Goal: Task Accomplishment & Management: Manage account settings

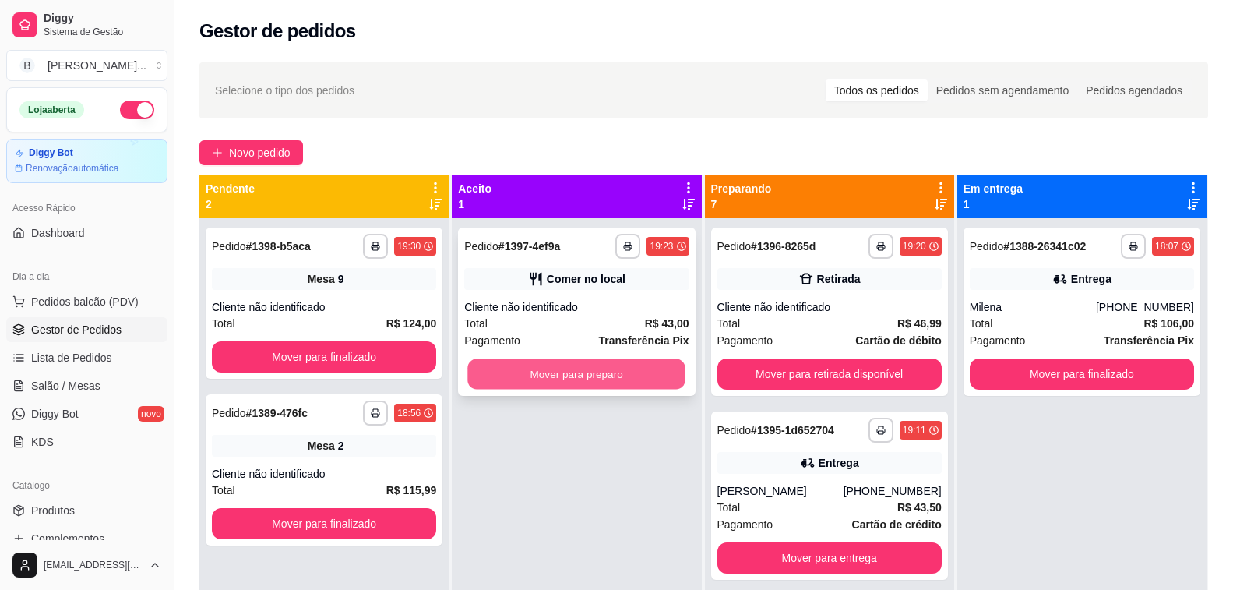
click at [626, 364] on button "Mover para preparo" at bounding box center [577, 374] width 218 height 30
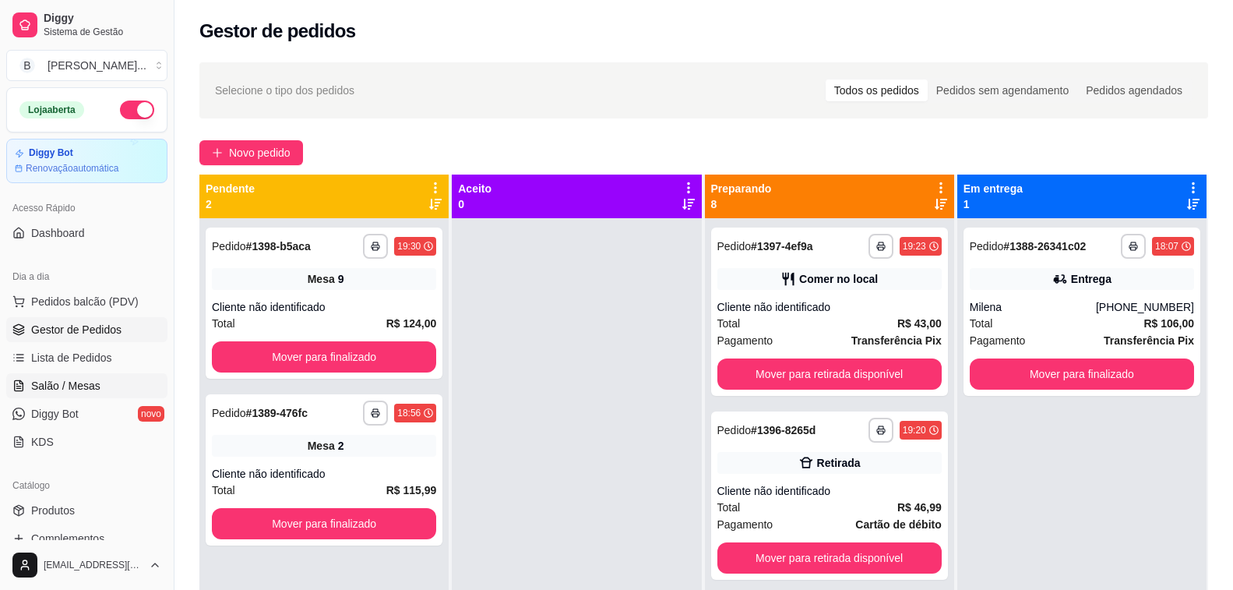
click at [58, 382] on span "Salão / Mesas" at bounding box center [65, 386] width 69 height 16
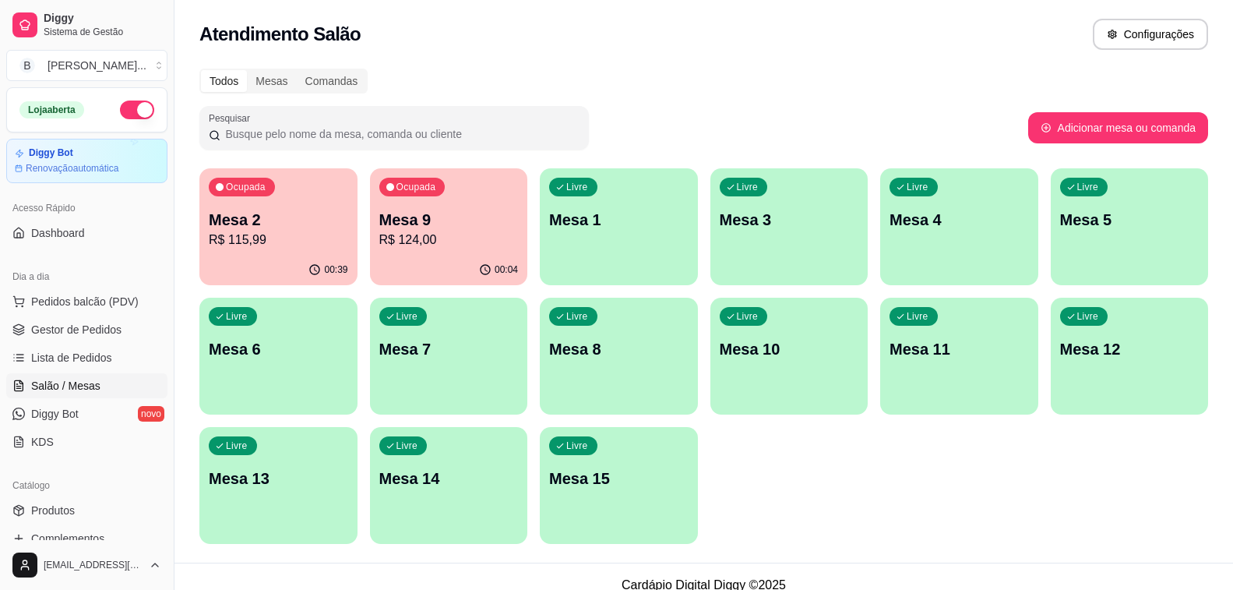
click at [291, 232] on p "R$ 115,99" at bounding box center [278, 240] width 139 height 19
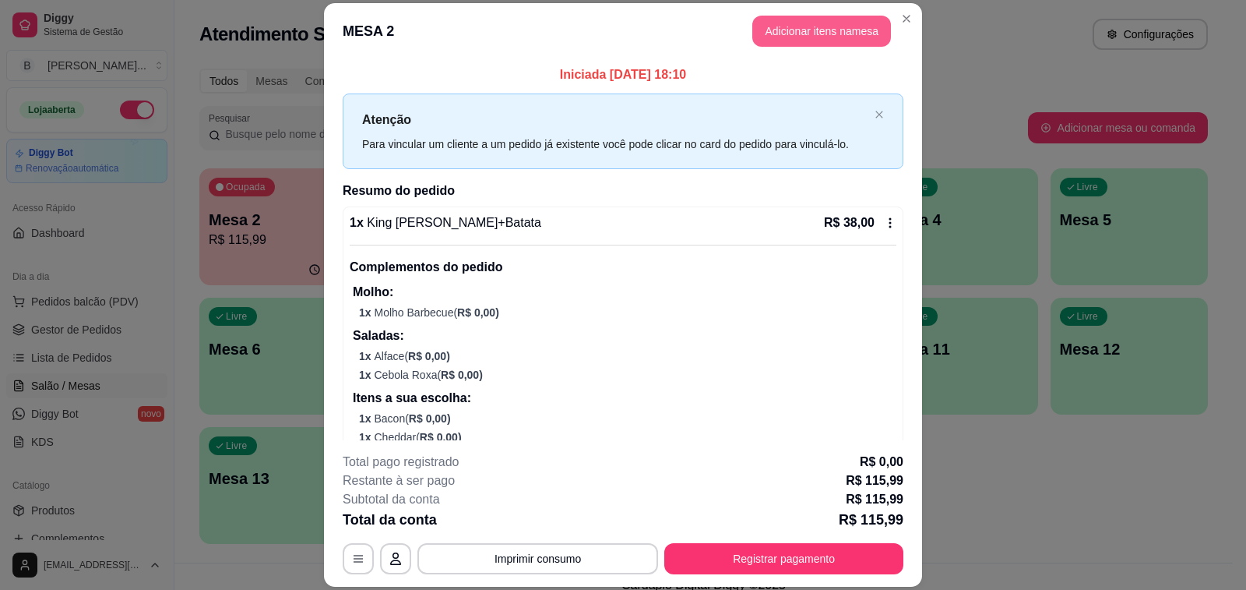
click at [788, 26] on button "Adicionar itens na mesa" at bounding box center [821, 31] width 139 height 31
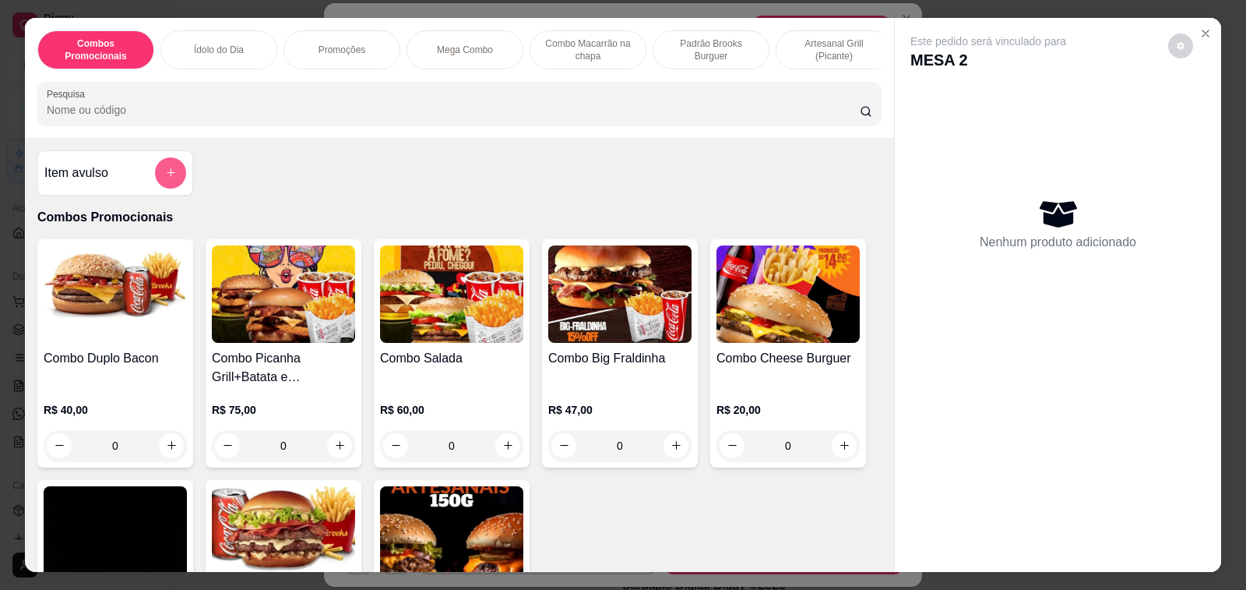
click at [92, 169] on div "Item avulso" at bounding box center [115, 172] width 142 height 31
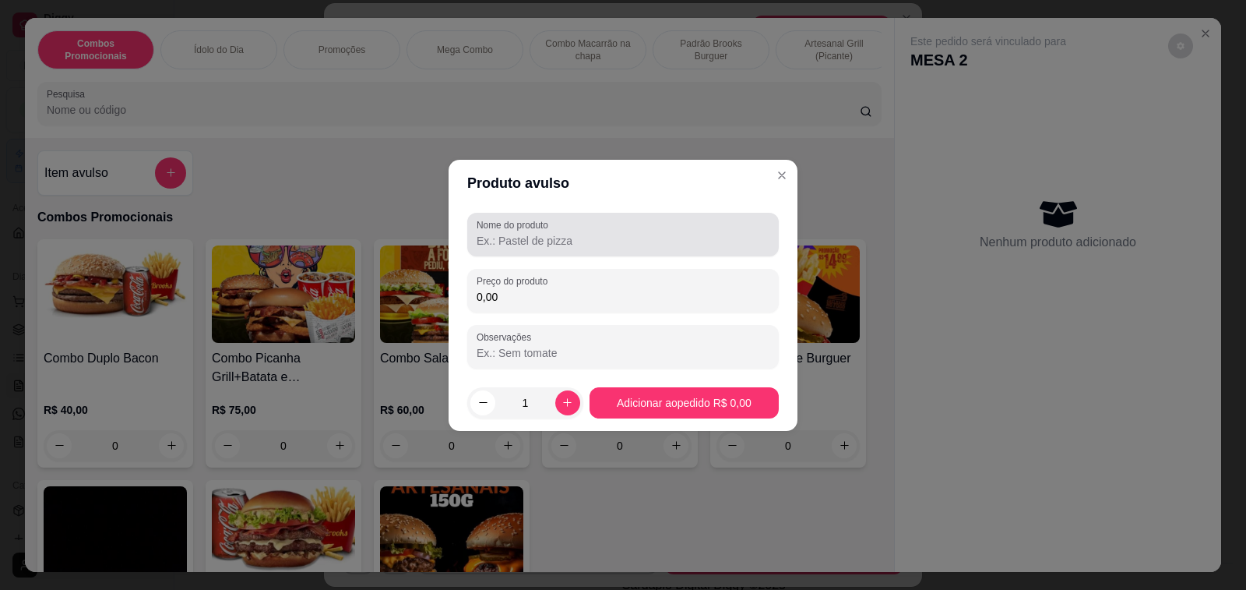
click at [551, 240] on input "Nome do produto" at bounding box center [623, 241] width 293 height 16
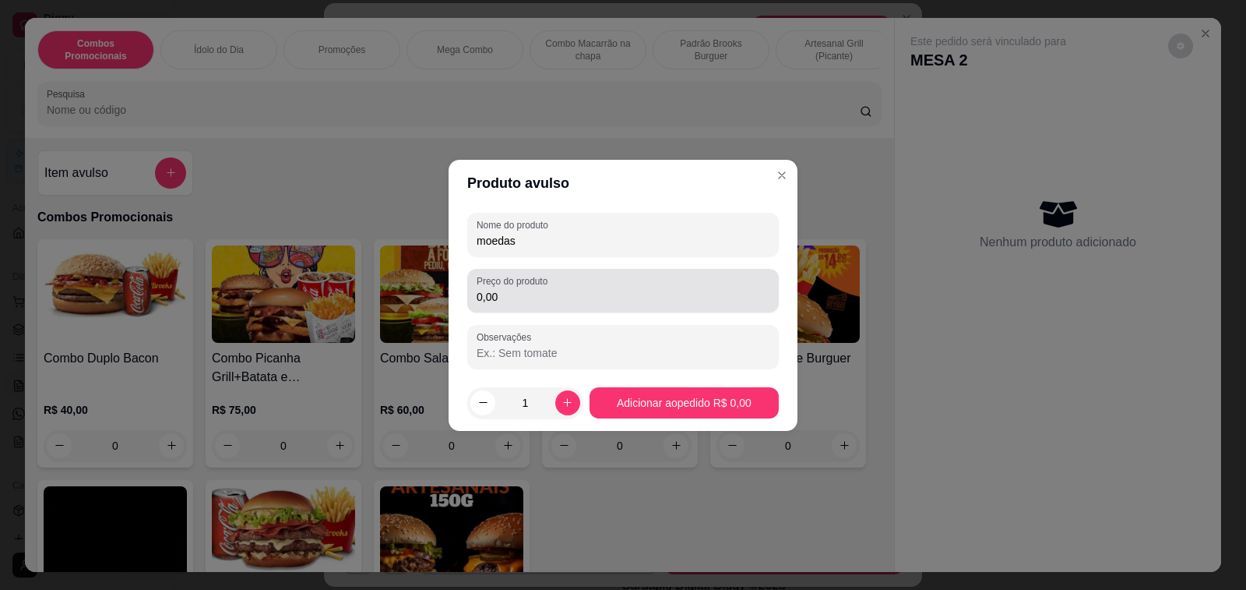
type input "moedas"
click at [551, 298] on input "0,00" at bounding box center [623, 297] width 293 height 16
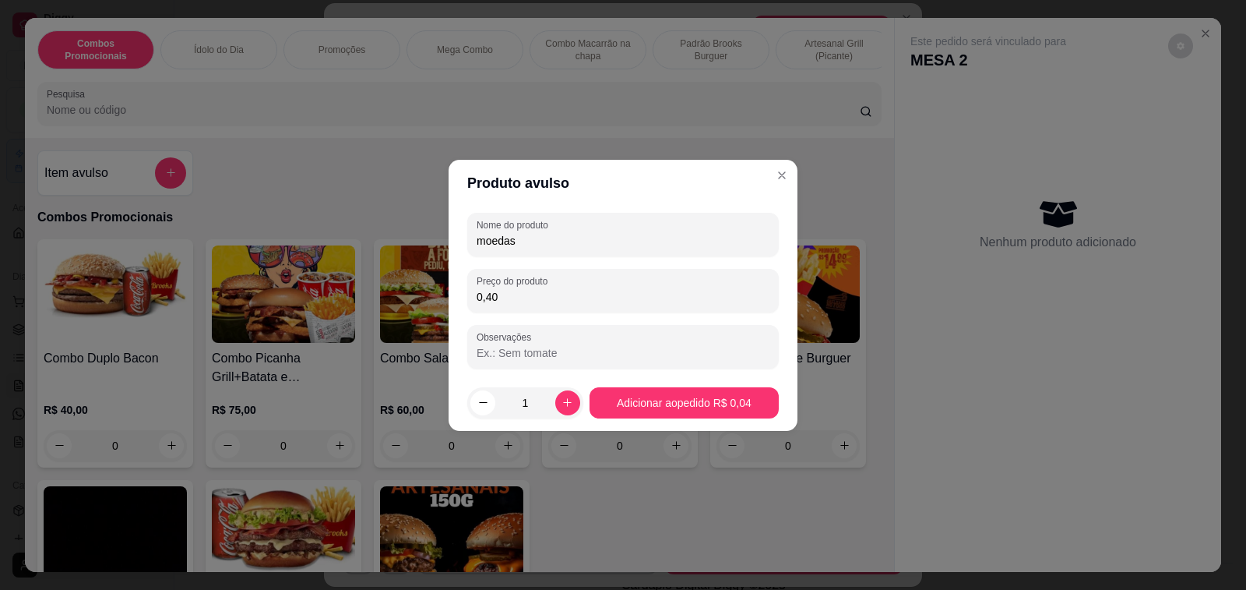
type input "4,00"
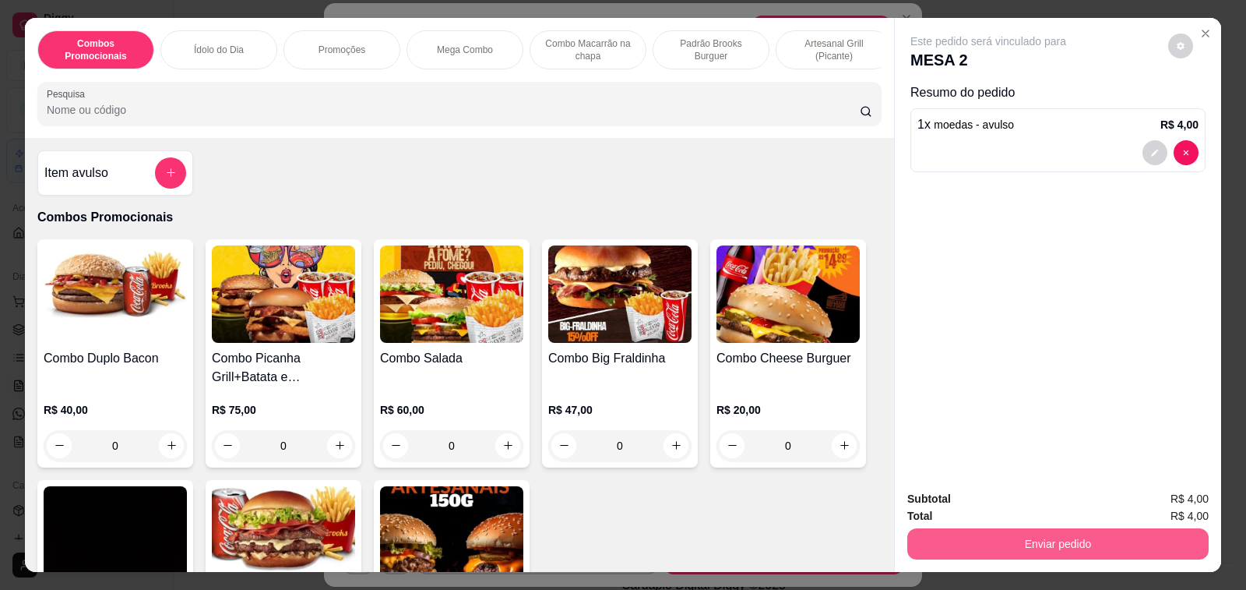
click at [978, 537] on button "Enviar pedido" at bounding box center [1057, 543] width 301 height 31
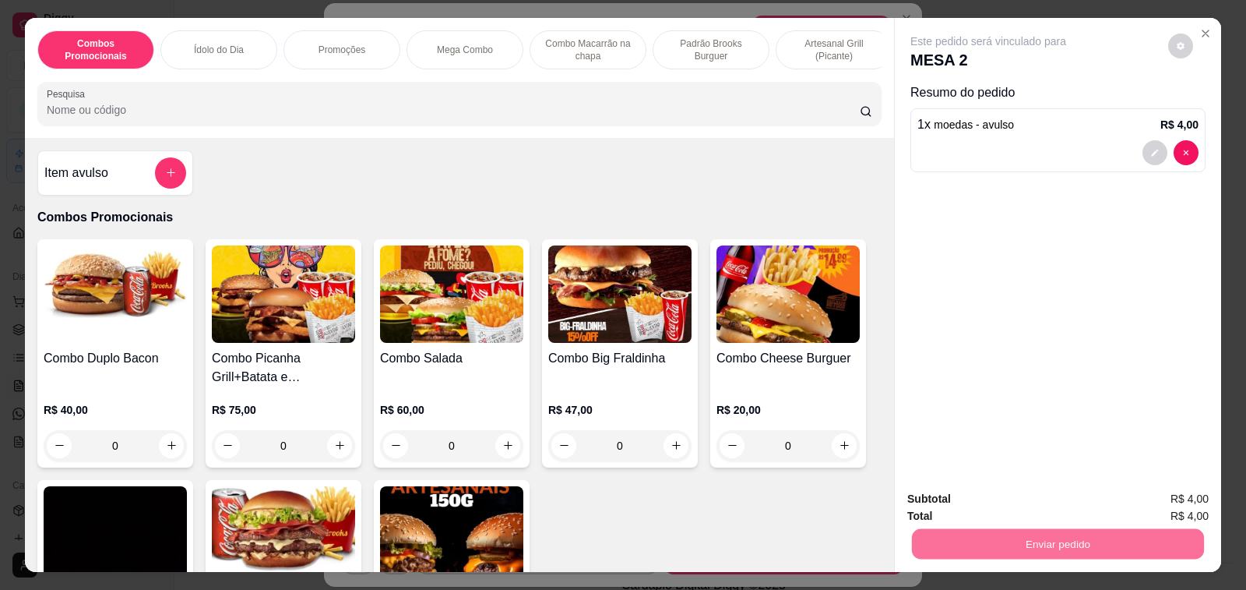
click at [1142, 493] on button "Enviar pedido" at bounding box center [1168, 500] width 88 height 30
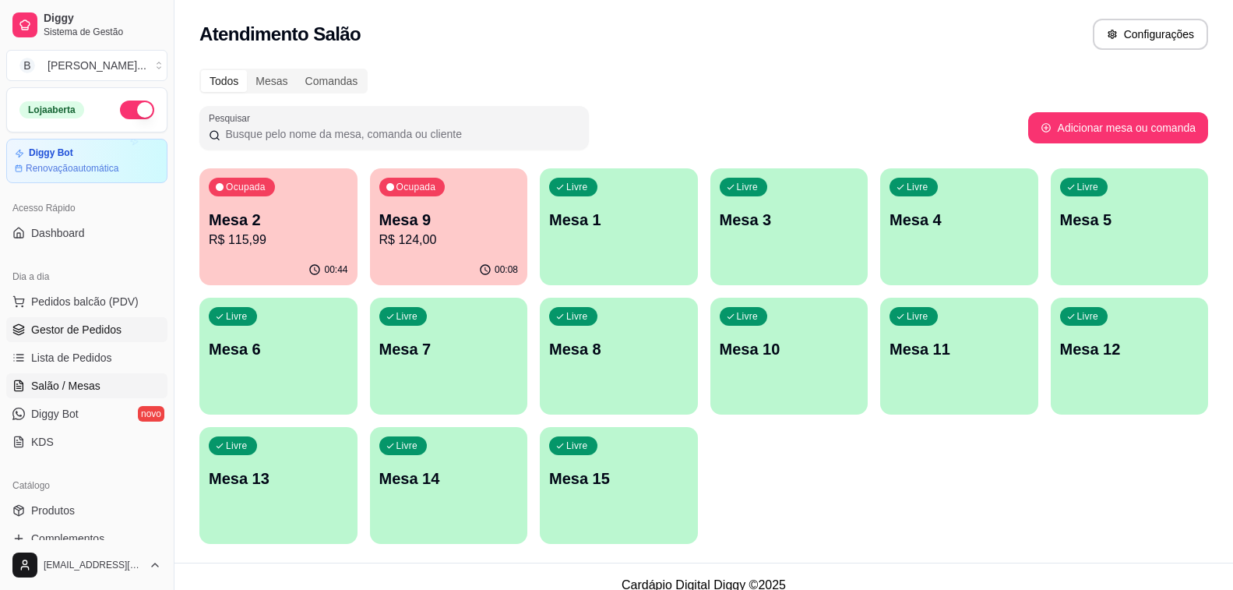
click at [47, 330] on span "Gestor de Pedidos" at bounding box center [76, 330] width 90 height 16
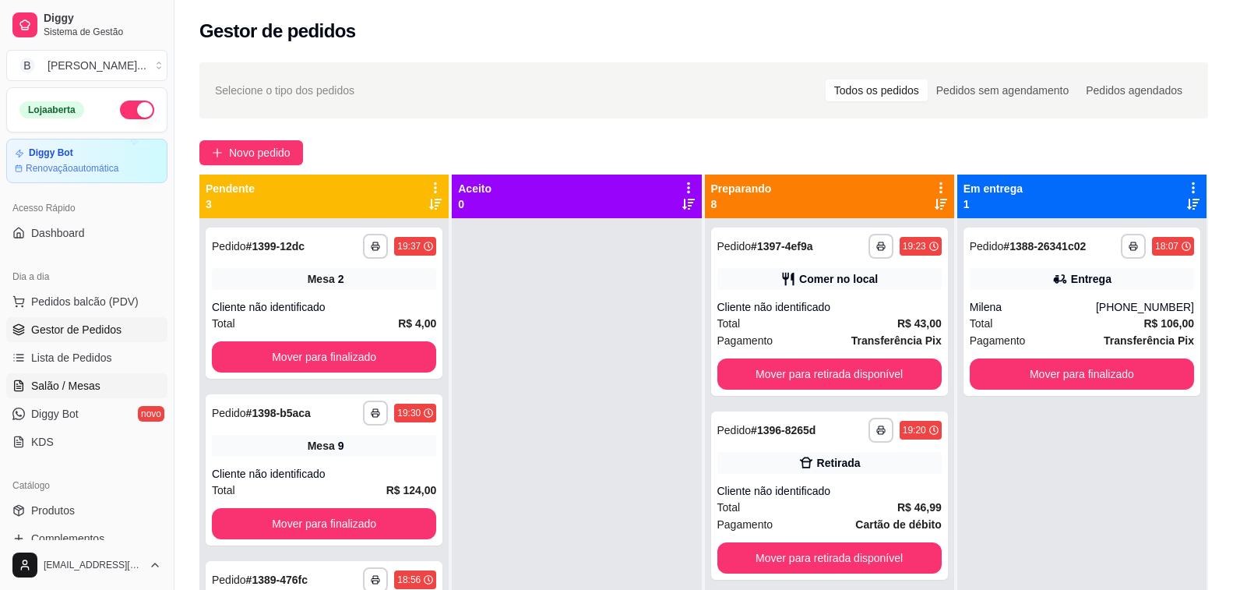
click at [78, 388] on span "Salão / Mesas" at bounding box center [65, 386] width 69 height 16
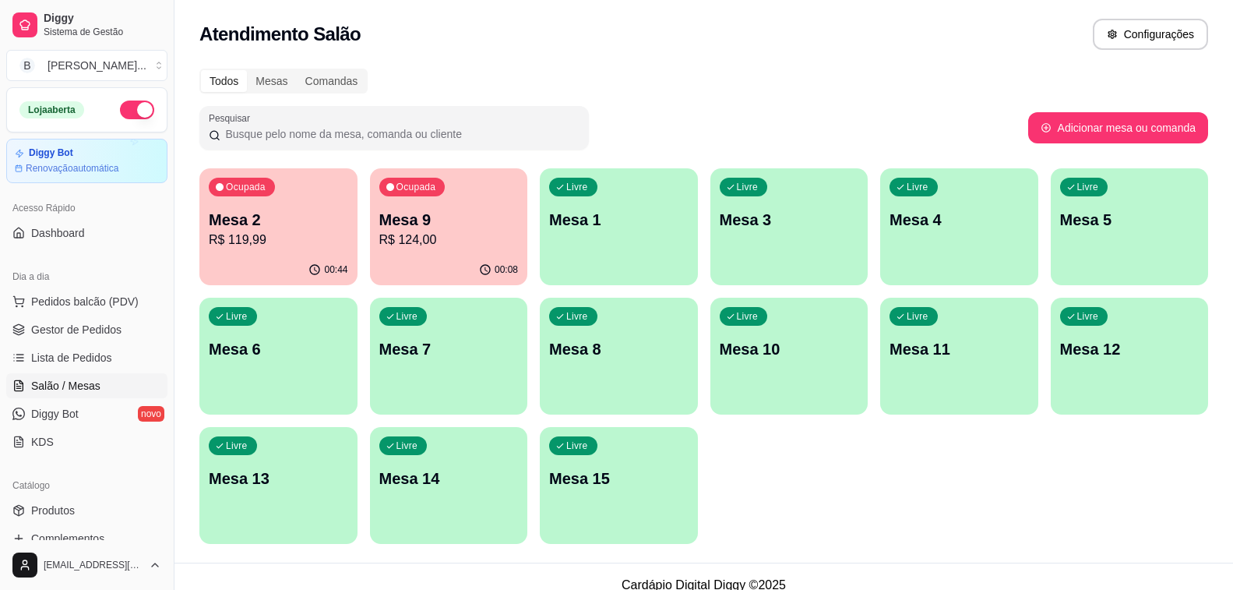
click at [413, 232] on p "R$ 124,00" at bounding box center [448, 240] width 139 height 19
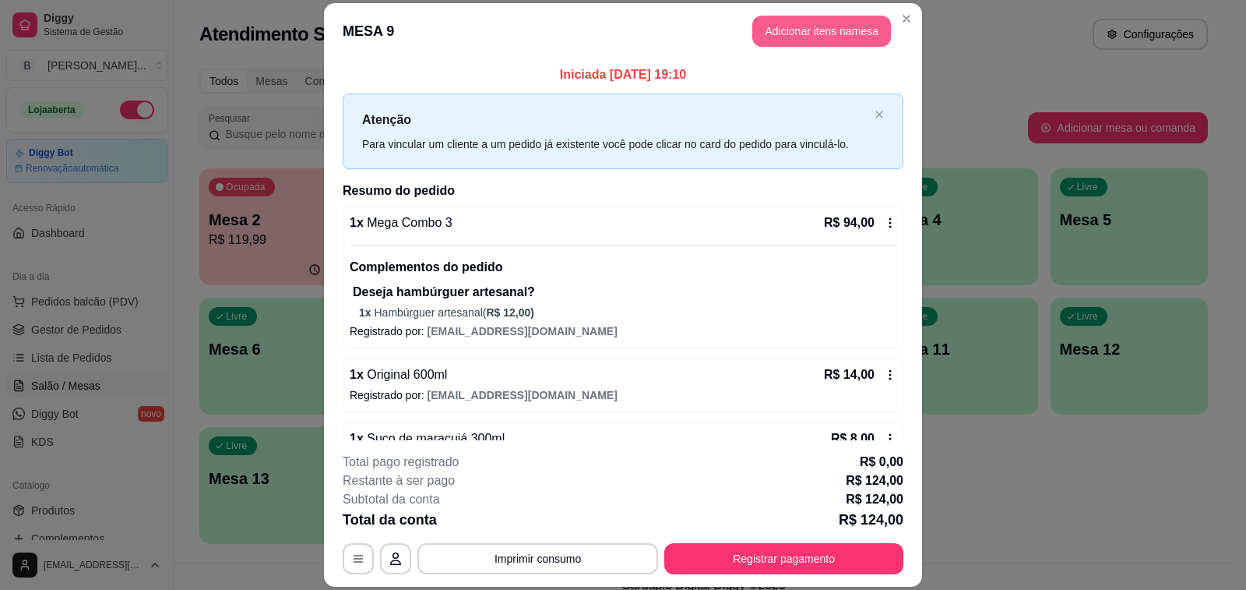
click at [805, 29] on button "Adicionar itens na mesa" at bounding box center [821, 31] width 139 height 31
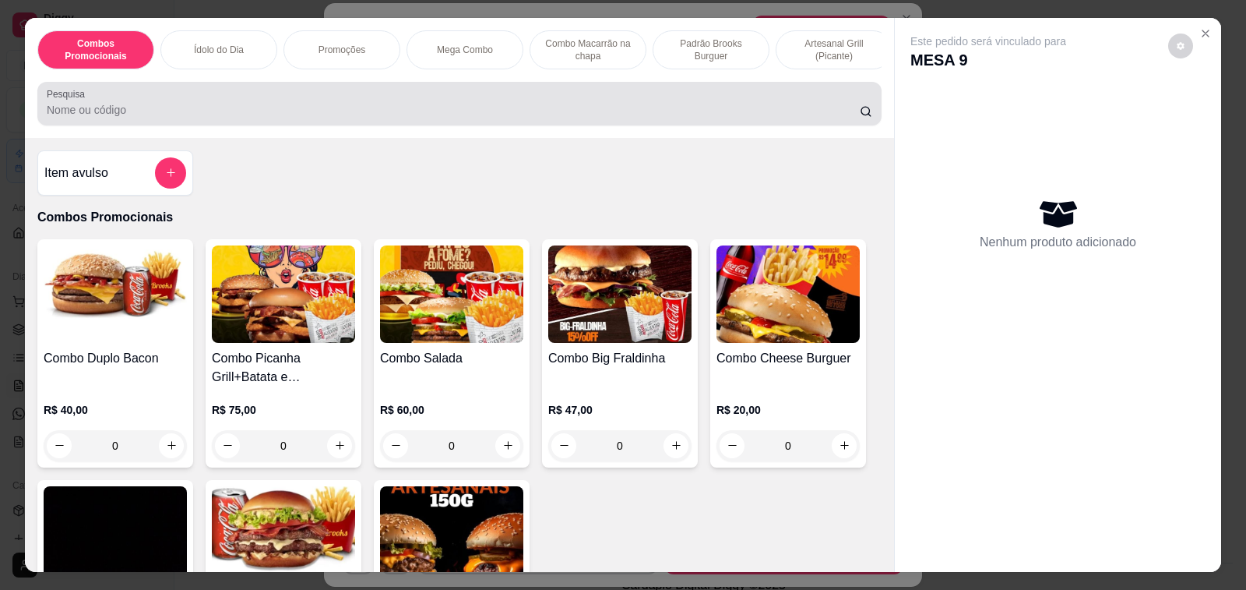
click at [292, 118] on input "Pesquisa" at bounding box center [453, 110] width 813 height 16
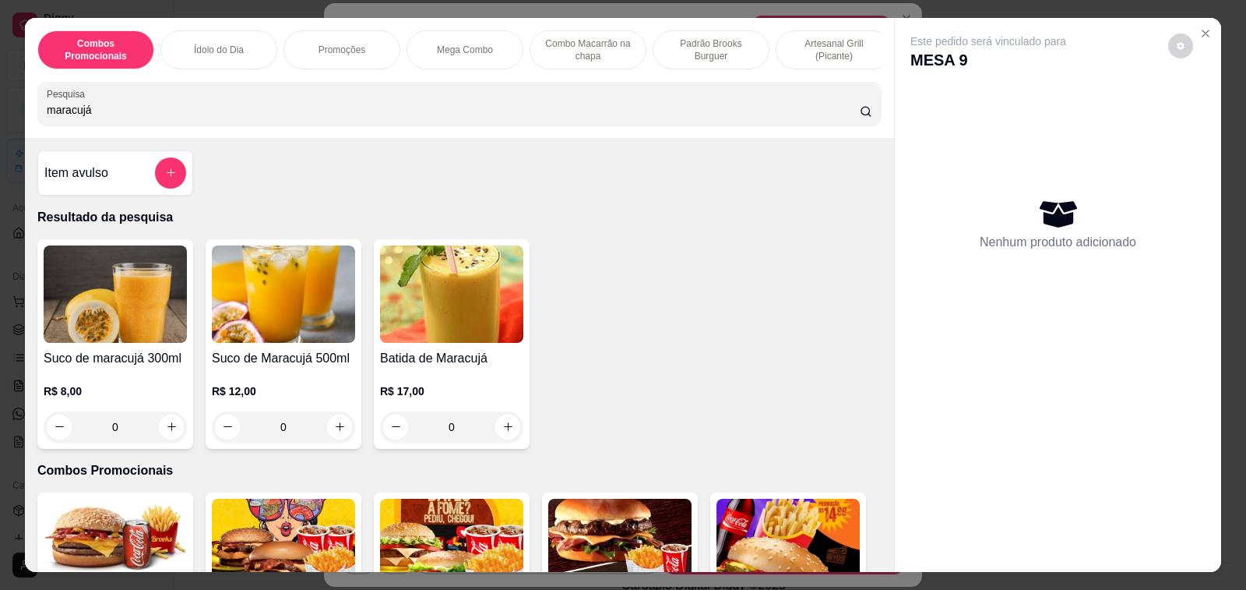
type input "maracujá"
click at [291, 374] on div "R$ 12,00 0" at bounding box center [283, 405] width 143 height 75
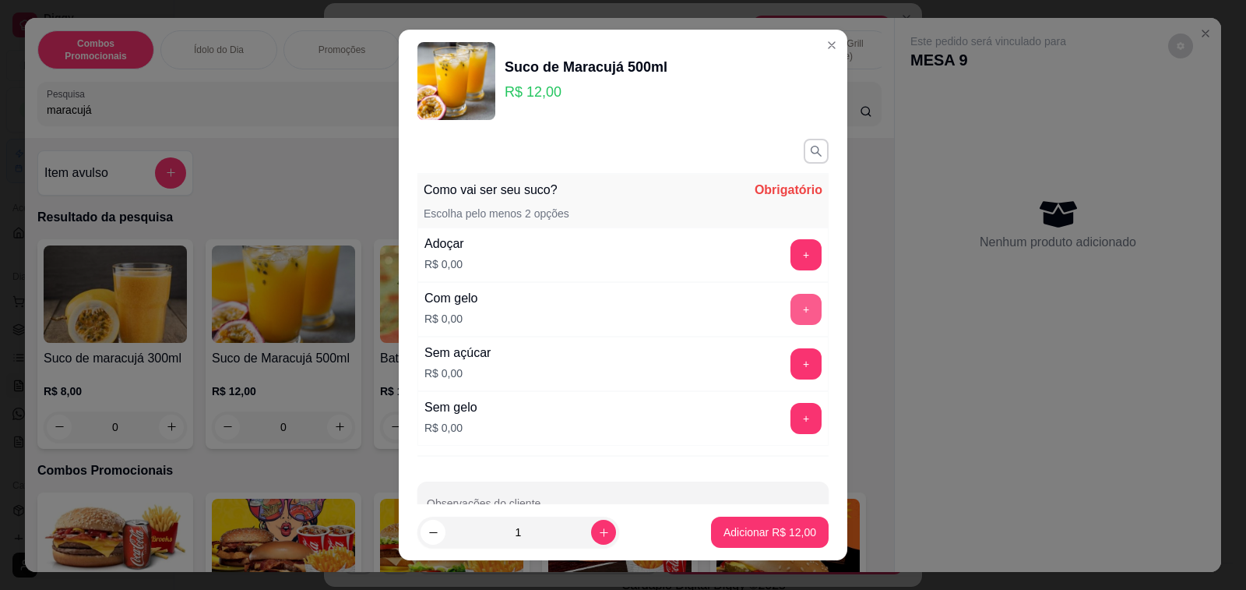
click at [791, 247] on button "+" at bounding box center [806, 254] width 31 height 31
click at [791, 303] on button "+" at bounding box center [806, 309] width 31 height 31
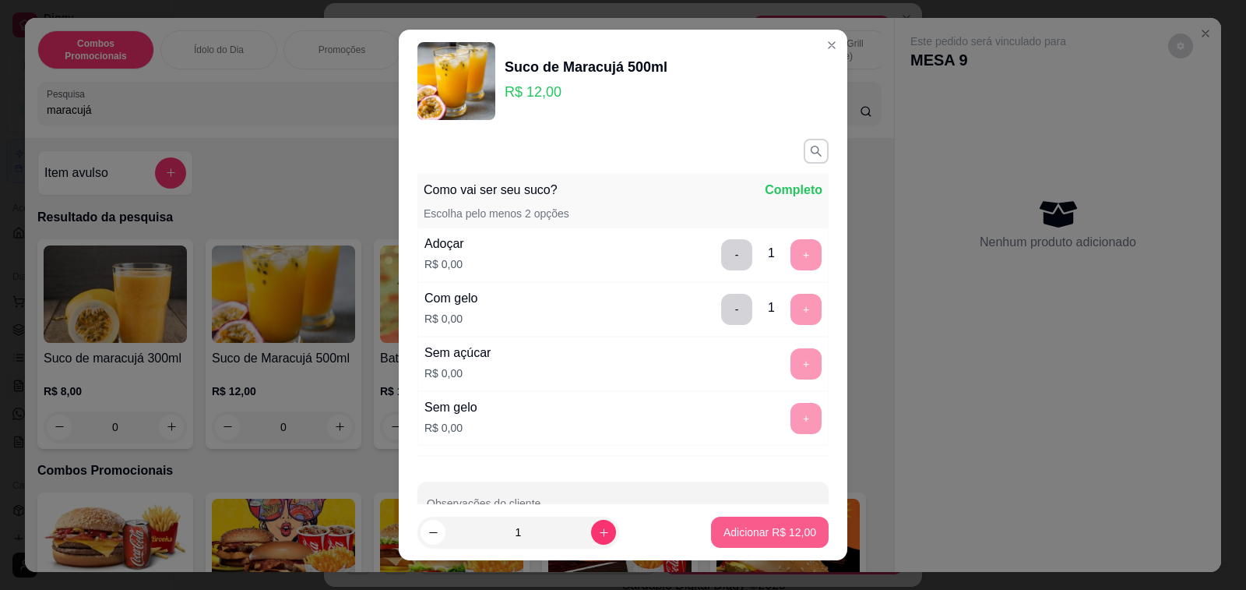
click at [756, 530] on p "Adicionar R$ 12,00" at bounding box center [770, 532] width 93 height 16
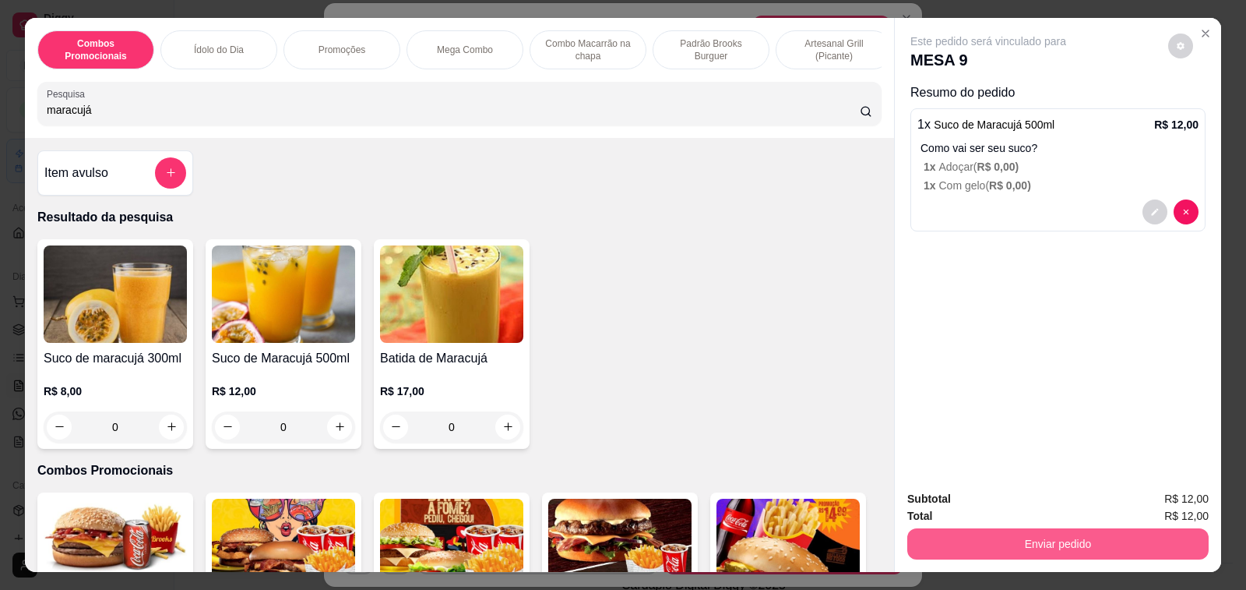
click at [1134, 533] on button "Enviar pedido" at bounding box center [1057, 543] width 301 height 31
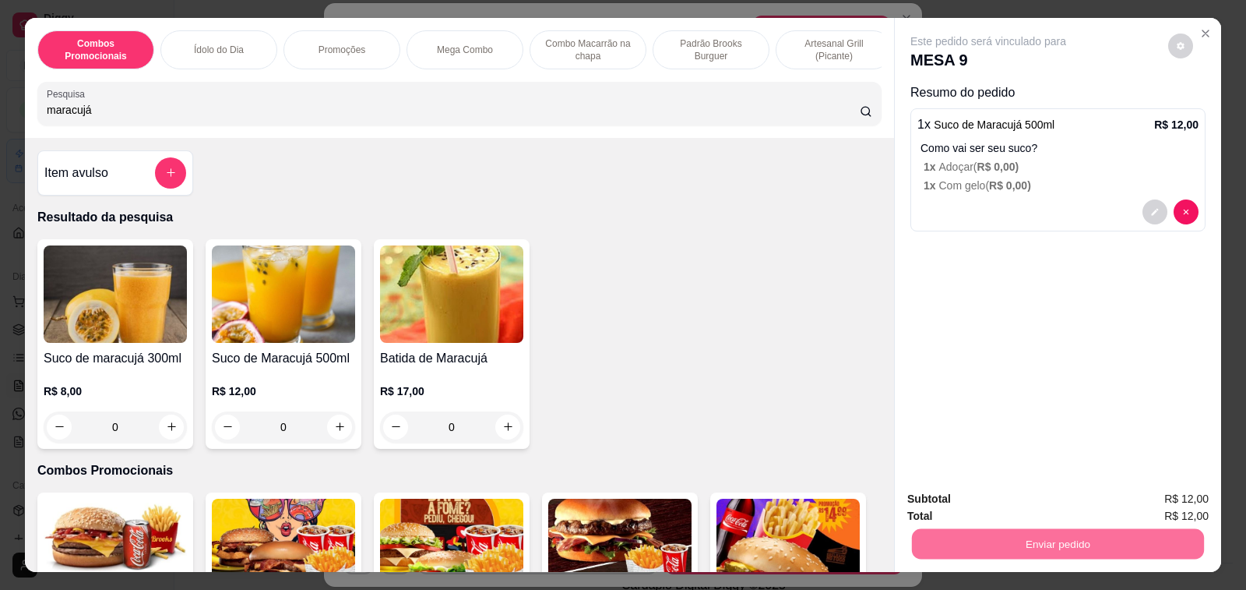
click at [1167, 499] on button "Enviar pedido" at bounding box center [1168, 500] width 88 height 30
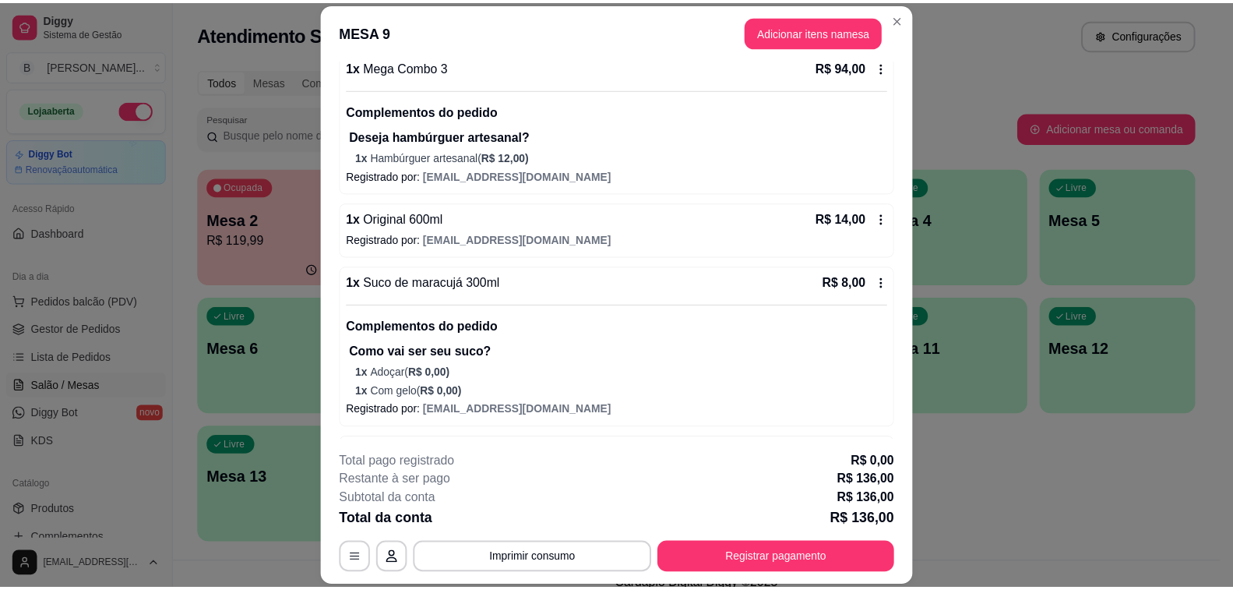
scroll to position [234, 0]
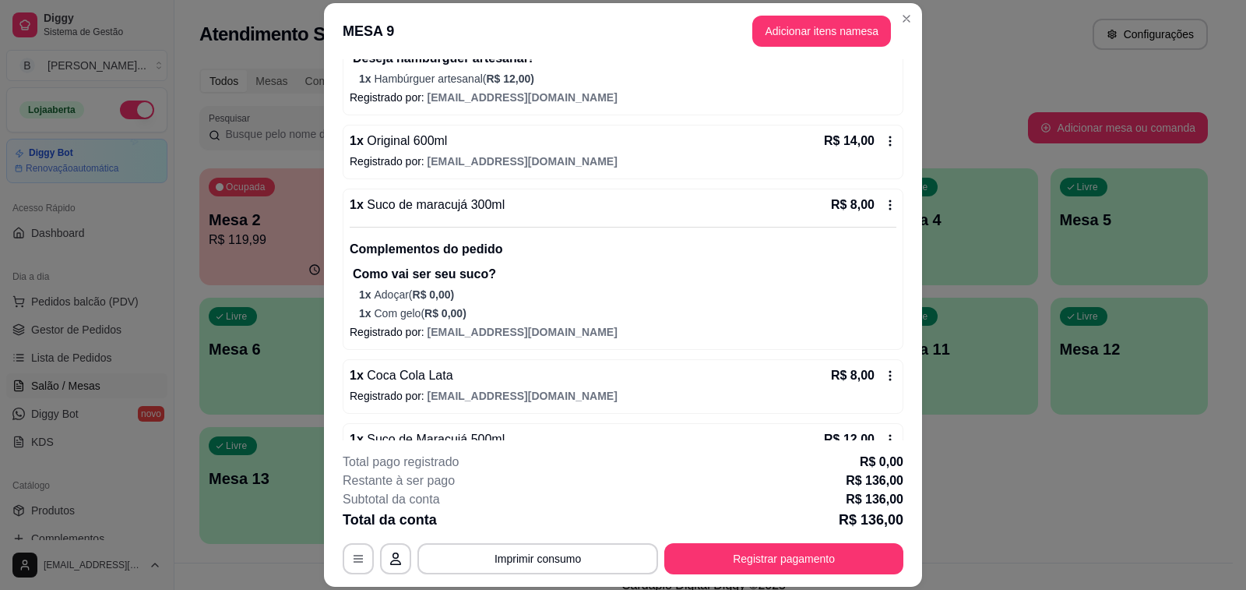
click at [884, 208] on icon at bounding box center [890, 205] width 12 height 12
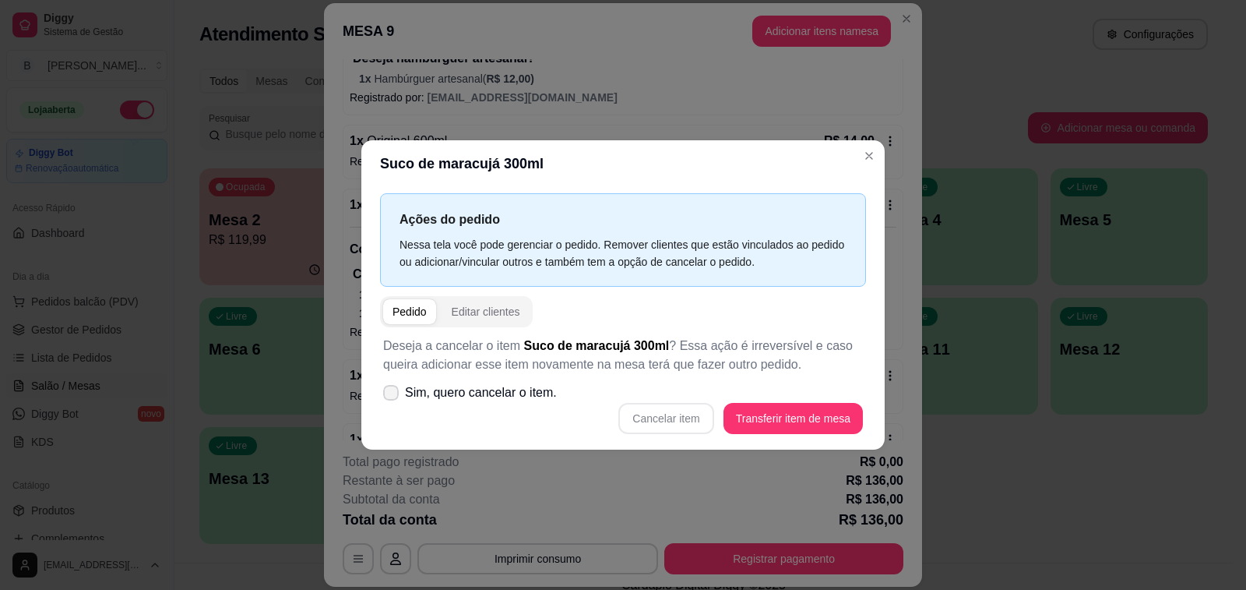
click at [410, 396] on span "Sim, quero cancelar o item." at bounding box center [481, 392] width 152 height 19
click at [393, 396] on input "Sim, quero cancelar o item." at bounding box center [387, 400] width 10 height 10
checkbox input "true"
click at [650, 411] on button "Cancelar item" at bounding box center [666, 418] width 93 height 30
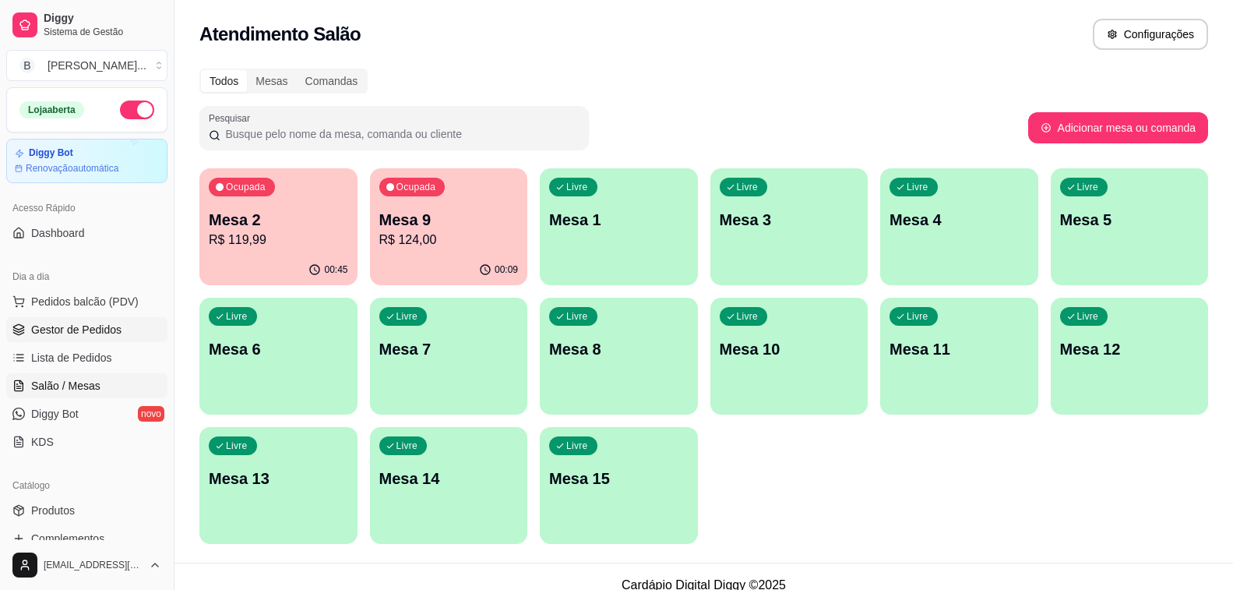
click at [47, 333] on span "Gestor de Pedidos" at bounding box center [76, 330] width 90 height 16
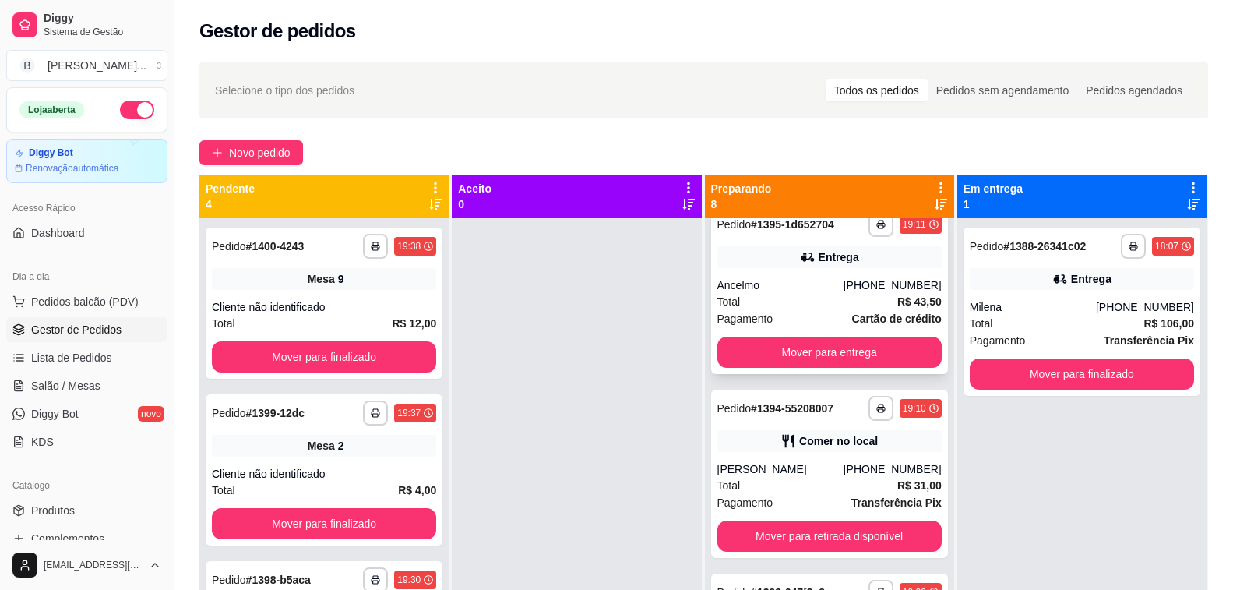
scroll to position [467, 0]
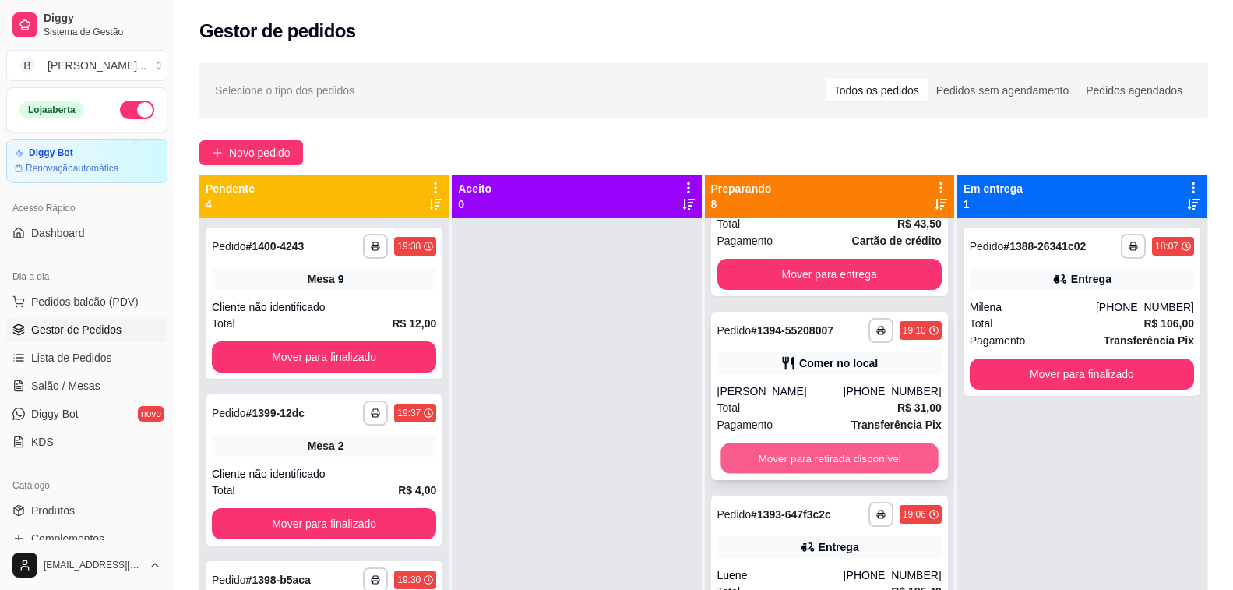
click at [752, 458] on button "Mover para retirada disponível" at bounding box center [830, 458] width 218 height 30
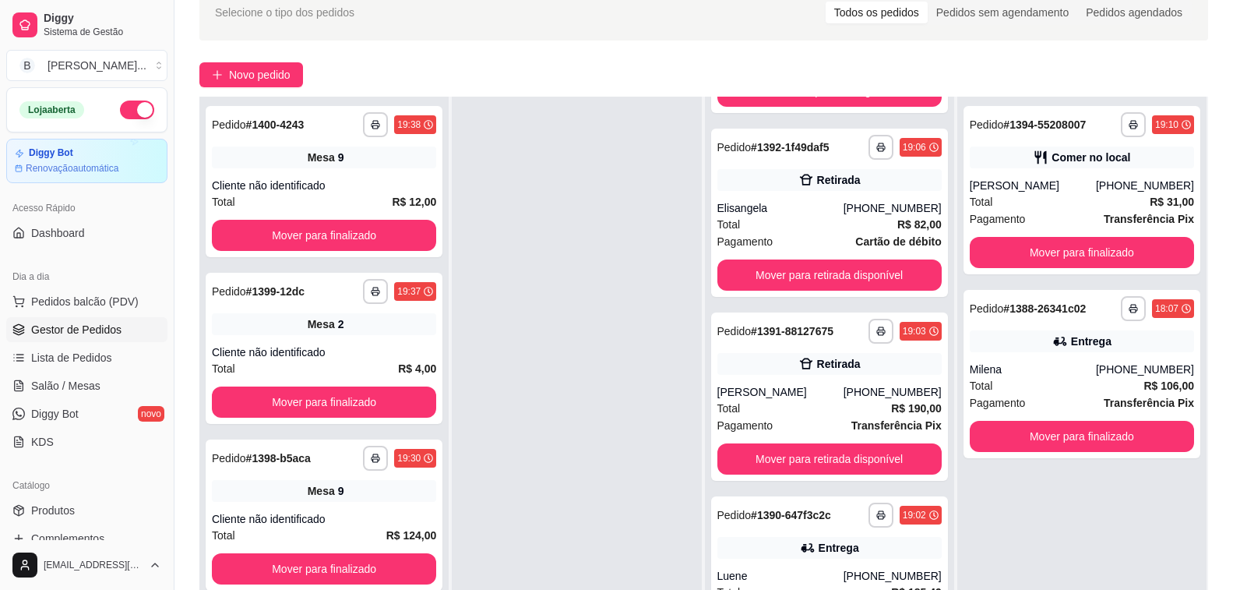
scroll to position [156, 0]
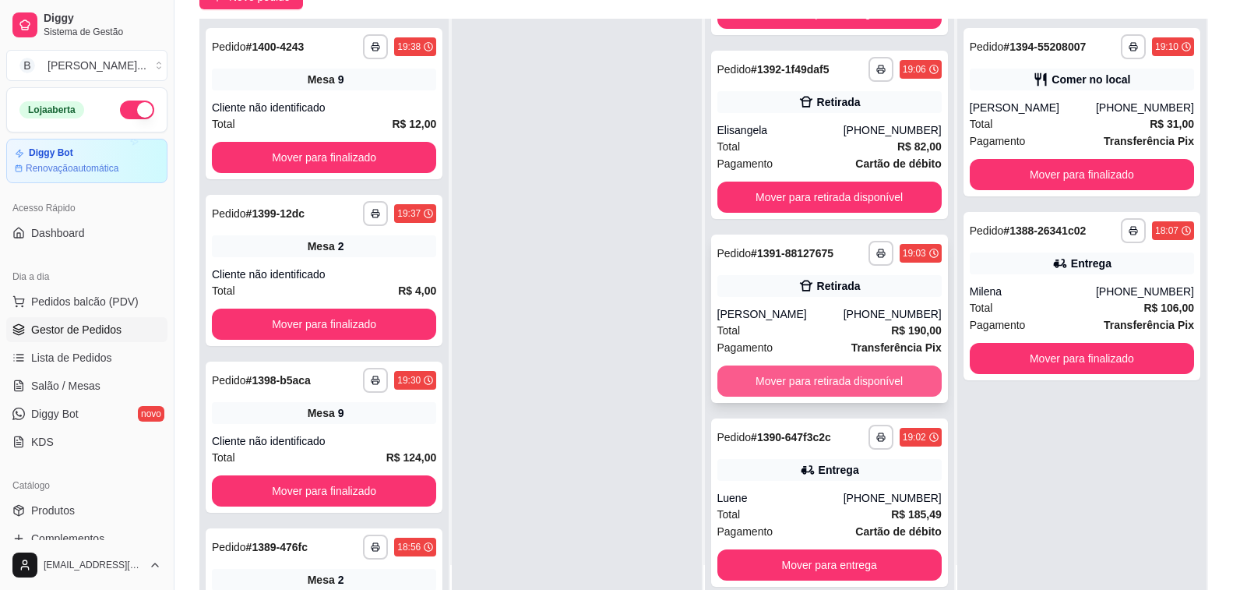
click at [814, 379] on button "Mover para retirada disponível" at bounding box center [829, 380] width 224 height 31
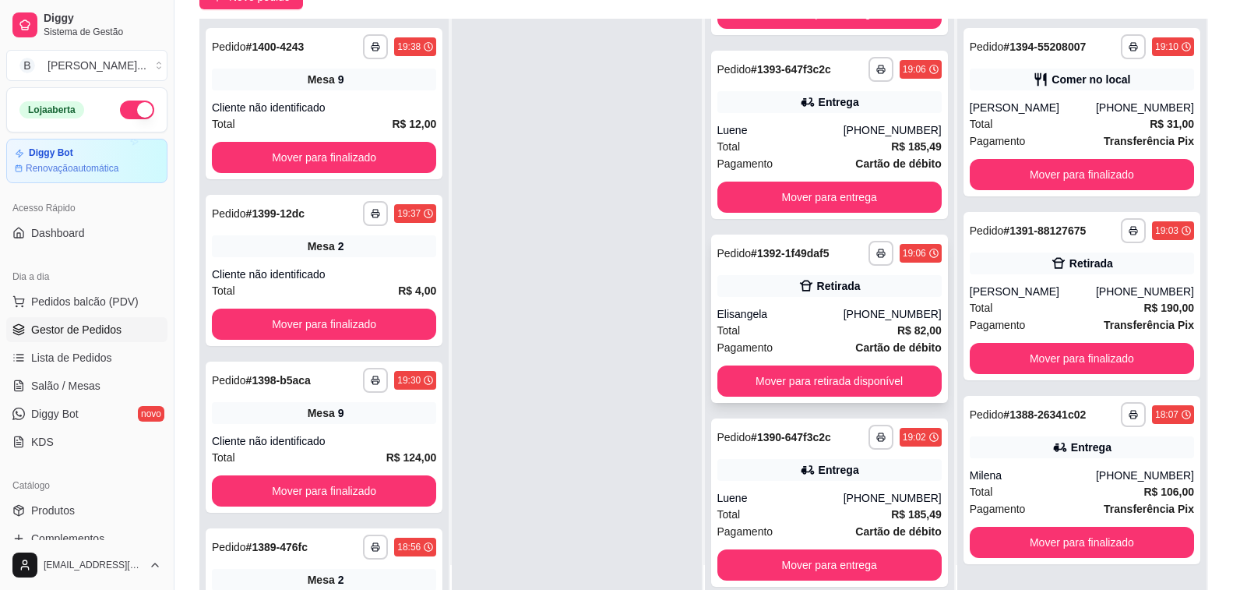
scroll to position [529, 0]
click at [786, 386] on button "Mover para retirada disponível" at bounding box center [830, 381] width 218 height 30
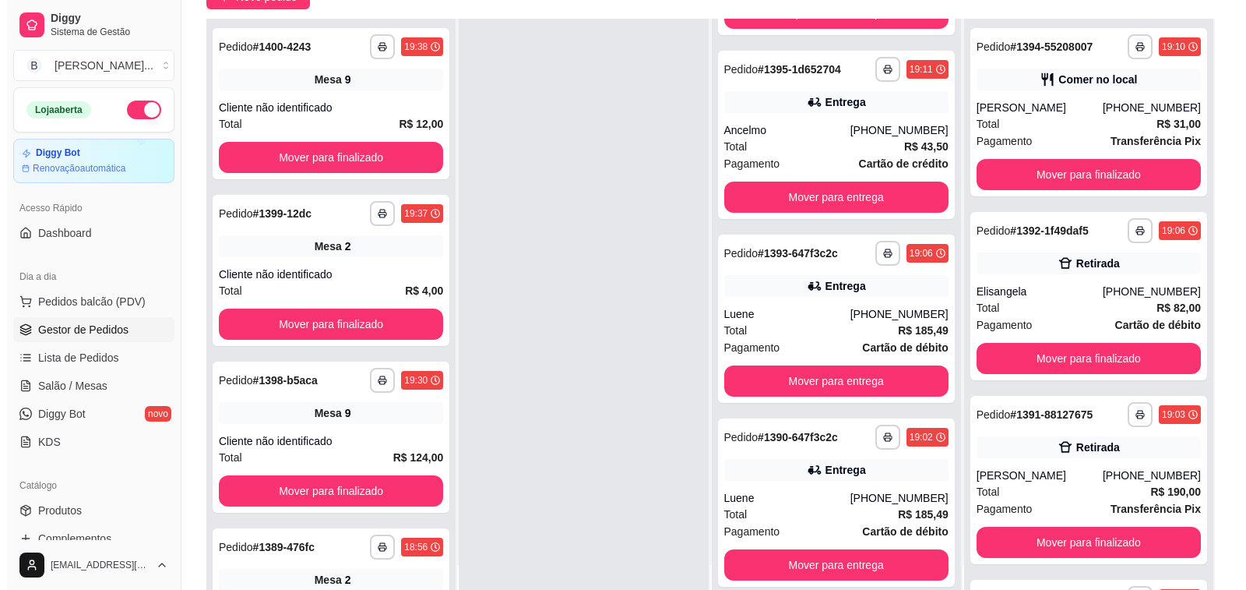
scroll to position [345, 0]
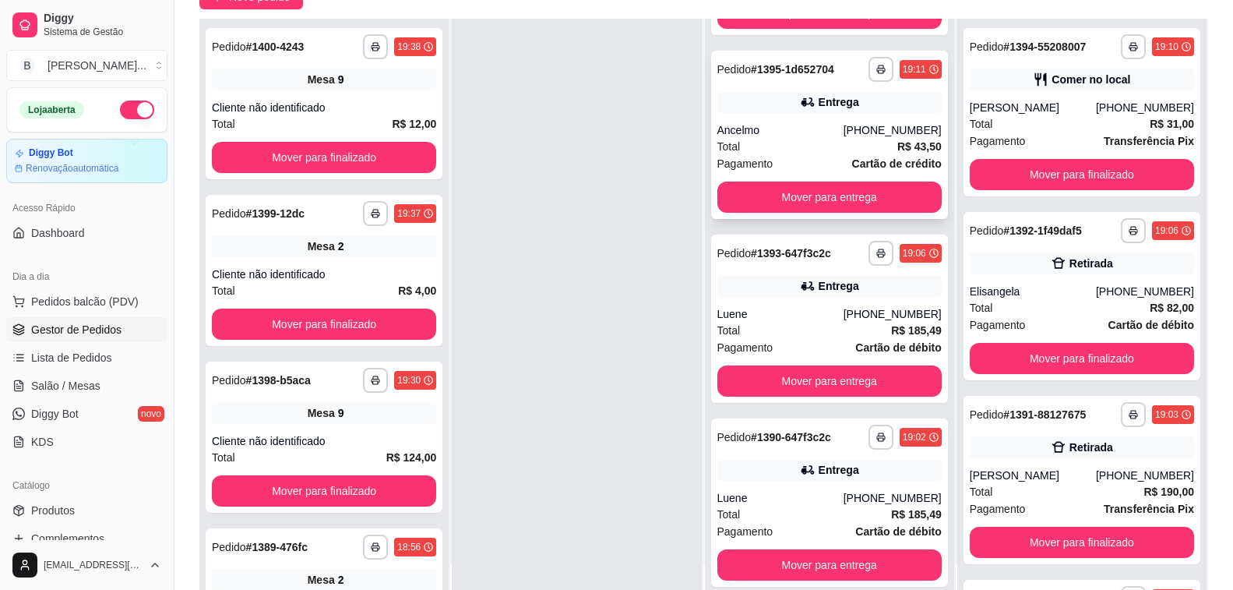
click at [795, 133] on div "Ancelmo" at bounding box center [780, 130] width 126 height 16
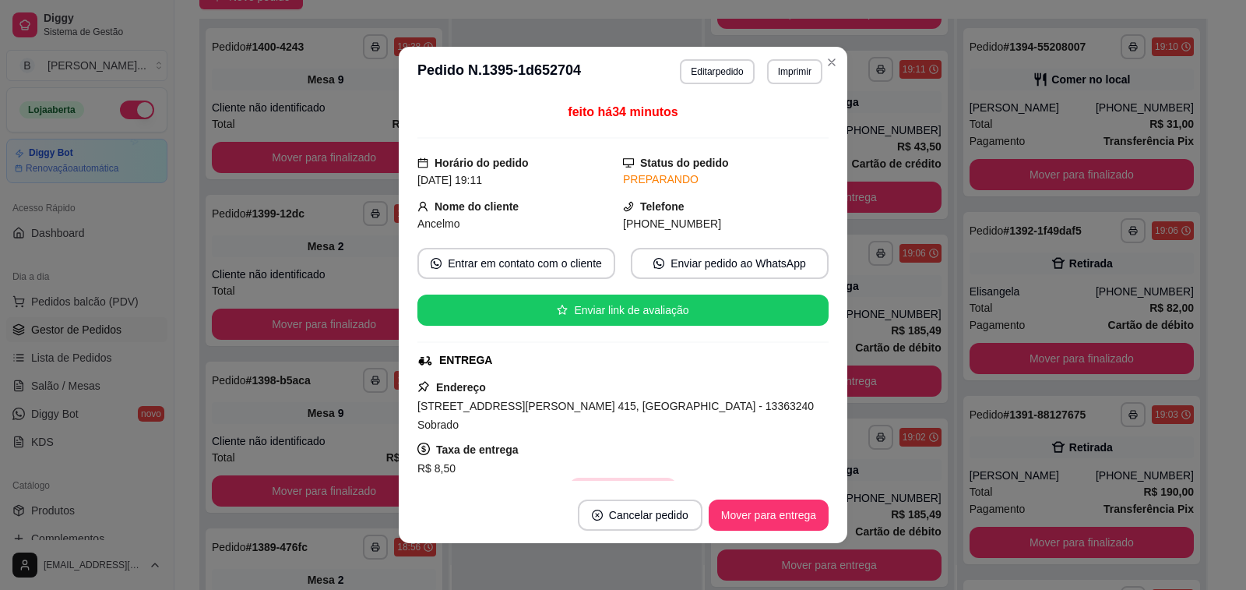
click at [620, 477] on button "Copiar Endereço" at bounding box center [622, 492] width 107 height 31
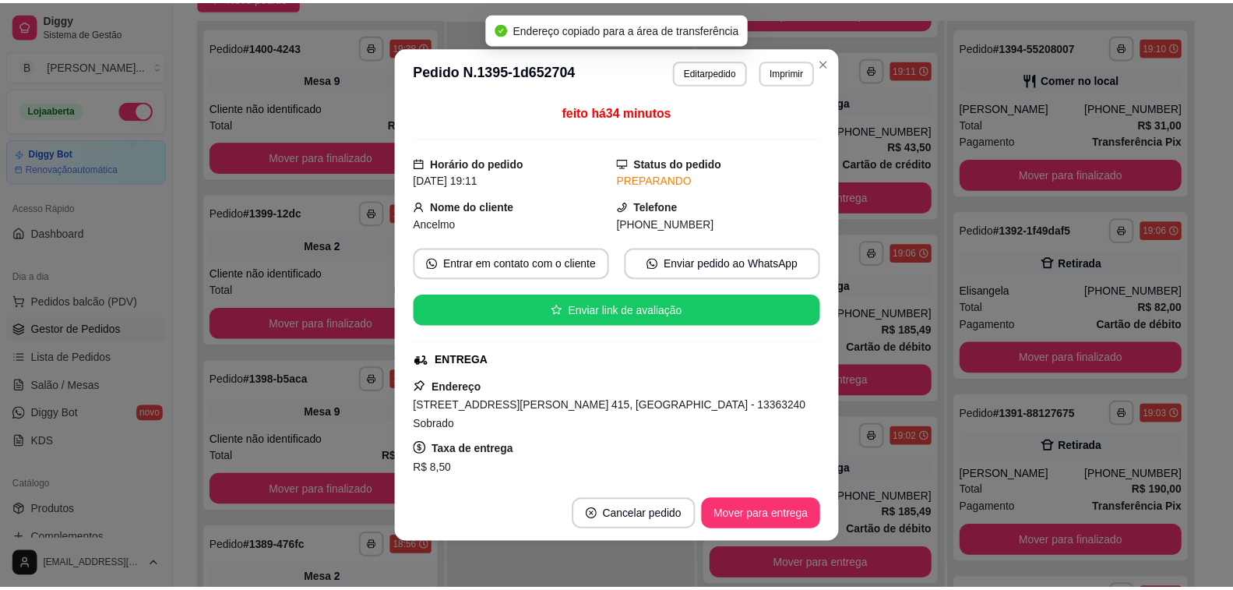
scroll to position [156, 0]
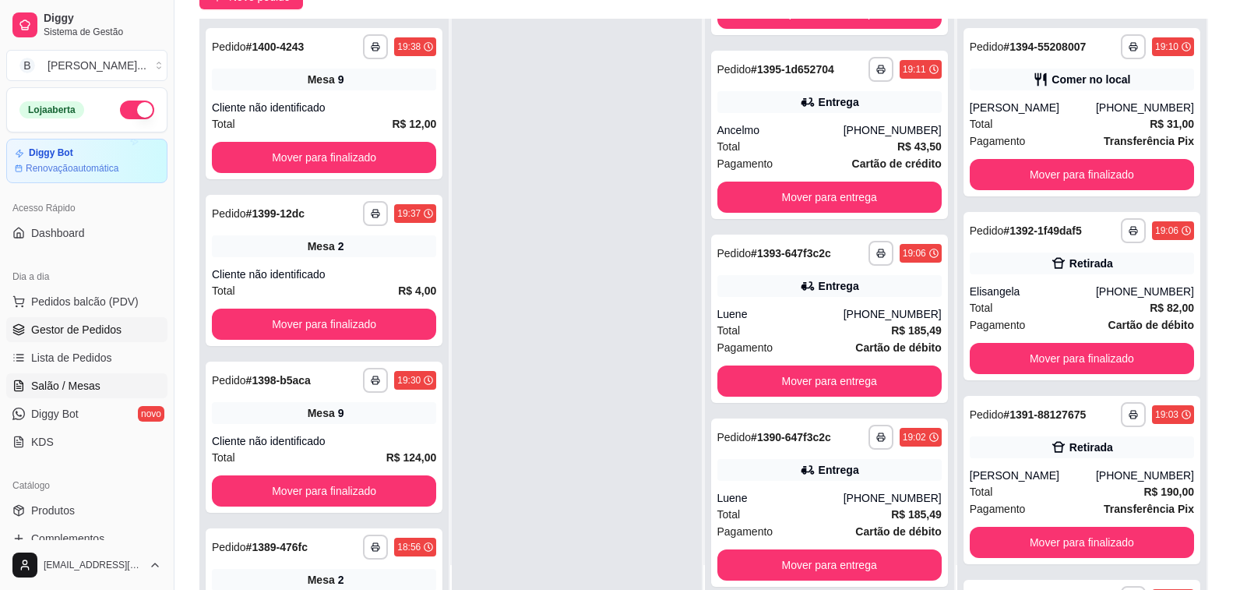
click at [86, 377] on link "Salão / Mesas" at bounding box center [86, 385] width 161 height 25
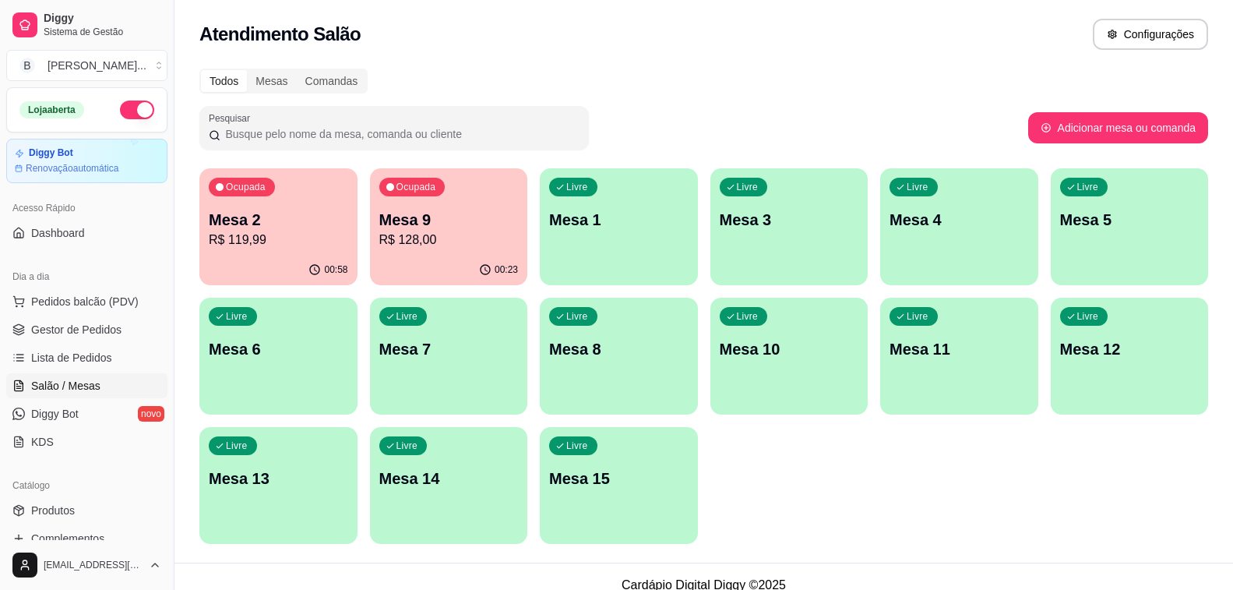
click at [247, 248] on p "R$ 119,99" at bounding box center [278, 240] width 139 height 19
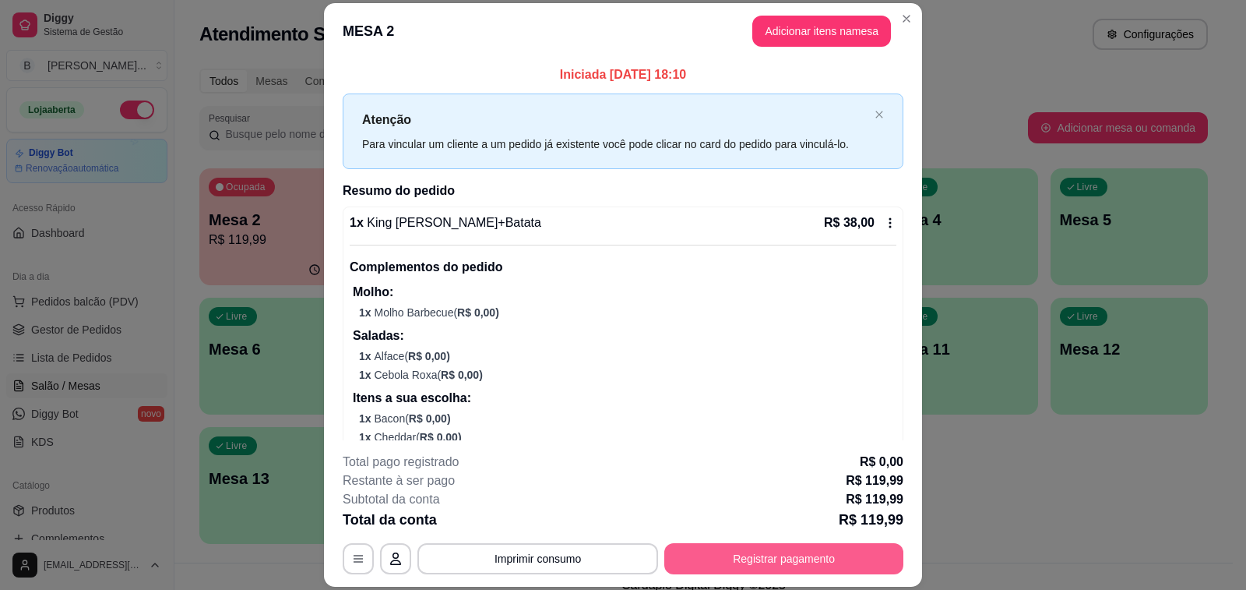
click at [707, 562] on button "Registrar pagamento" at bounding box center [783, 558] width 239 height 31
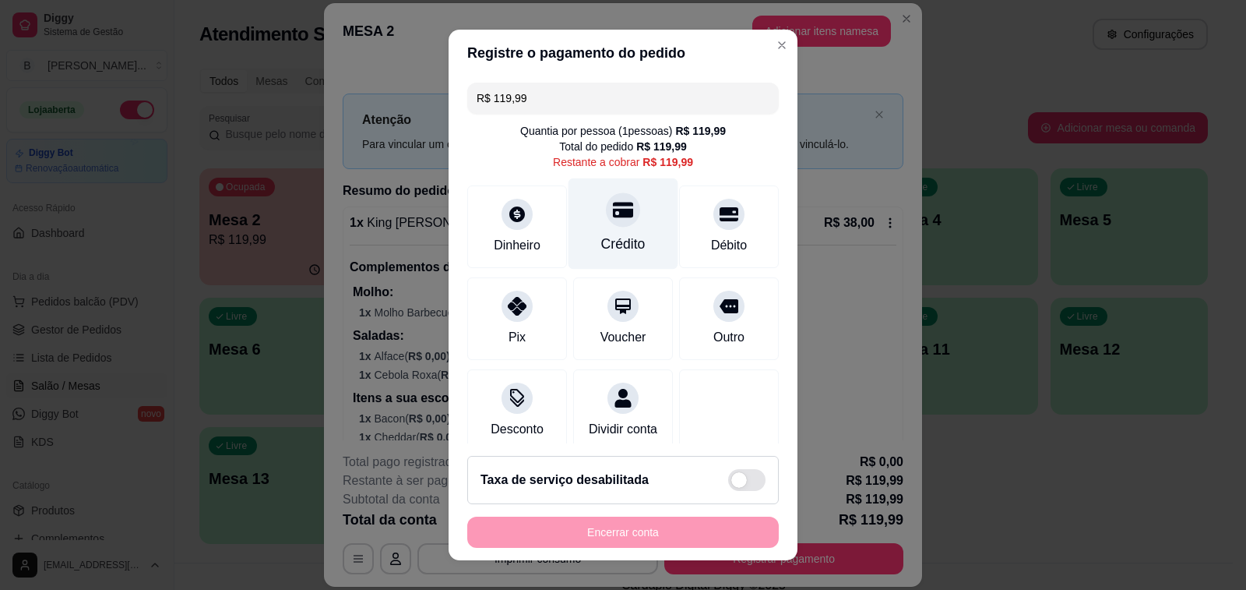
click at [610, 230] on div "Crédito" at bounding box center [624, 223] width 110 height 91
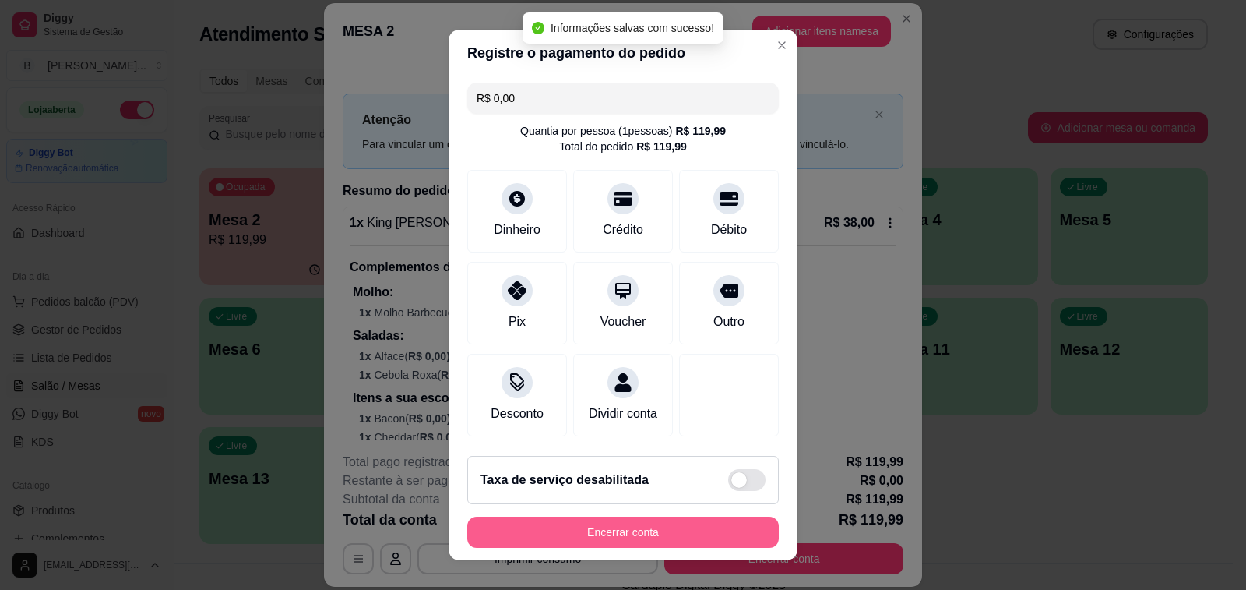
type input "R$ 0,00"
click at [604, 527] on button "Encerrar conta" at bounding box center [623, 531] width 312 height 31
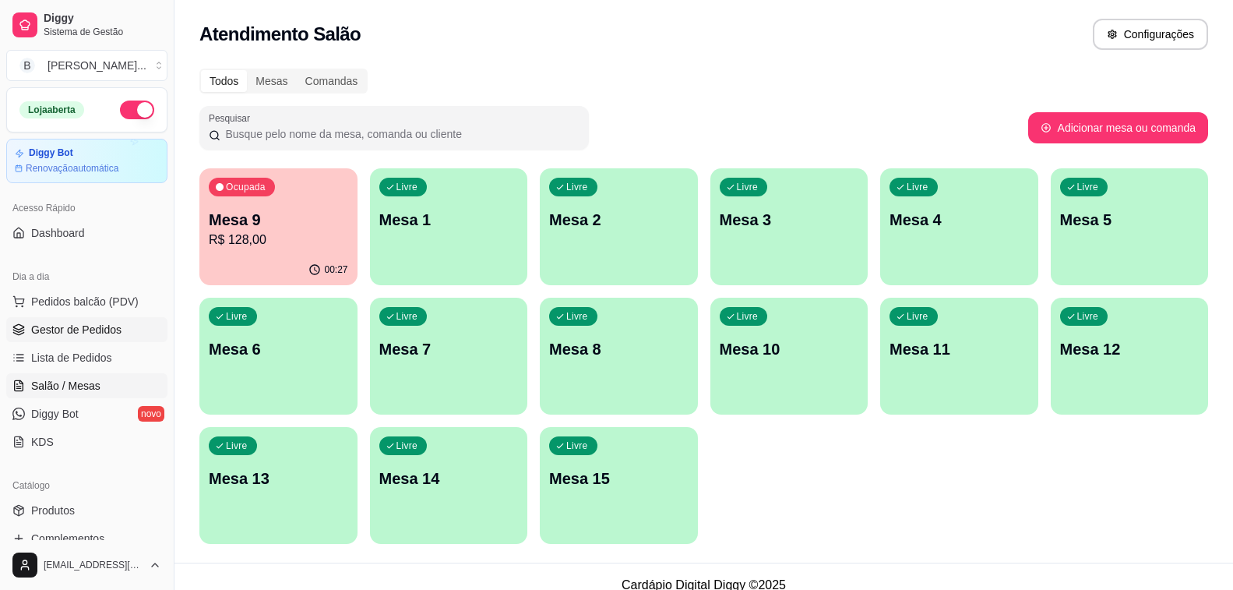
click at [122, 331] on link "Gestor de Pedidos" at bounding box center [86, 329] width 161 height 25
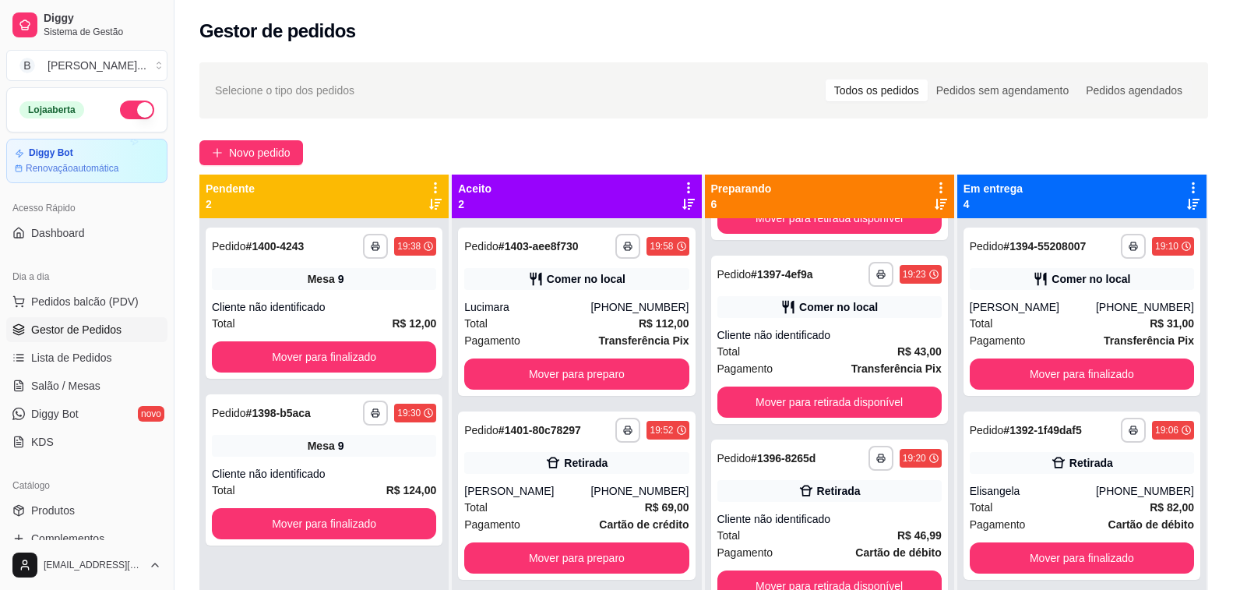
scroll to position [234, 0]
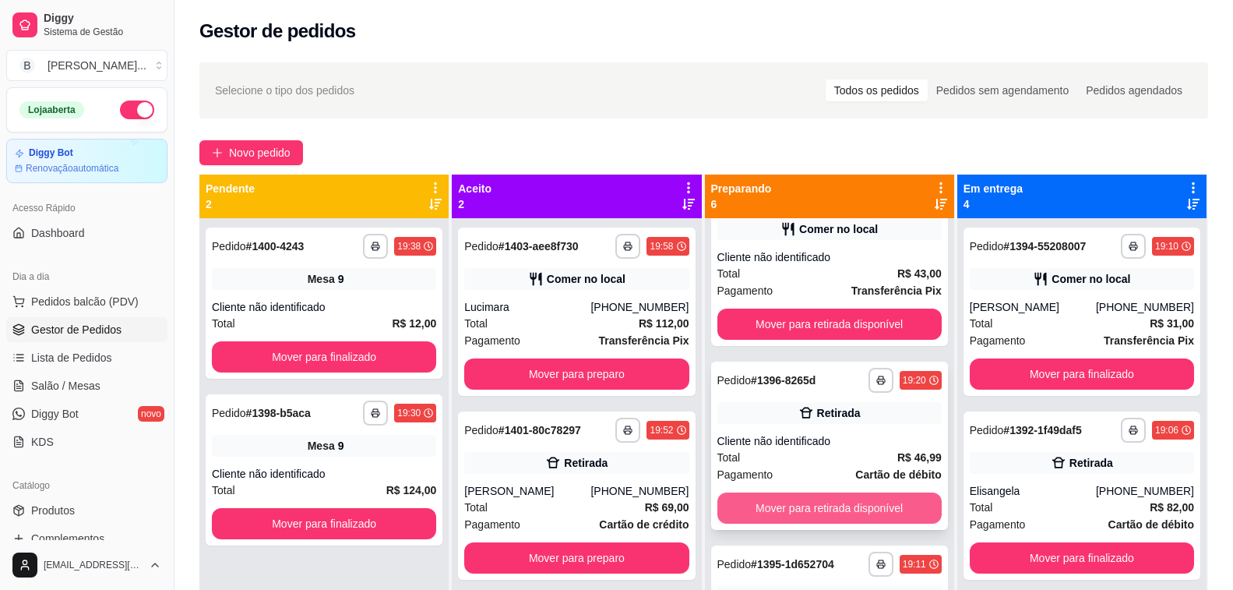
click at [797, 504] on button "Mover para retirada disponível" at bounding box center [829, 507] width 224 height 31
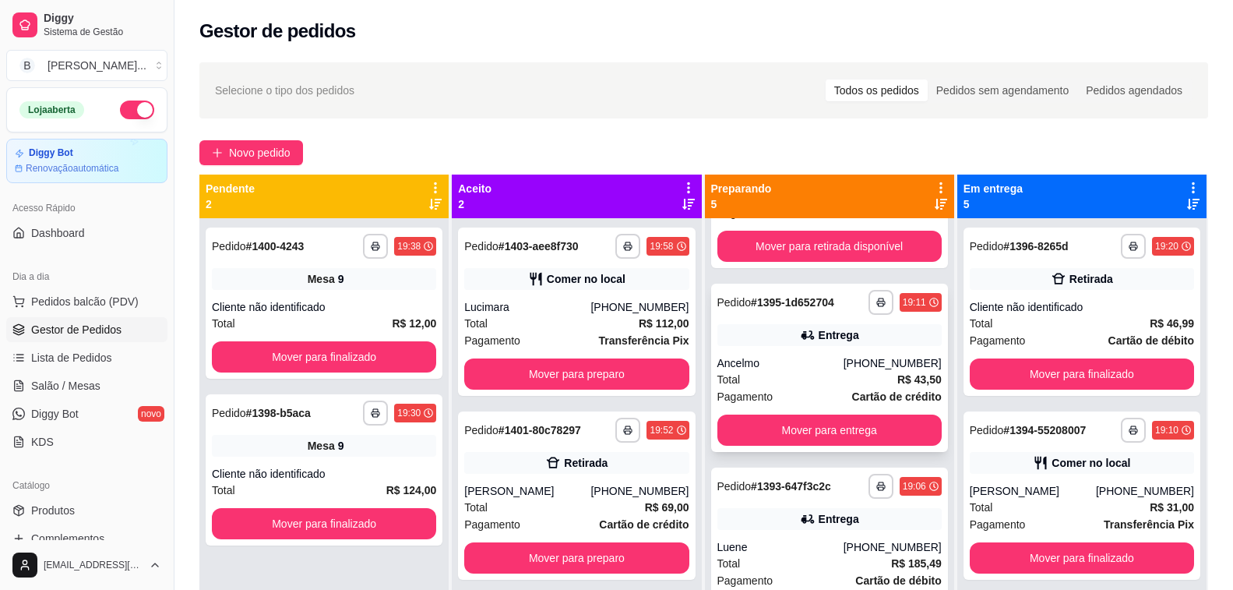
scroll to position [284, 0]
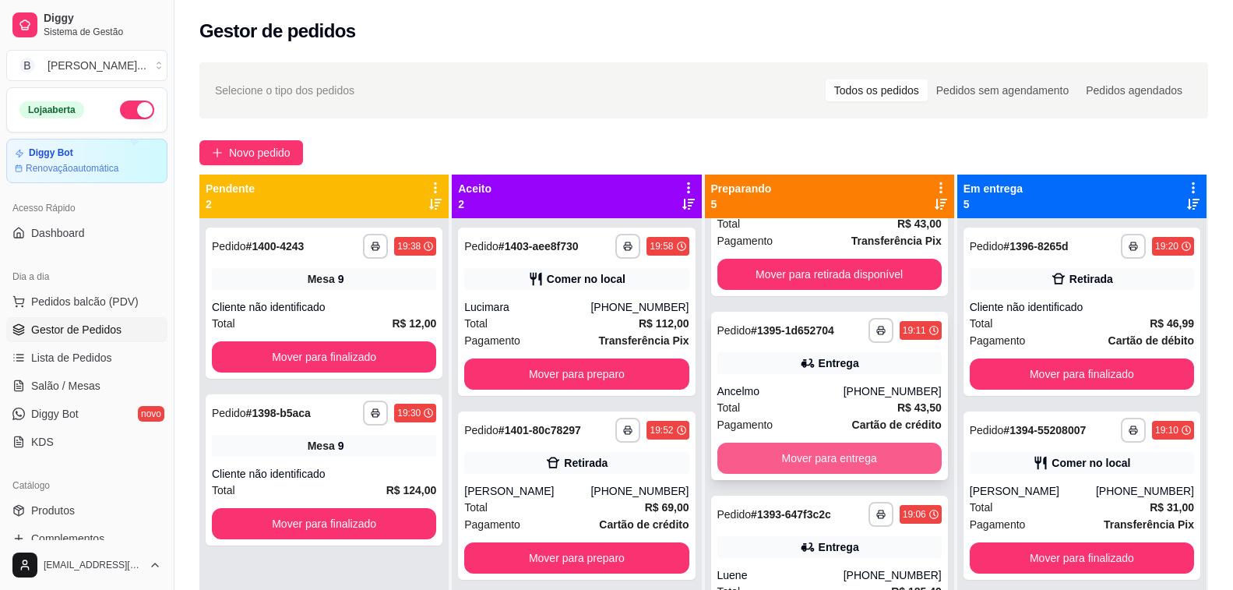
click at [809, 460] on button "Mover para entrega" at bounding box center [829, 457] width 224 height 31
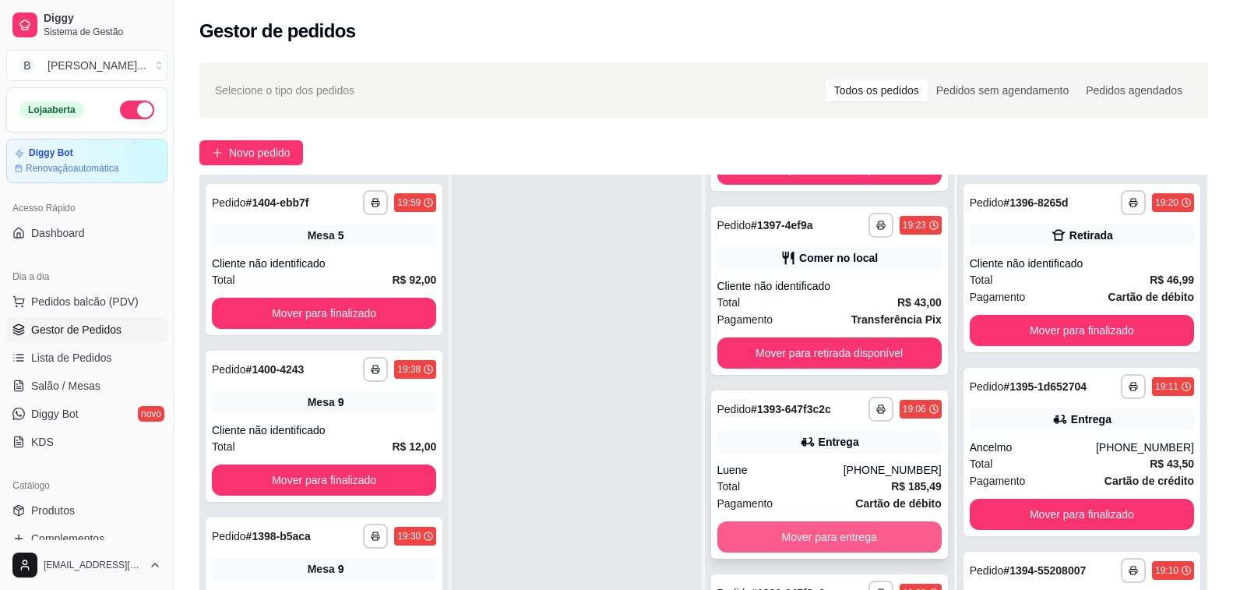
scroll to position [78, 0]
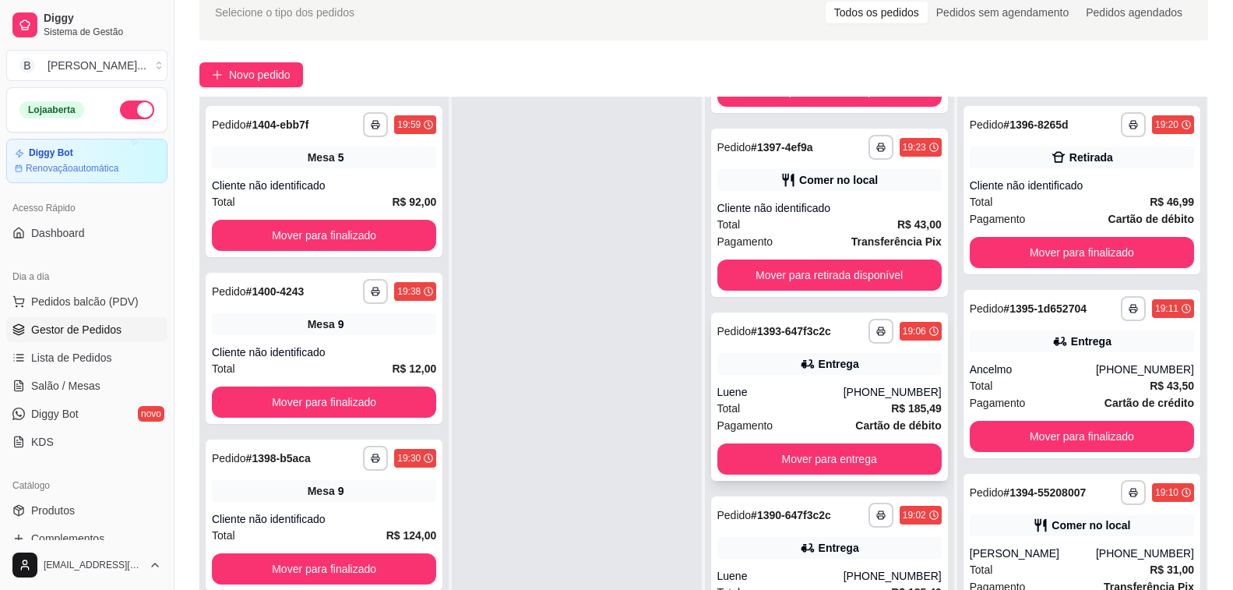
click at [770, 393] on div "Luene" at bounding box center [780, 392] width 126 height 16
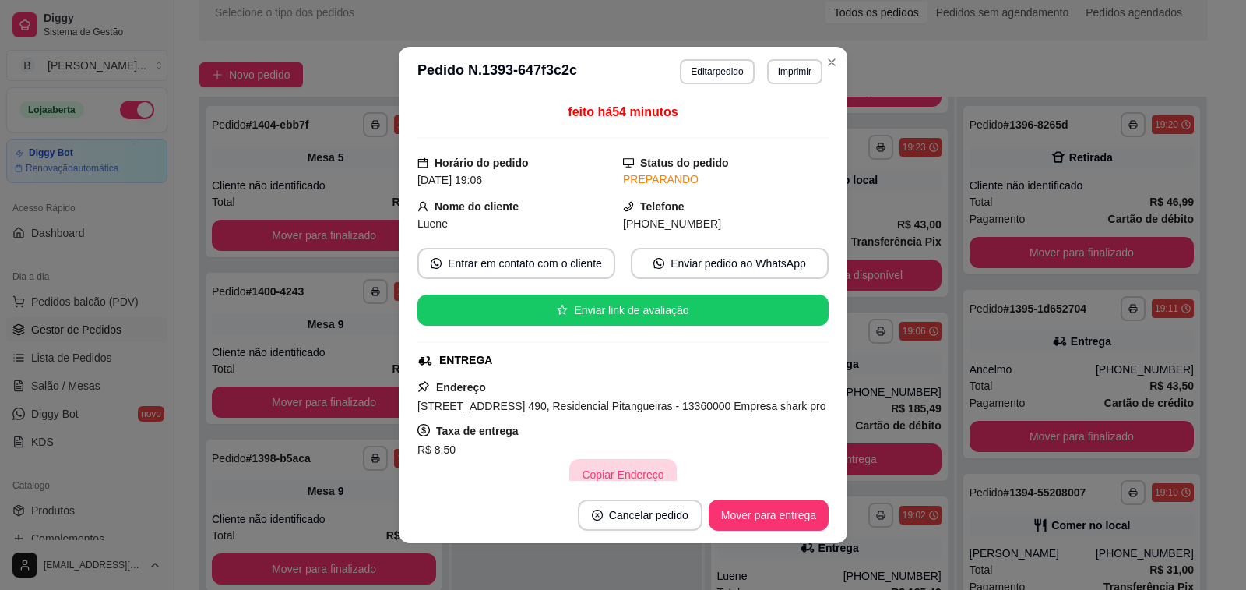
click at [609, 467] on button "Copiar Endereço" at bounding box center [622, 474] width 107 height 31
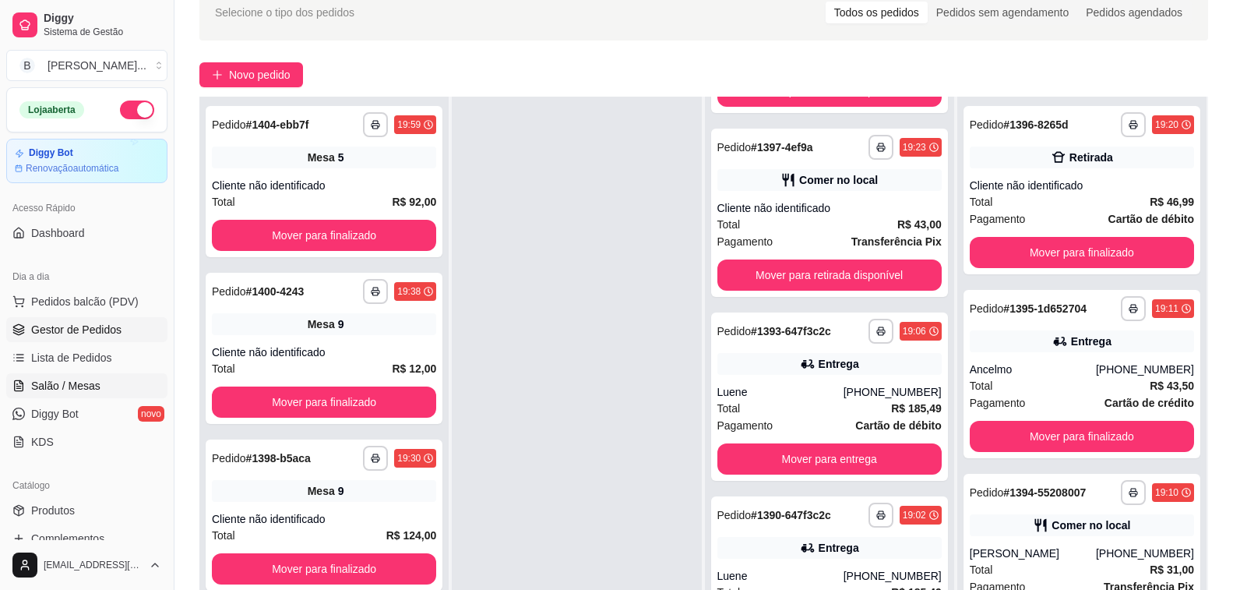
click at [66, 387] on span "Salão / Mesas" at bounding box center [65, 386] width 69 height 16
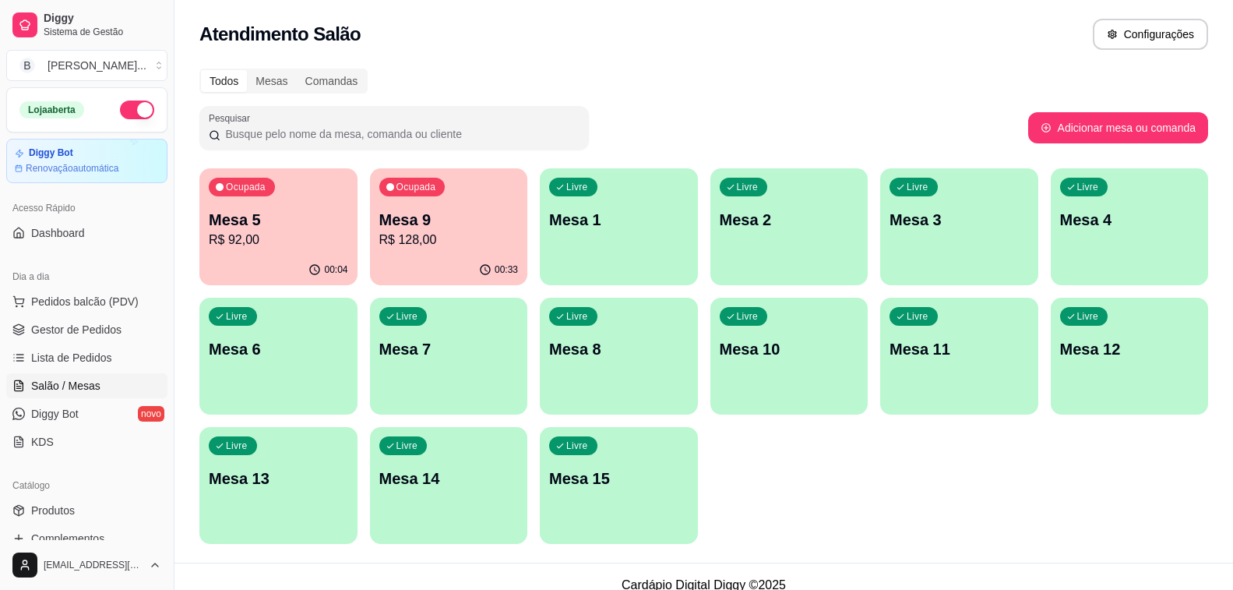
click at [404, 220] on p "Mesa 9" at bounding box center [448, 220] width 139 height 22
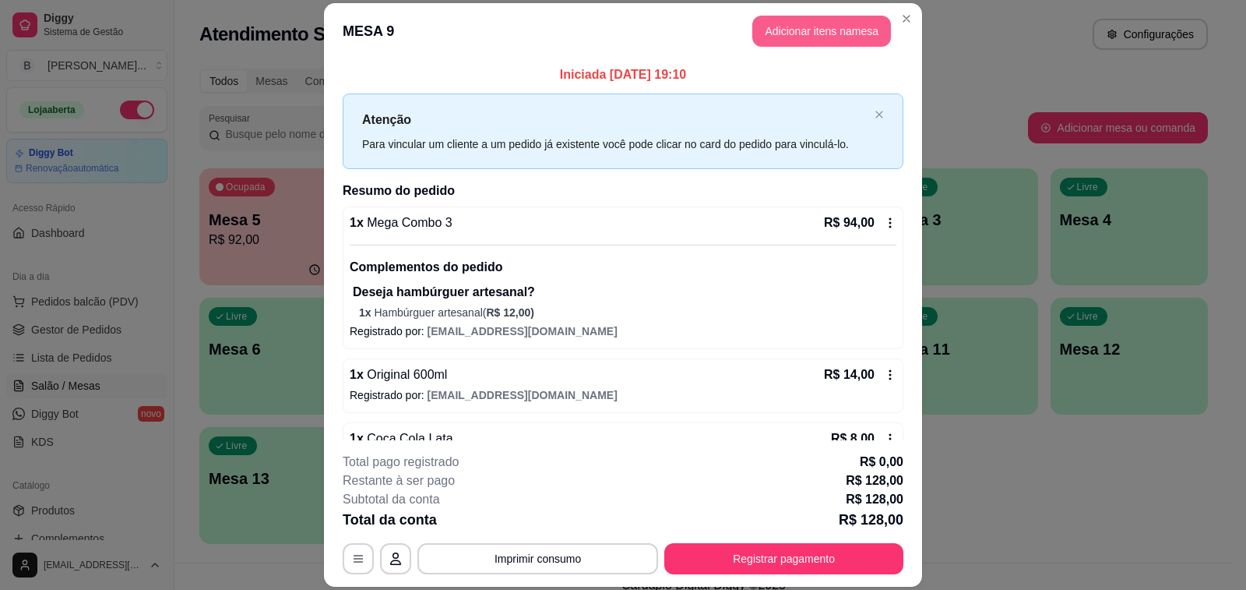
click at [804, 34] on button "Adicionar itens na mesa" at bounding box center [821, 31] width 139 height 31
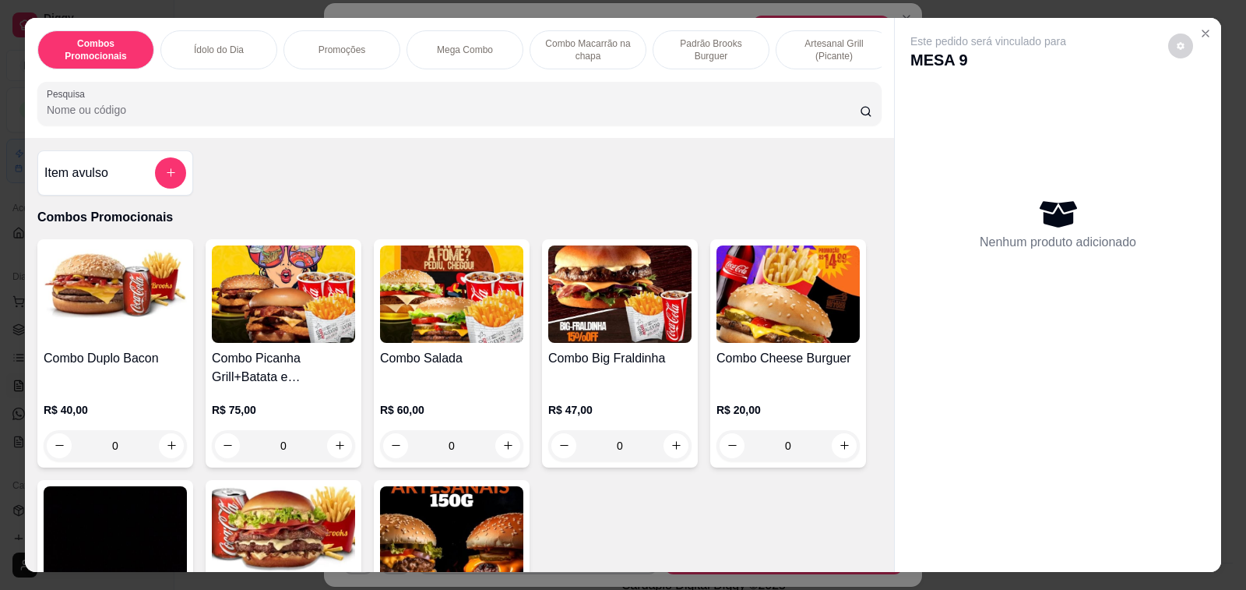
click at [272, 111] on input "Pesquisa" at bounding box center [453, 110] width 813 height 16
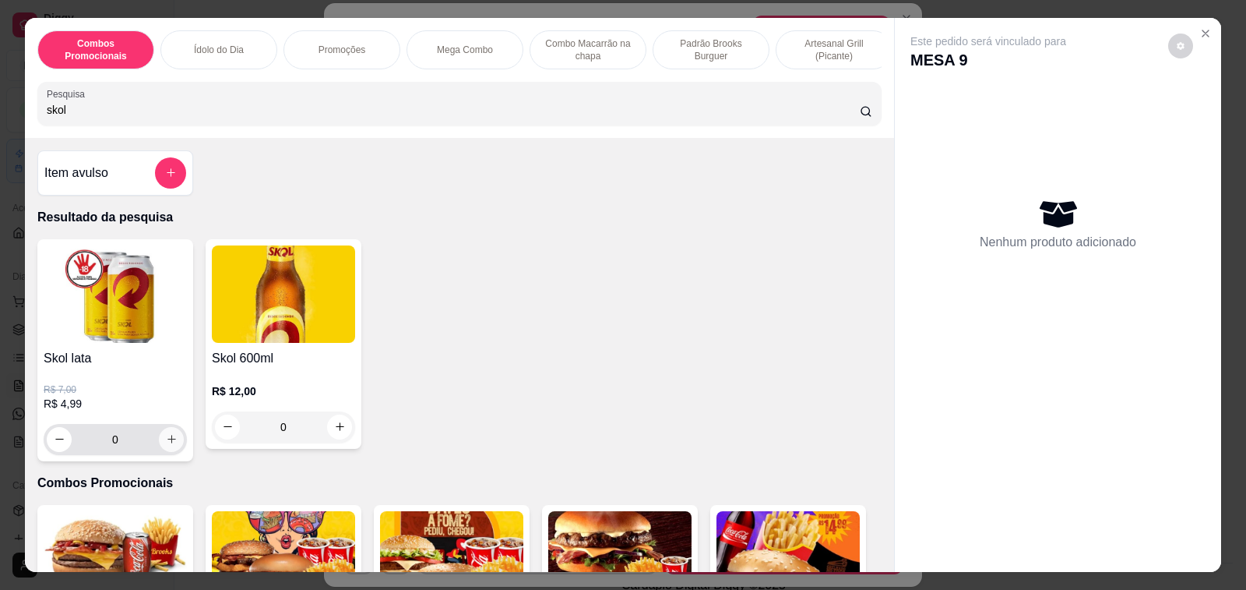
type input "skol"
click at [166, 439] on icon "increase-product-quantity" at bounding box center [172, 439] width 12 height 12
type input "1"
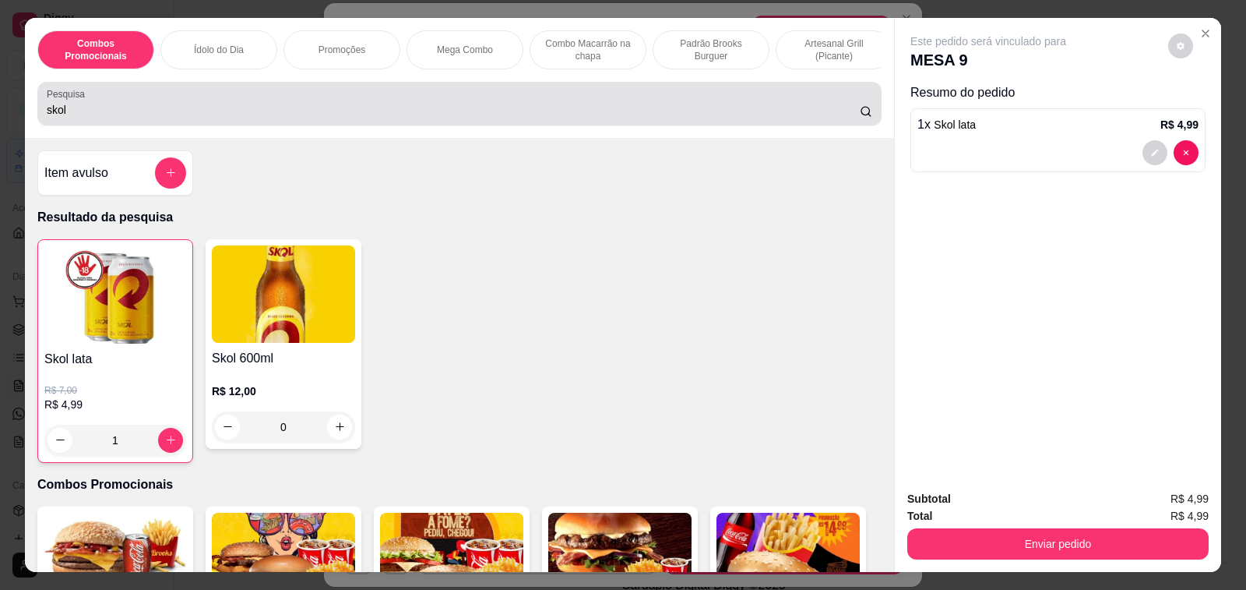
click at [88, 118] on input "skol" at bounding box center [453, 110] width 813 height 16
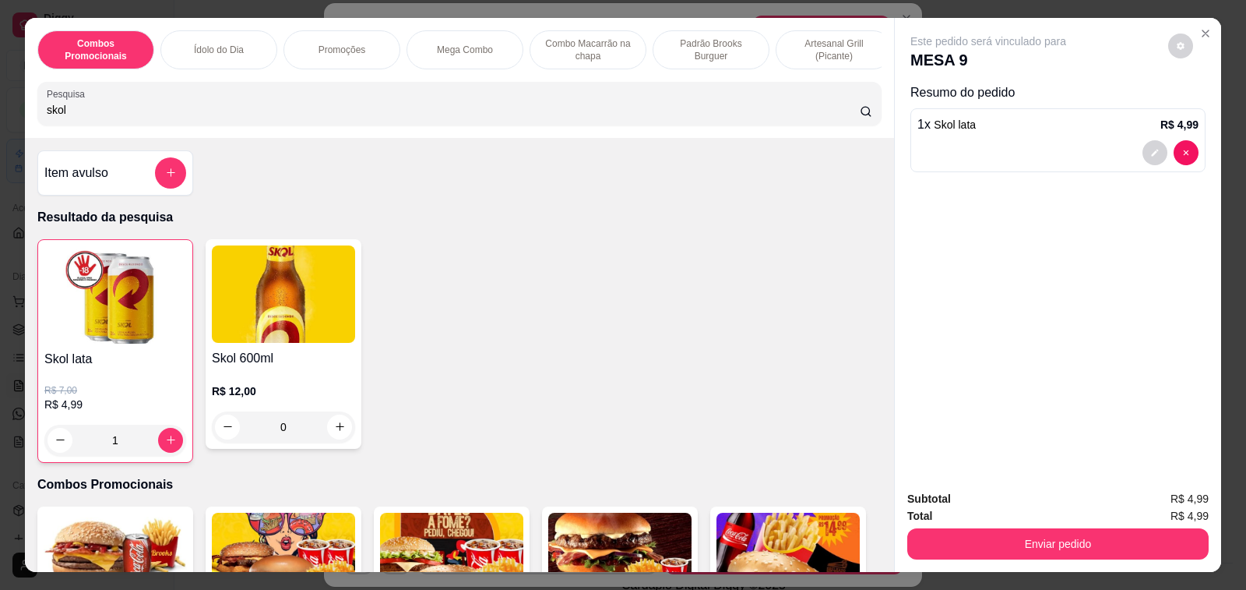
click at [88, 118] on input "skol" at bounding box center [453, 110] width 813 height 16
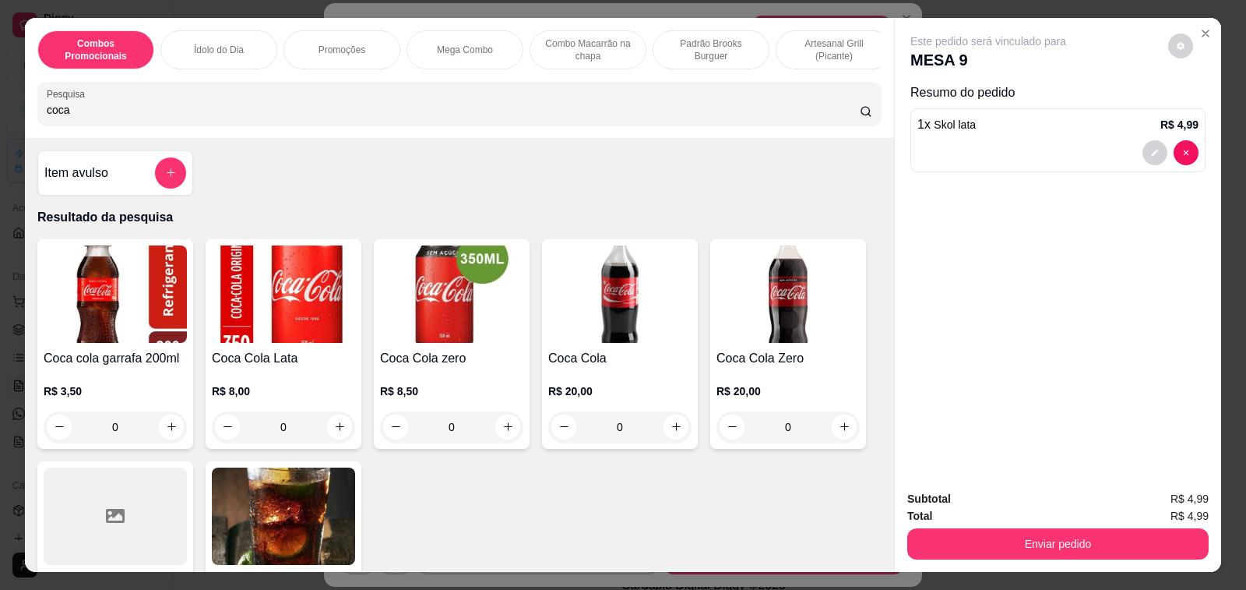
type input "coca"
click at [330, 439] on div "0" at bounding box center [283, 426] width 143 height 31
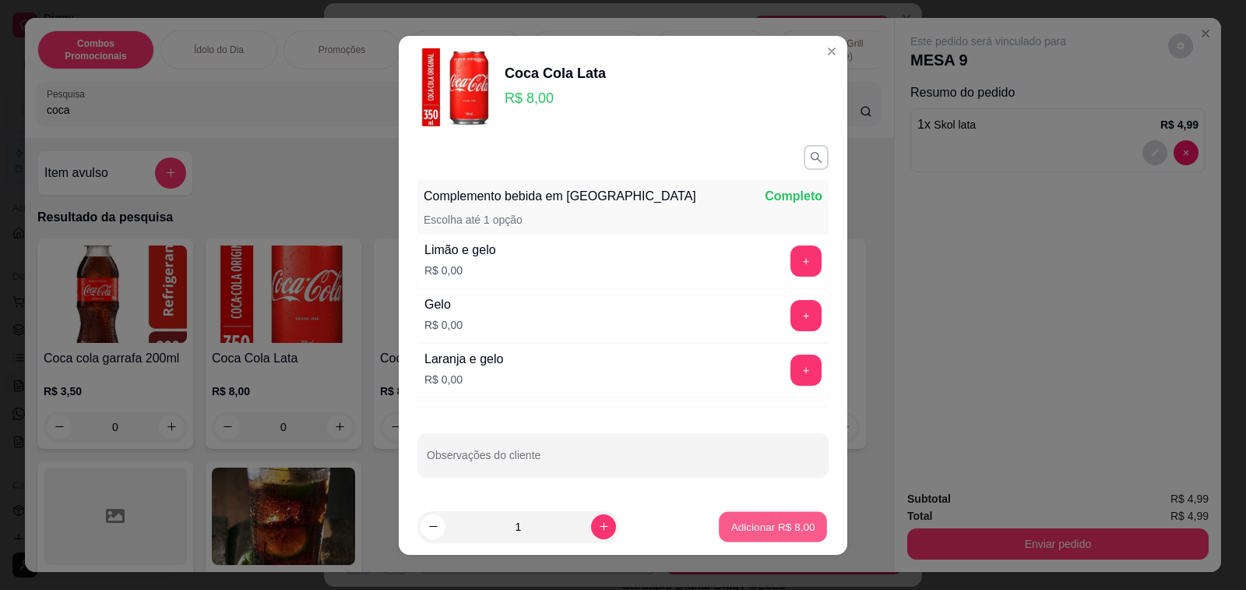
click at [741, 521] on p "Adicionar R$ 8,00" at bounding box center [773, 526] width 84 height 15
type input "1"
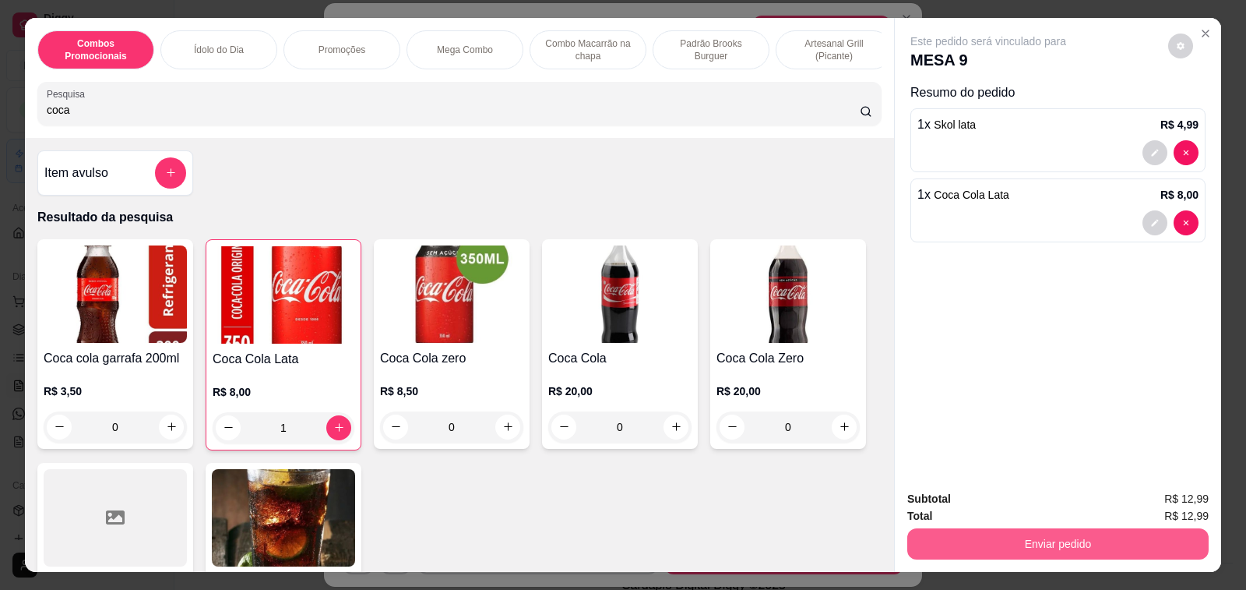
click at [1025, 535] on button "Enviar pedido" at bounding box center [1057, 543] width 301 height 31
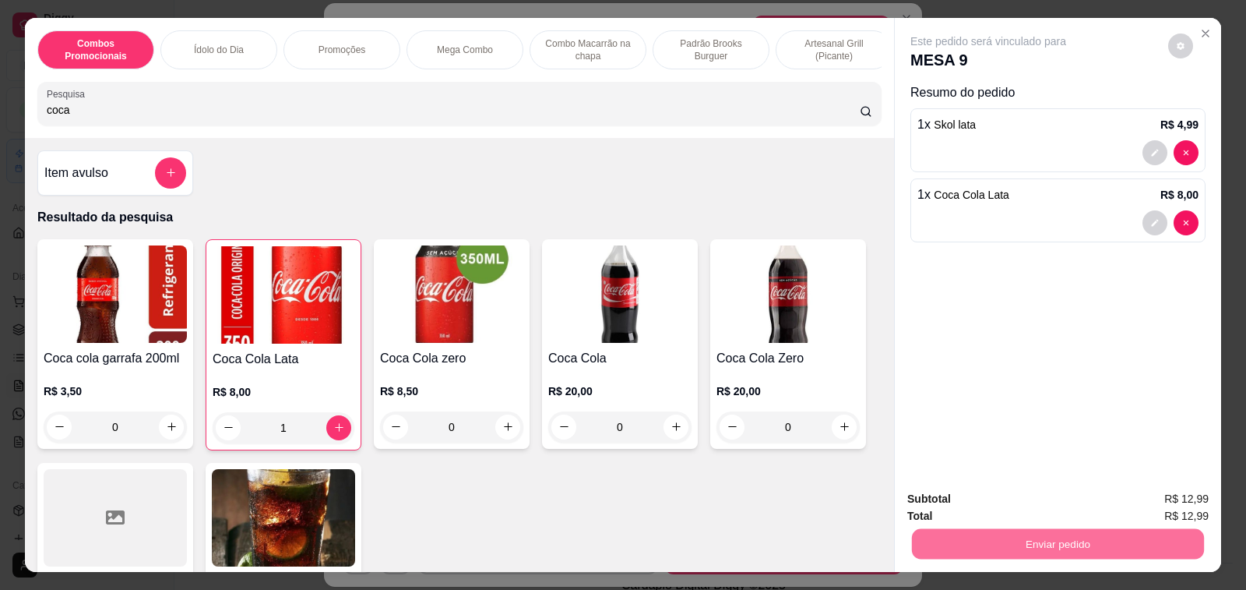
click at [1161, 502] on button "Enviar pedido" at bounding box center [1168, 500] width 88 height 30
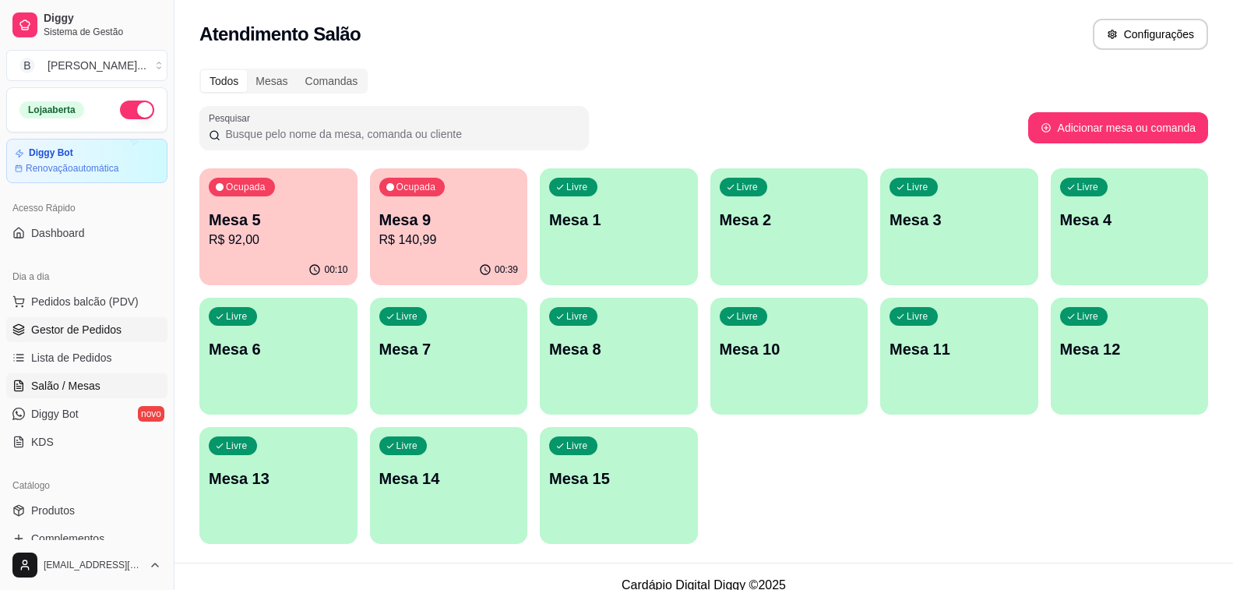
click at [66, 329] on span "Gestor de Pedidos" at bounding box center [76, 330] width 90 height 16
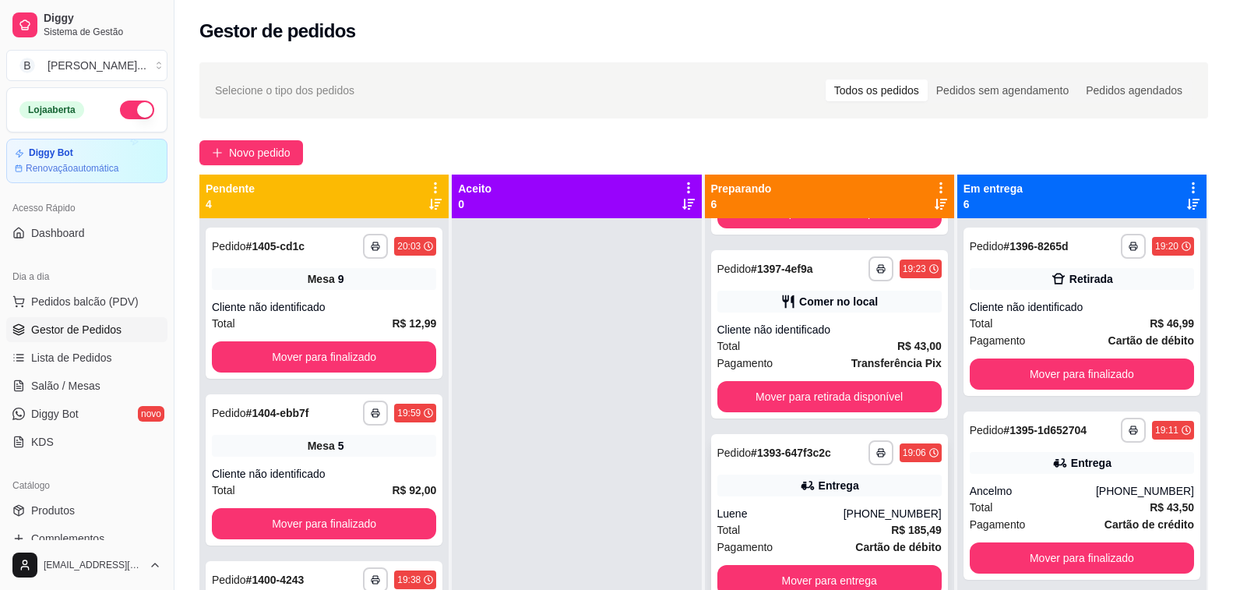
scroll to position [44, 0]
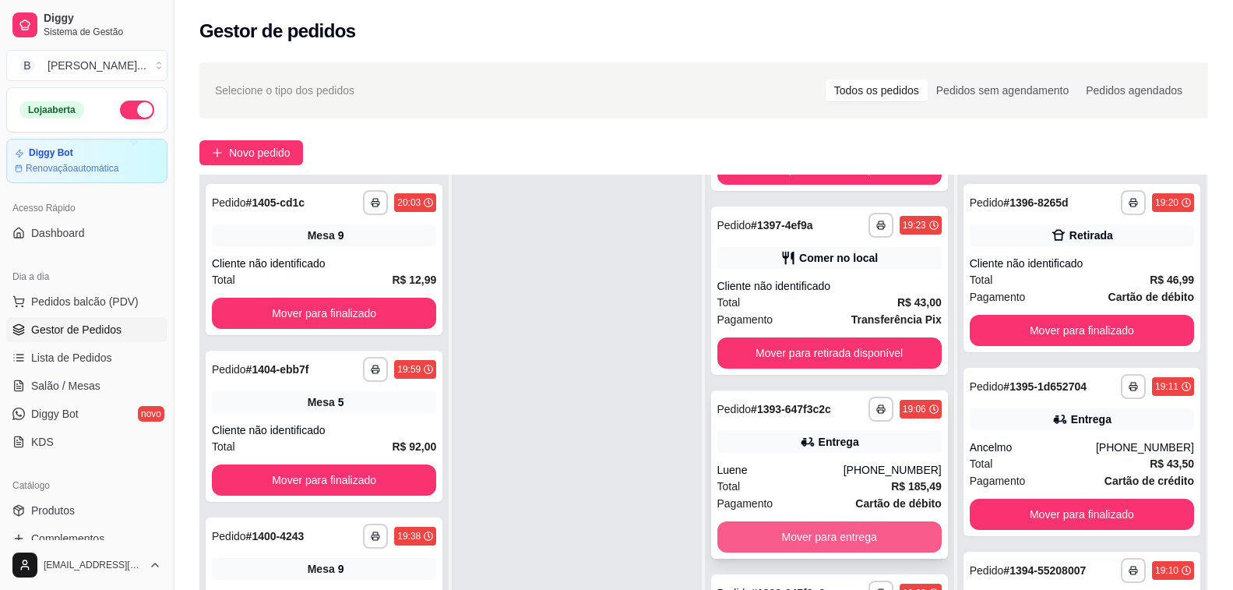
click at [789, 534] on button "Mover para entrega" at bounding box center [829, 536] width 224 height 31
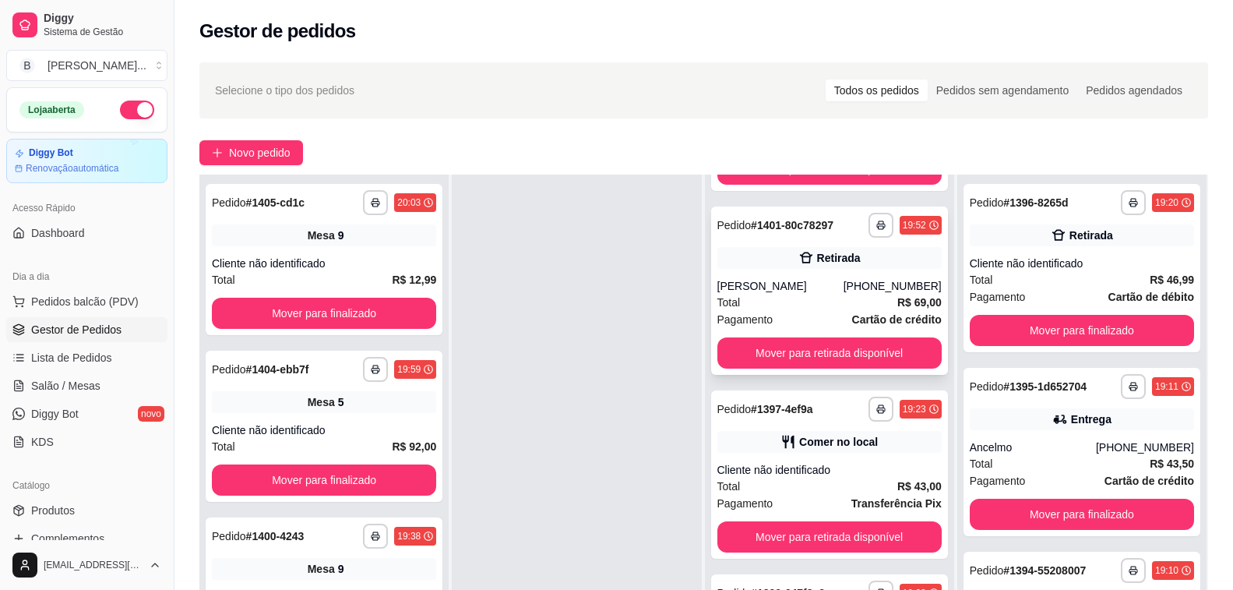
scroll to position [345, 0]
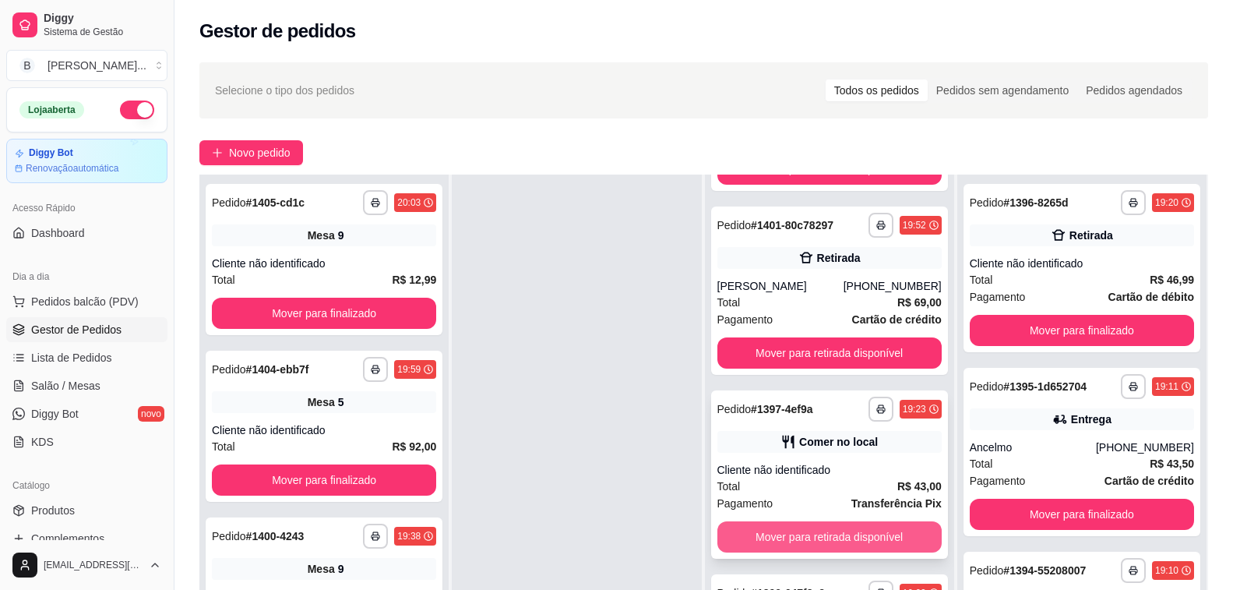
click at [785, 534] on button "Mover para retirada disponível" at bounding box center [829, 536] width 224 height 31
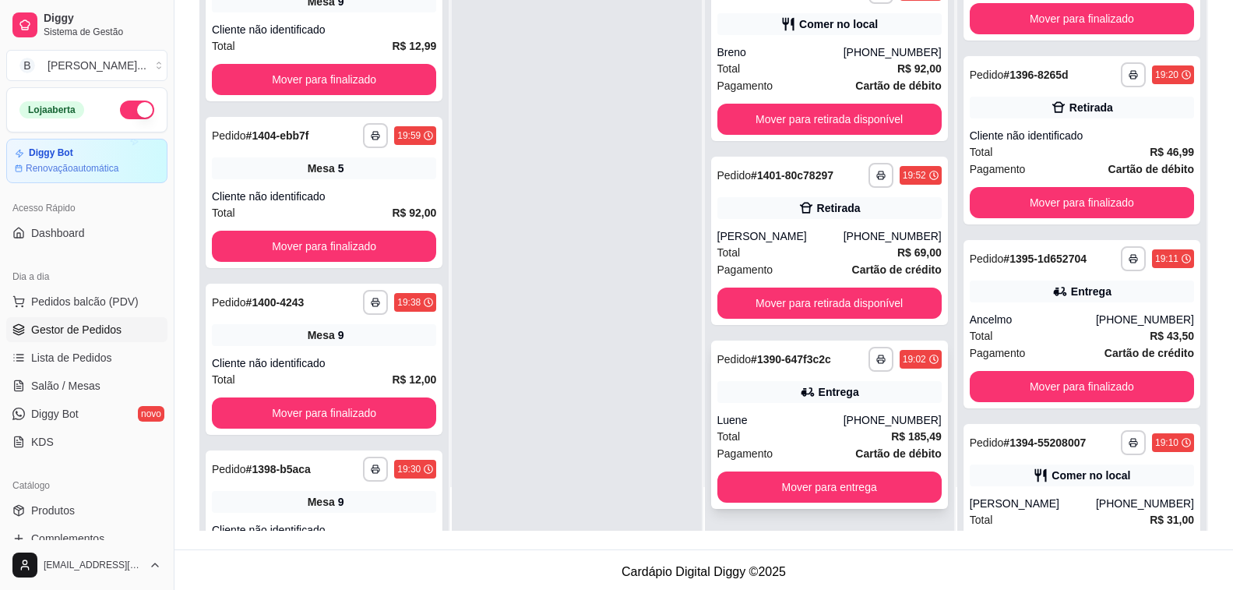
scroll to position [238, 0]
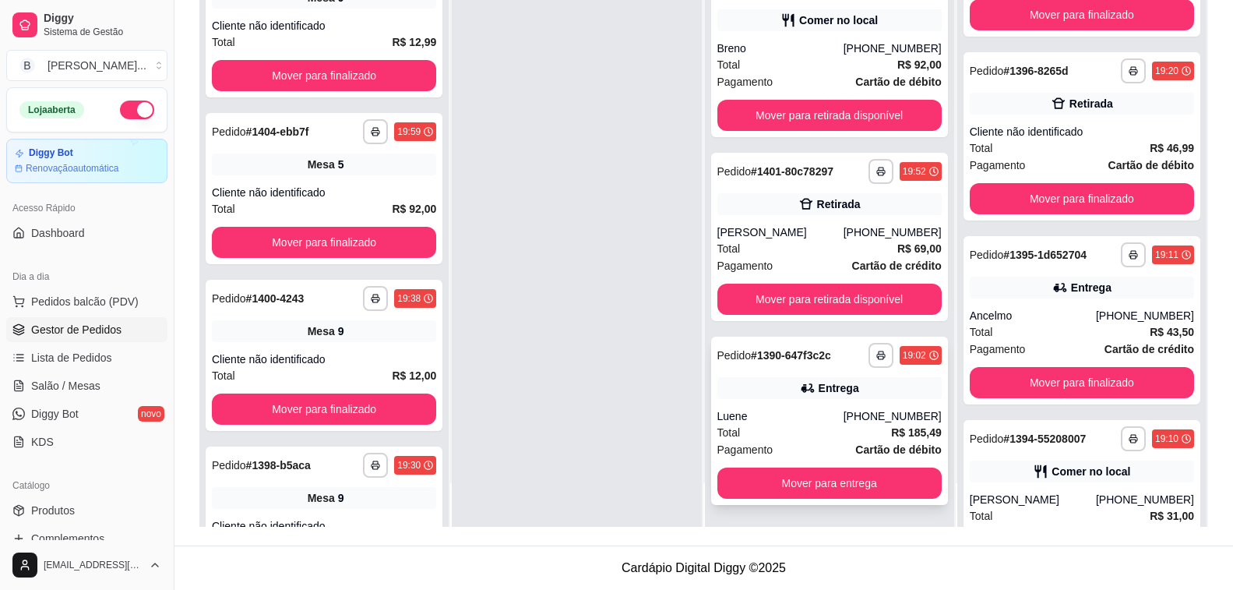
click at [819, 400] on div "**********" at bounding box center [829, 421] width 237 height 168
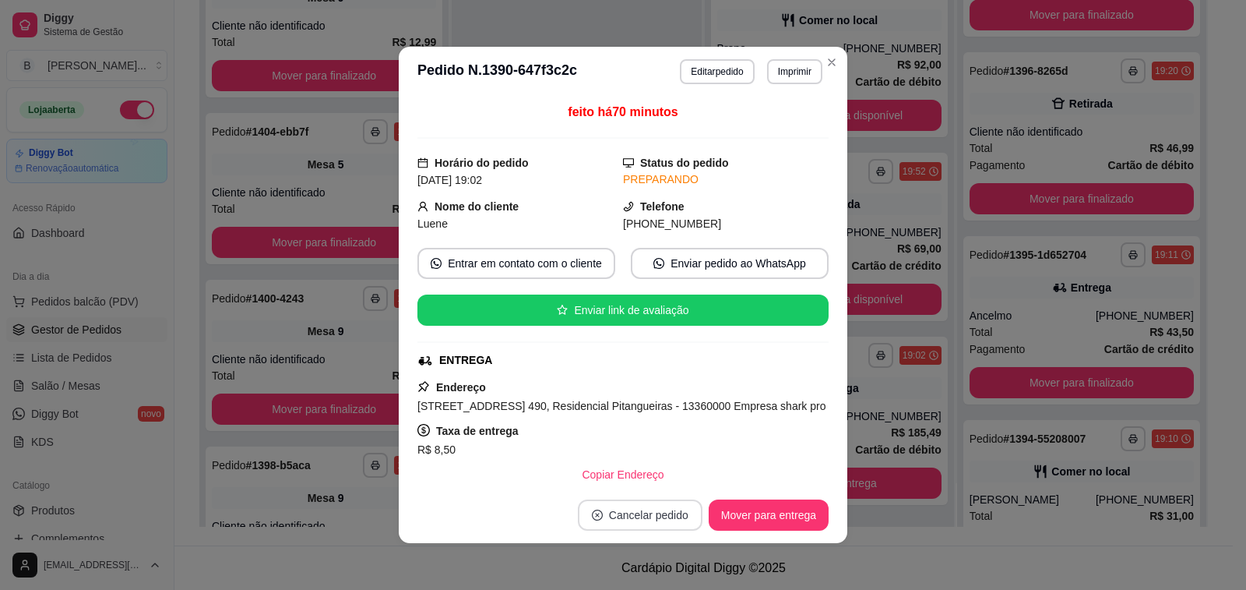
click at [625, 517] on button "Cancelar pedido" at bounding box center [640, 514] width 125 height 31
click at [669, 474] on button "Sim" at bounding box center [680, 476] width 61 height 30
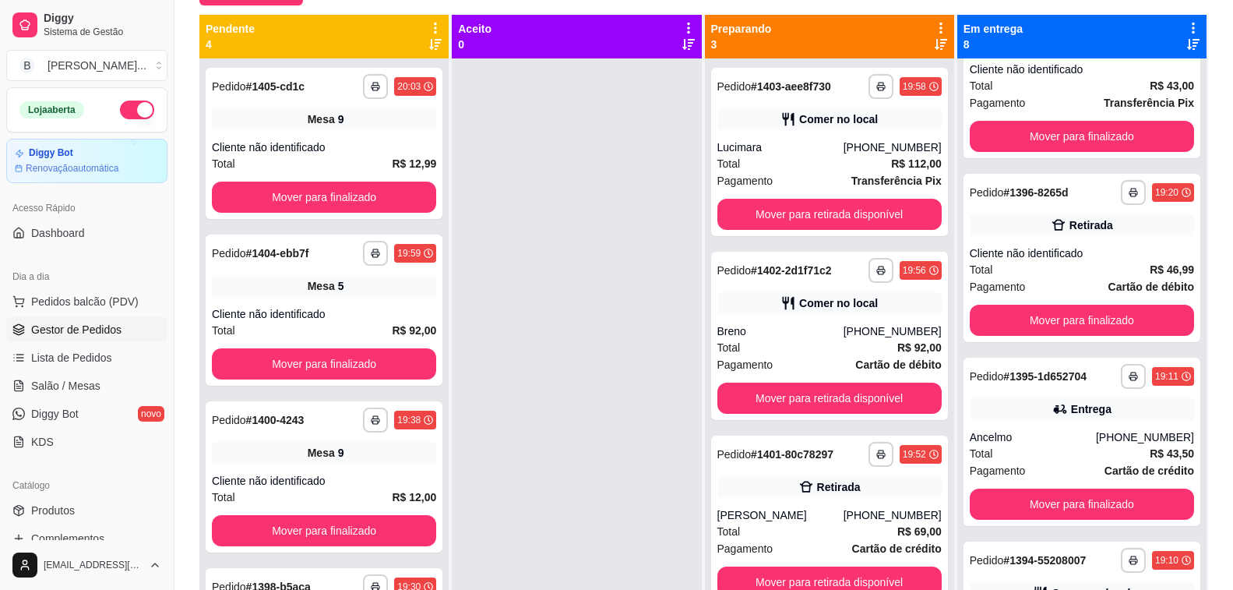
scroll to position [82, 0]
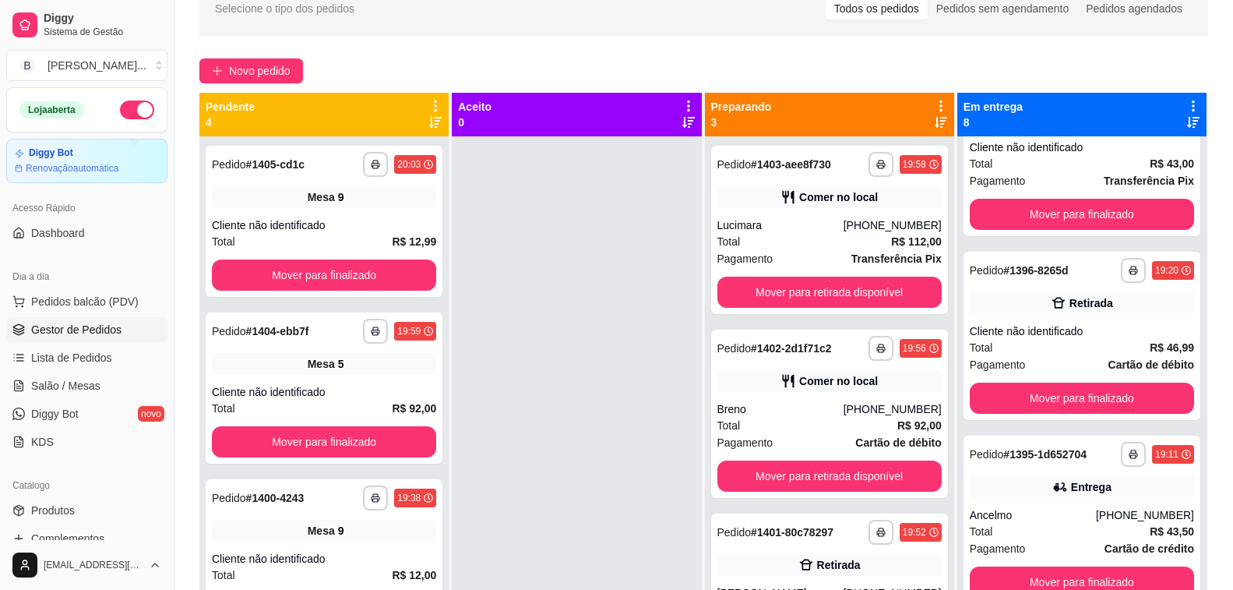
click at [587, 354] on div at bounding box center [576, 431] width 249 height 590
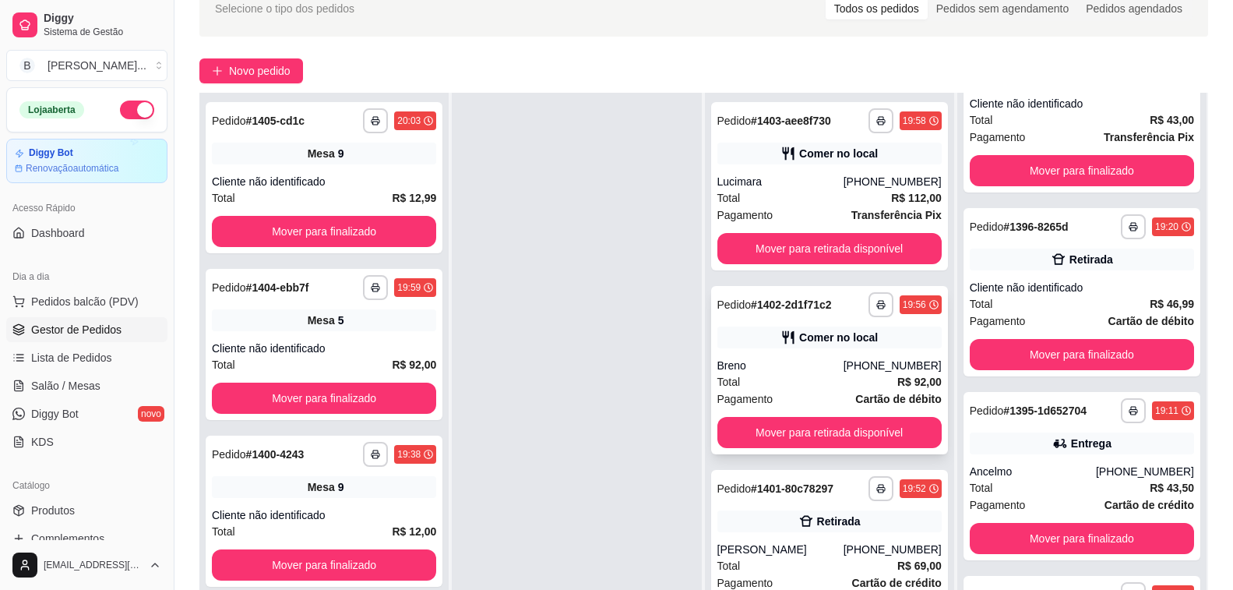
scroll to position [238, 0]
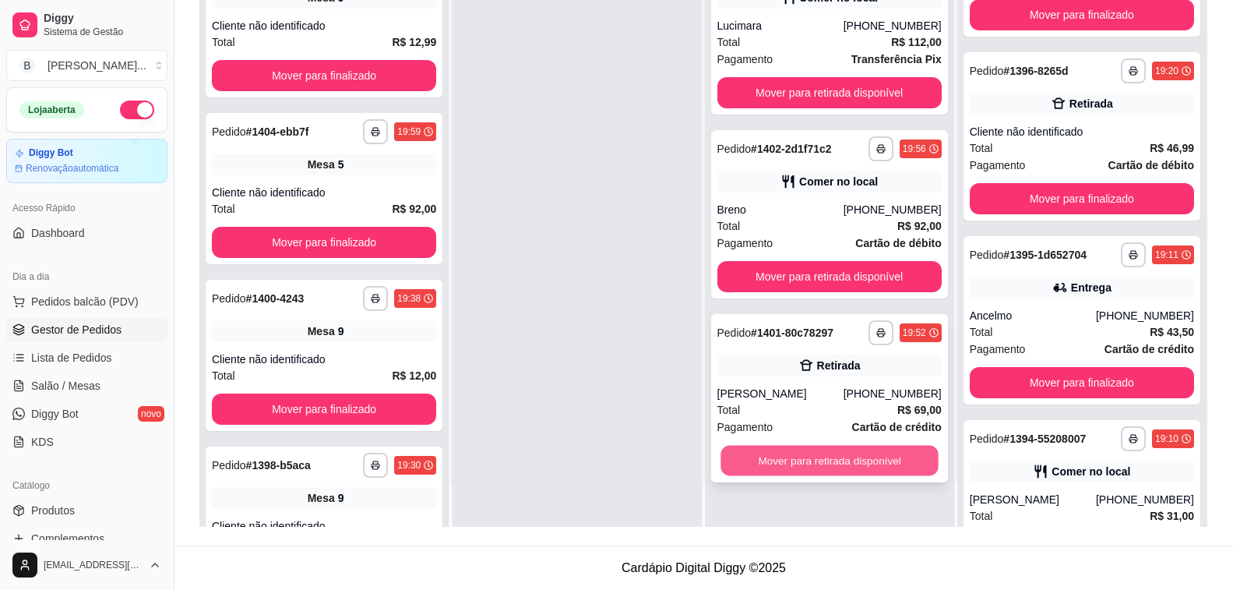
click at [761, 464] on button "Mover para retirada disponível" at bounding box center [830, 461] width 218 height 30
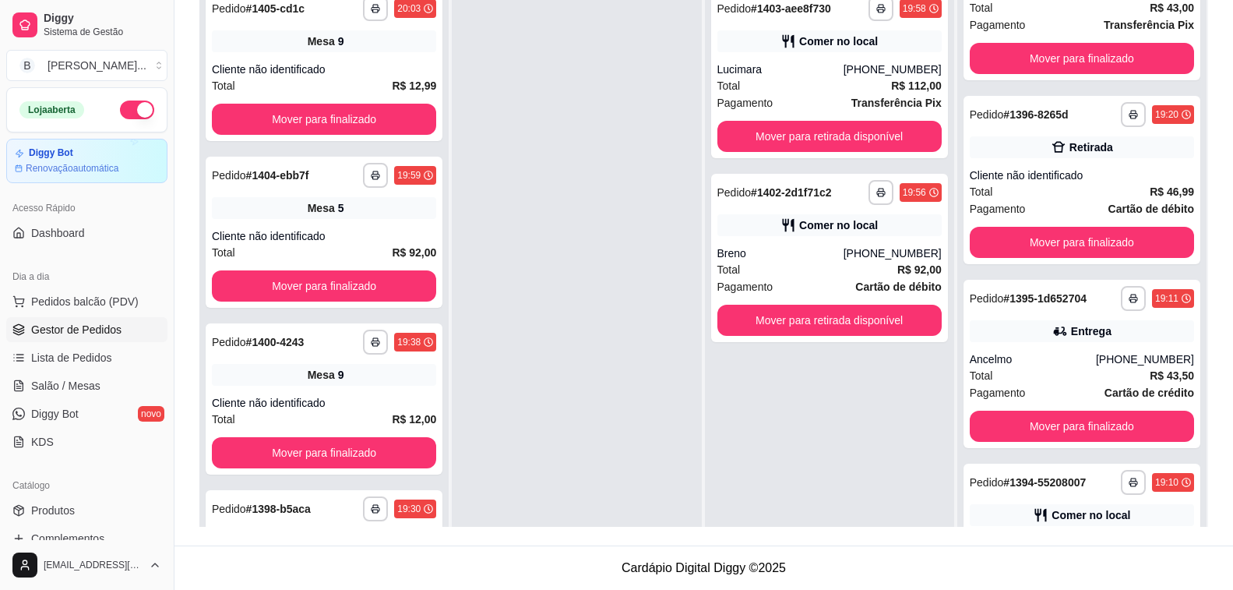
scroll to position [82, 0]
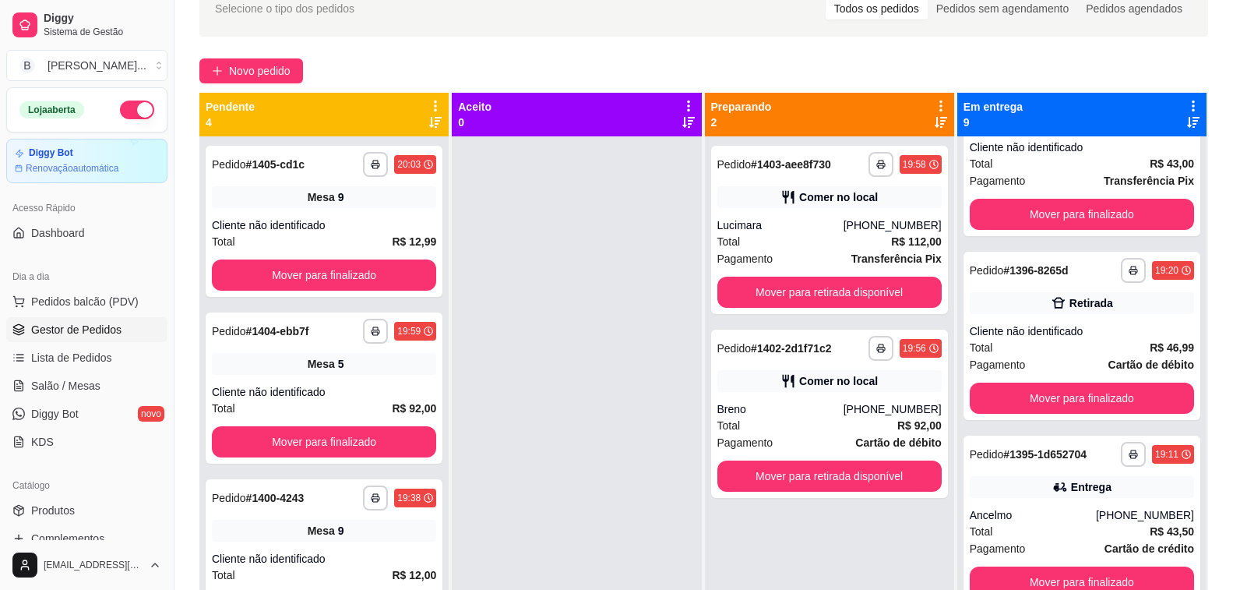
click at [528, 48] on div "**********" at bounding box center [703, 336] width 1059 height 730
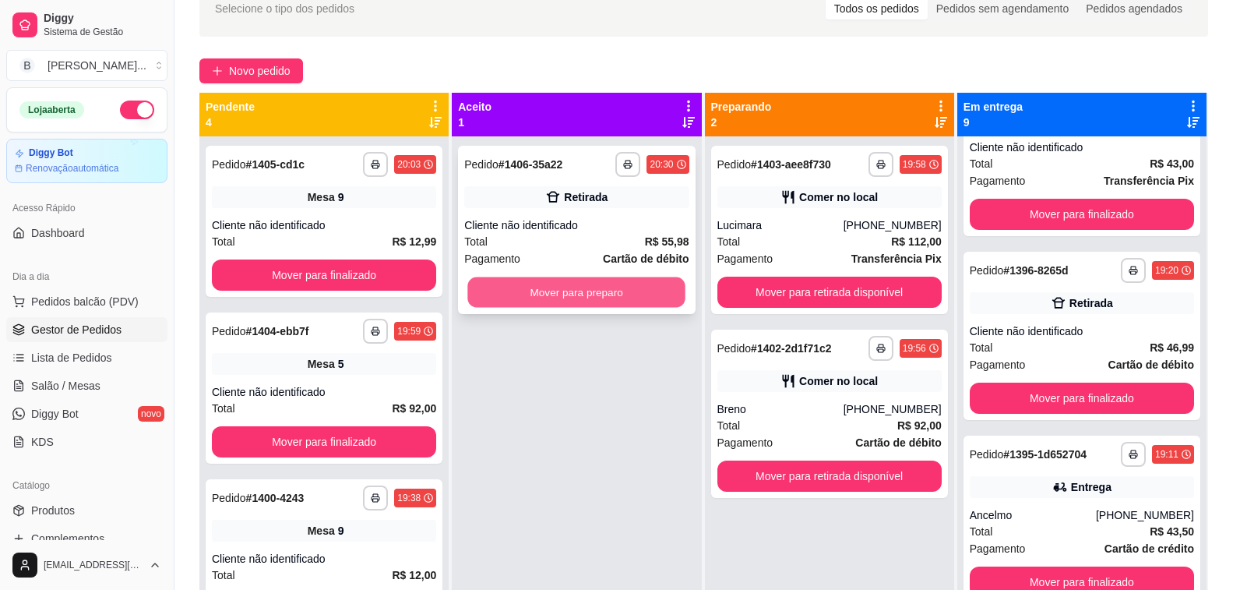
click at [626, 298] on button "Mover para preparo" at bounding box center [577, 292] width 218 height 30
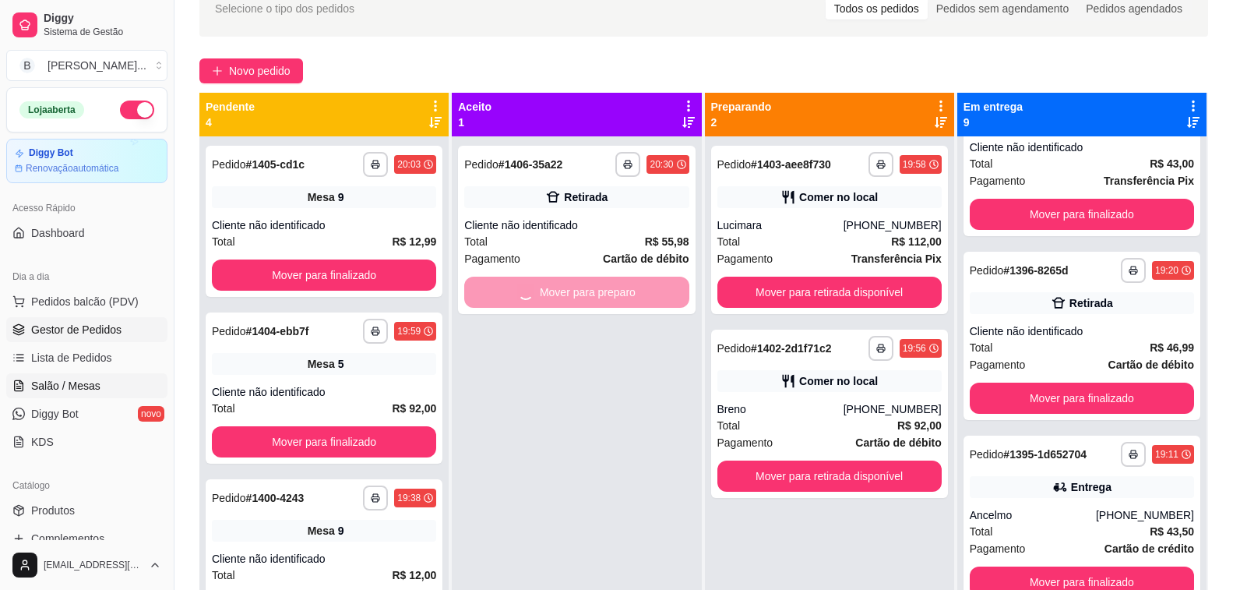
click at [93, 386] on span "Salão / Mesas" at bounding box center [65, 386] width 69 height 16
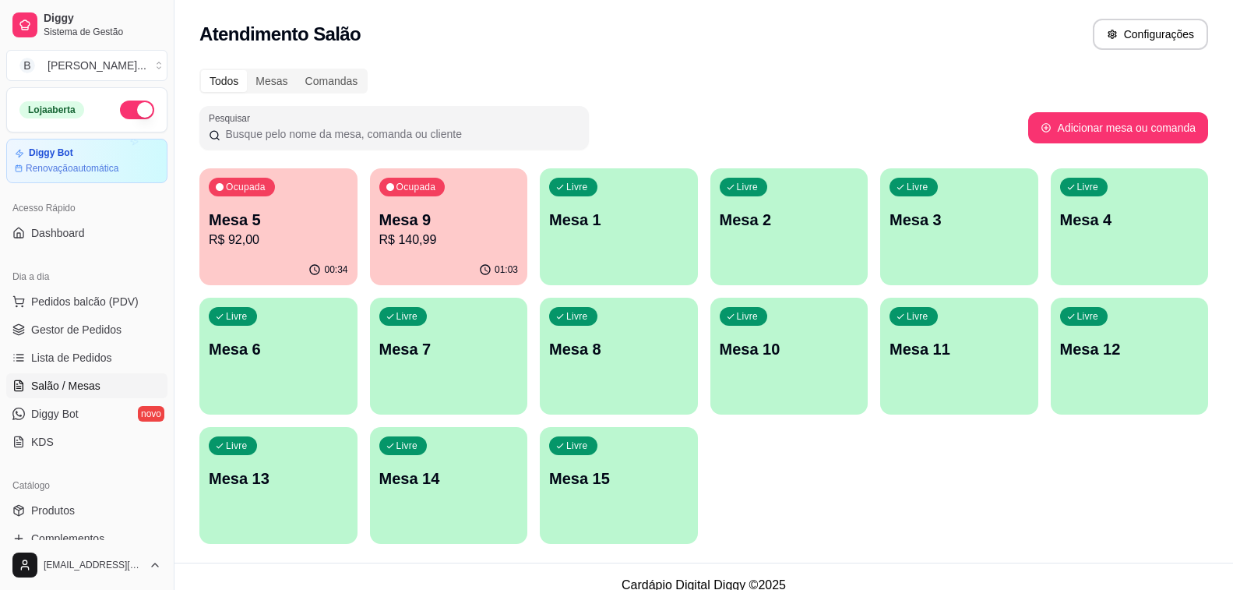
click at [443, 233] on p "R$ 140,99" at bounding box center [448, 240] width 139 height 19
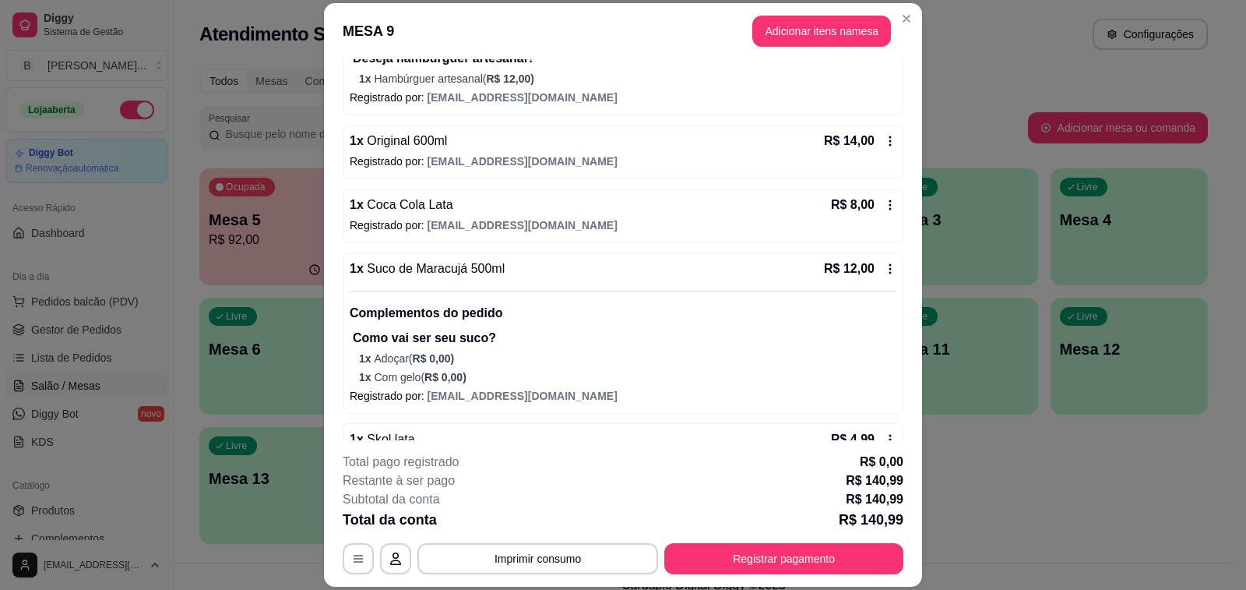
scroll to position [467, 0]
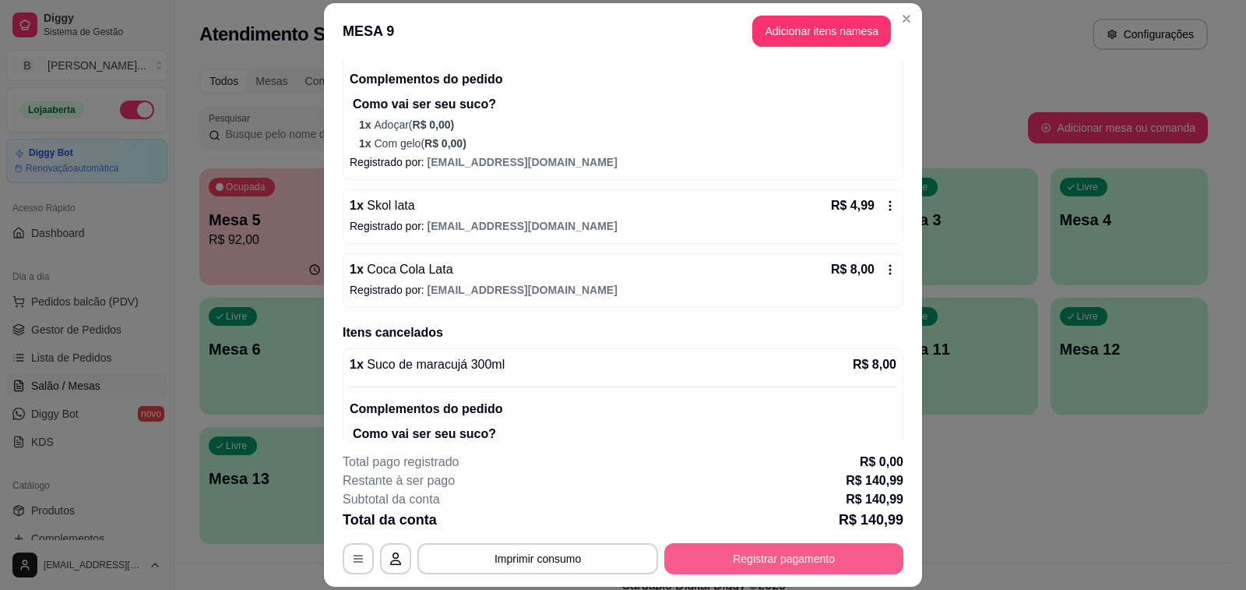
click at [749, 551] on button "Registrar pagamento" at bounding box center [783, 558] width 239 height 31
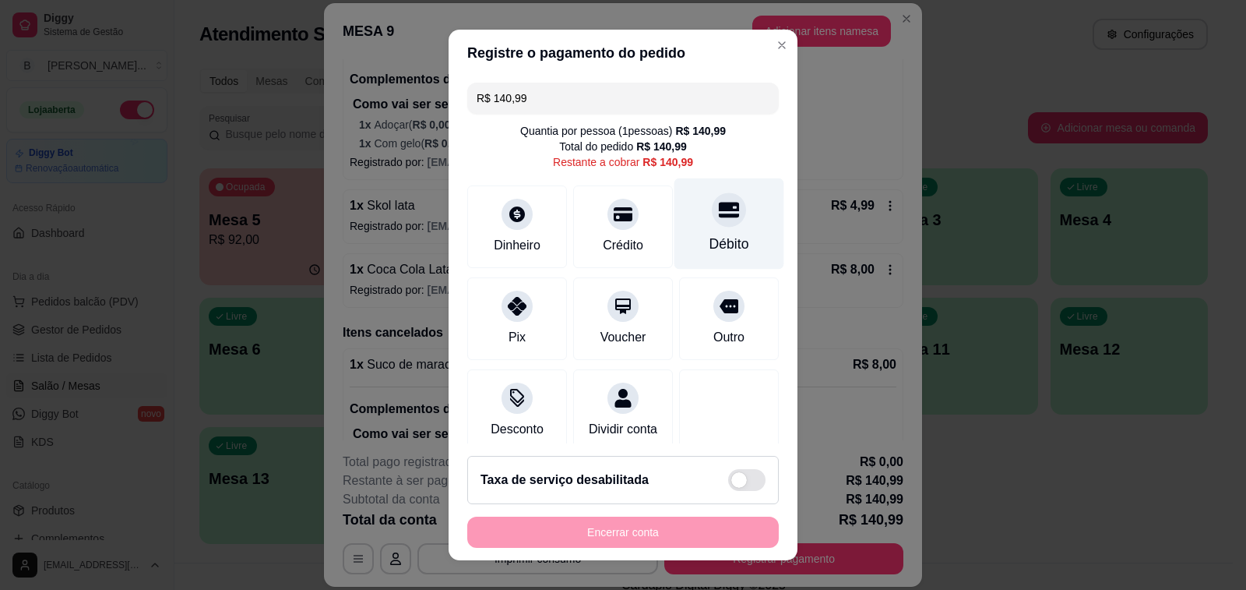
click at [719, 220] on icon at bounding box center [729, 209] width 20 height 20
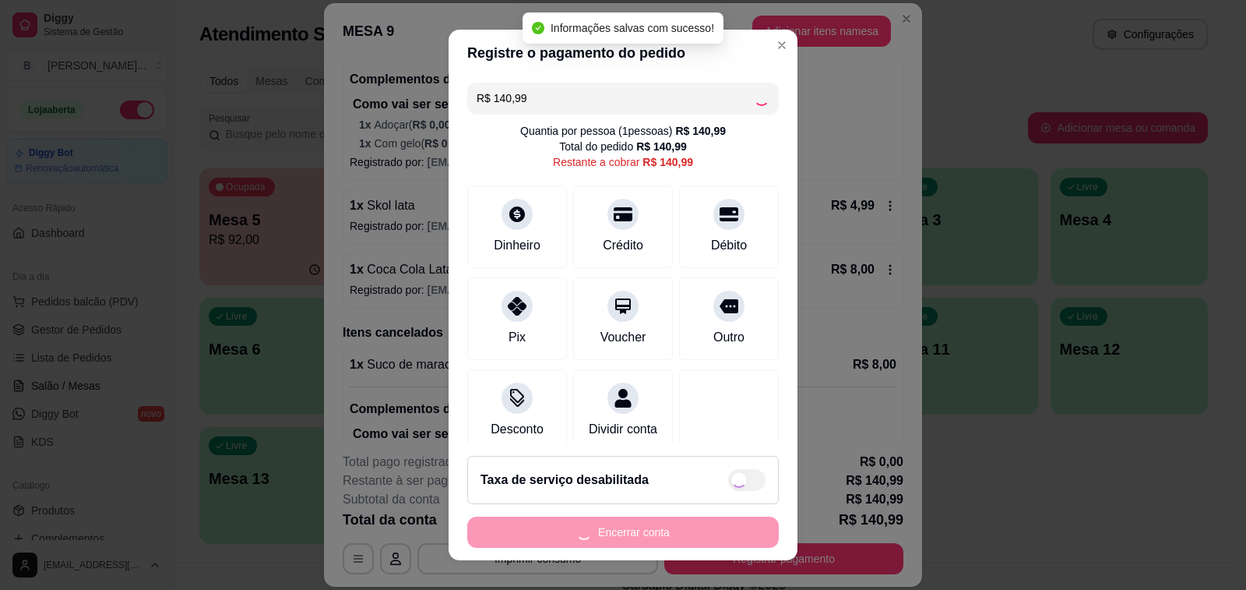
type input "R$ 0,00"
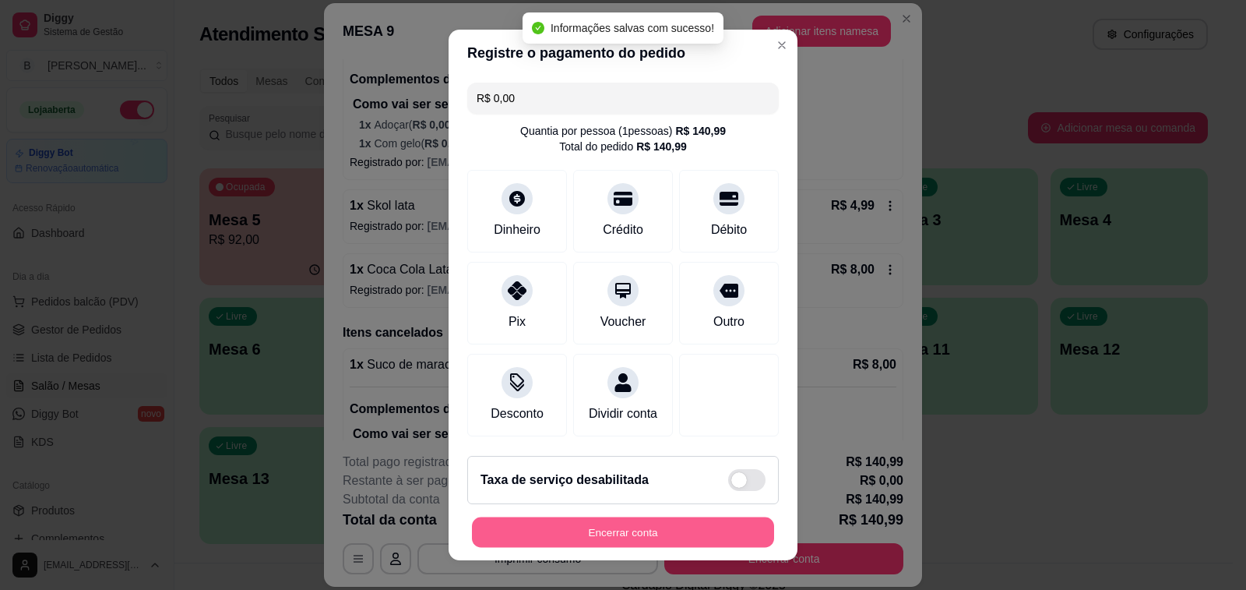
click at [626, 528] on button "Encerrar conta" at bounding box center [623, 532] width 302 height 30
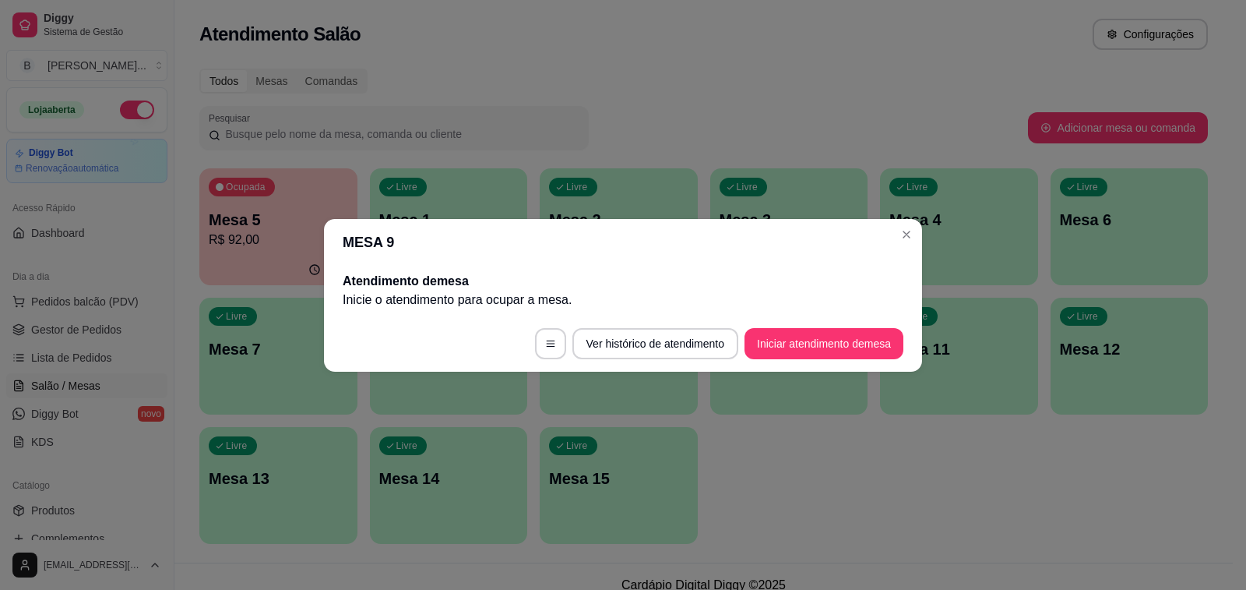
scroll to position [0, 0]
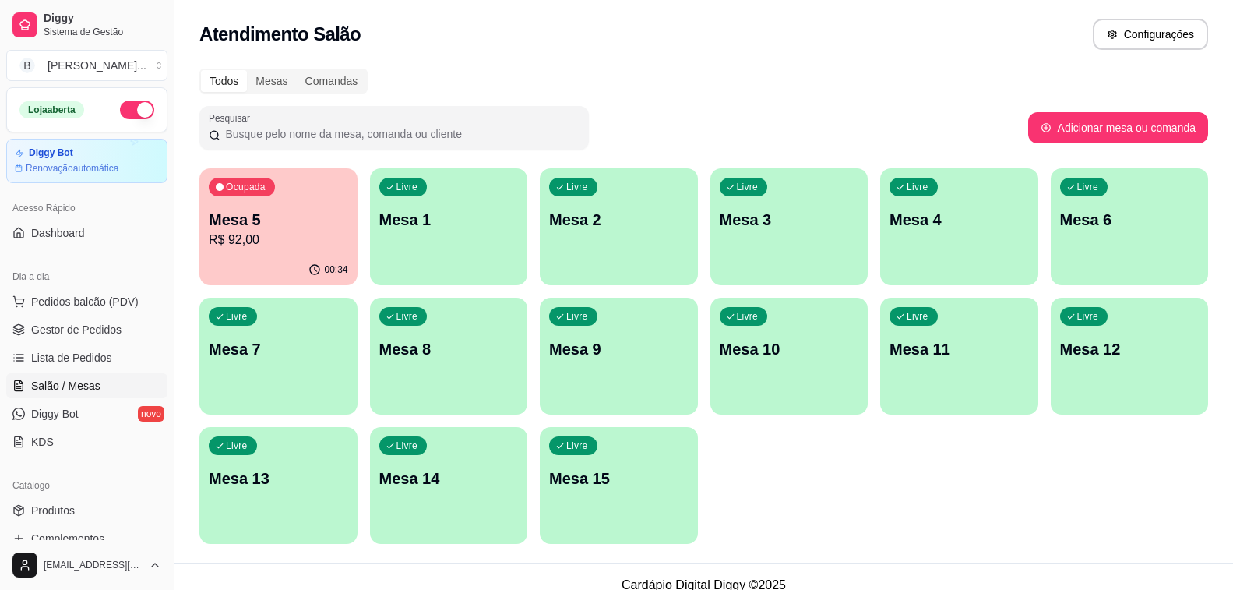
click at [272, 365] on div "Livre Mesa 7" at bounding box center [278, 347] width 158 height 98
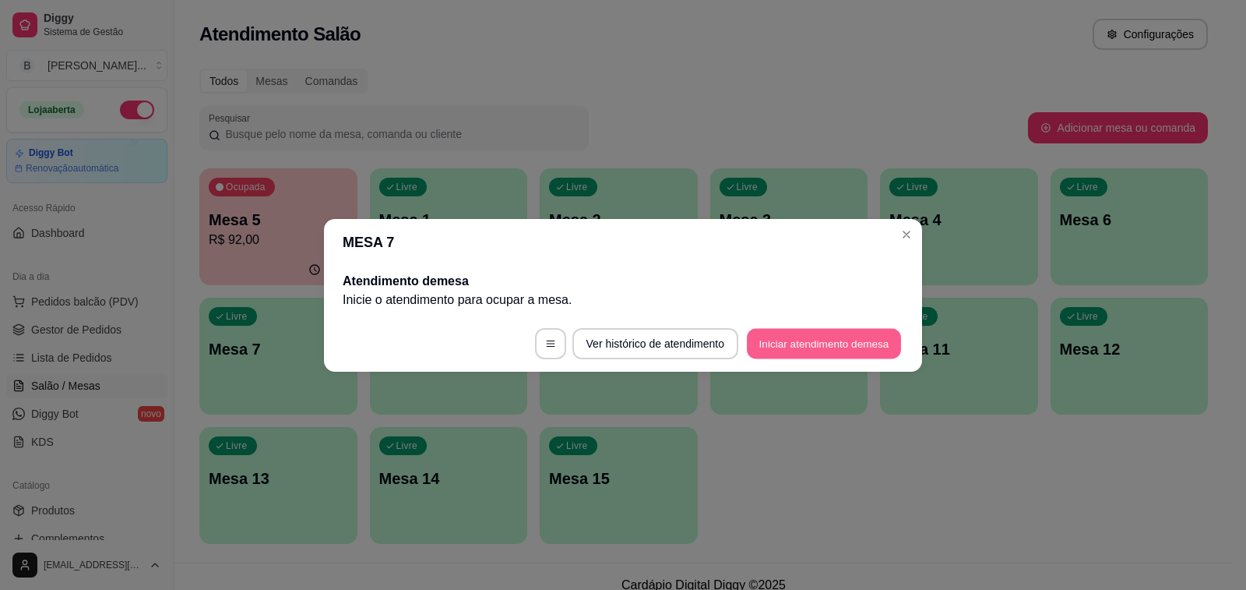
click at [799, 347] on button "Iniciar atendimento de mesa" at bounding box center [824, 343] width 154 height 30
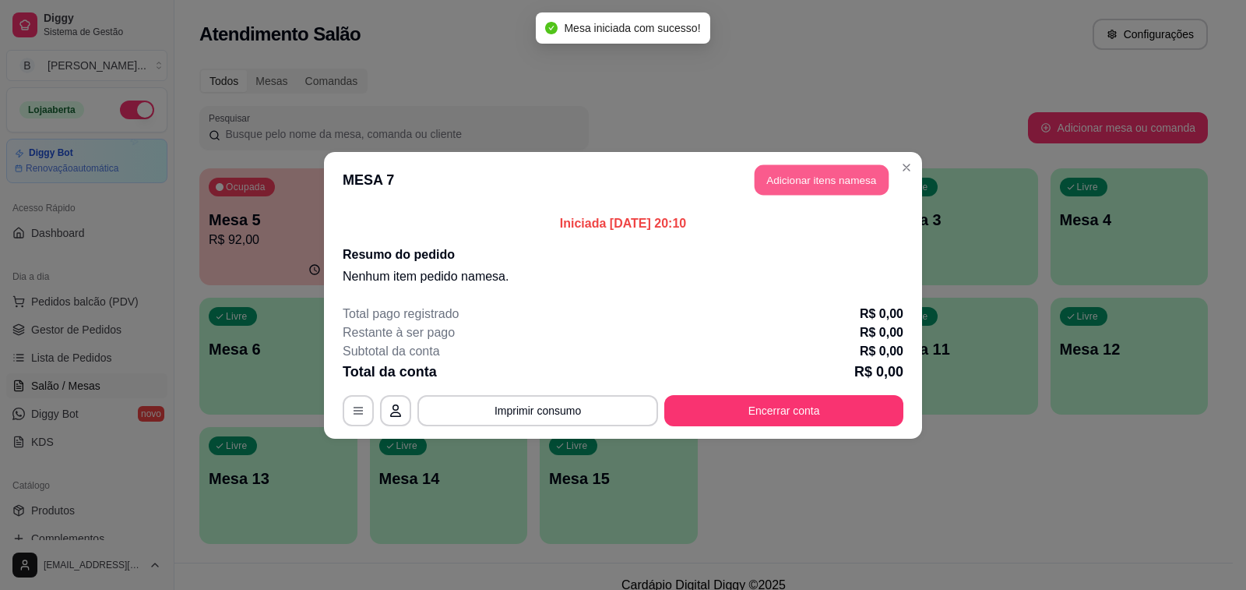
click at [809, 176] on button "Adicionar itens na mesa" at bounding box center [822, 179] width 134 height 30
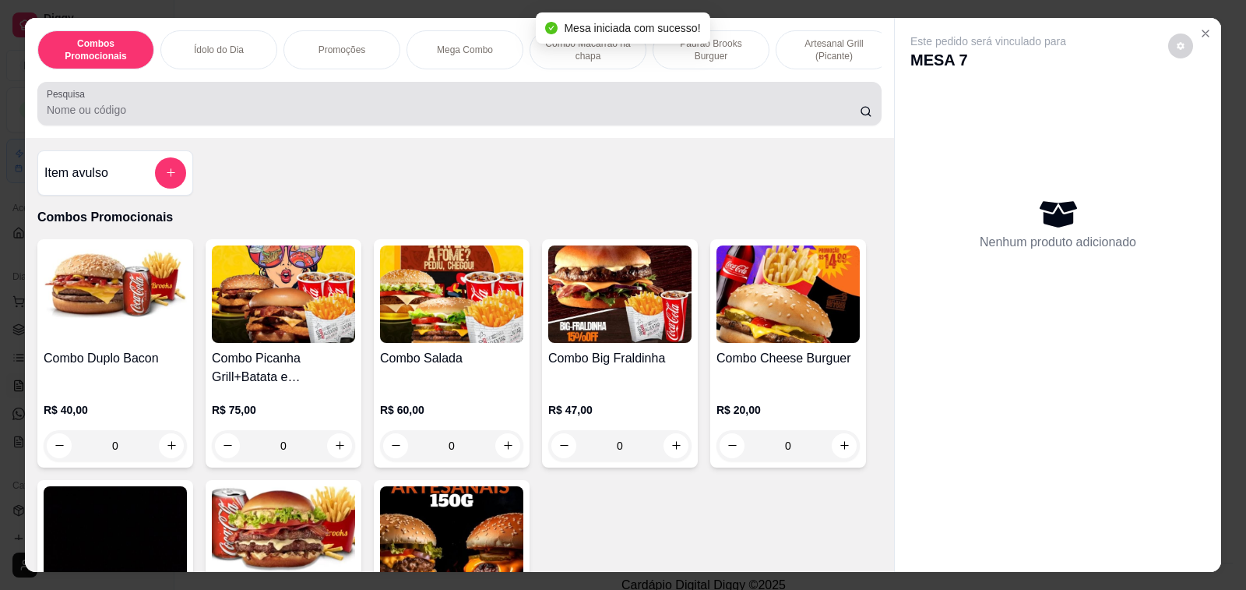
click at [484, 108] on input "Pesquisa" at bounding box center [453, 110] width 813 height 16
click at [484, 108] on input "original" at bounding box center [453, 110] width 813 height 16
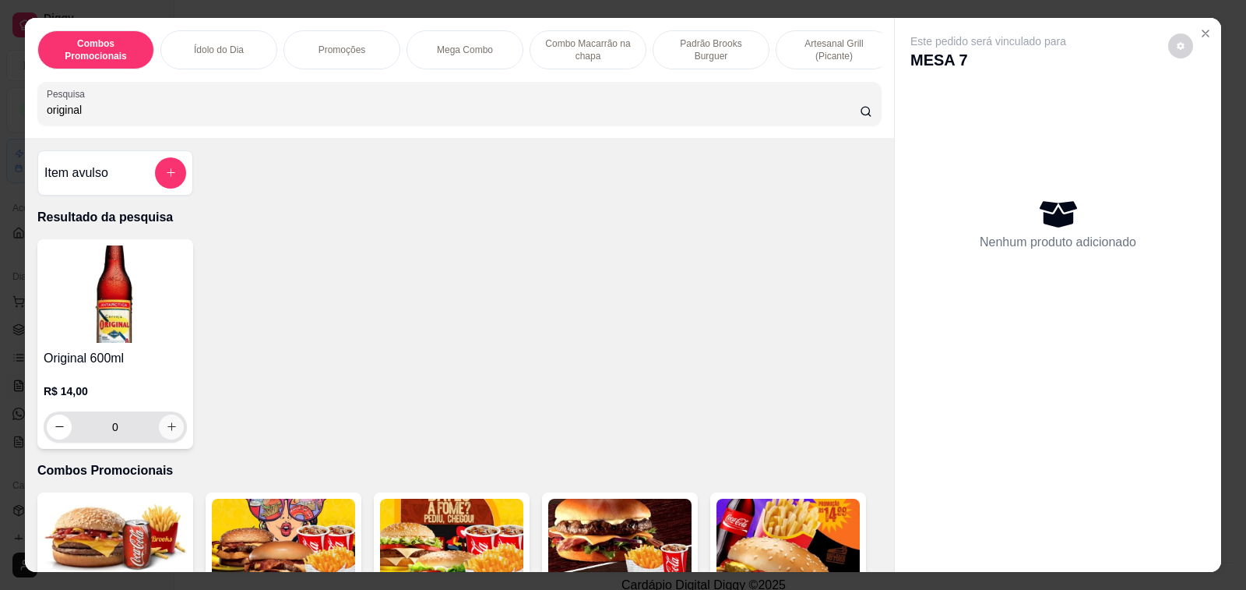
type input "original"
click at [166, 432] on icon "increase-product-quantity" at bounding box center [172, 427] width 12 height 12
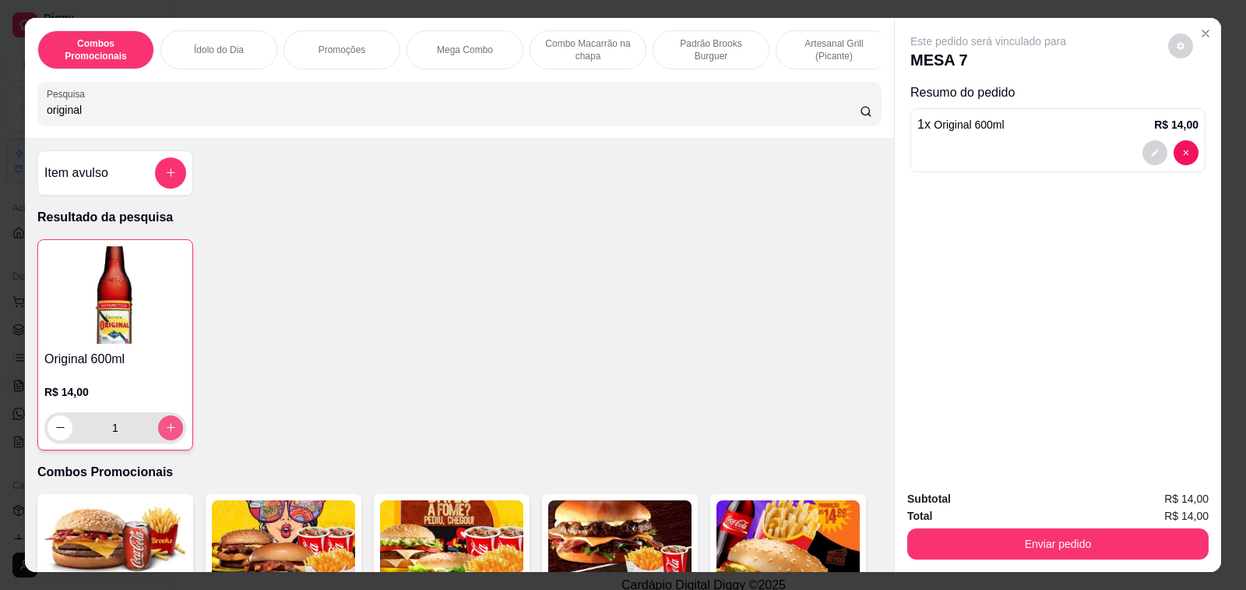
type input "1"
click at [165, 433] on icon "increase-product-quantity" at bounding box center [171, 427] width 12 height 12
type input "2"
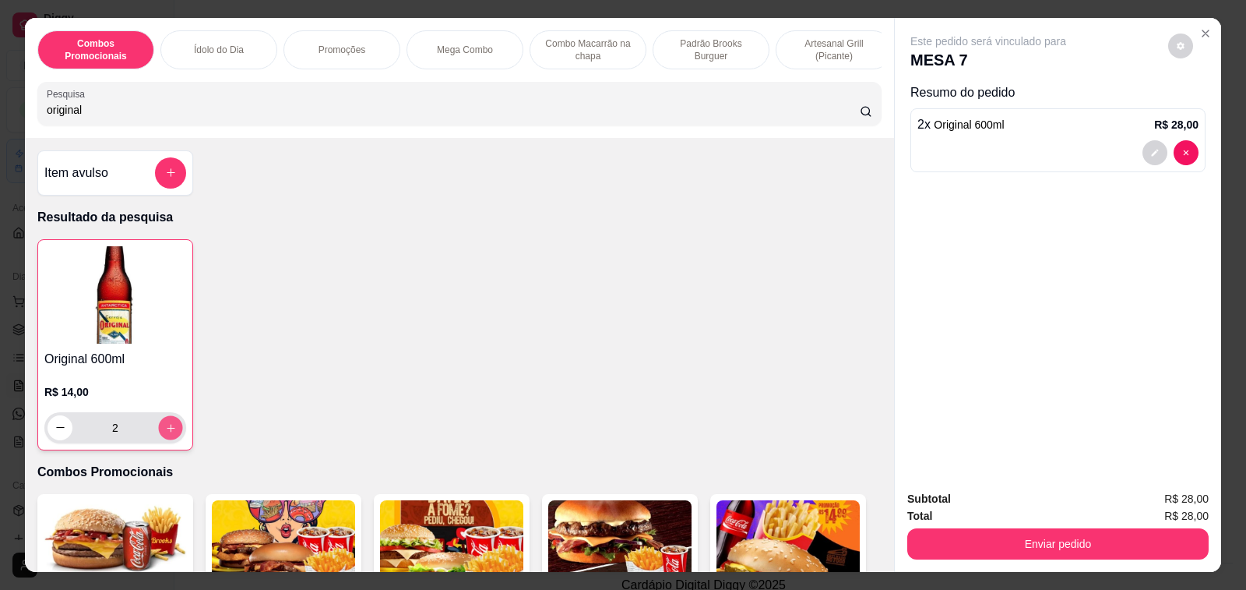
click at [165, 433] on icon "increase-product-quantity" at bounding box center [171, 427] width 12 height 12
type input "3"
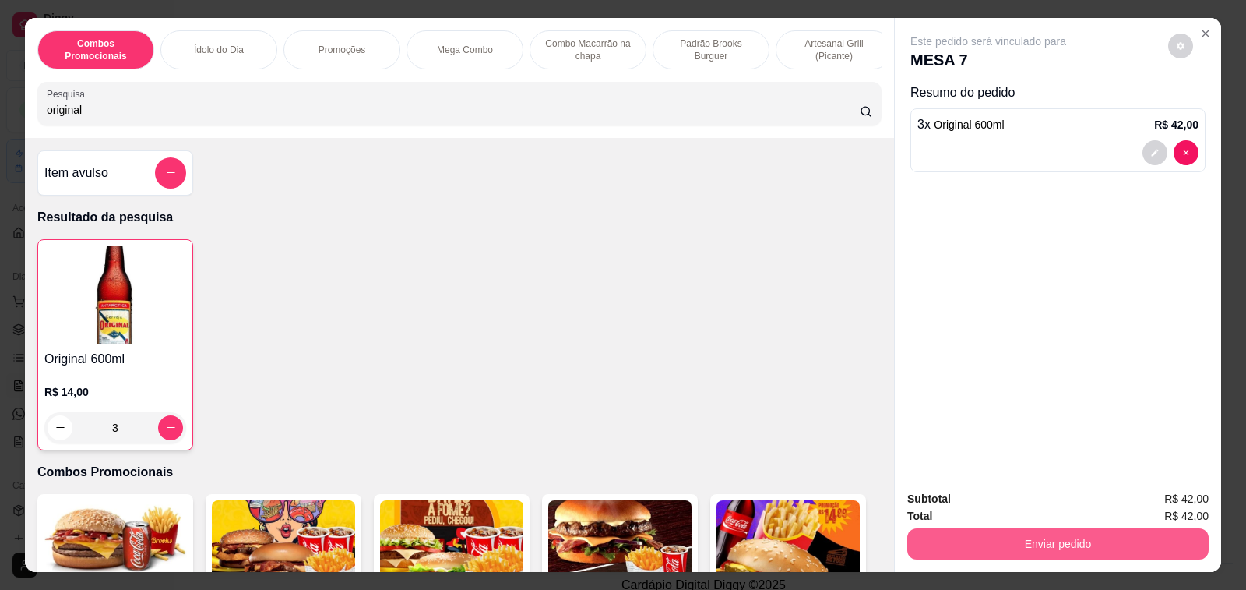
click at [1071, 540] on button "Enviar pedido" at bounding box center [1057, 543] width 301 height 31
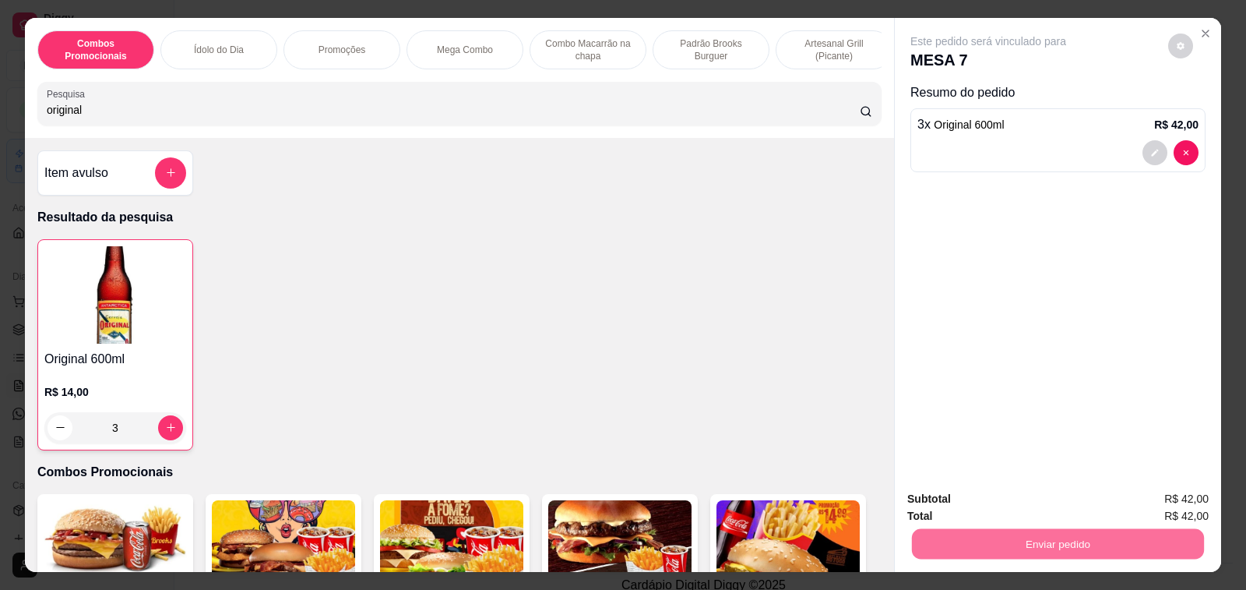
click at [1147, 507] on button "Enviar pedido" at bounding box center [1168, 499] width 86 height 29
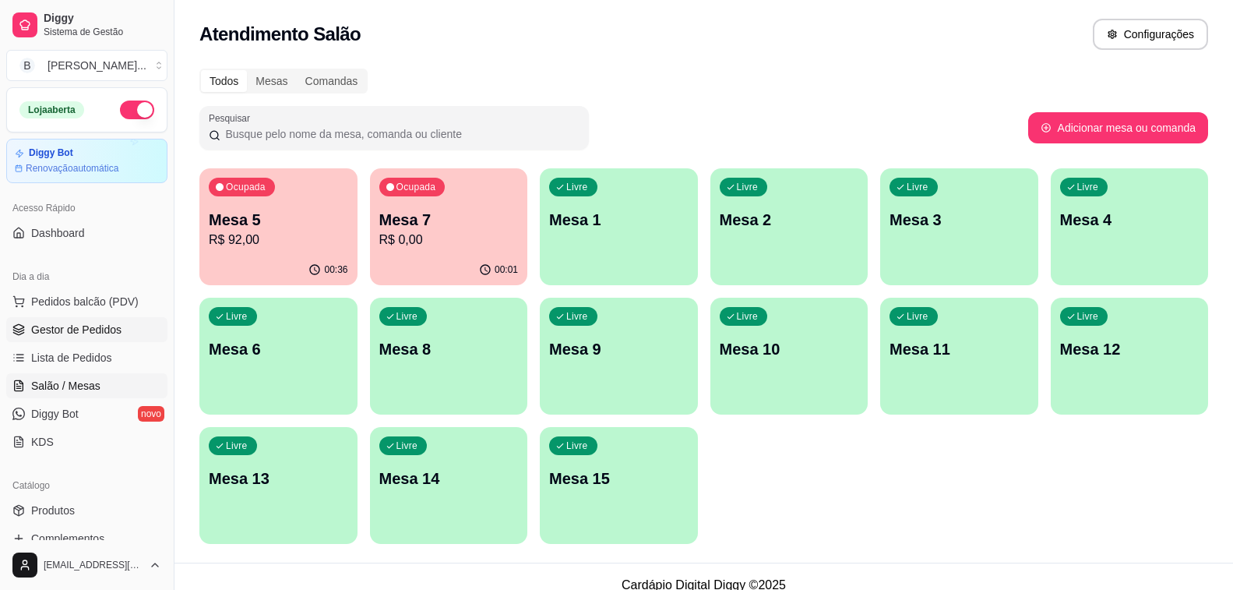
click at [113, 325] on span "Gestor de Pedidos" at bounding box center [76, 330] width 90 height 16
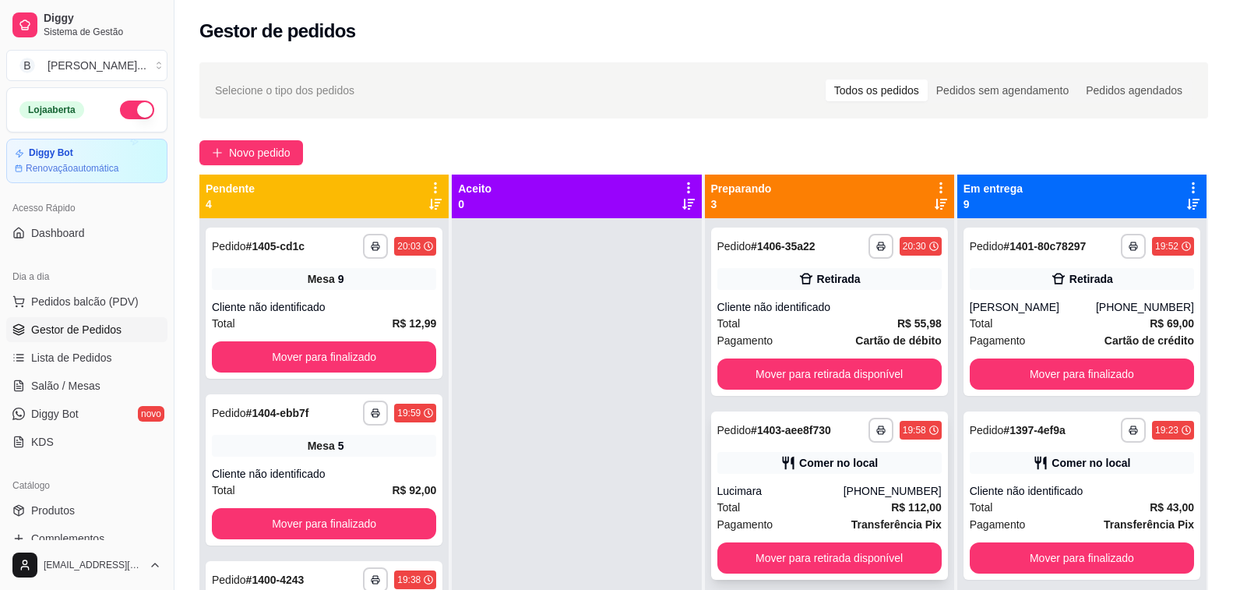
click at [766, 488] on div "Lucimara" at bounding box center [780, 491] width 126 height 16
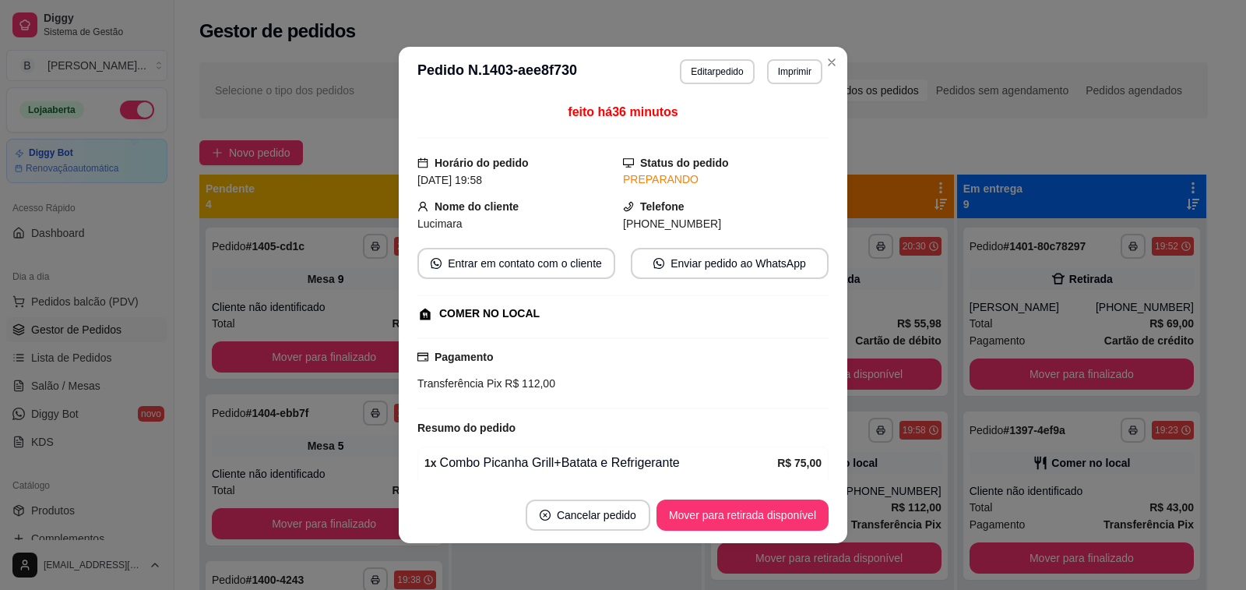
scroll to position [156, 0]
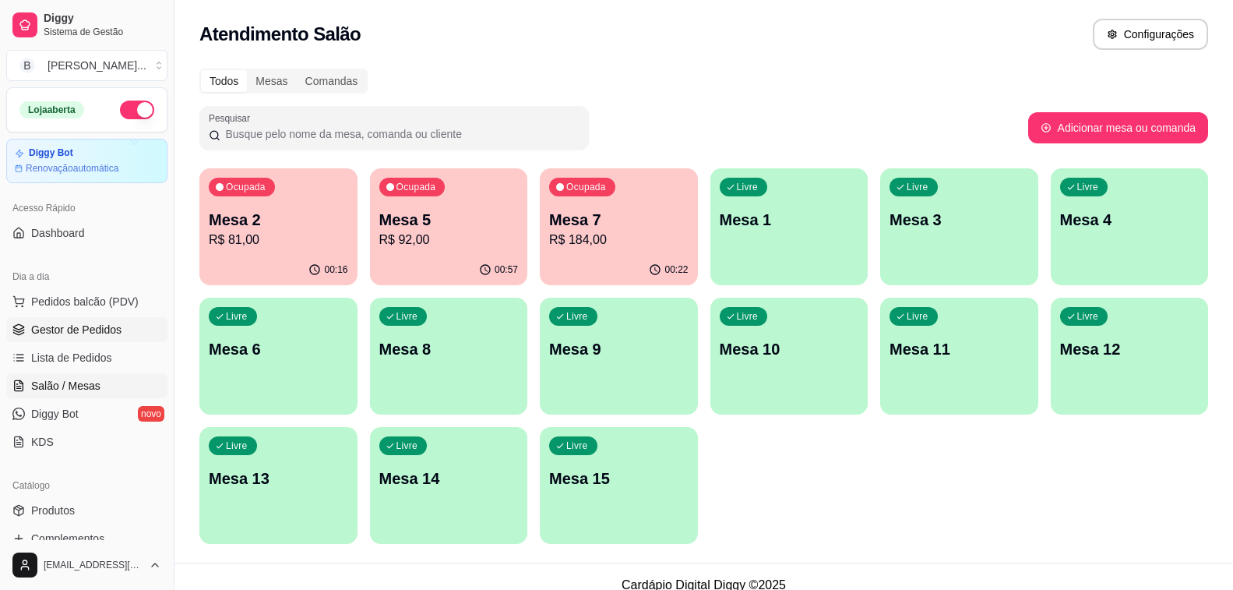
click at [104, 331] on span "Gestor de Pedidos" at bounding box center [76, 330] width 90 height 16
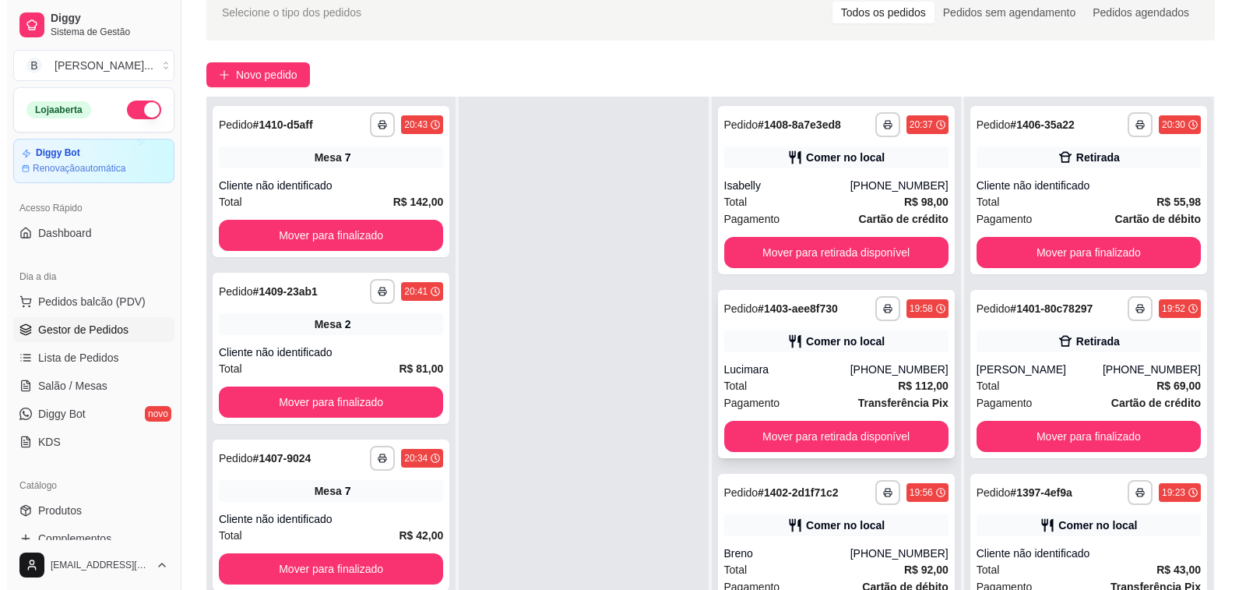
scroll to position [238, 0]
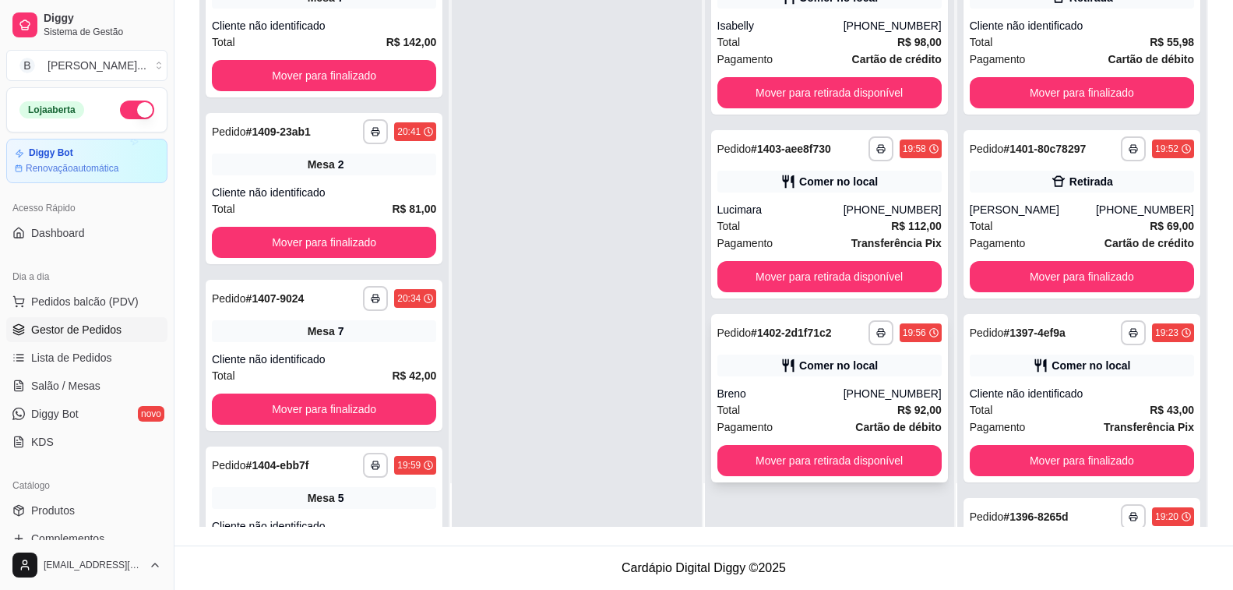
click at [772, 387] on div "Breno" at bounding box center [780, 394] width 126 height 16
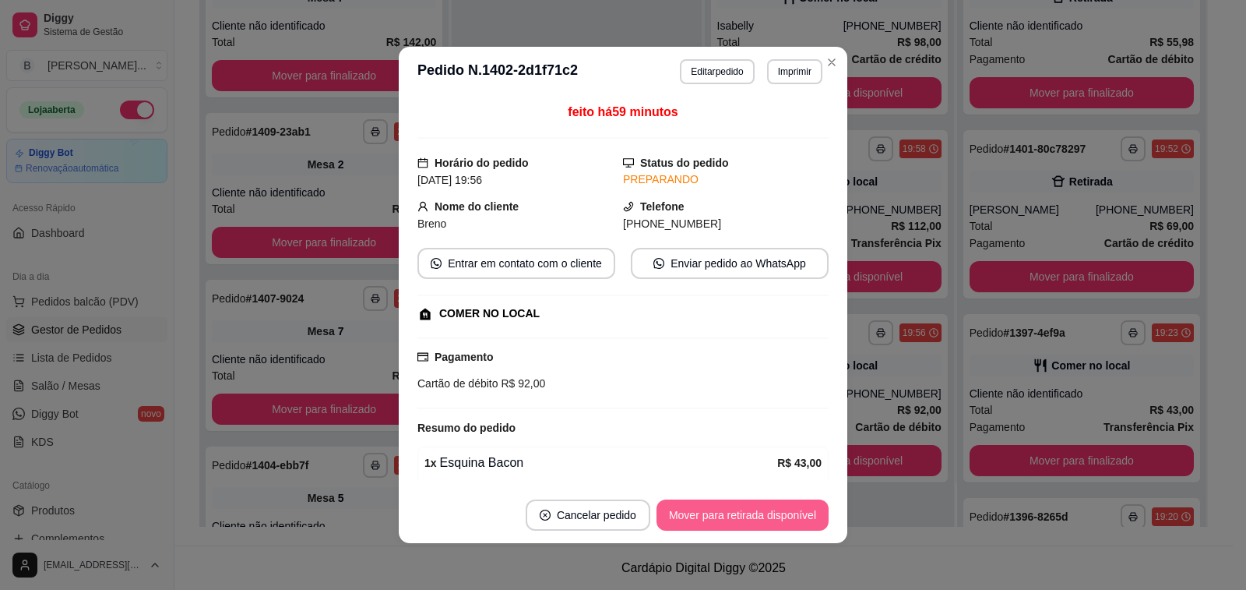
click at [717, 524] on button "Mover para retirada disponível" at bounding box center [743, 514] width 172 height 31
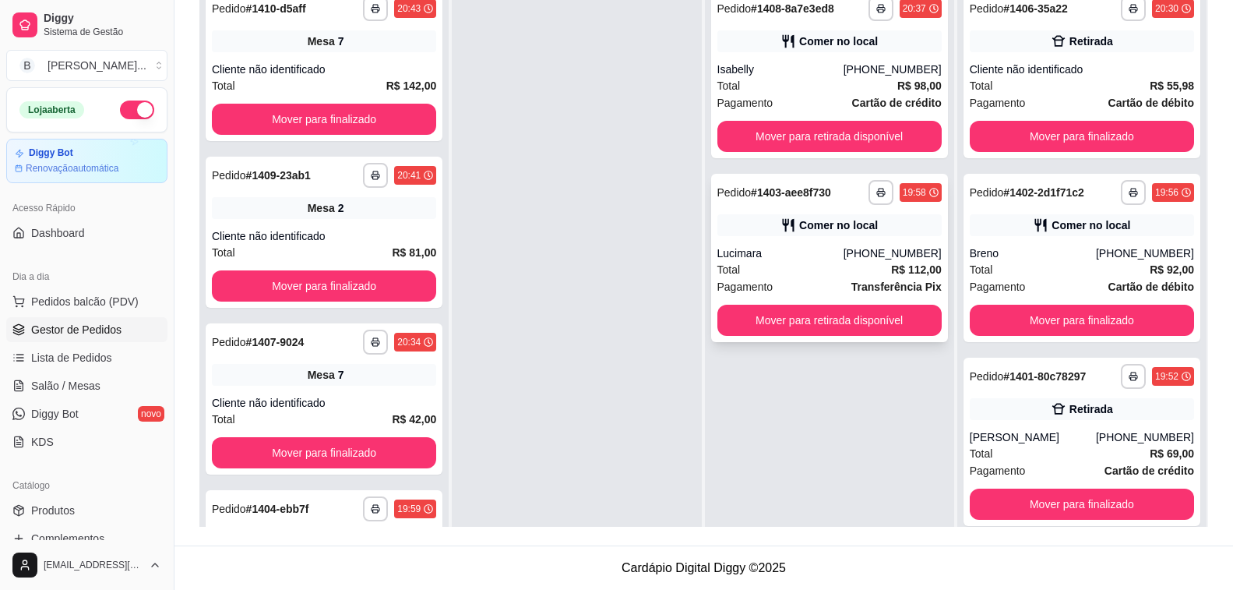
scroll to position [82, 0]
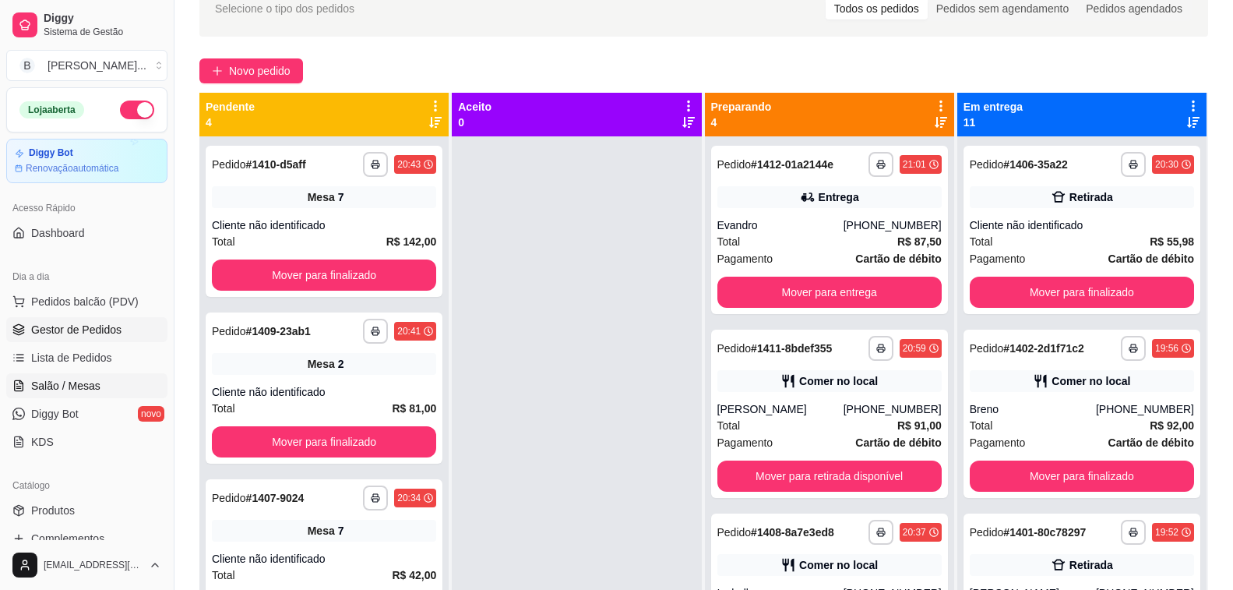
click at [78, 388] on span "Salão / Mesas" at bounding box center [65, 386] width 69 height 16
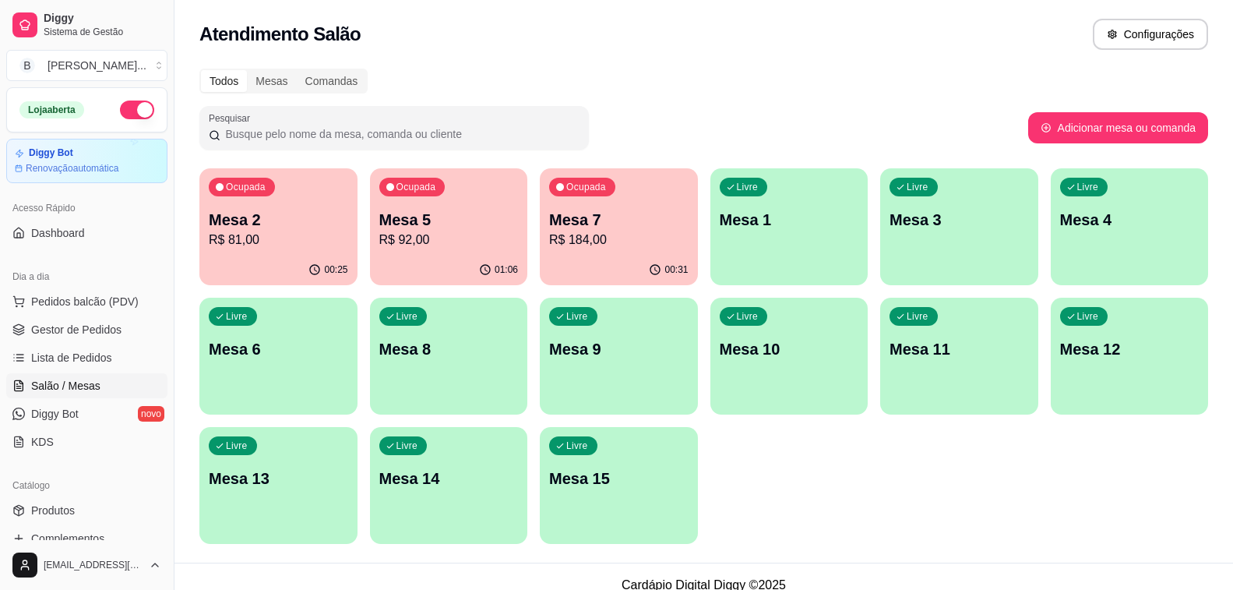
click at [461, 235] on p "R$ 92,00" at bounding box center [448, 240] width 139 height 19
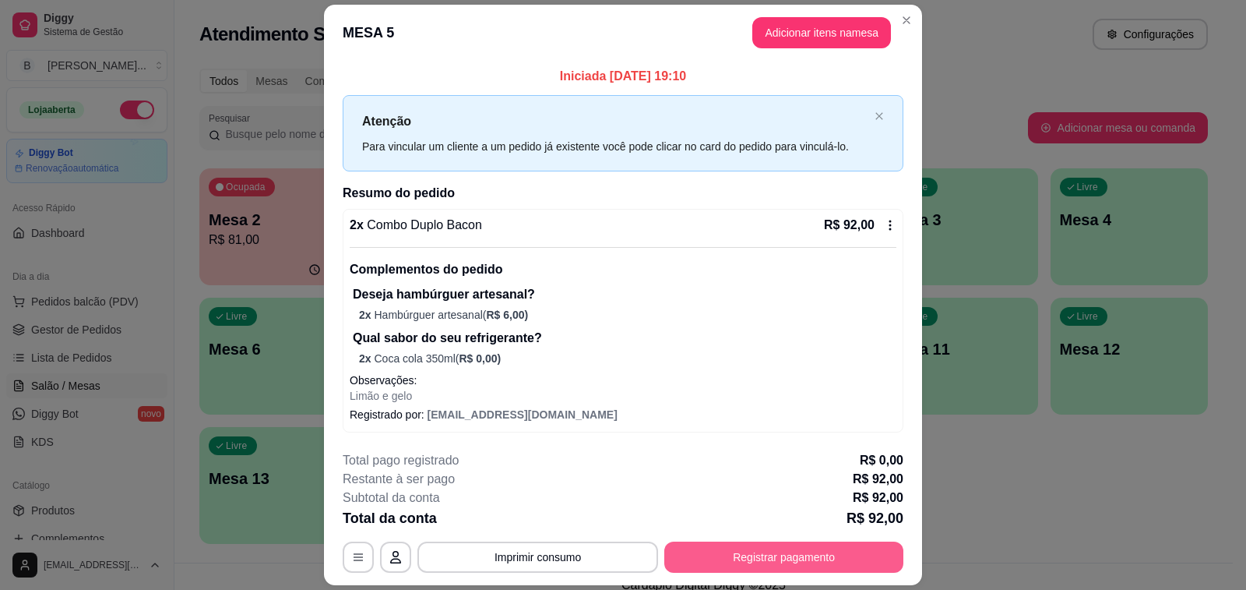
click at [754, 556] on button "Registrar pagamento" at bounding box center [783, 556] width 239 height 31
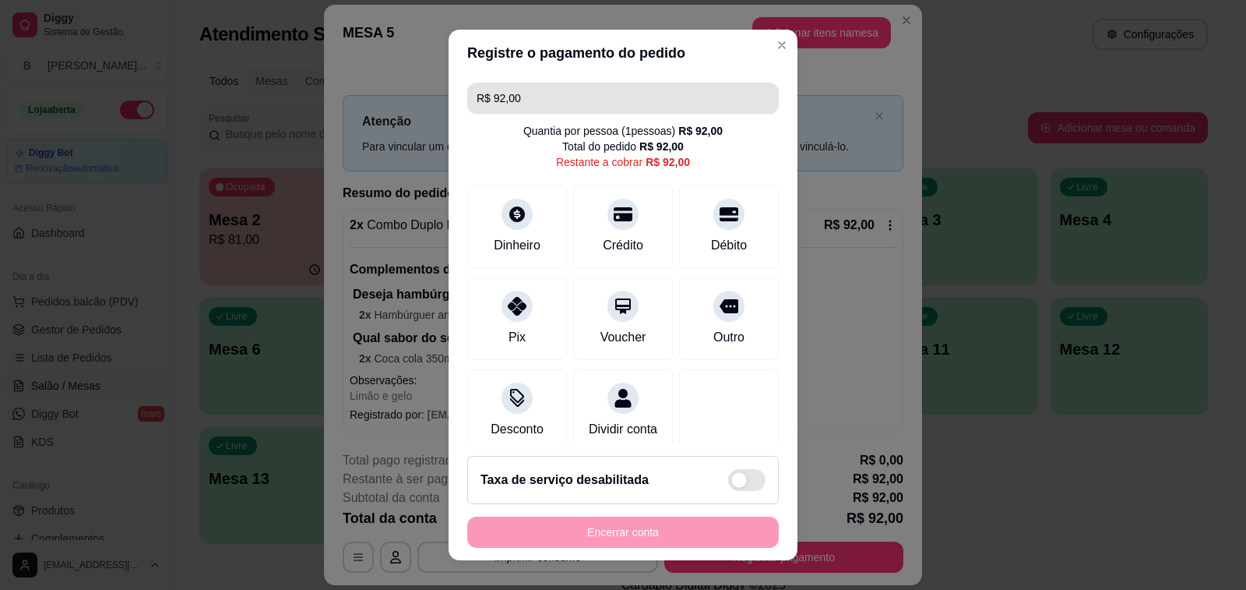
click at [547, 102] on input "R$ 92,00" at bounding box center [623, 98] width 293 height 31
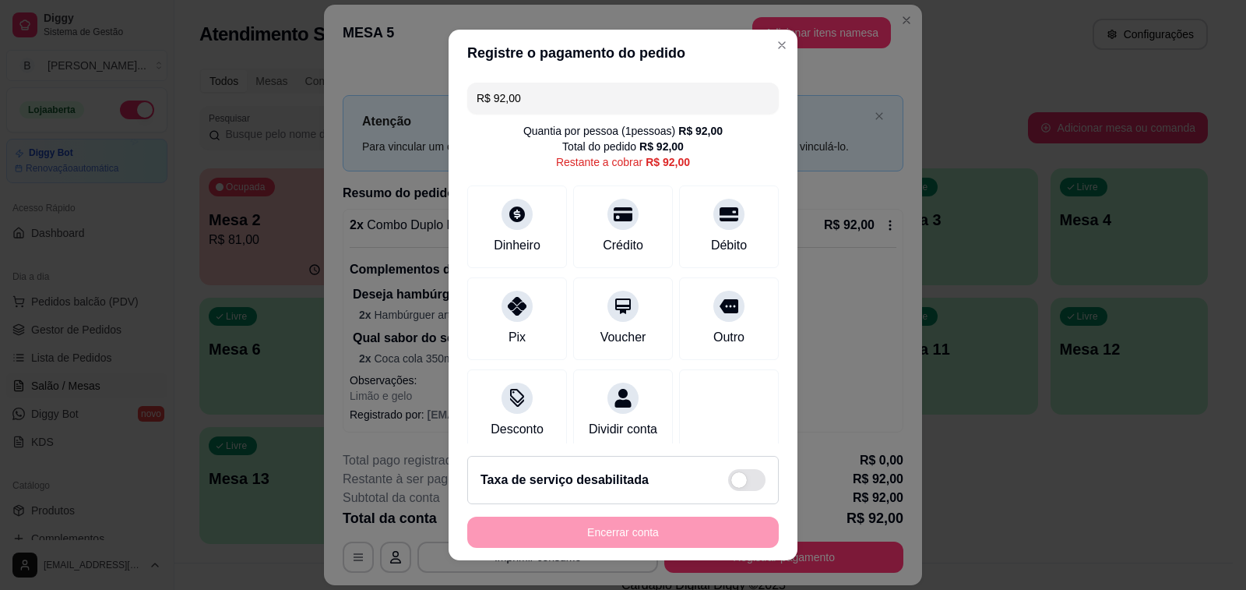
click at [547, 102] on input "R$ 92,00" at bounding box center [623, 98] width 293 height 31
type input "R$ 46,00"
click at [607, 236] on div "Crédito" at bounding box center [623, 244] width 44 height 20
click at [519, 234] on div "Dinheiro" at bounding box center [518, 223] width 110 height 91
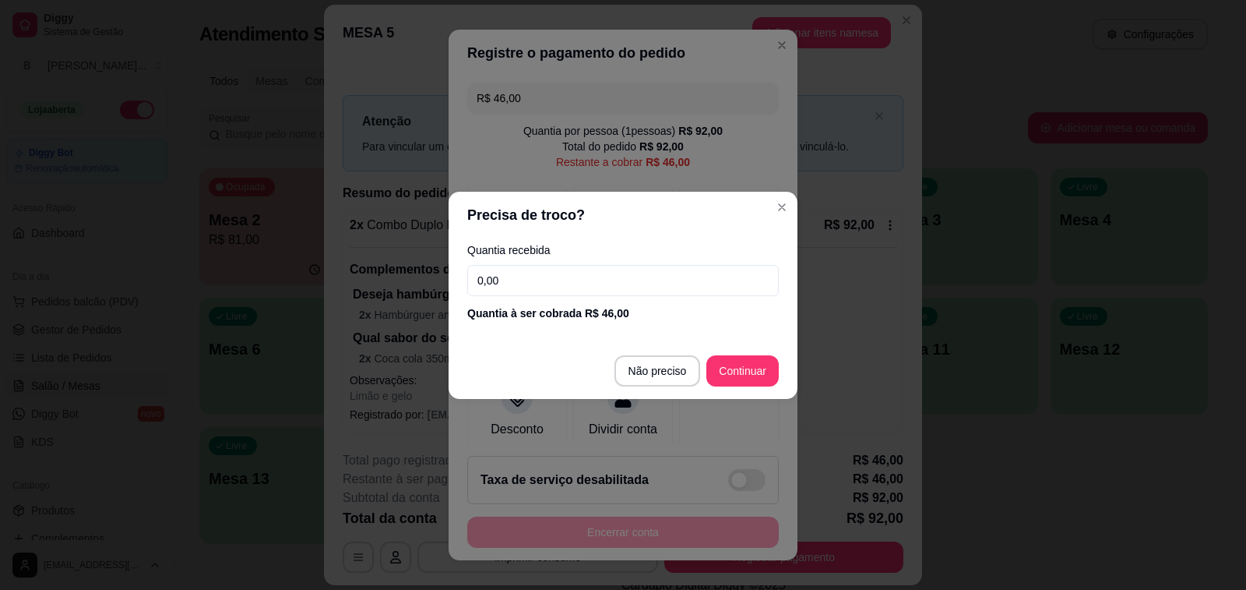
click at [623, 287] on input "0,00" at bounding box center [623, 280] width 312 height 31
type input "50,00"
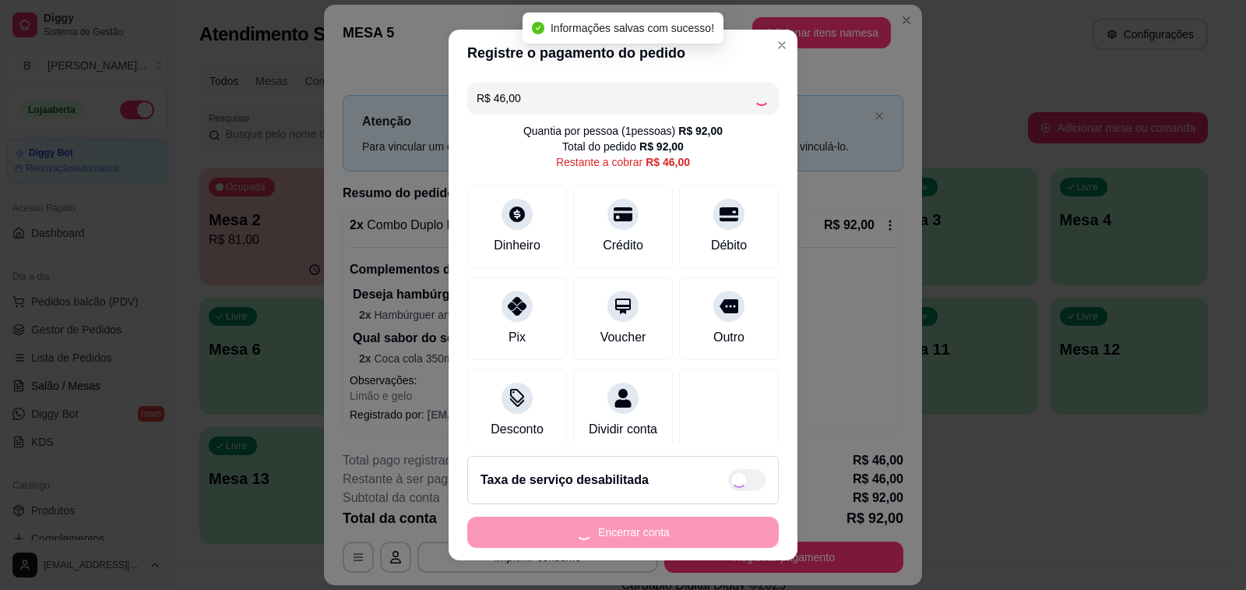
type input "R$ 0,00"
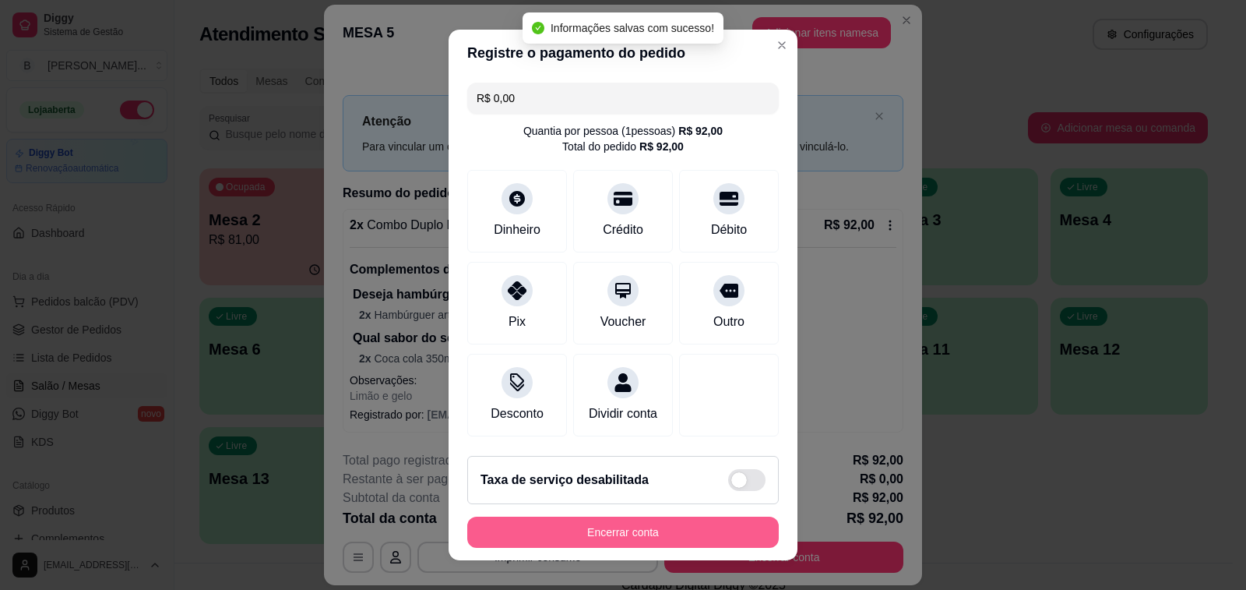
click at [573, 536] on button "Encerrar conta" at bounding box center [623, 531] width 312 height 31
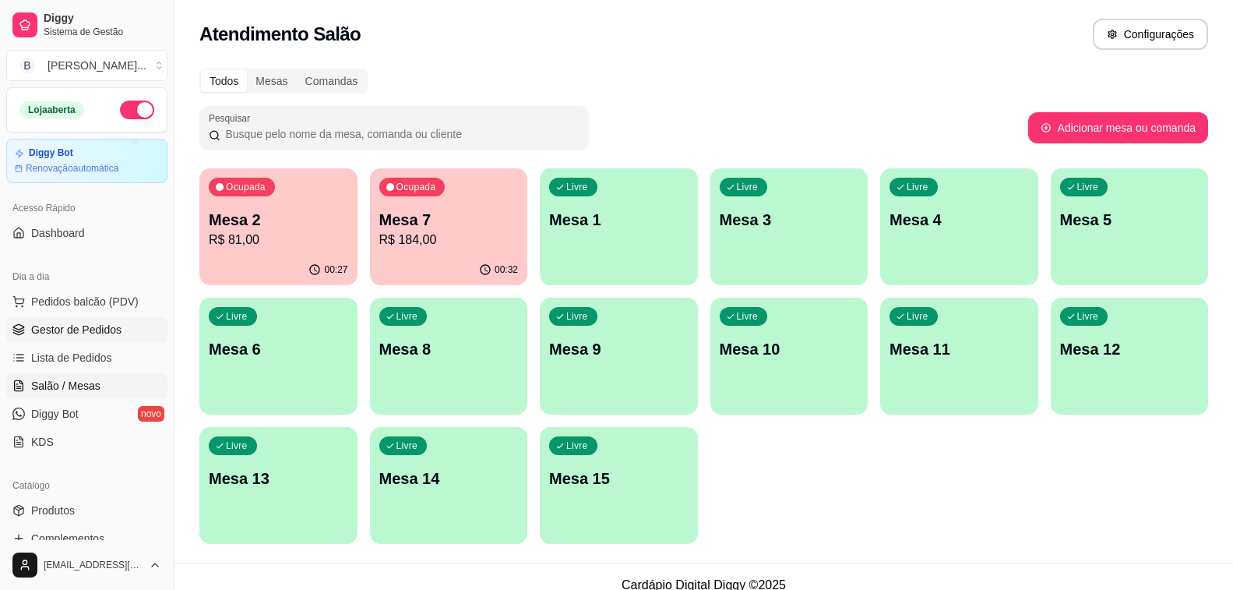
click at [79, 329] on span "Gestor de Pedidos" at bounding box center [76, 330] width 90 height 16
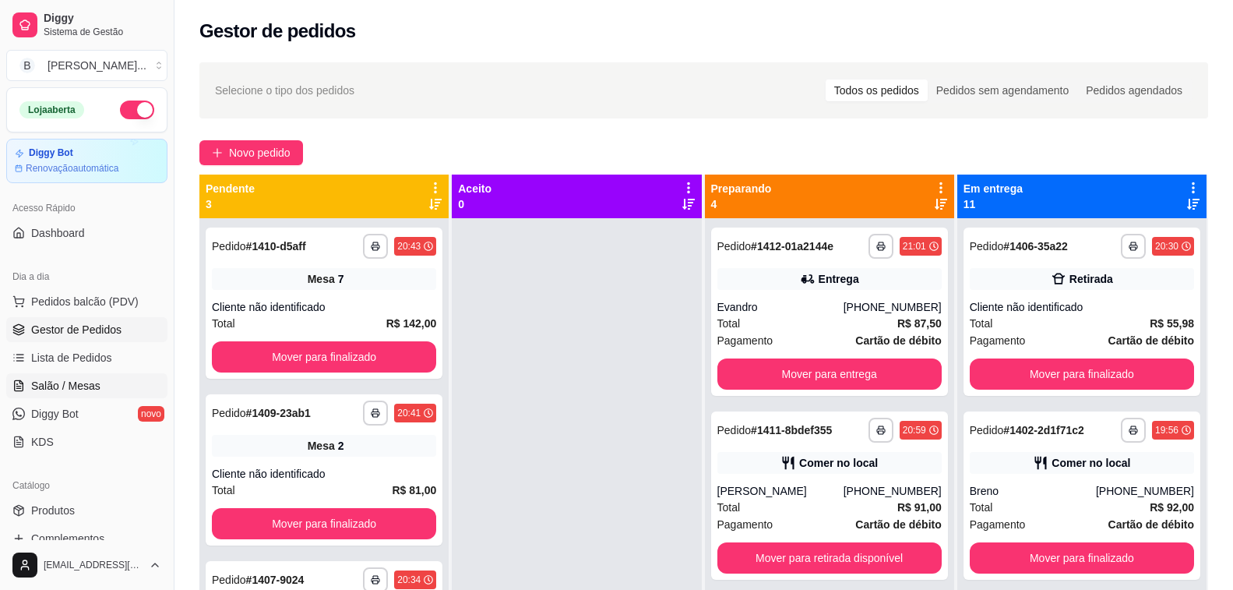
click at [87, 385] on span "Salão / Mesas" at bounding box center [65, 386] width 69 height 16
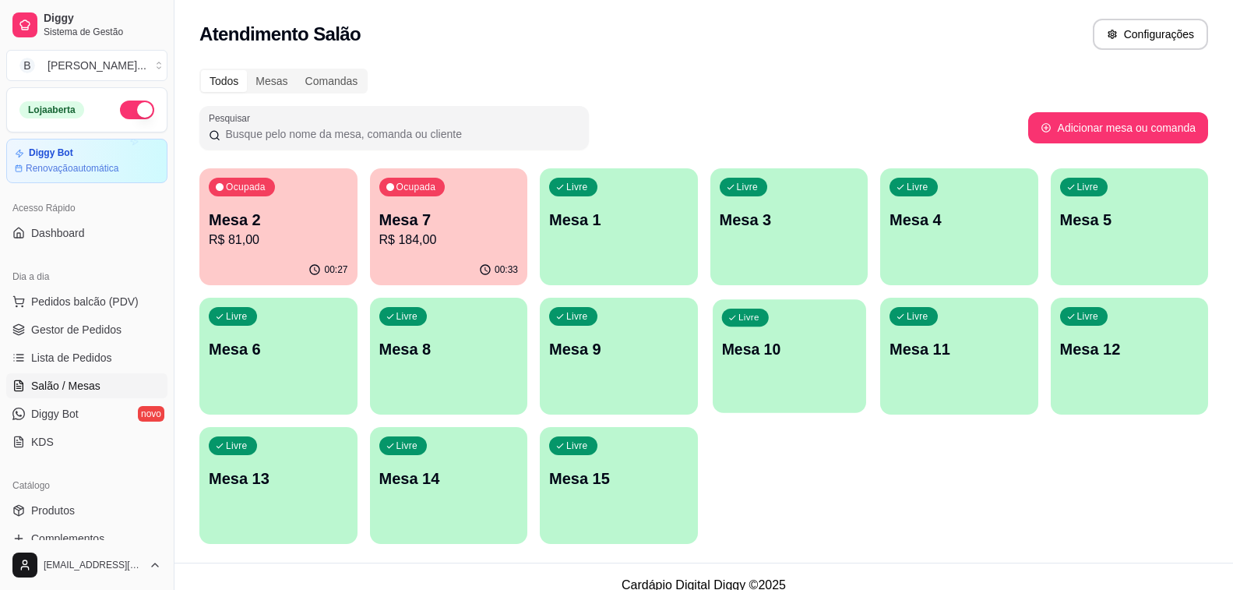
click at [791, 392] on div "Livre Mesa 10" at bounding box center [789, 346] width 153 height 95
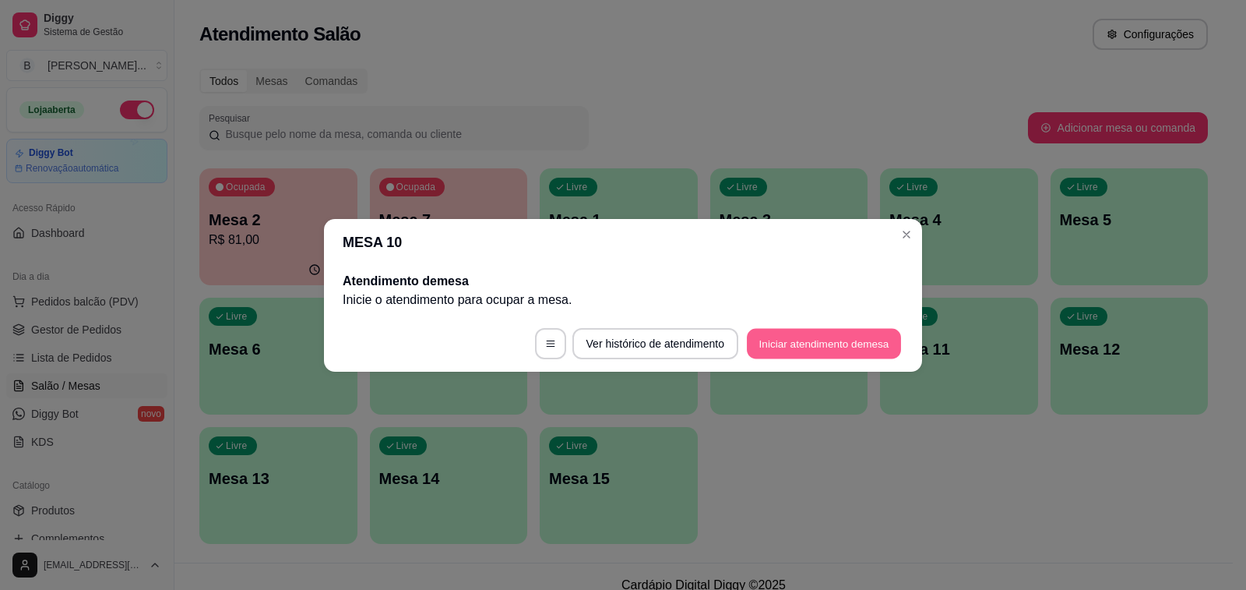
click at [851, 339] on button "Iniciar atendimento de mesa" at bounding box center [824, 343] width 154 height 30
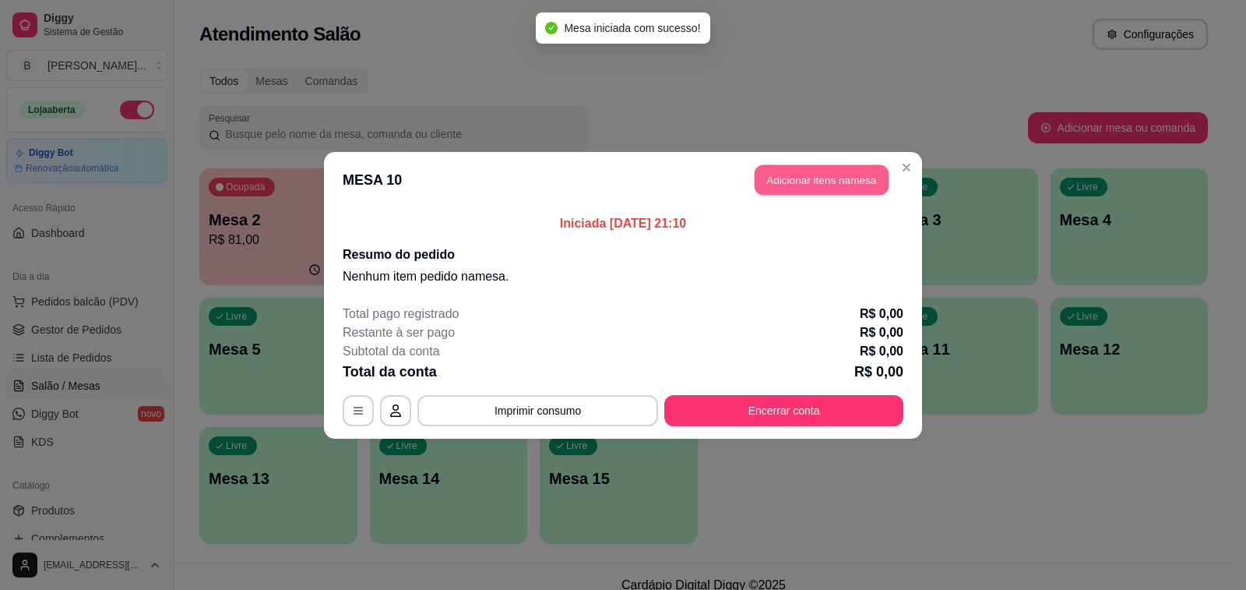
click at [817, 183] on button "Adicionar itens na mesa" at bounding box center [822, 179] width 134 height 30
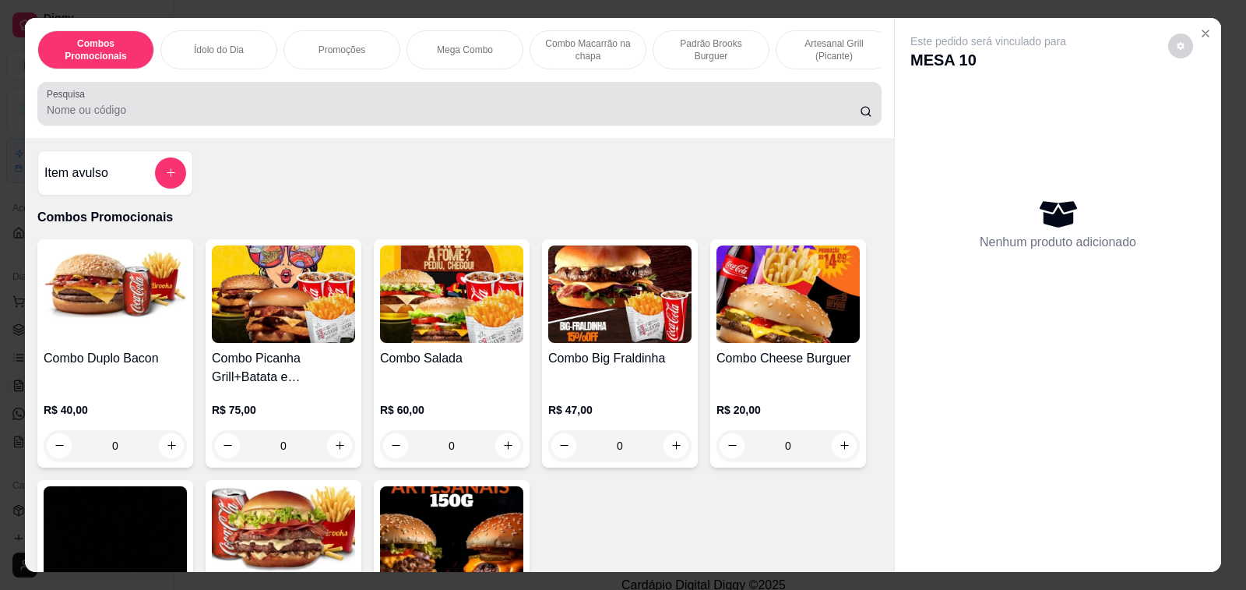
click at [386, 112] on input "Pesquisa" at bounding box center [453, 110] width 813 height 16
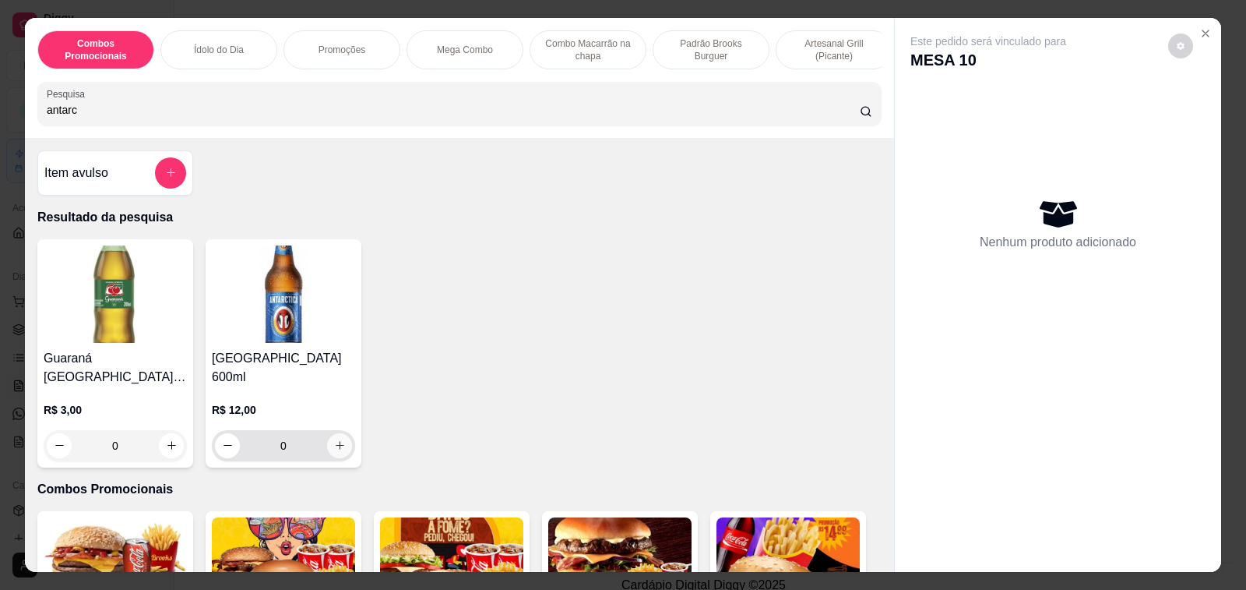
type input "antarc"
click at [336, 441] on icon "increase-product-quantity" at bounding box center [340, 445] width 9 height 9
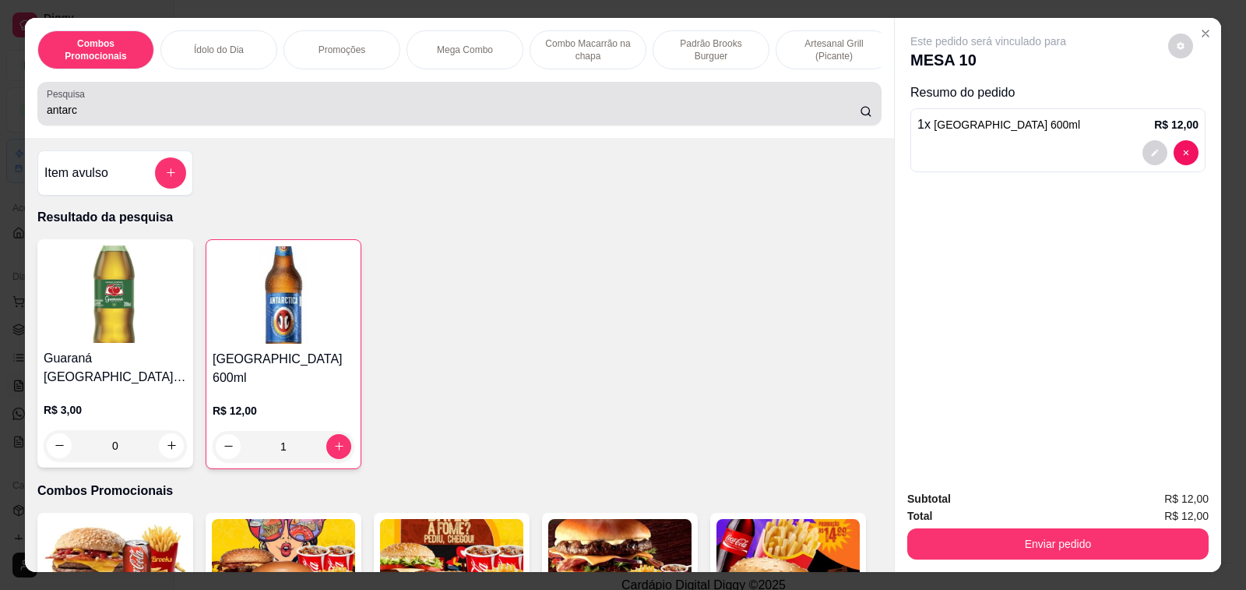
type input "1"
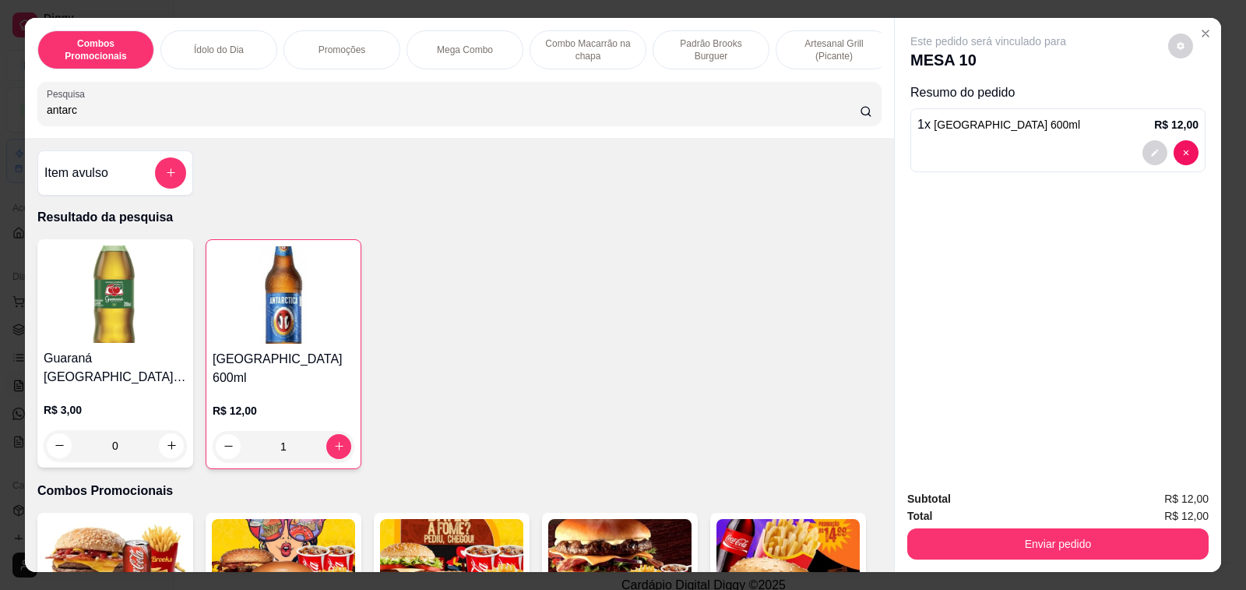
click at [193, 111] on input "antarc" at bounding box center [453, 110] width 813 height 16
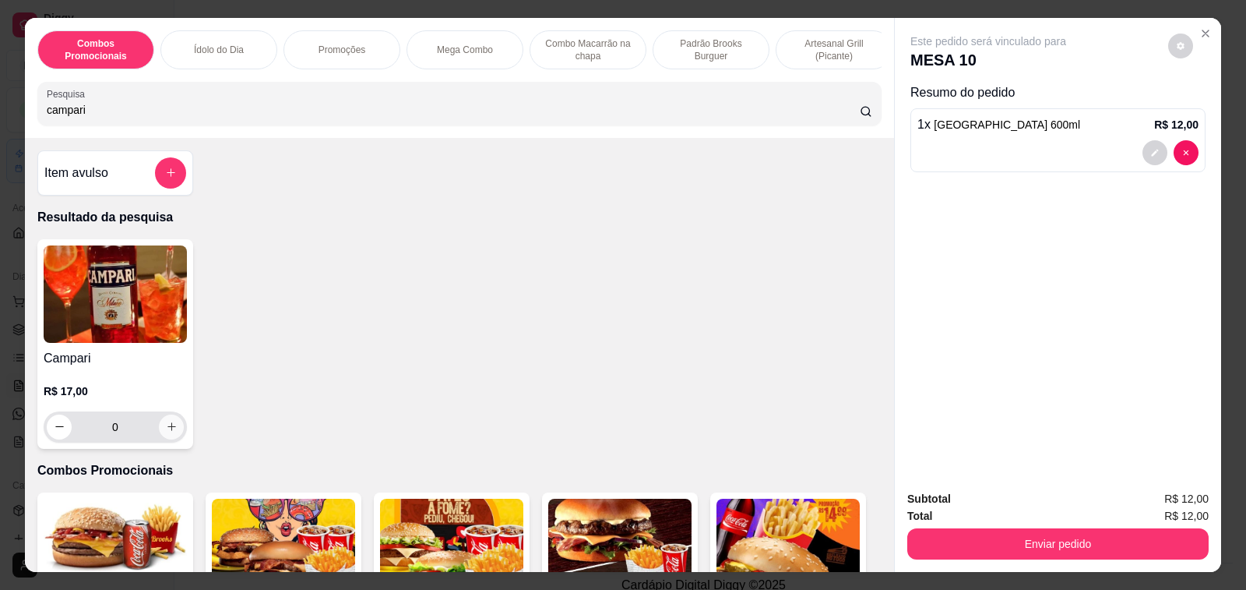
type input "campari"
click at [166, 432] on icon "increase-product-quantity" at bounding box center [172, 427] width 12 height 12
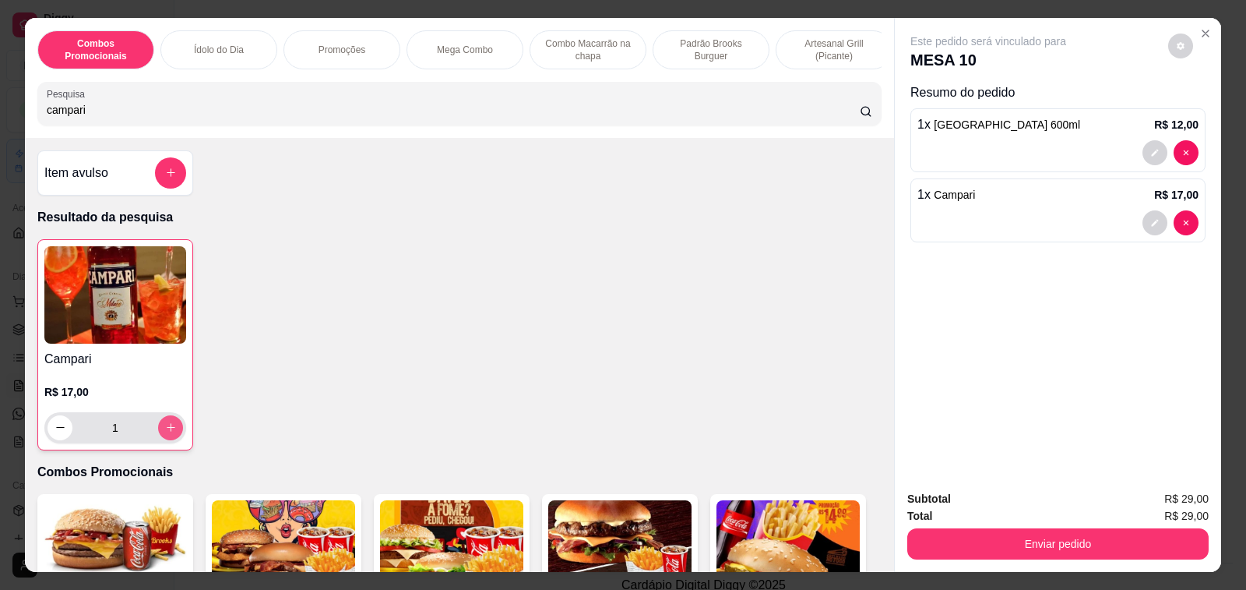
type input "1"
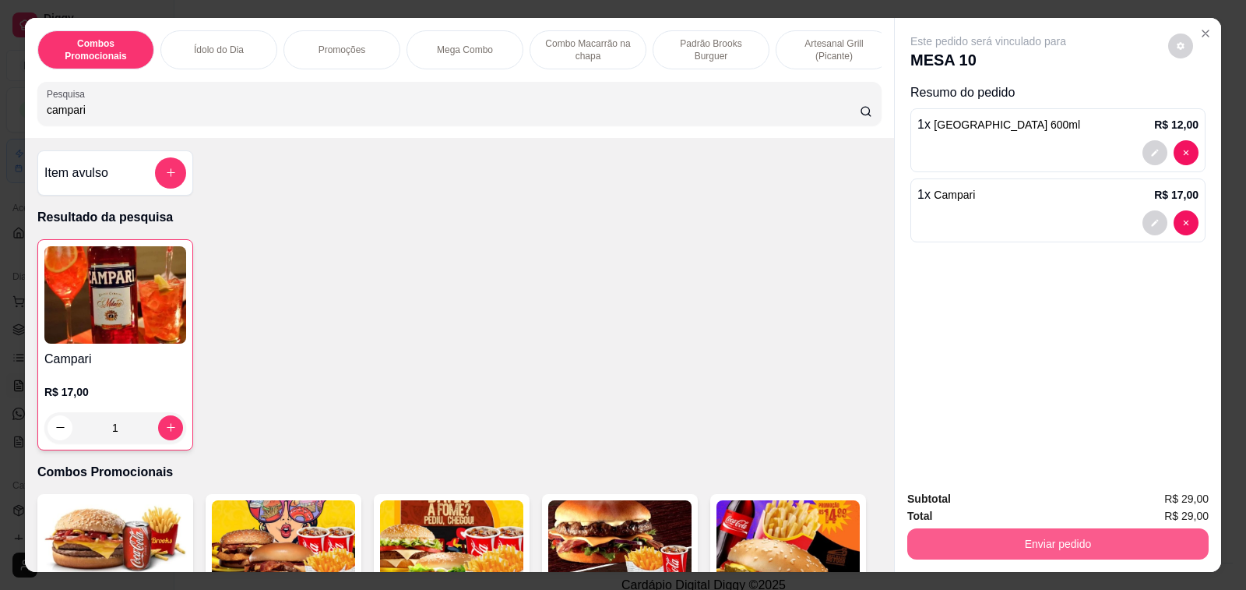
click at [1017, 538] on button "Enviar pedido" at bounding box center [1057, 543] width 301 height 31
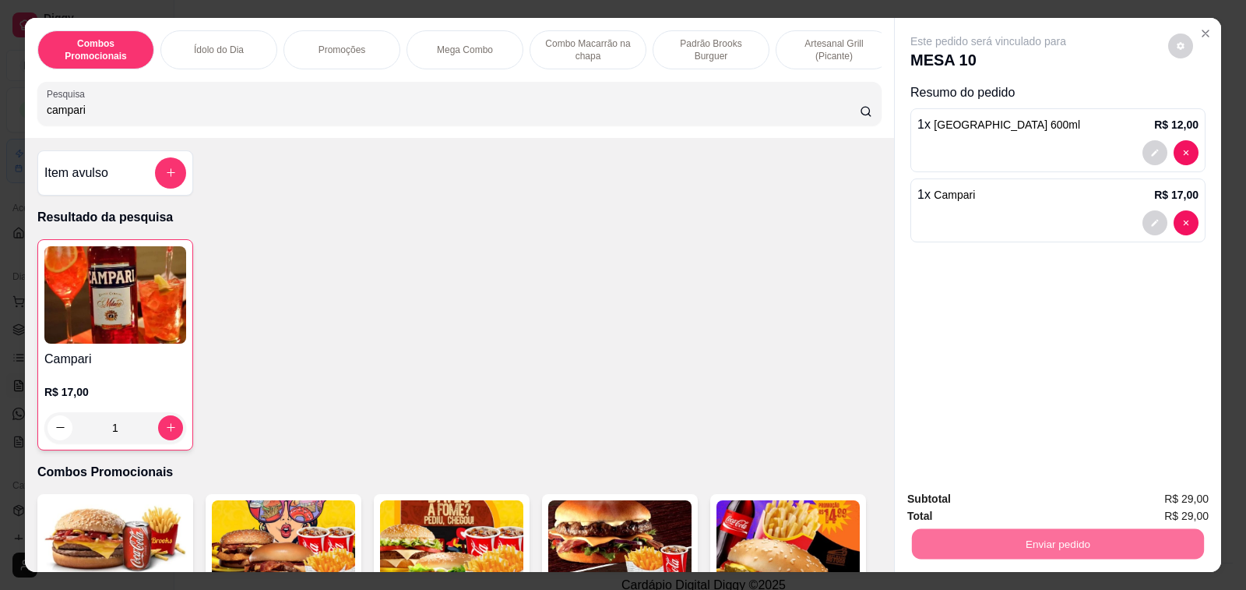
click at [1170, 495] on button "Enviar pedido" at bounding box center [1168, 500] width 88 height 30
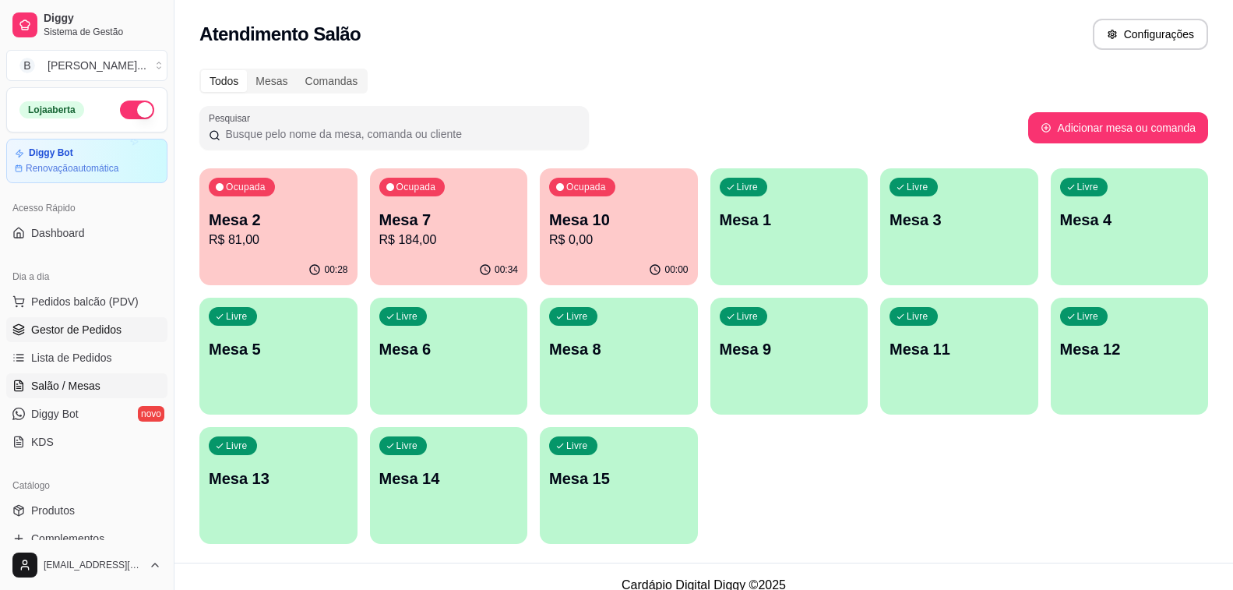
click at [48, 324] on span "Gestor de Pedidos" at bounding box center [76, 330] width 90 height 16
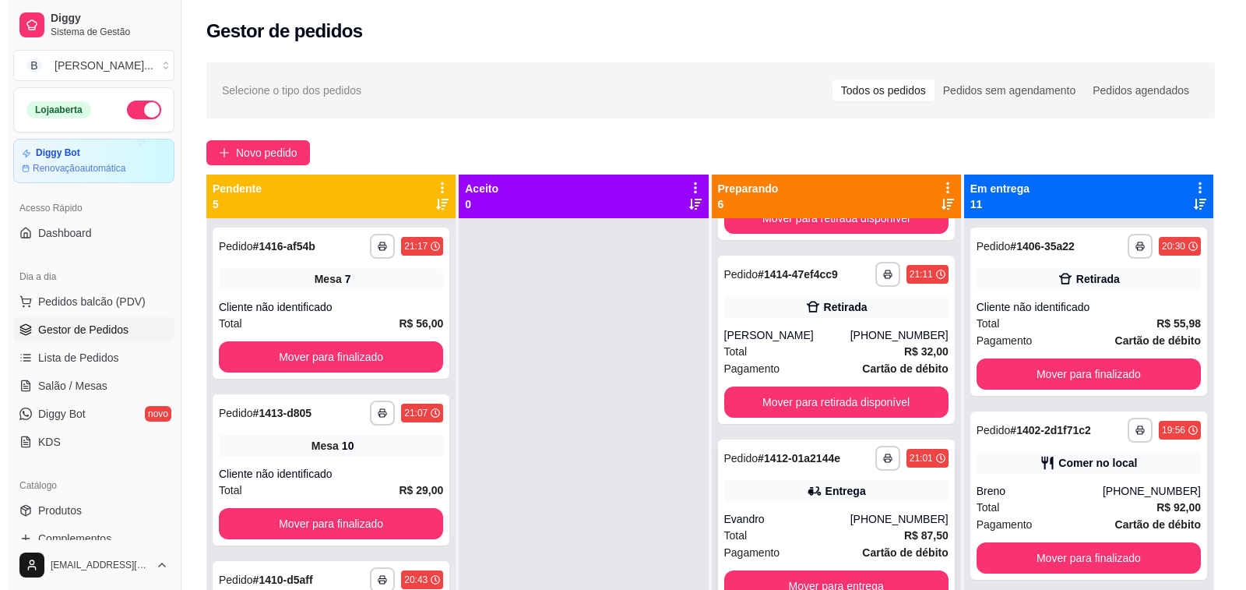
scroll to position [312, 0]
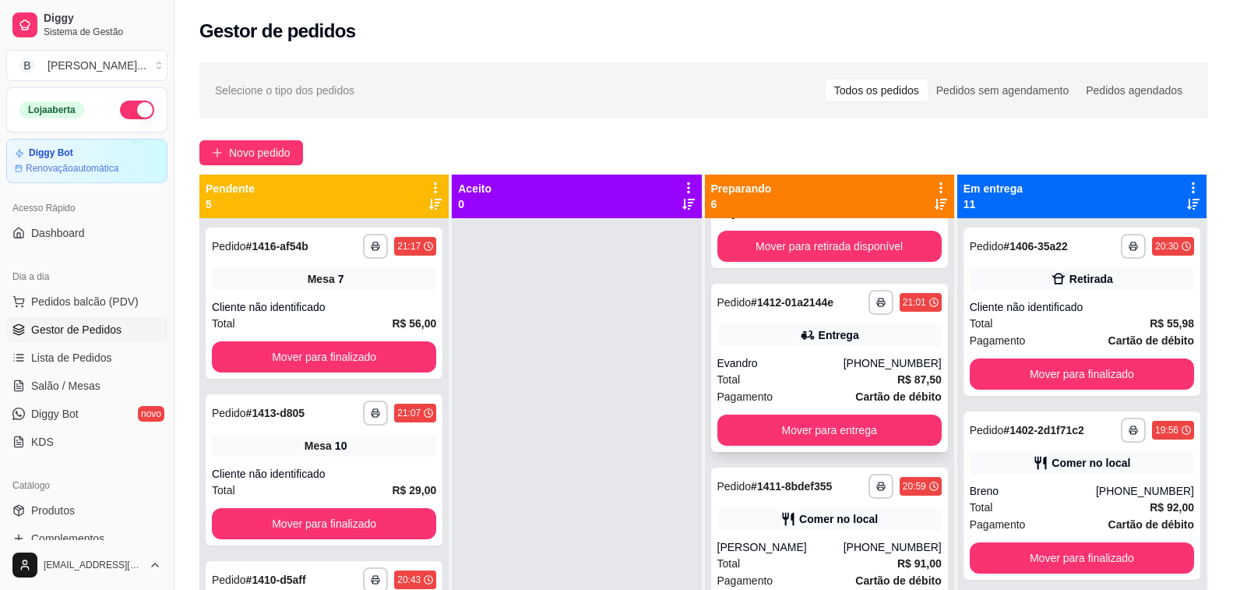
click at [770, 371] on div "Evandro" at bounding box center [780, 363] width 126 height 16
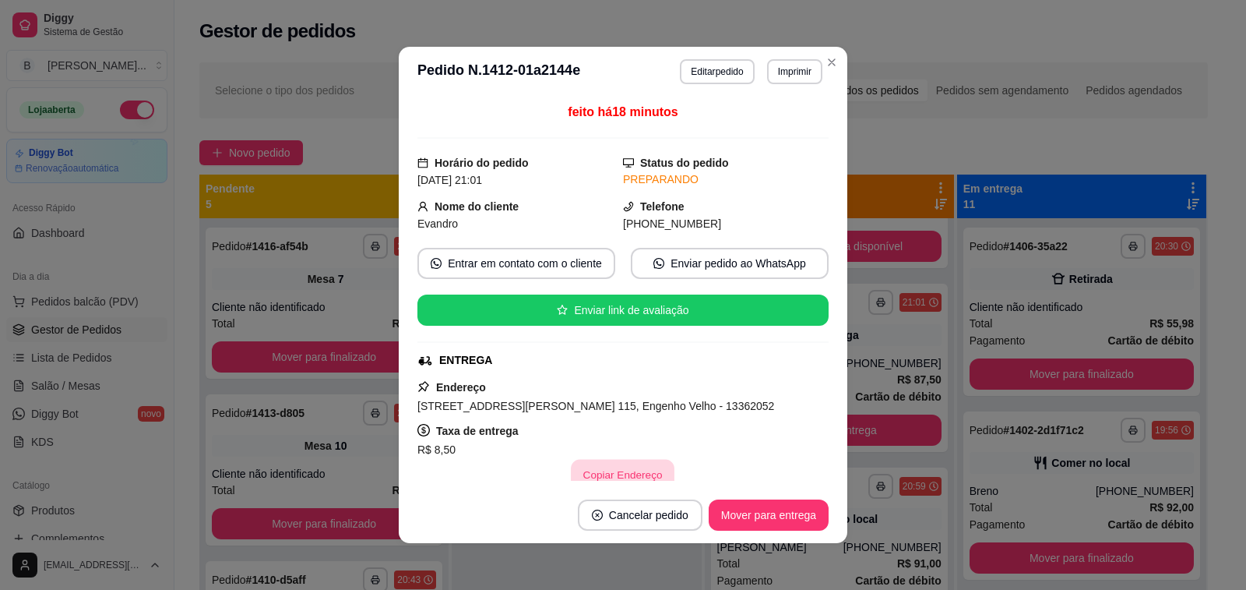
click at [624, 476] on button "Copiar Endereço" at bounding box center [624, 475] width 104 height 30
click at [784, 510] on button "Mover para entrega" at bounding box center [768, 515] width 117 height 30
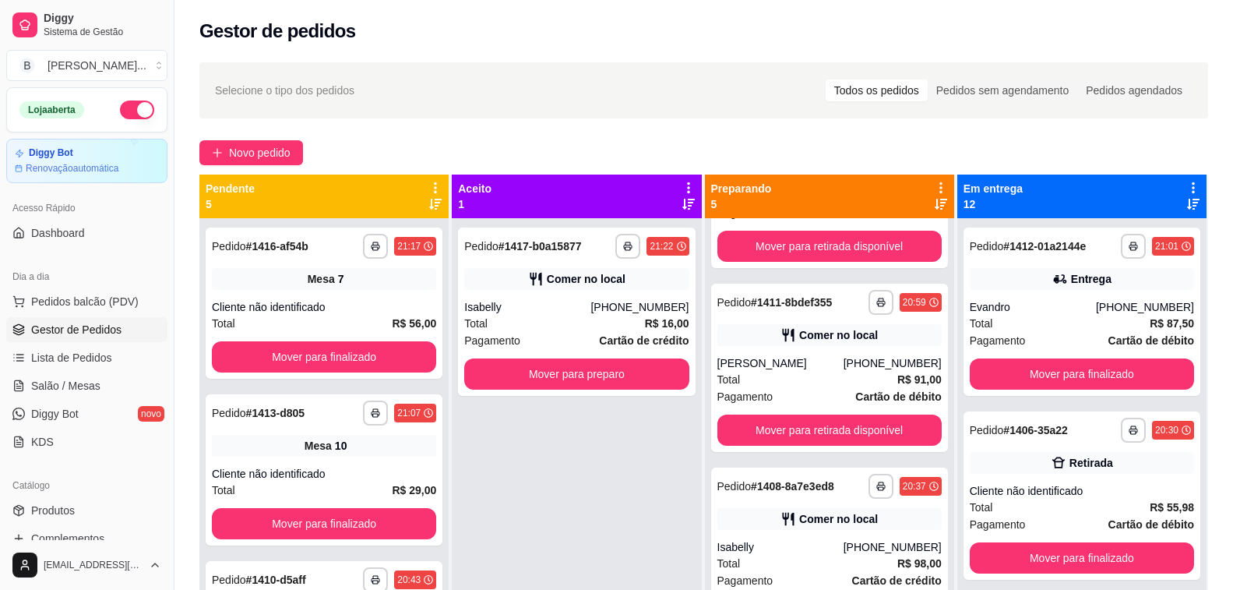
click at [441, 76] on div "Selecione o tipo dos pedidos Todos os pedidos Pedidos sem agendamento Pedidos a…" at bounding box center [703, 90] width 1009 height 56
click at [543, 324] on div "Total R$ 16,00" at bounding box center [576, 323] width 224 height 17
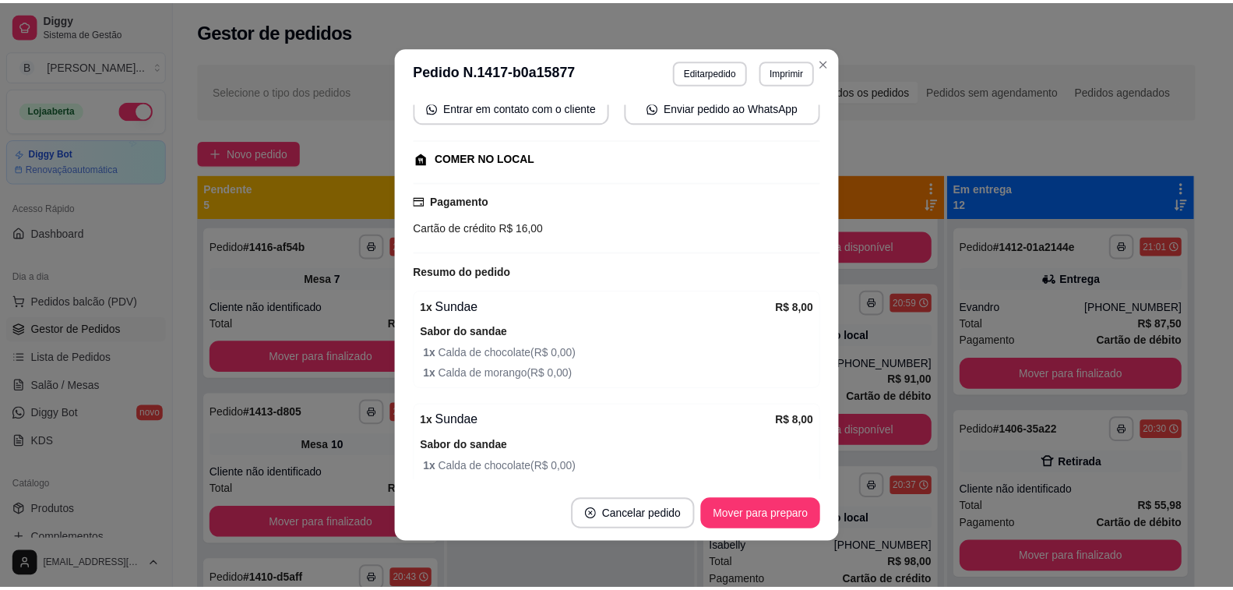
scroll to position [234, 0]
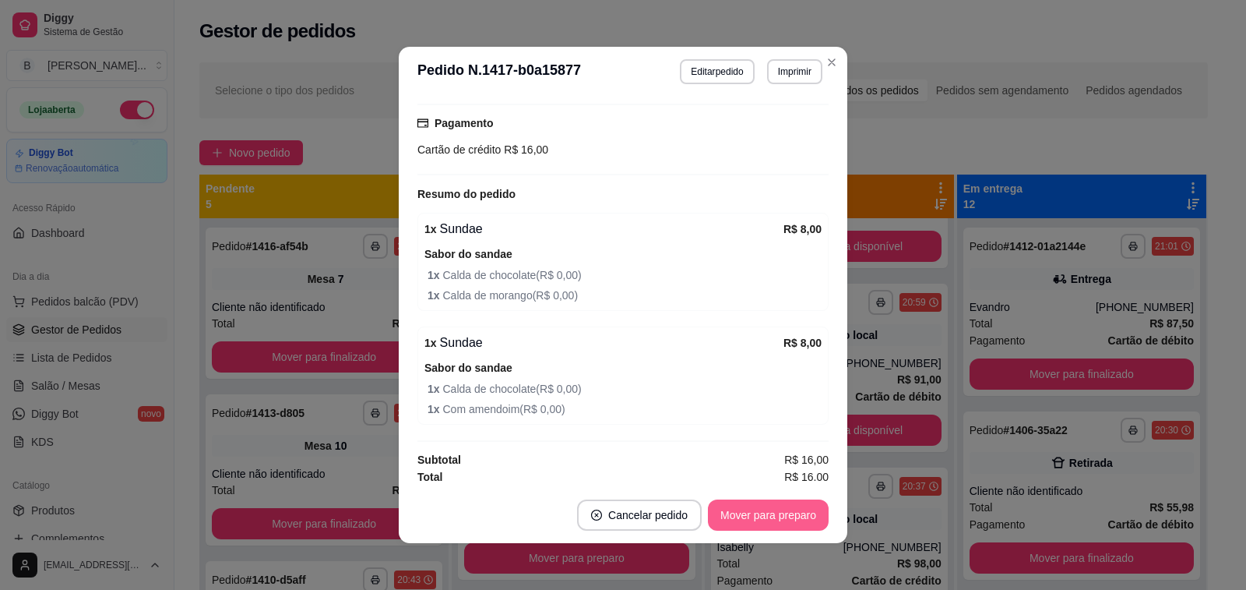
click at [764, 525] on button "Mover para preparo" at bounding box center [768, 514] width 121 height 31
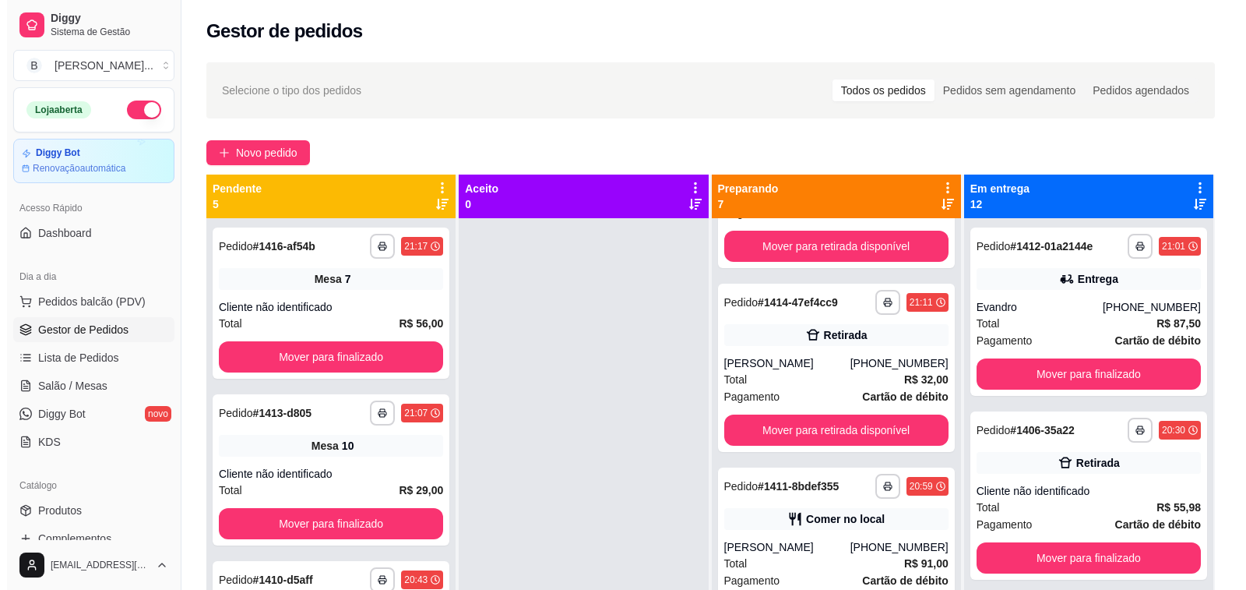
scroll to position [679, 0]
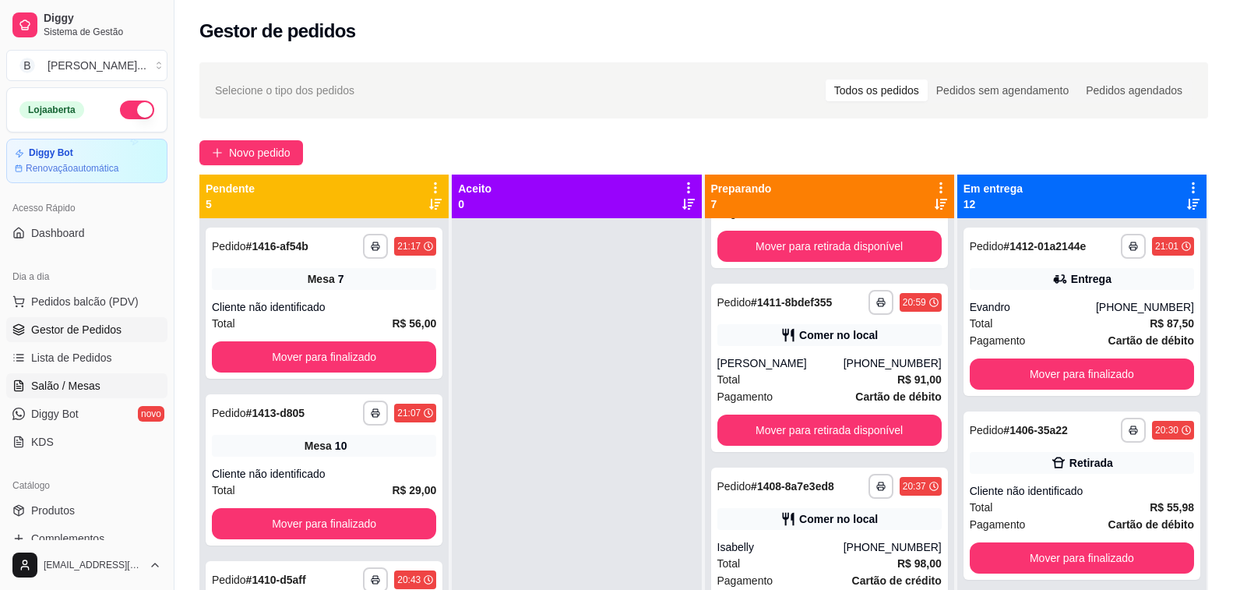
click at [70, 385] on span "Salão / Mesas" at bounding box center [65, 386] width 69 height 16
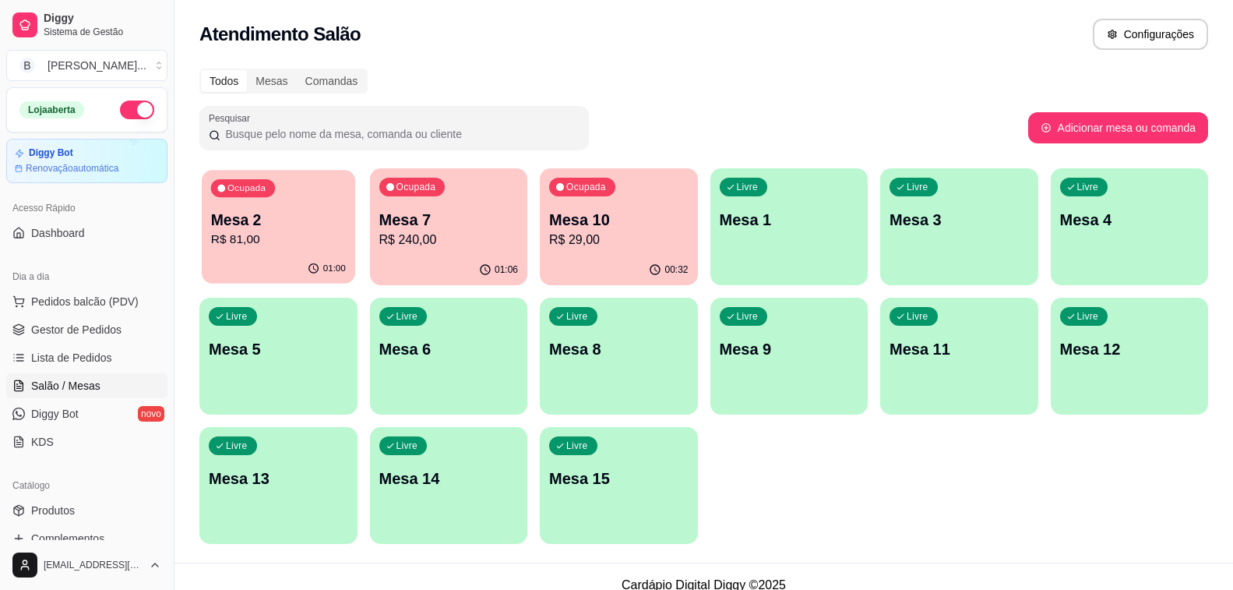
click at [286, 218] on p "Mesa 2" at bounding box center [278, 220] width 135 height 21
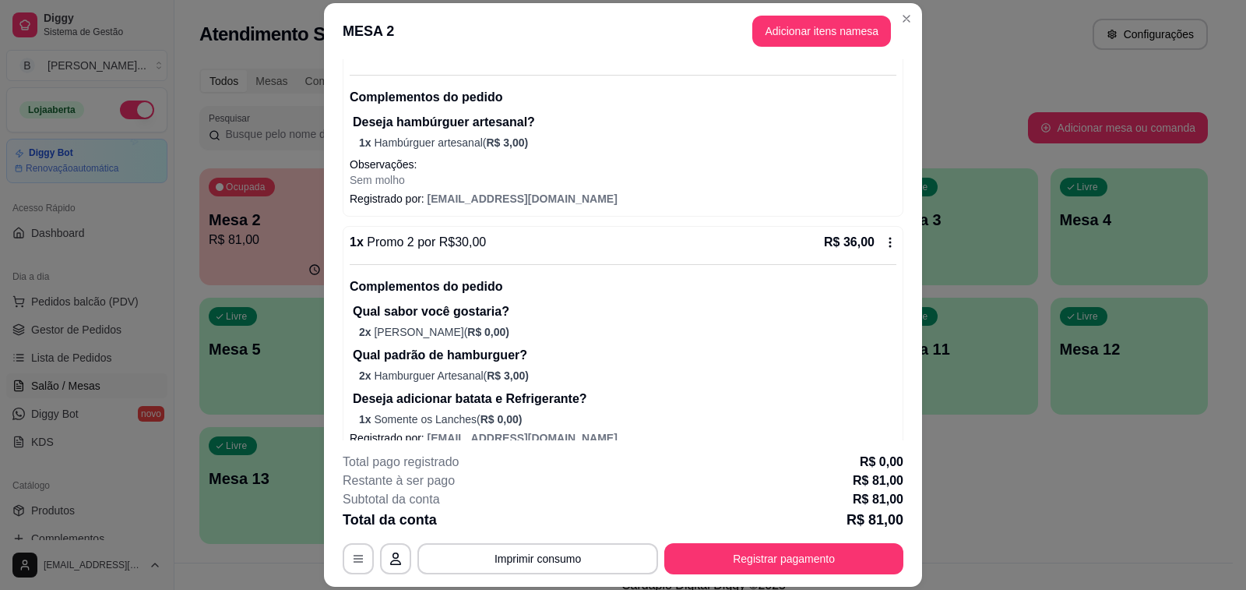
scroll to position [319, 0]
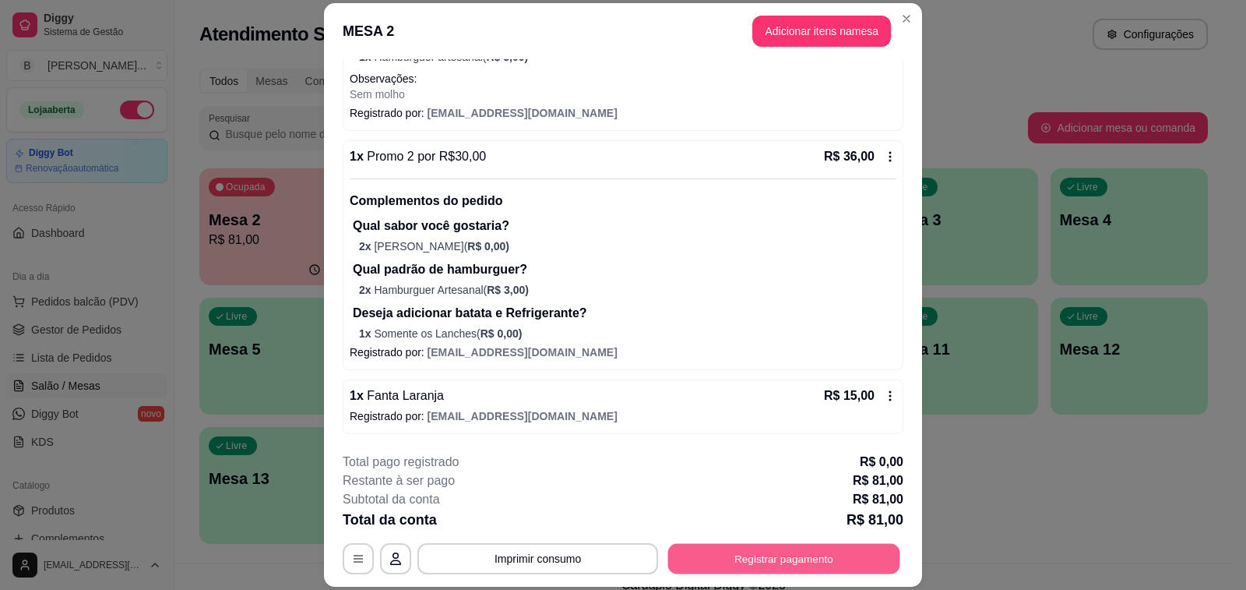
click at [791, 565] on button "Registrar pagamento" at bounding box center [784, 559] width 232 height 30
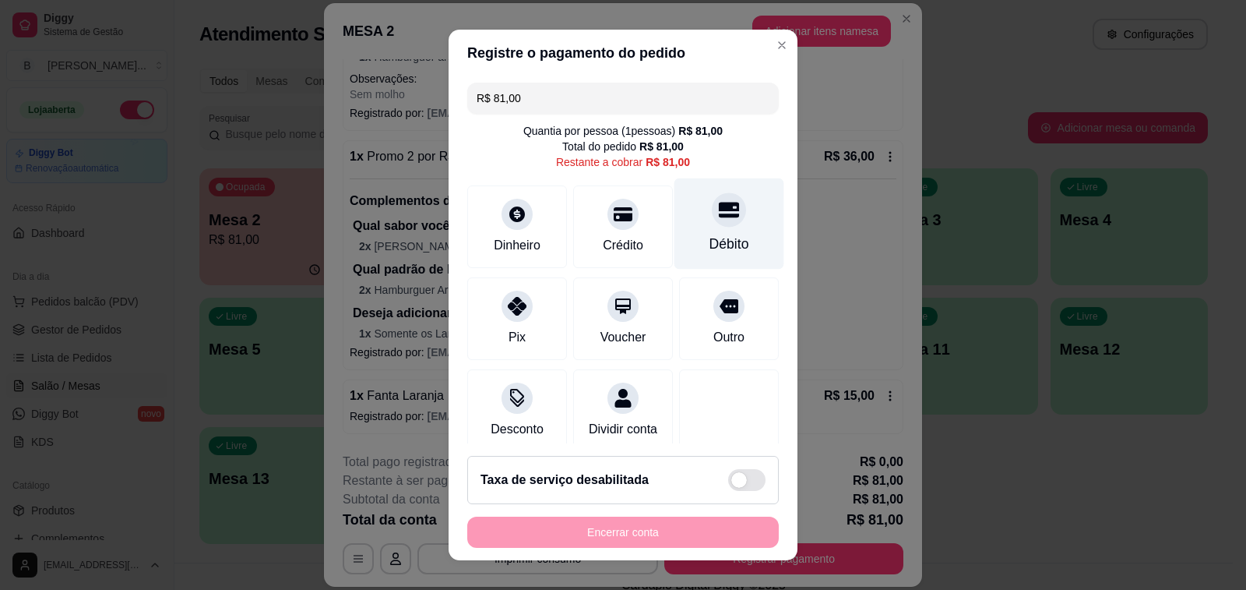
click at [717, 227] on div "Débito" at bounding box center [730, 223] width 110 height 91
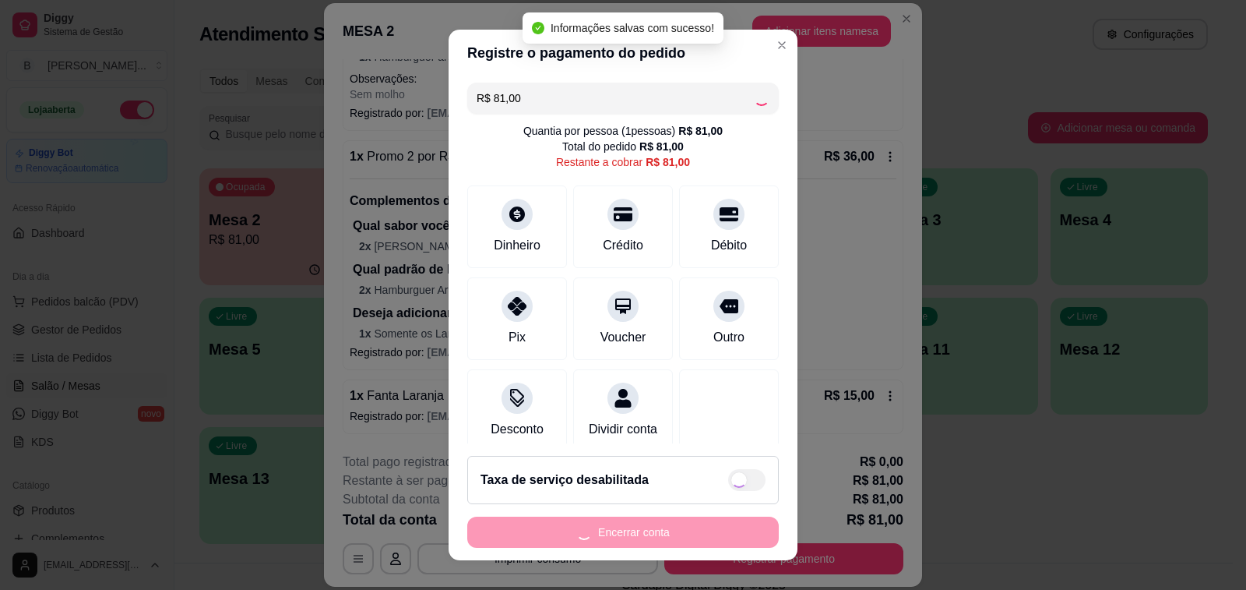
type input "R$ 0,00"
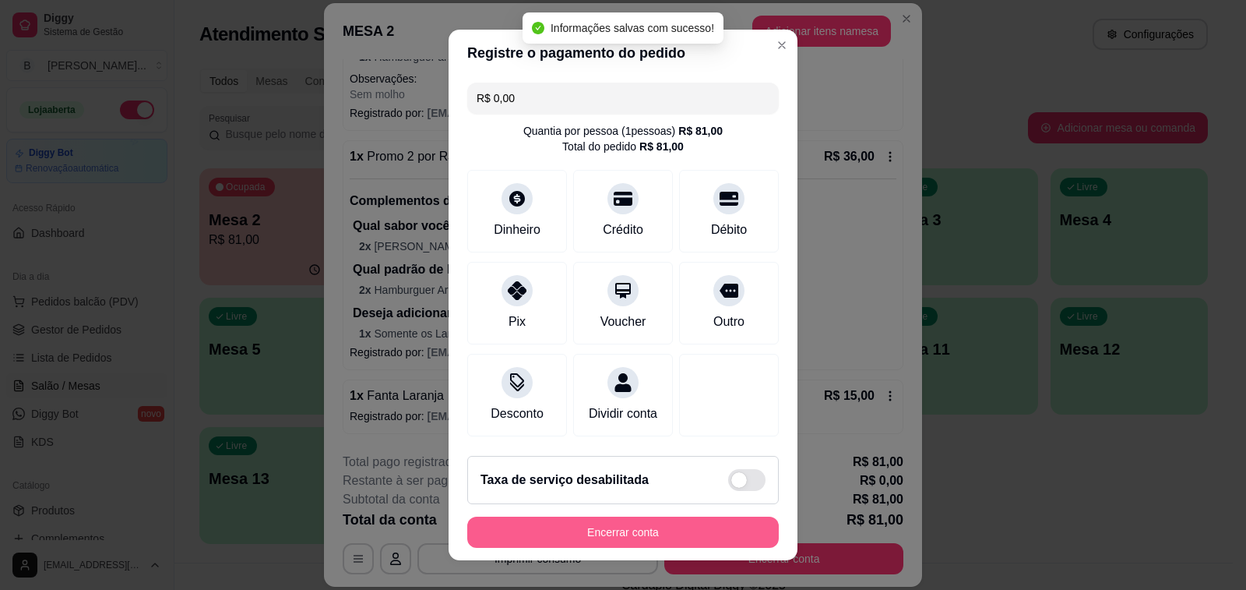
click at [626, 534] on button "Encerrar conta" at bounding box center [623, 531] width 312 height 31
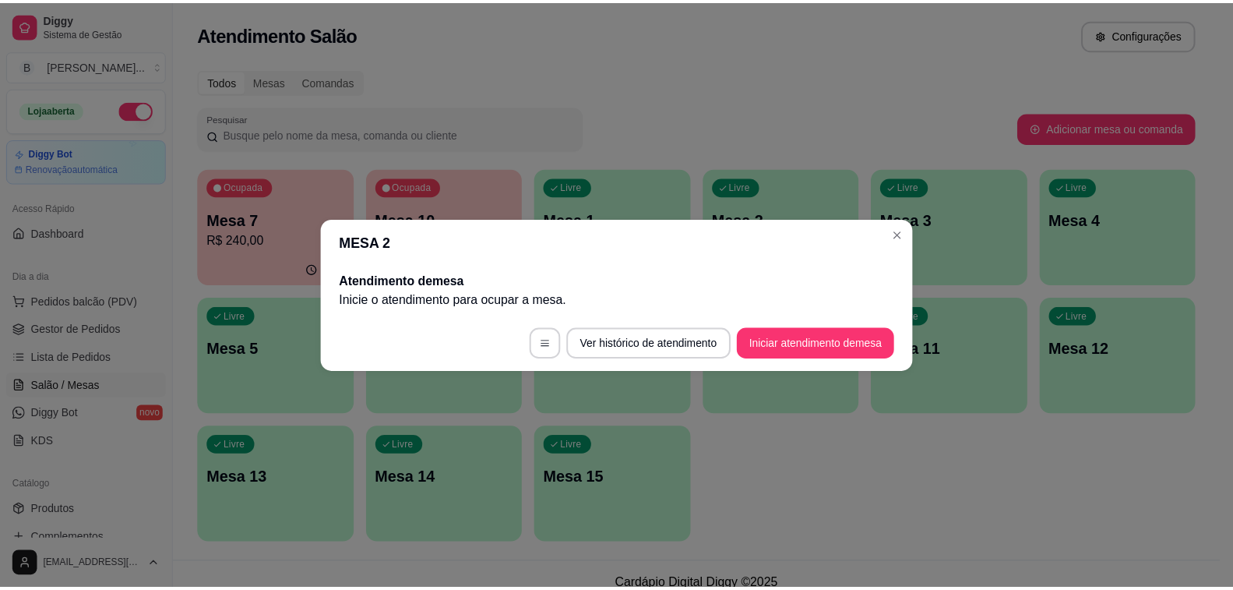
scroll to position [0, 0]
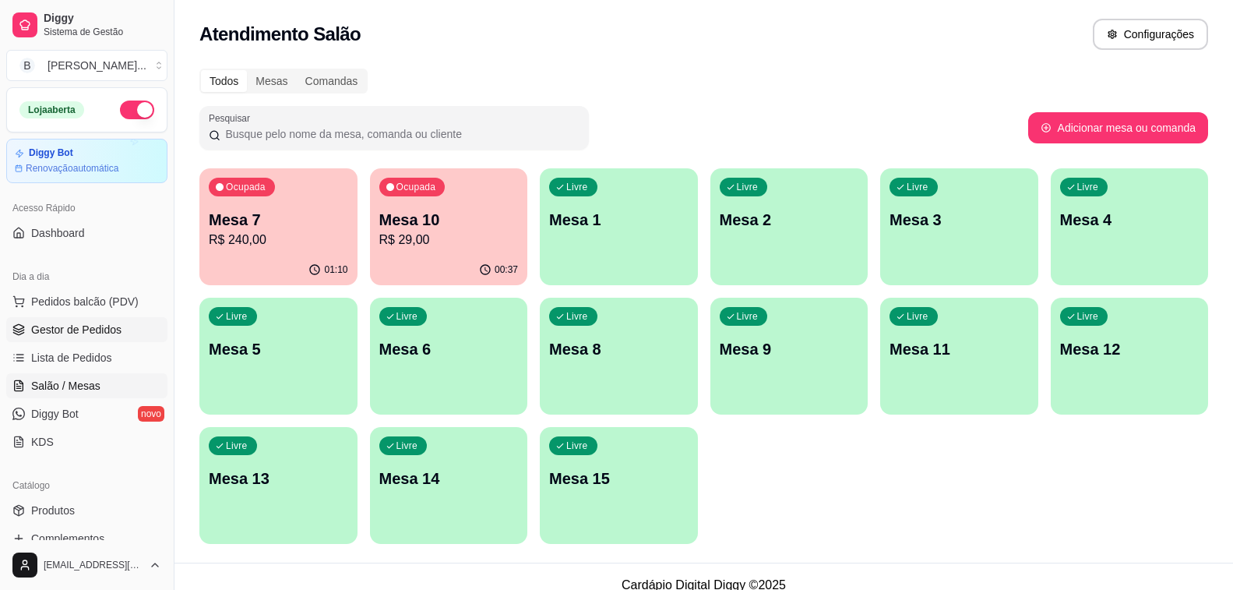
click at [79, 322] on span "Gestor de Pedidos" at bounding box center [76, 330] width 90 height 16
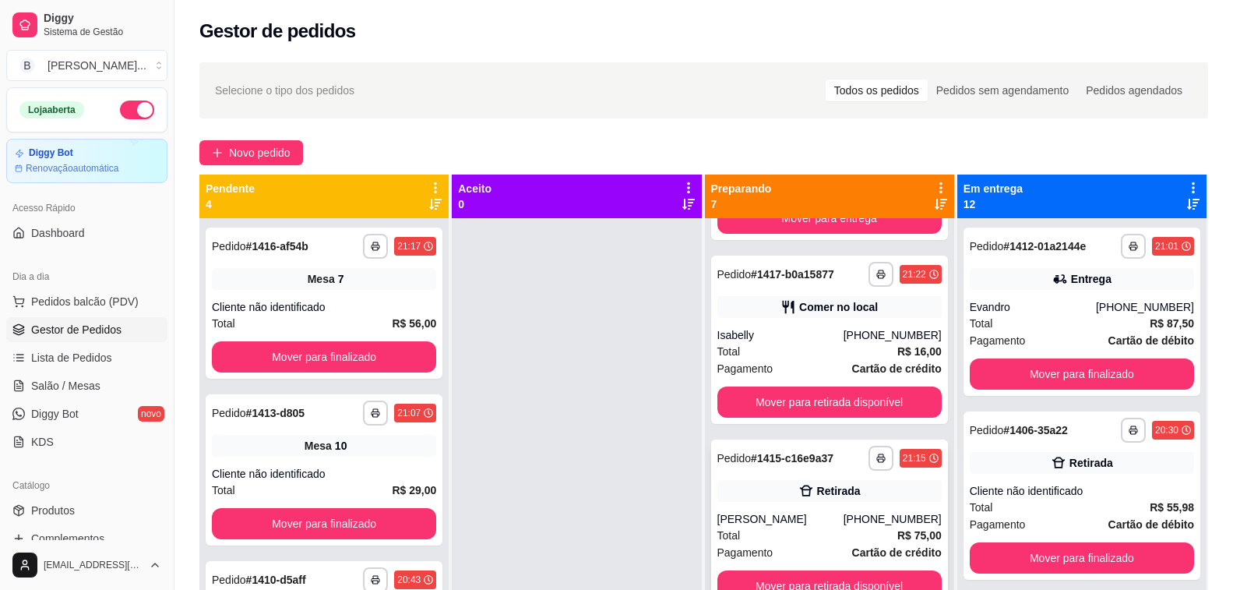
scroll to position [312, 0]
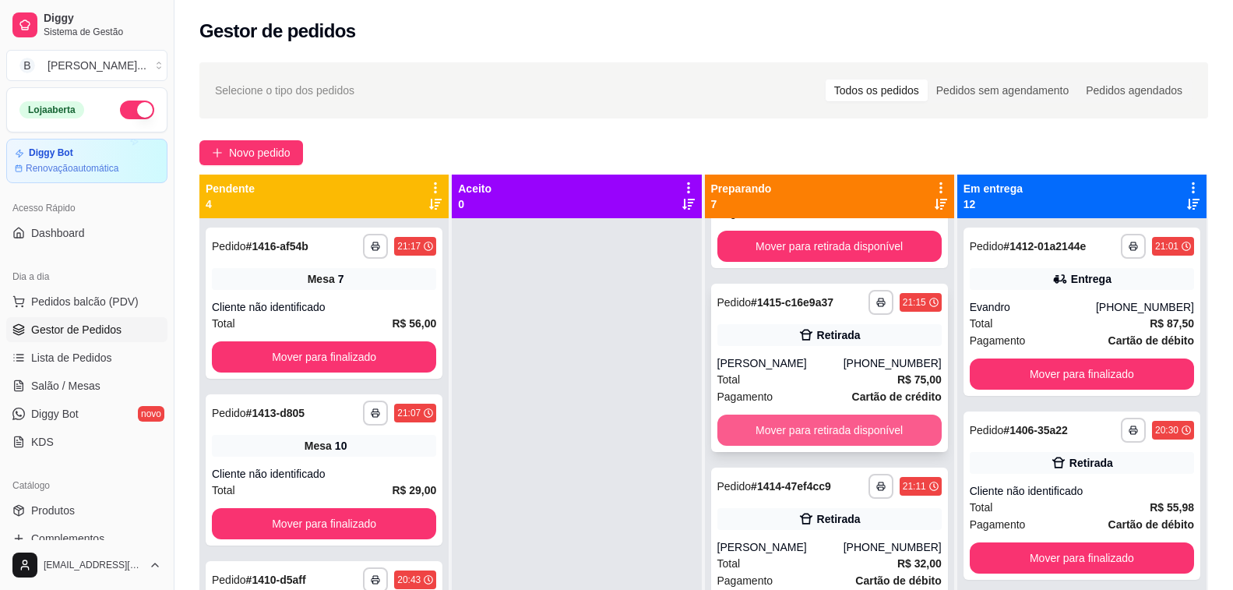
click at [761, 442] on button "Mover para retirada disponível" at bounding box center [829, 429] width 224 height 31
click at [809, 435] on button "Mover para retirada disponível" at bounding box center [829, 429] width 224 height 31
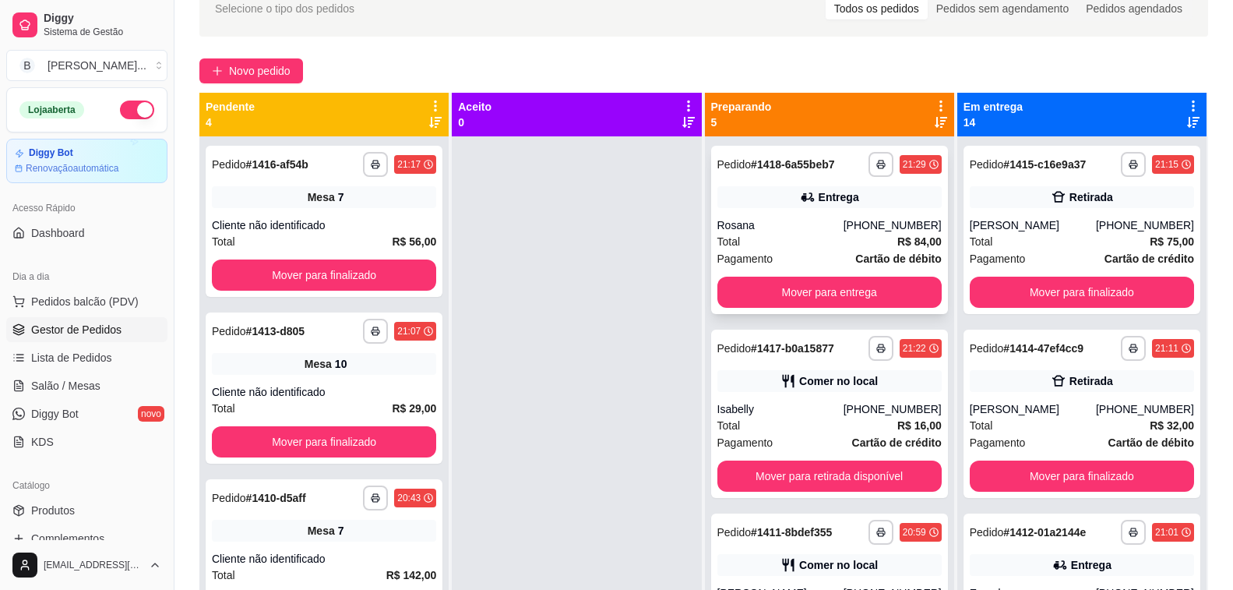
scroll to position [4, 0]
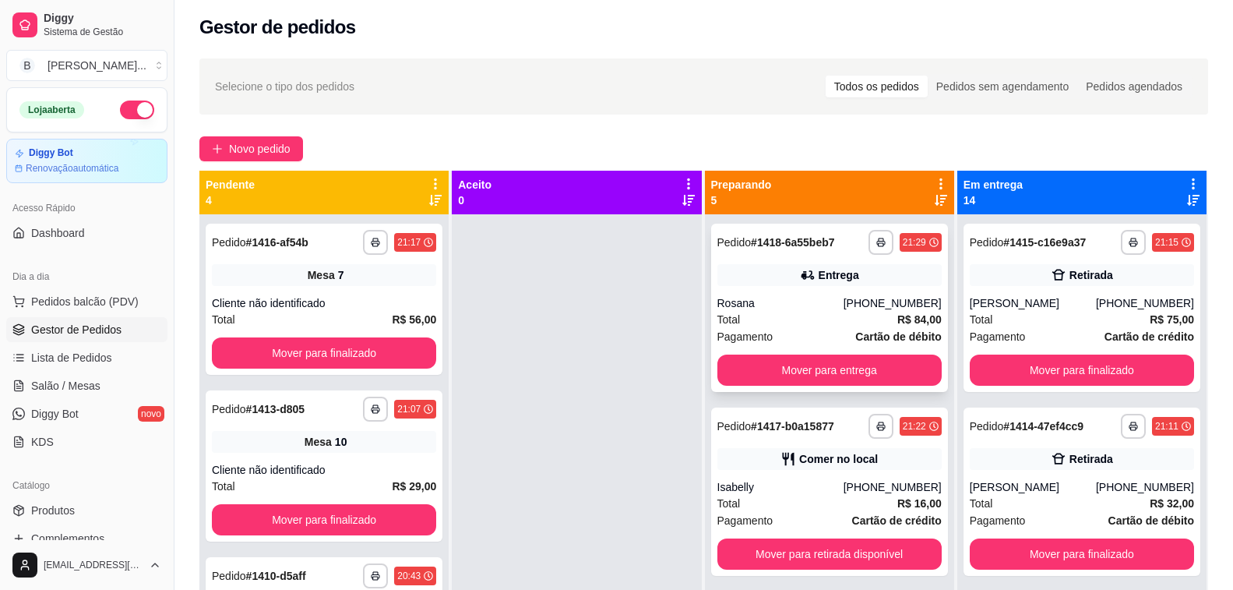
click at [763, 301] on div "Rosana" at bounding box center [780, 303] width 126 height 16
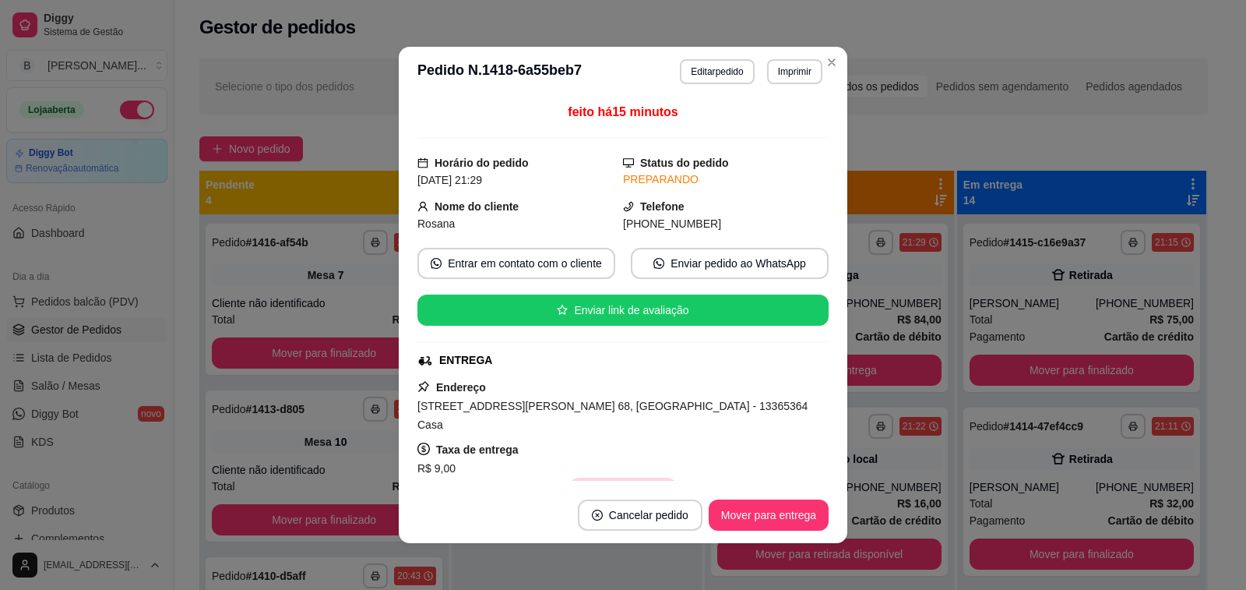
click at [597, 477] on button "Copiar Endereço" at bounding box center [622, 492] width 107 height 31
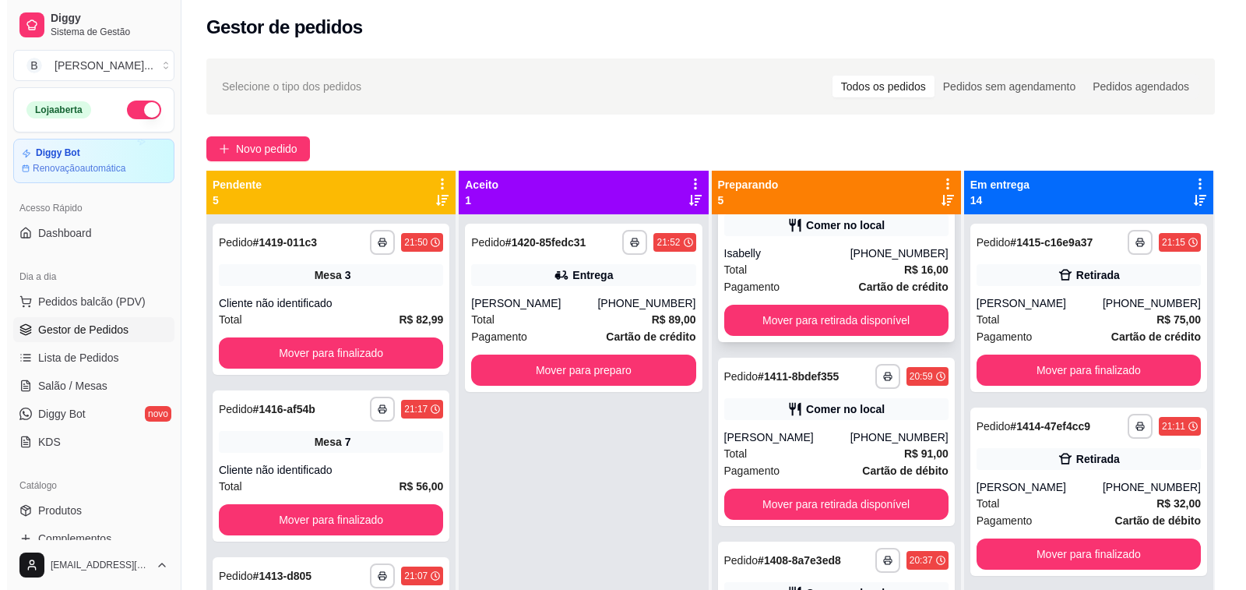
scroll to position [312, 0]
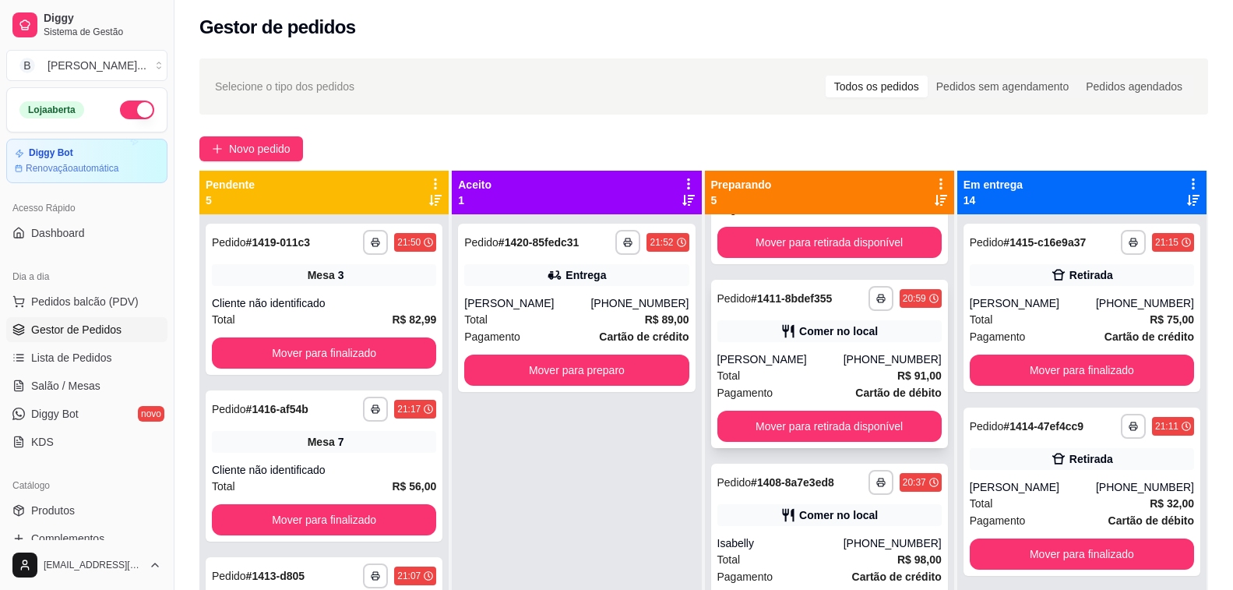
click at [780, 358] on div "[PERSON_NAME]" at bounding box center [780, 359] width 126 height 16
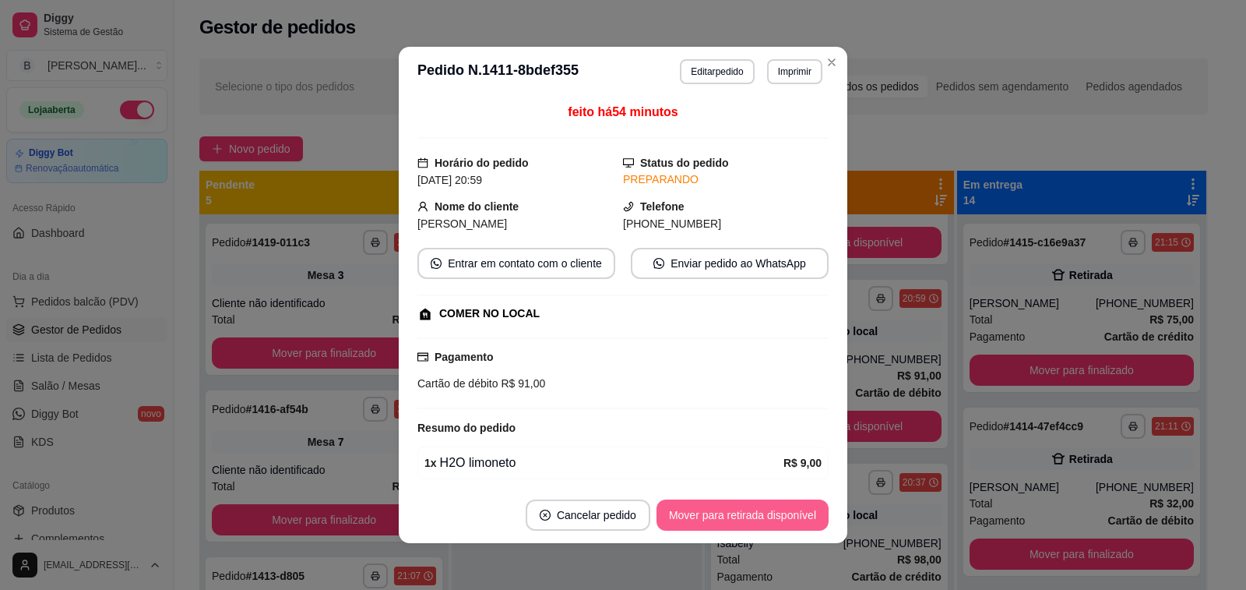
click at [722, 520] on button "Mover para retirada disponível" at bounding box center [743, 514] width 172 height 31
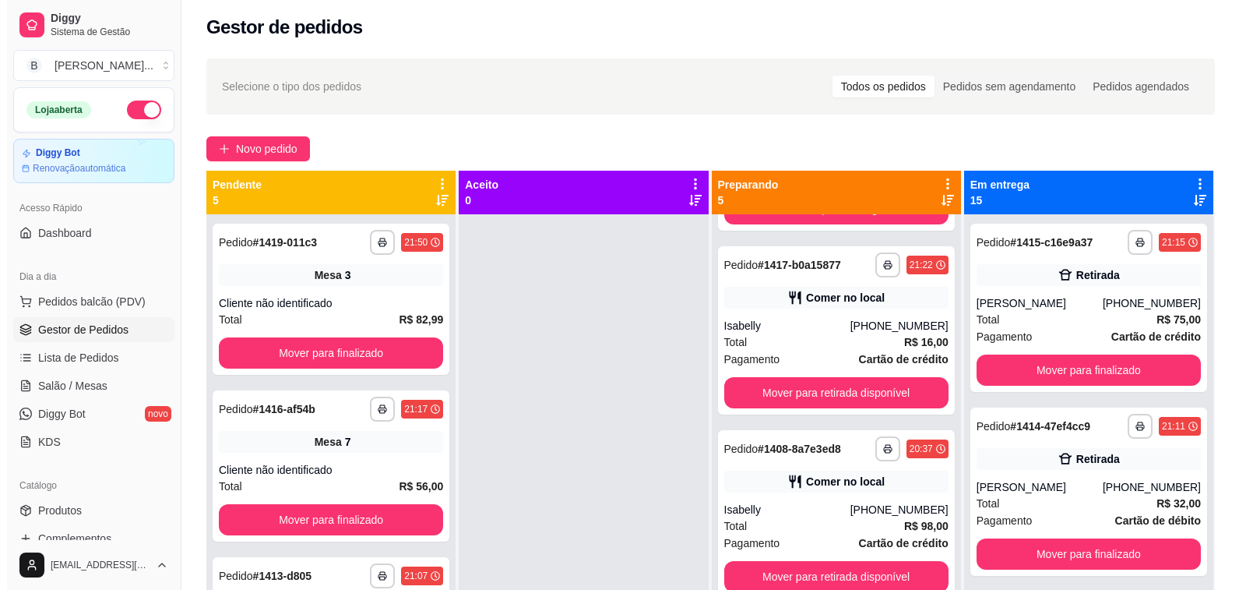
scroll to position [238, 0]
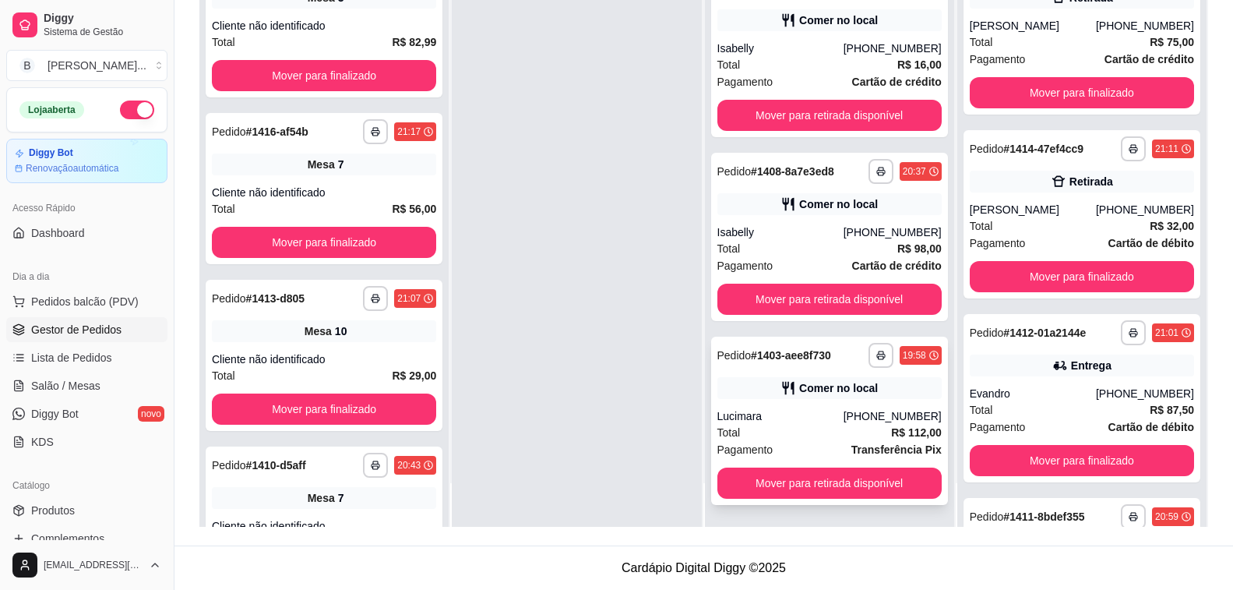
click at [747, 407] on div "**********" at bounding box center [829, 421] width 237 height 168
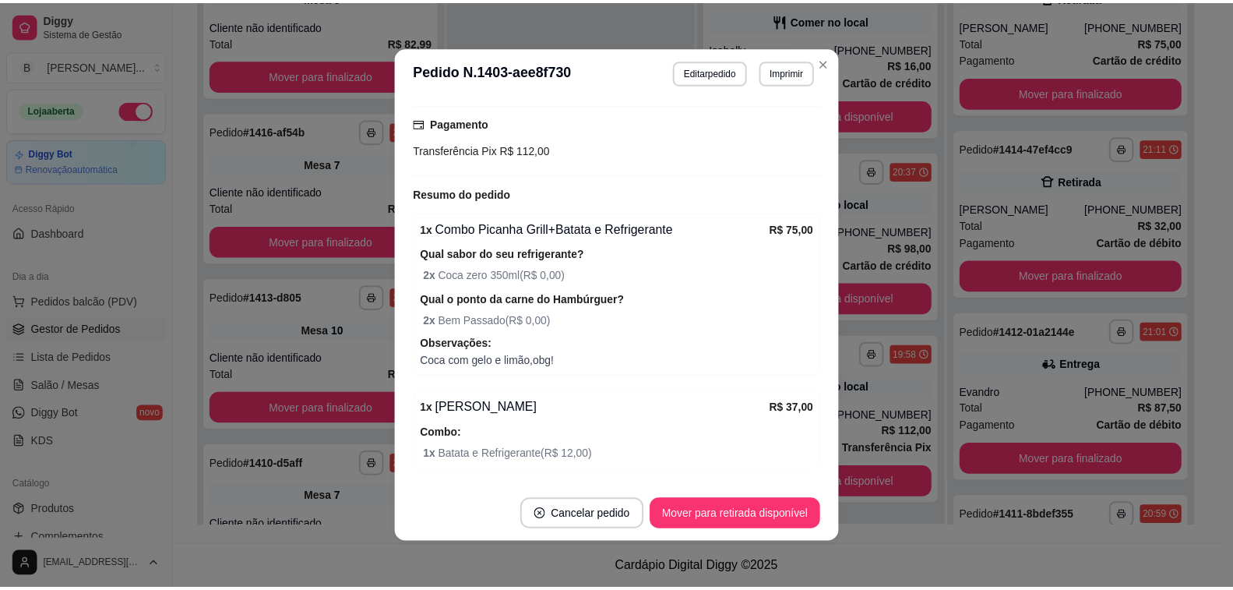
scroll to position [284, 0]
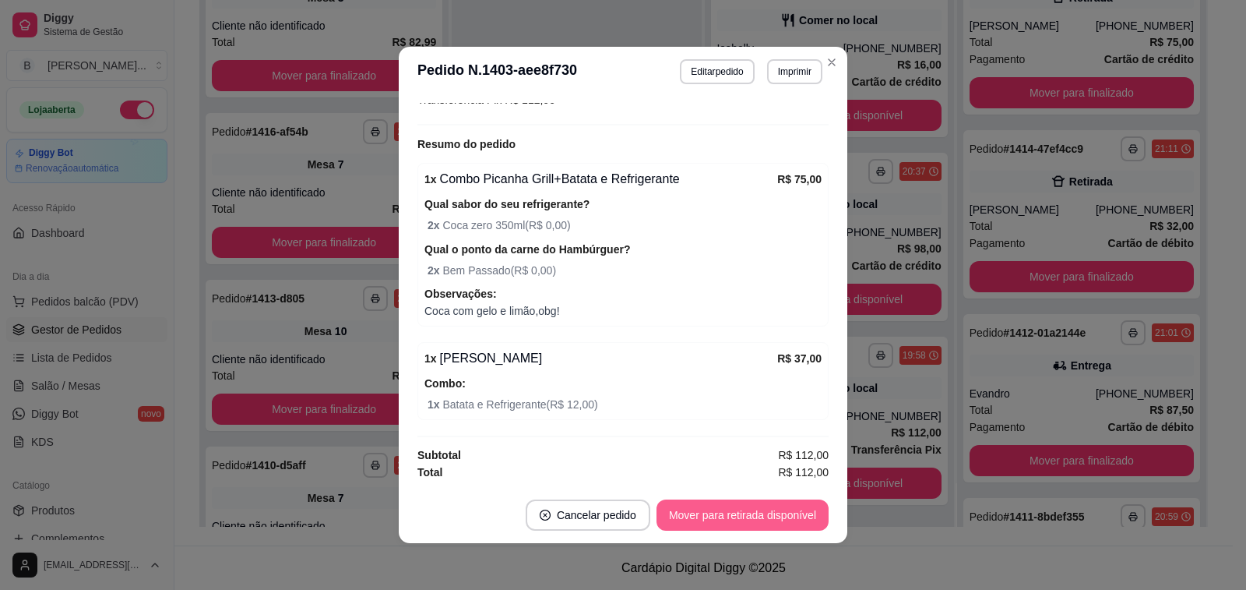
click at [717, 517] on button "Mover para retirada disponível" at bounding box center [743, 514] width 172 height 31
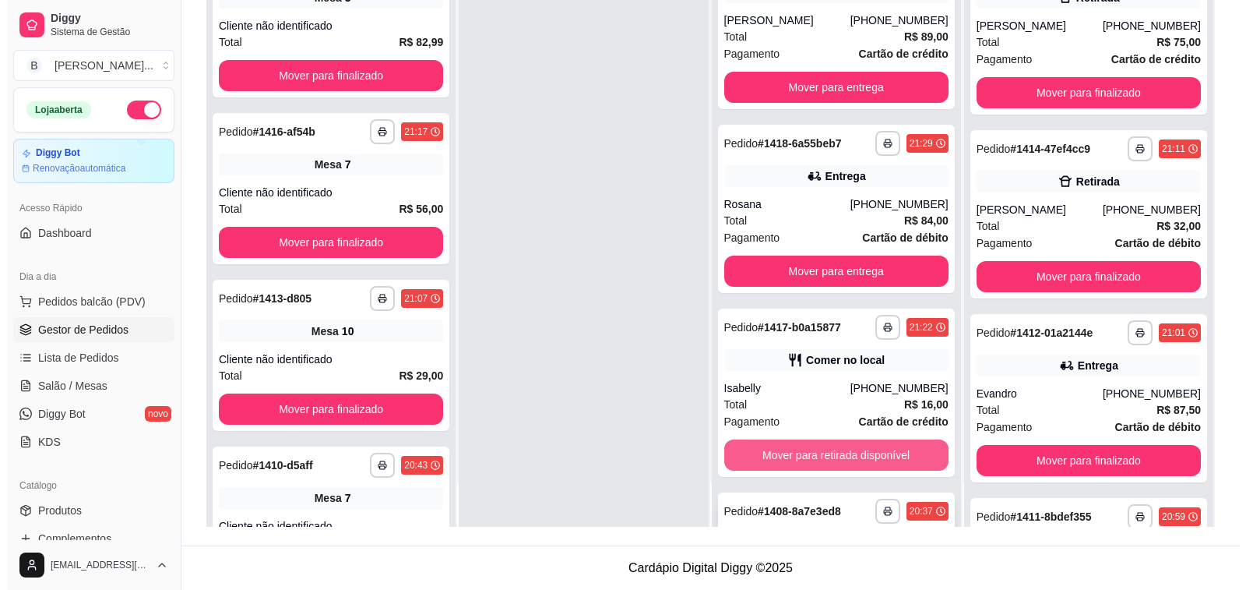
scroll to position [161, 0]
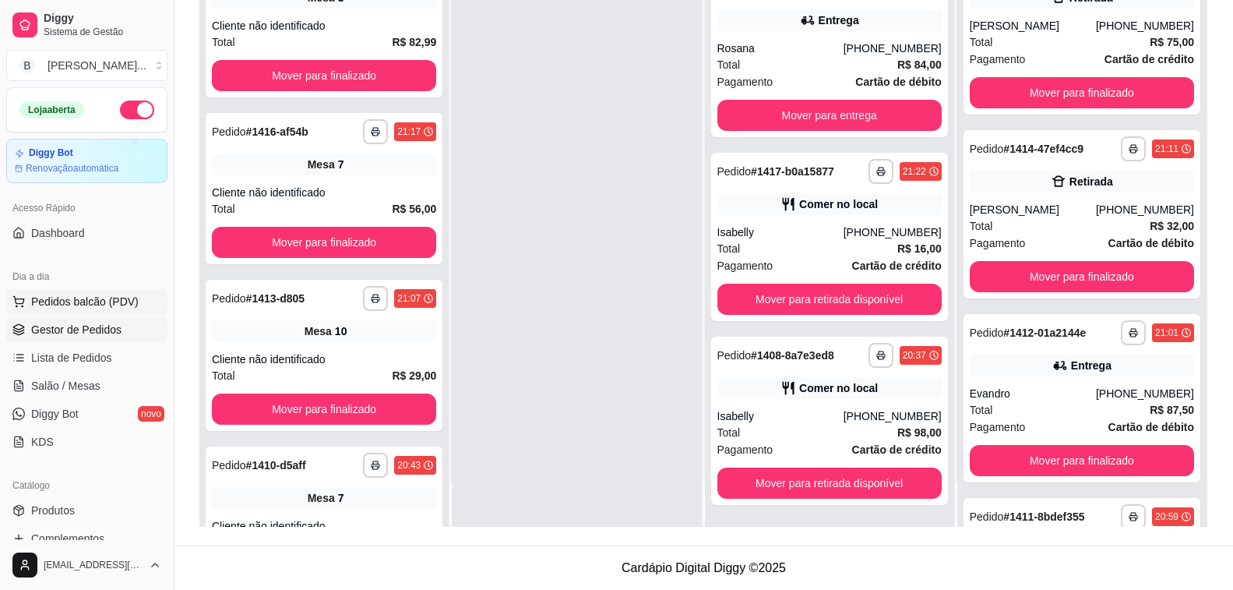
click at [80, 307] on span "Pedidos balcão (PDV)" at bounding box center [84, 302] width 107 height 16
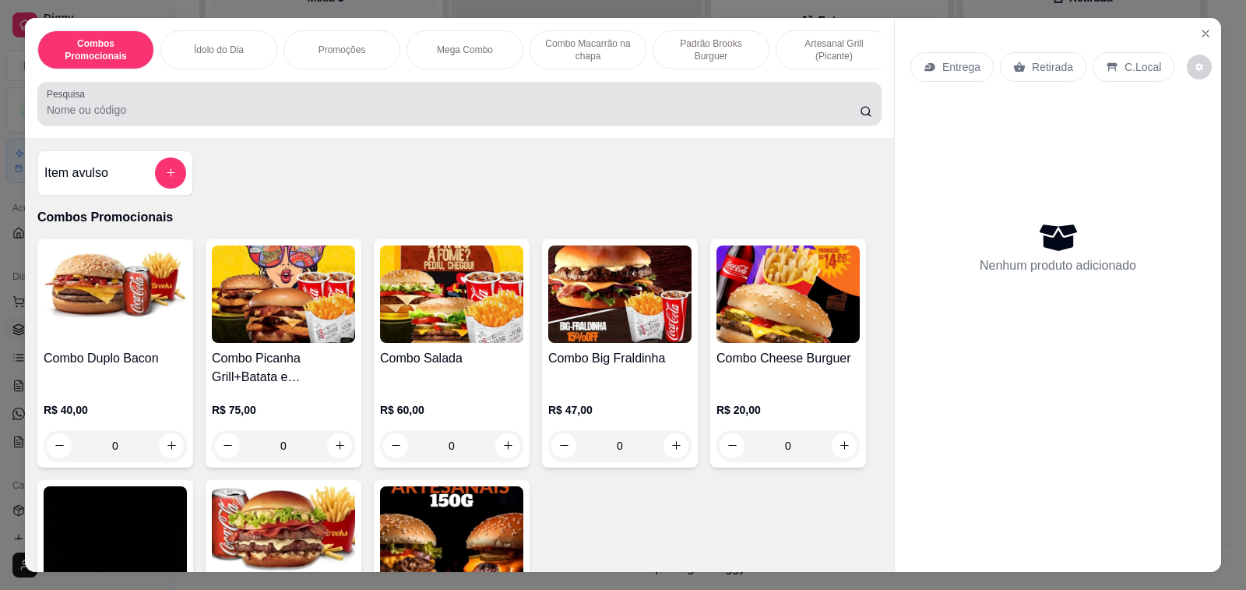
click at [367, 115] on input "Pesquisa" at bounding box center [453, 110] width 813 height 16
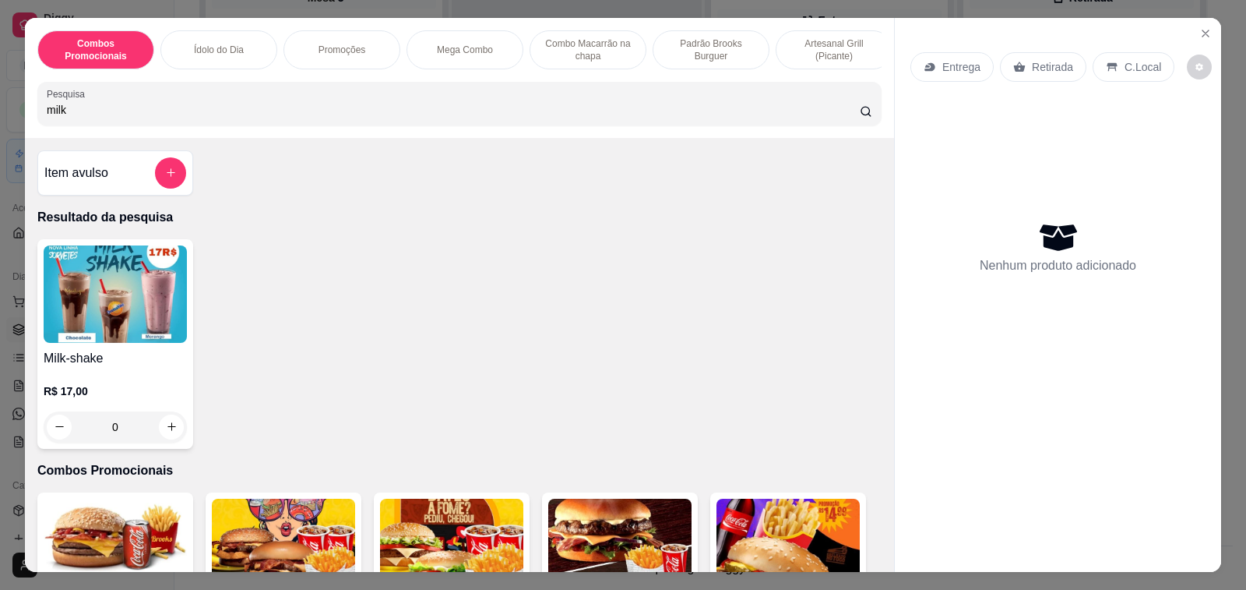
type input "milk"
click at [131, 358] on h4 "Milk-shake" at bounding box center [115, 358] width 143 height 19
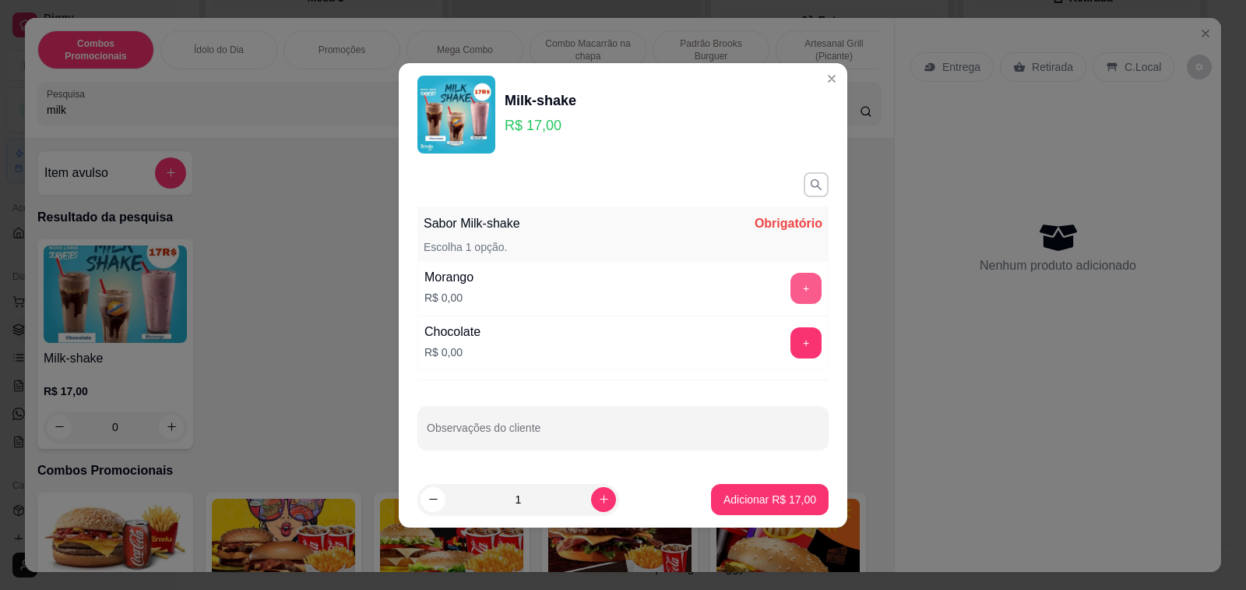
click at [793, 290] on button "+" at bounding box center [806, 288] width 31 height 31
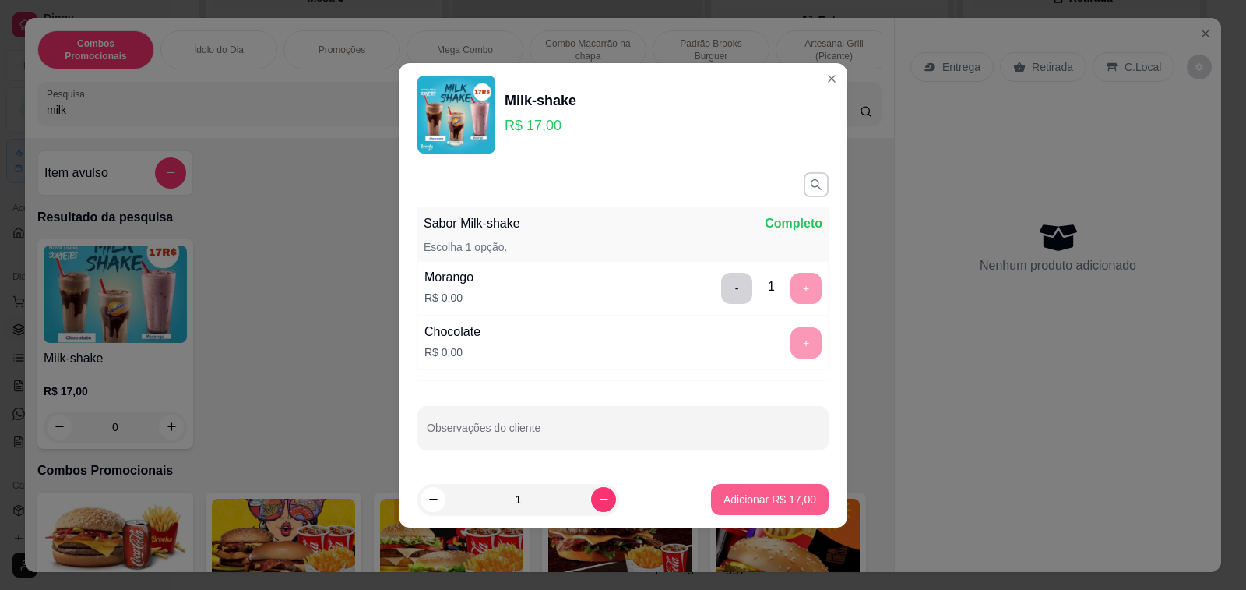
click at [759, 508] on button "Adicionar R$ 17,00" at bounding box center [770, 499] width 118 height 31
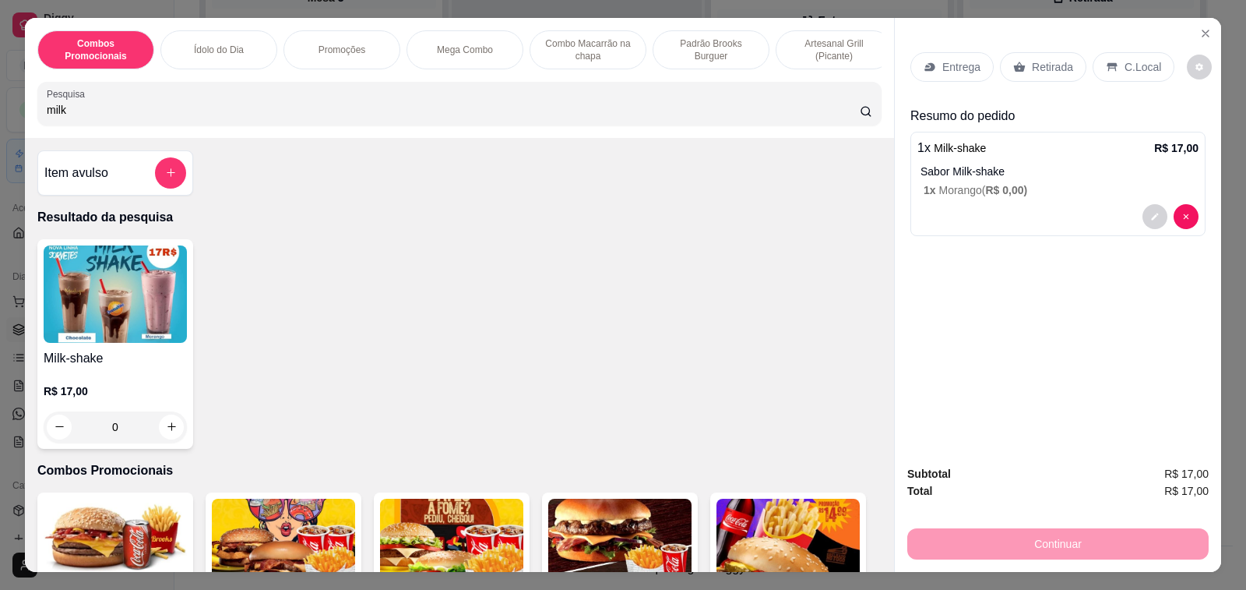
click at [1113, 59] on div "C.Local" at bounding box center [1134, 67] width 82 height 30
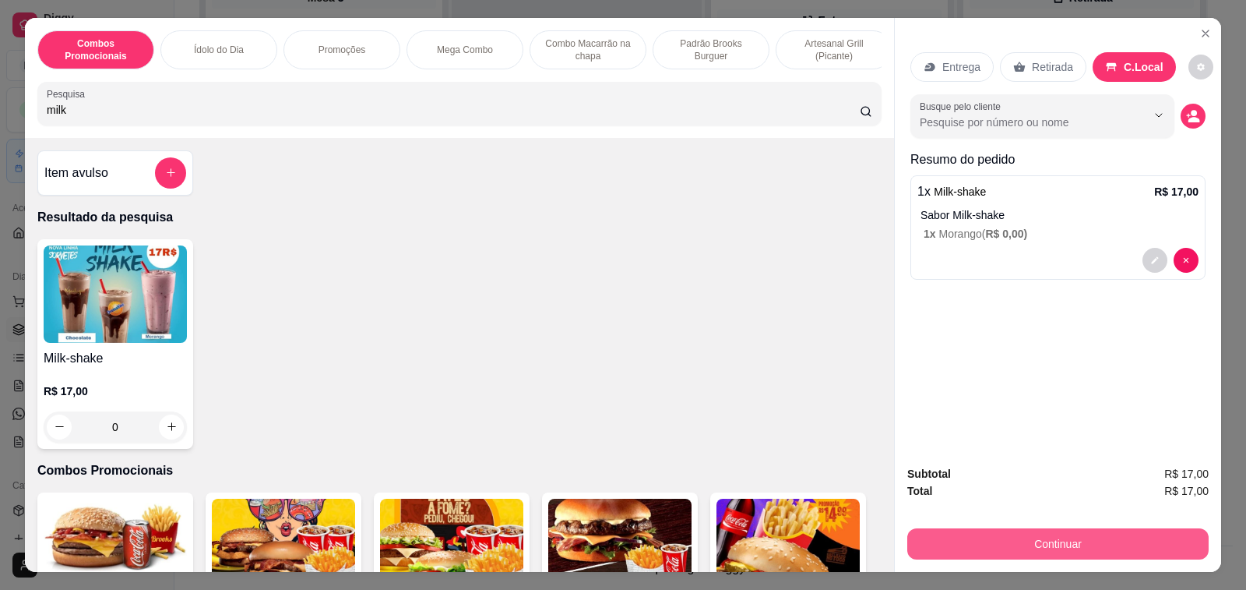
click at [1059, 539] on button "Continuar" at bounding box center [1057, 543] width 301 height 31
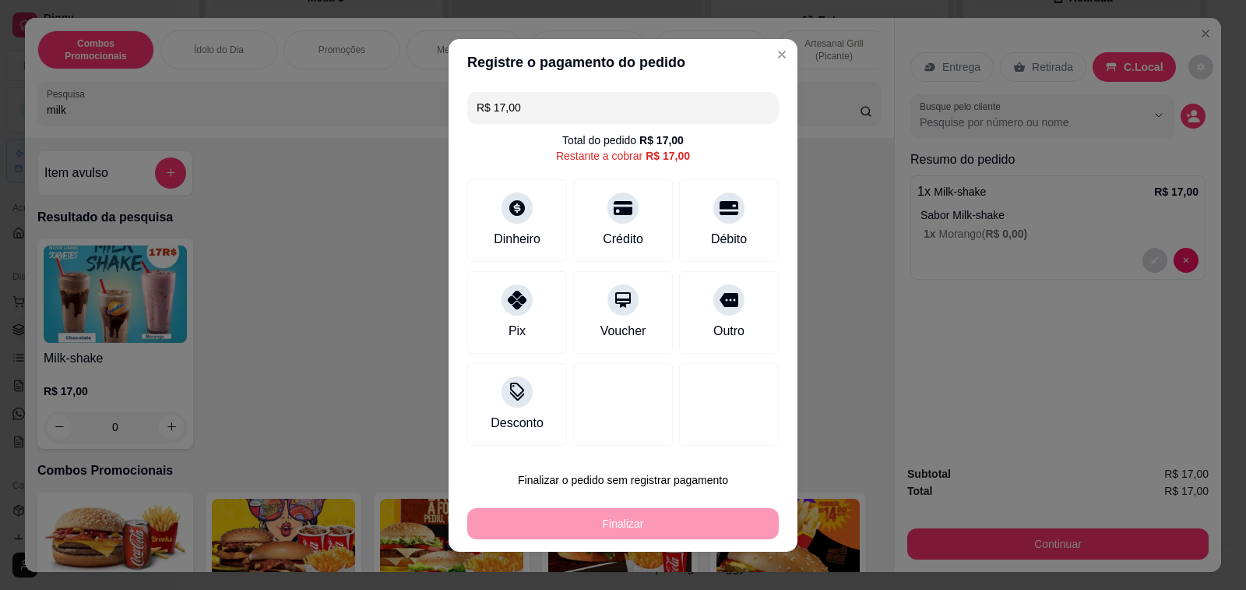
click at [720, 216] on icon at bounding box center [729, 208] width 19 height 19
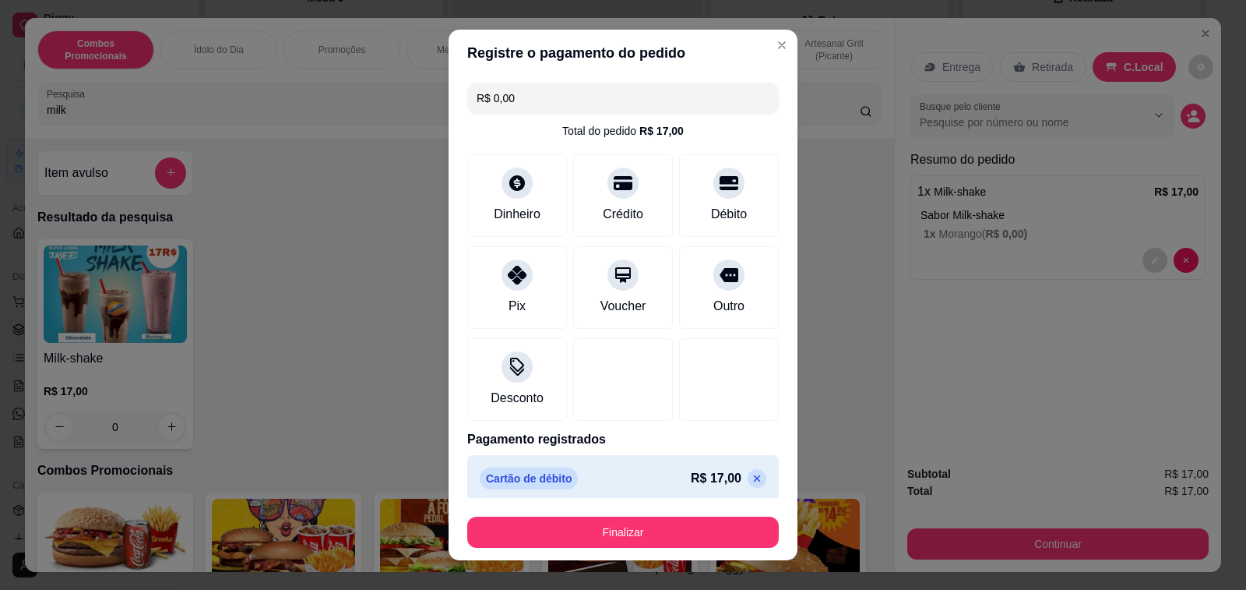
type input "R$ 0,00"
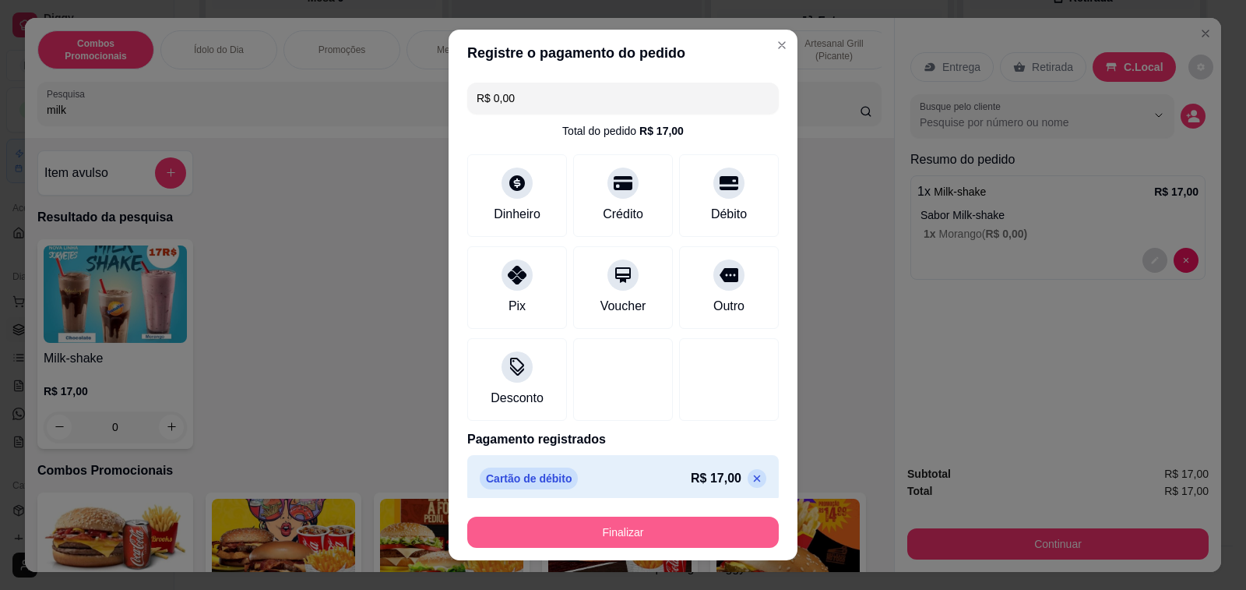
click at [623, 530] on button "Finalizar" at bounding box center [623, 531] width 312 height 31
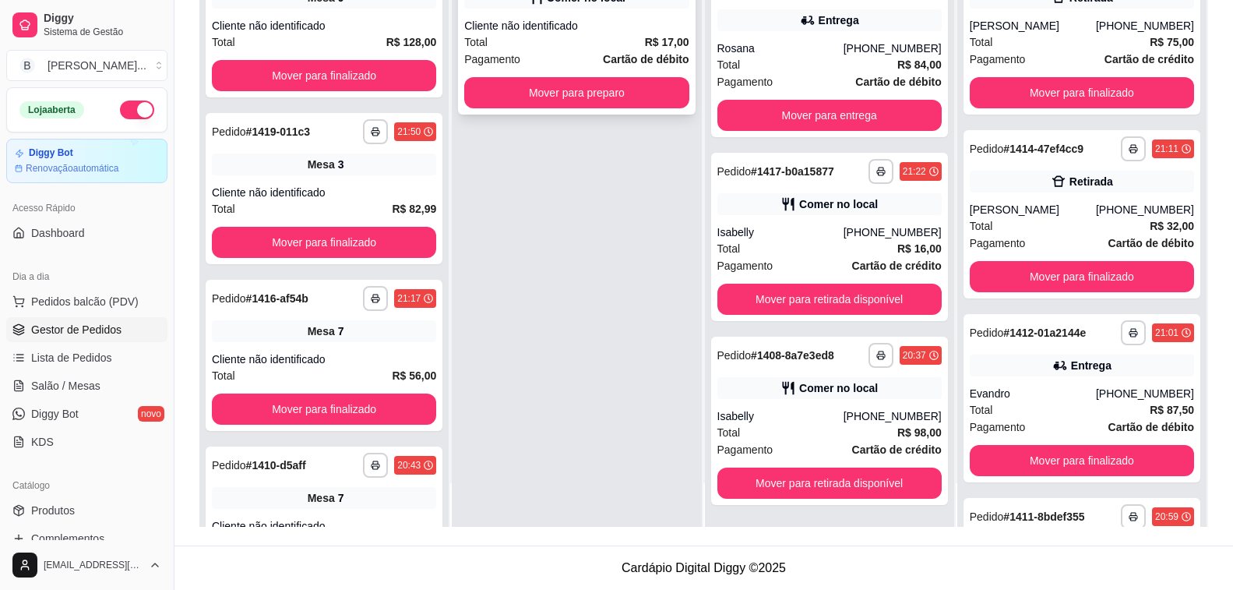
click at [529, 23] on div "Cliente não identificado" at bounding box center [576, 26] width 224 height 16
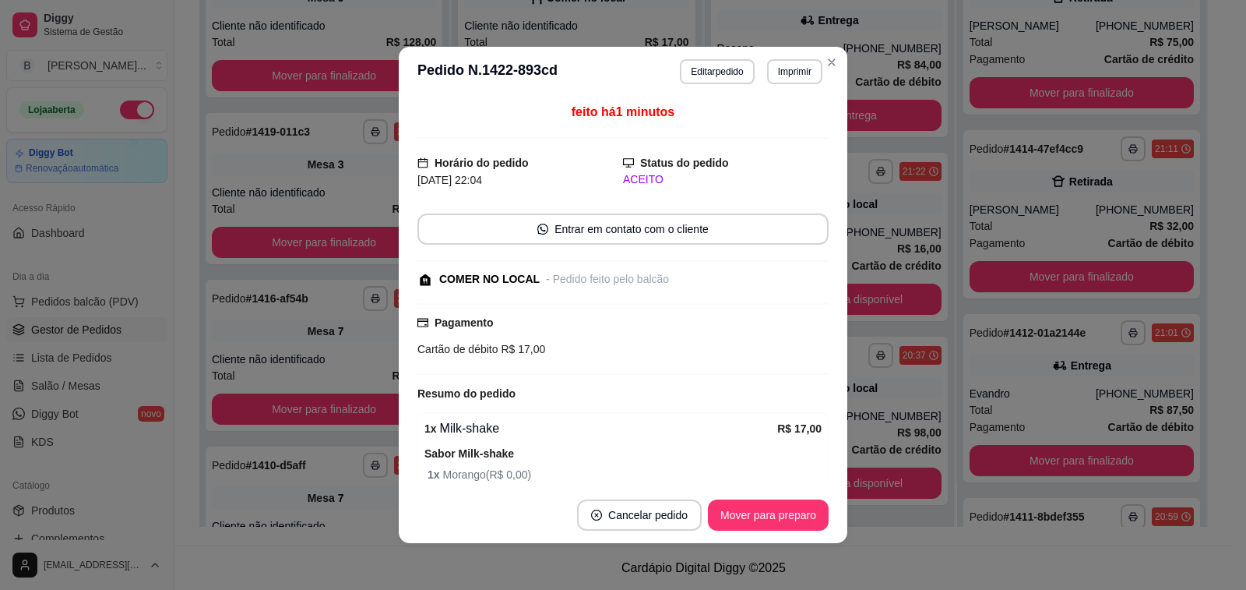
click at [750, 513] on button "Mover para preparo" at bounding box center [768, 514] width 121 height 31
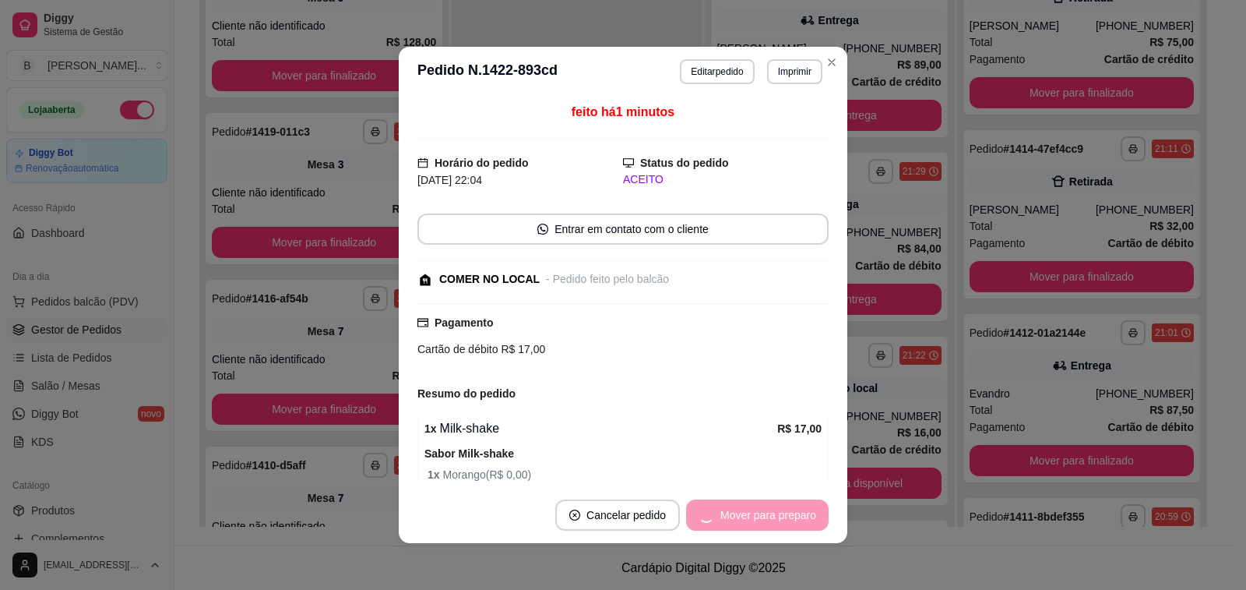
scroll to position [345, 0]
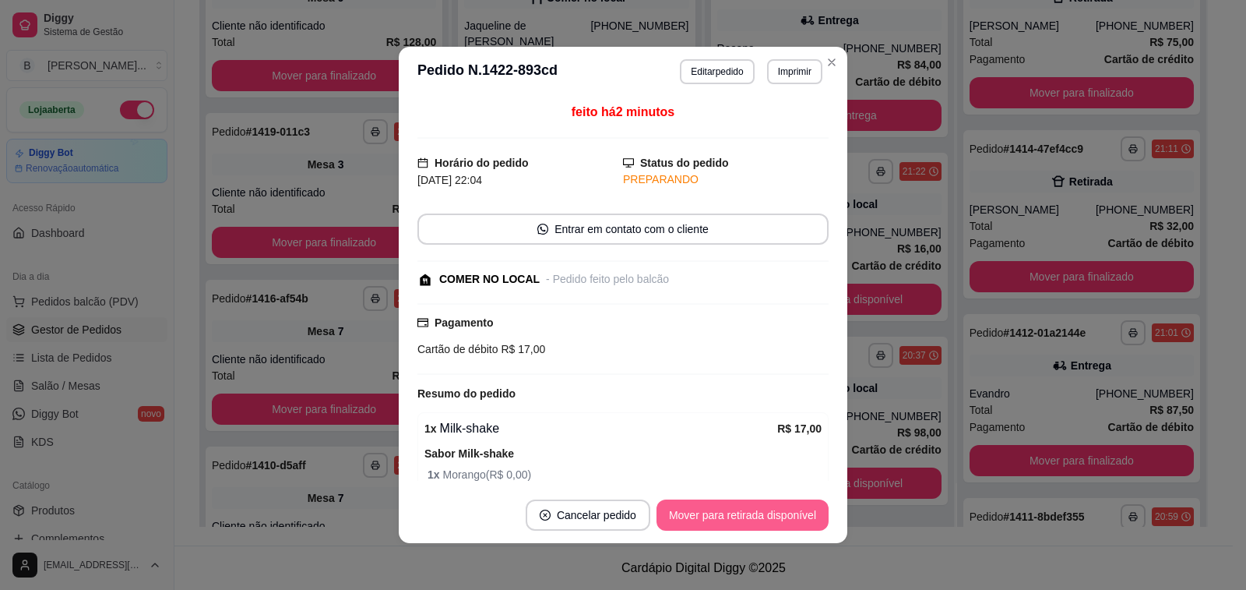
click at [683, 512] on button "Mover para retirada disponível" at bounding box center [743, 514] width 172 height 31
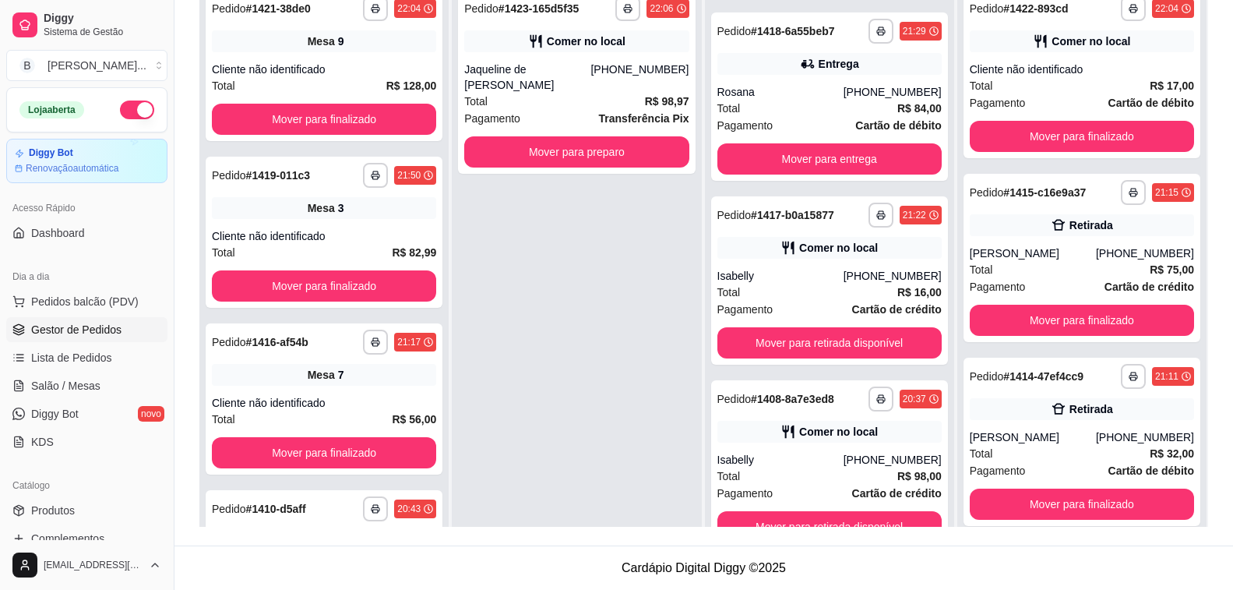
scroll to position [0, 0]
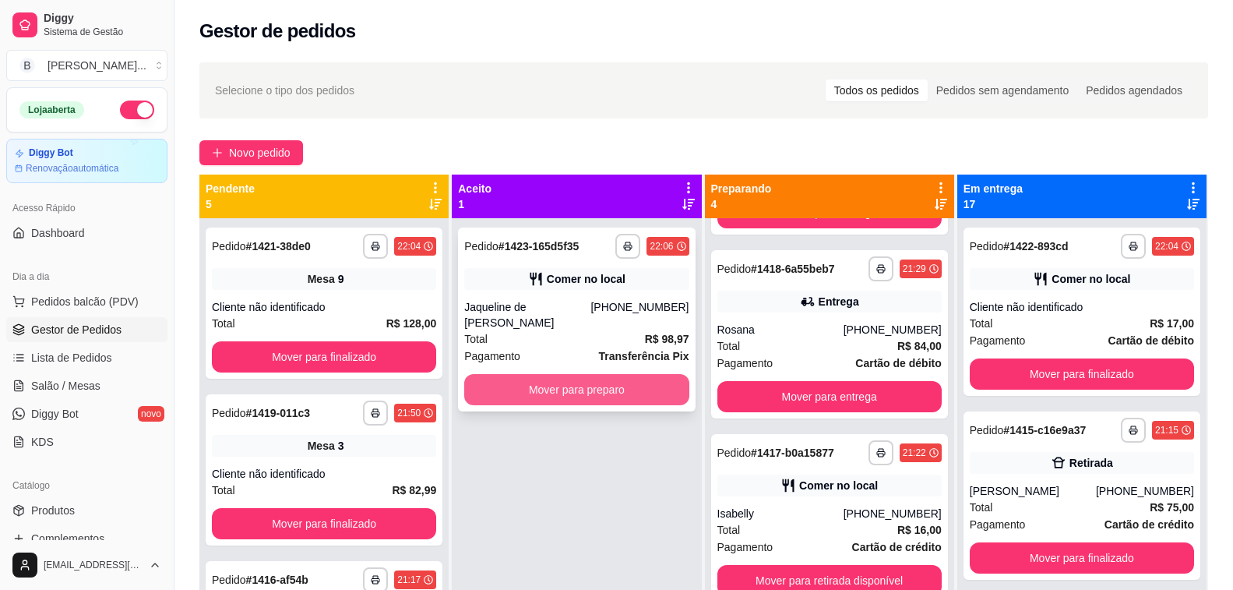
click at [577, 376] on button "Mover para preparo" at bounding box center [576, 389] width 224 height 31
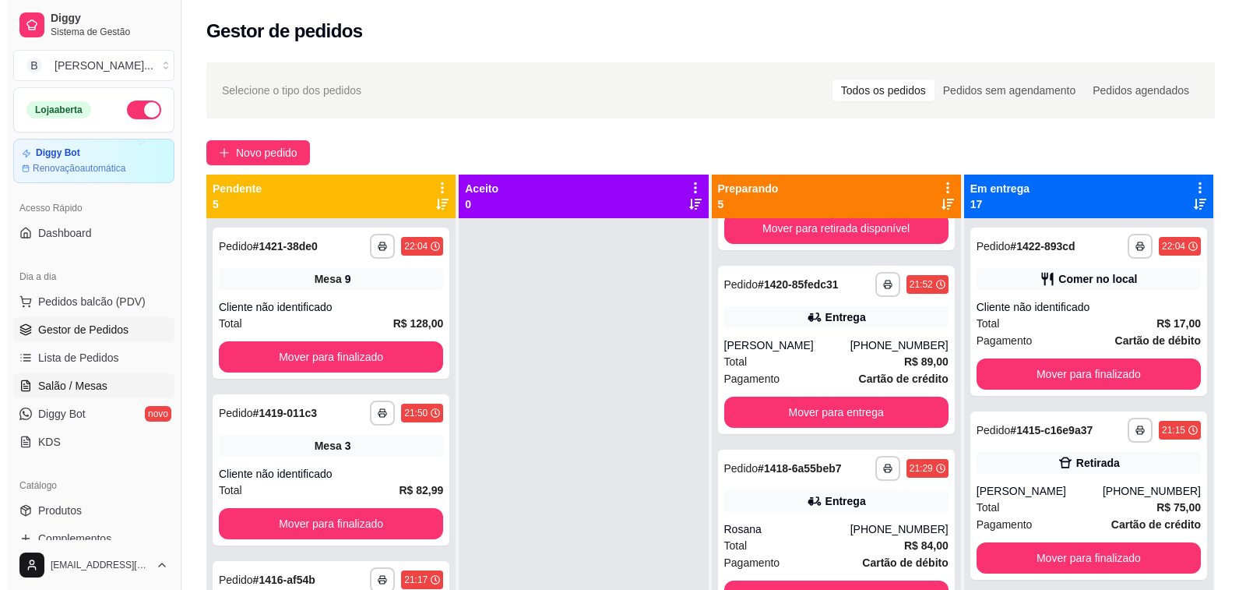
scroll to position [361, 0]
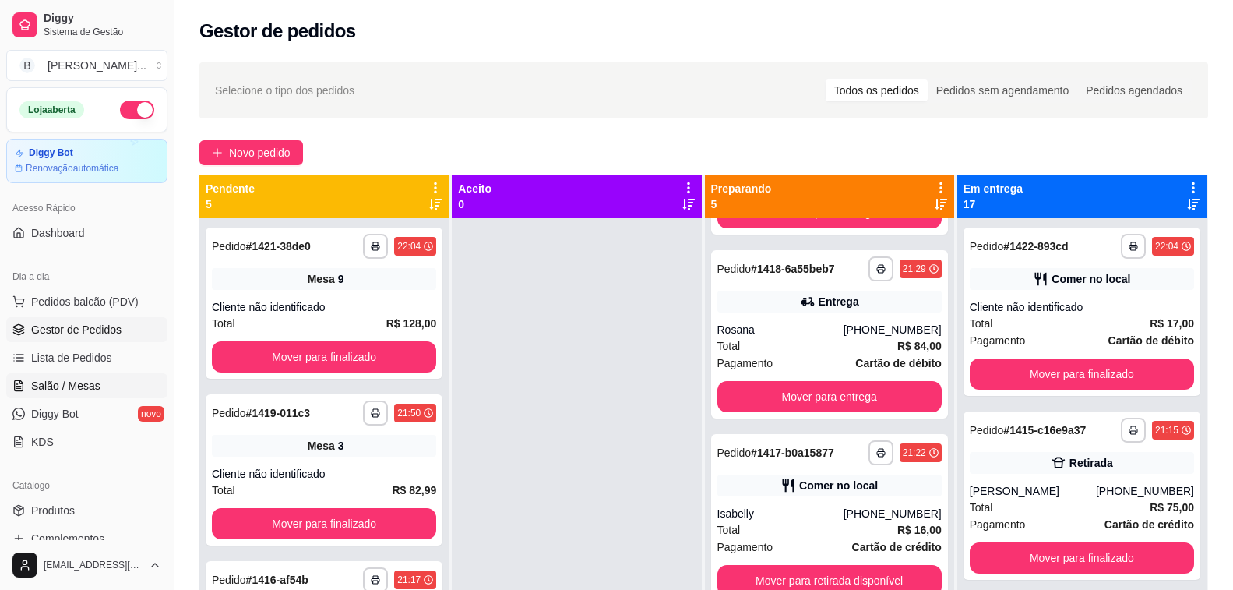
click at [66, 391] on span "Salão / Mesas" at bounding box center [65, 386] width 69 height 16
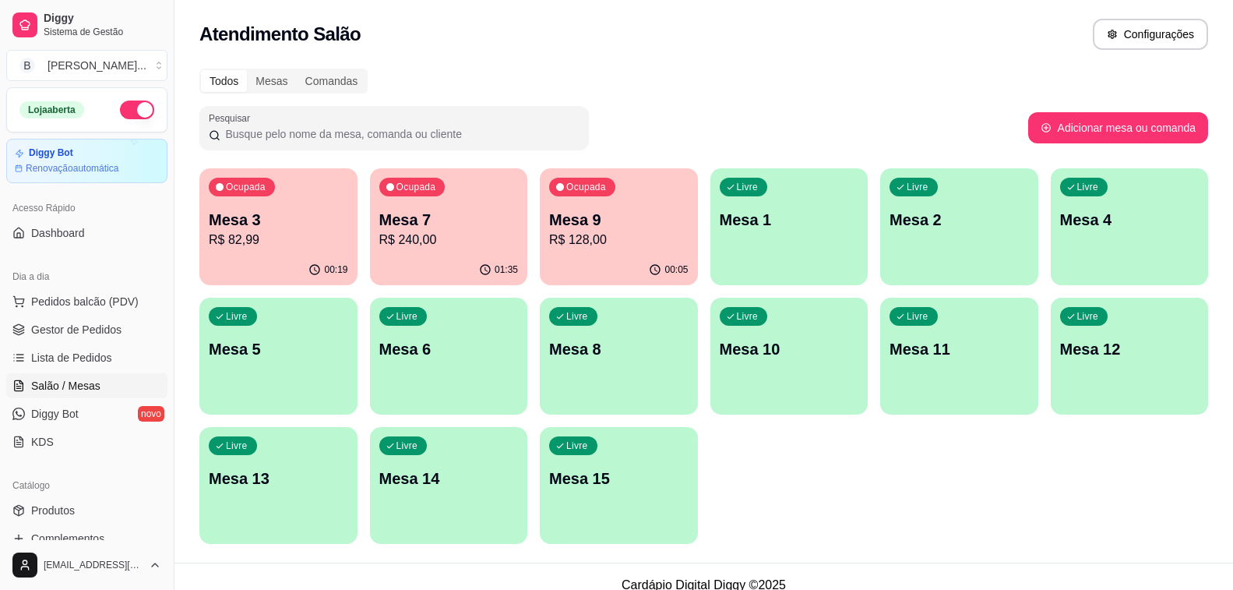
click at [496, 248] on p "R$ 240,00" at bounding box center [448, 240] width 139 height 19
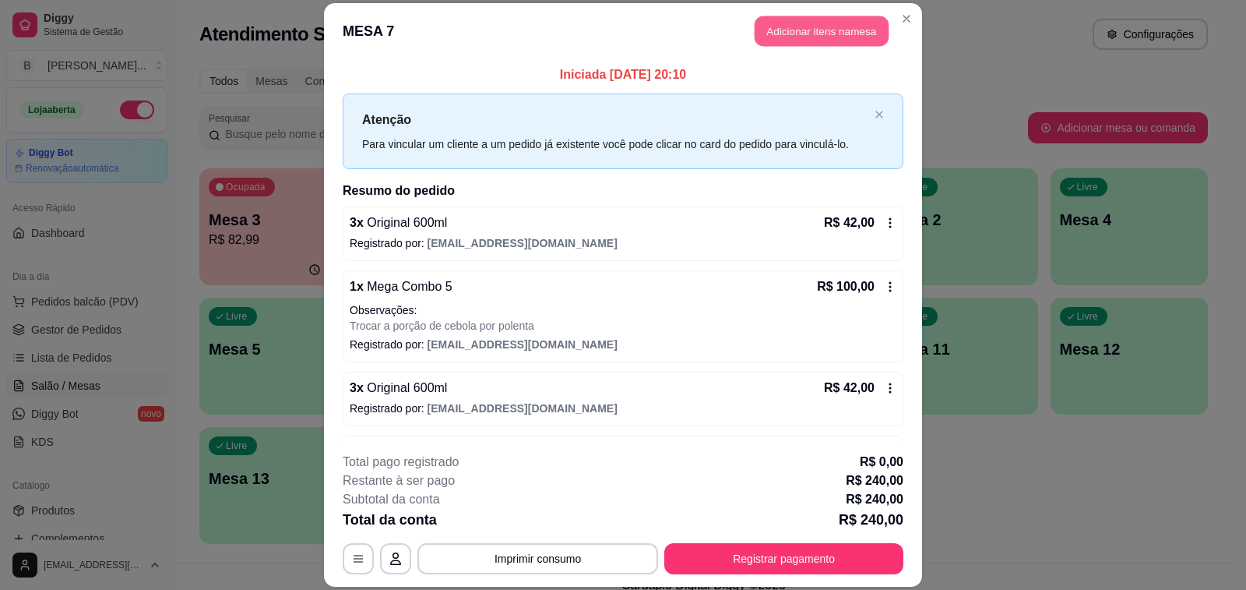
click at [833, 30] on button "Adicionar itens na mesa" at bounding box center [822, 31] width 134 height 30
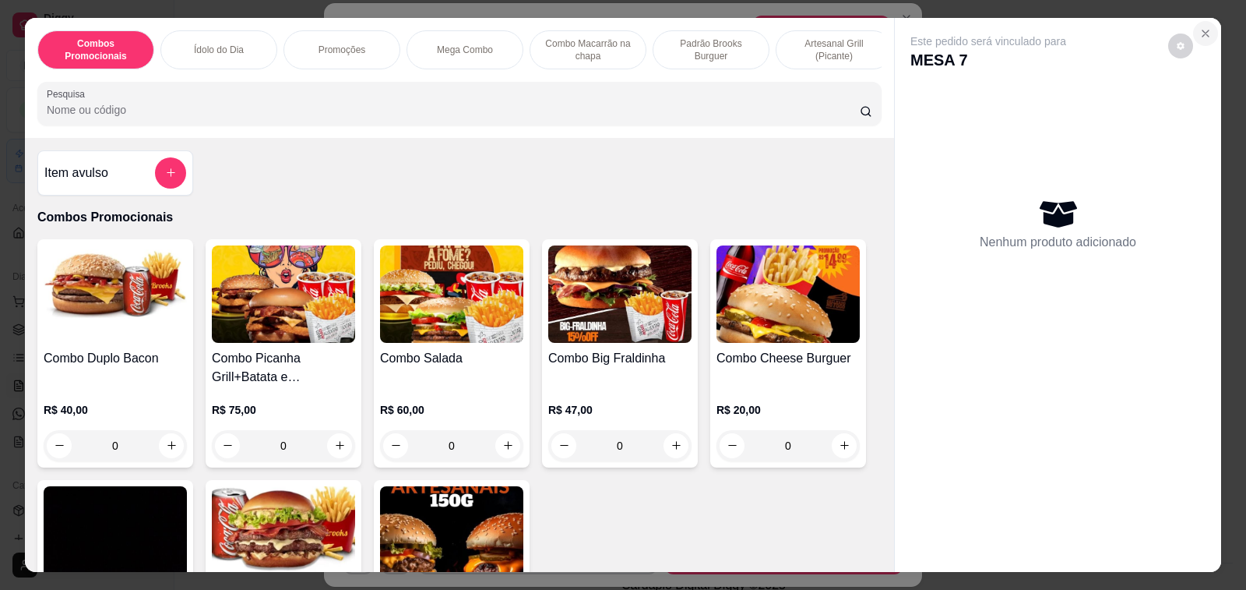
click at [1203, 27] on icon "Close" at bounding box center [1206, 33] width 12 height 12
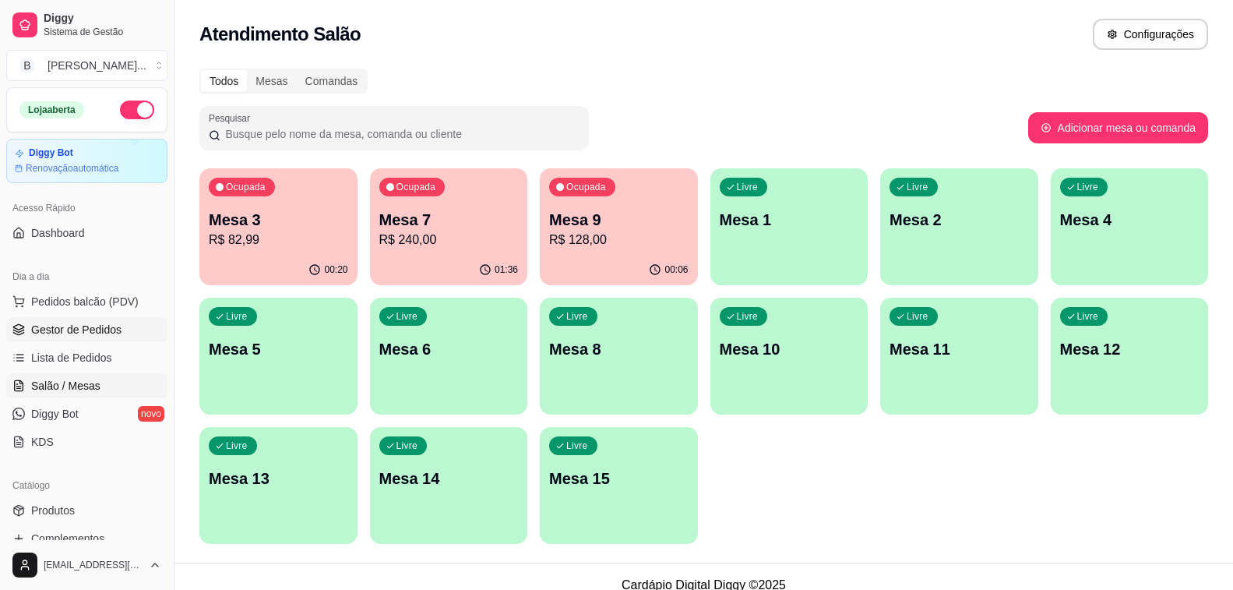
click at [97, 322] on span "Gestor de Pedidos" at bounding box center [76, 330] width 90 height 16
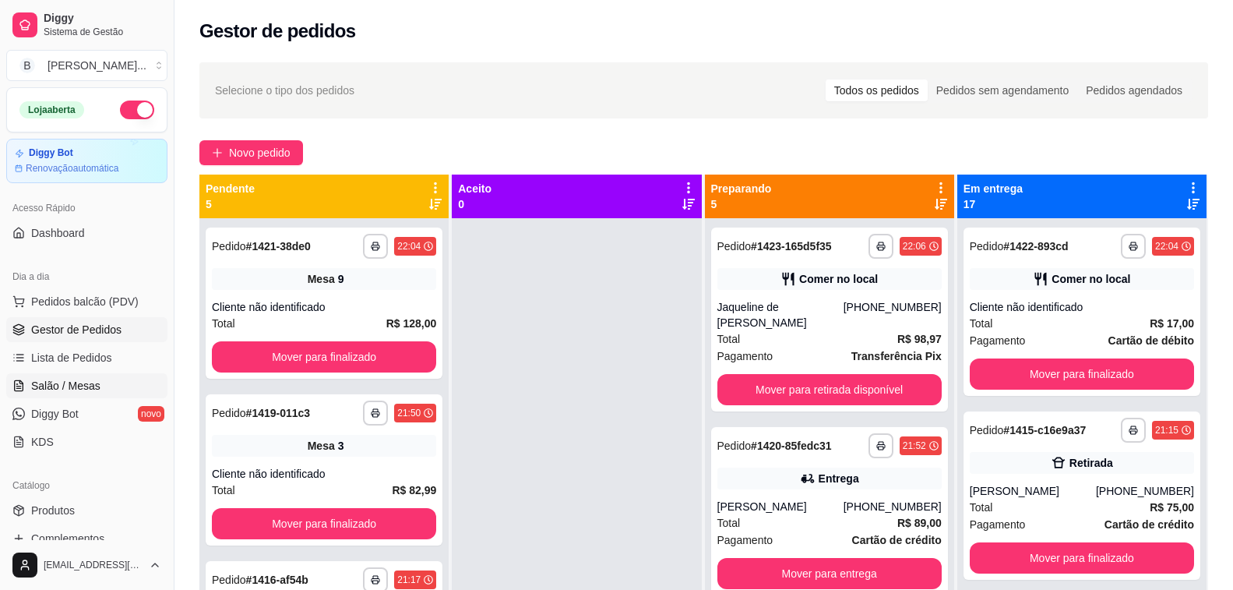
click at [108, 389] on link "Salão / Mesas" at bounding box center [86, 385] width 161 height 25
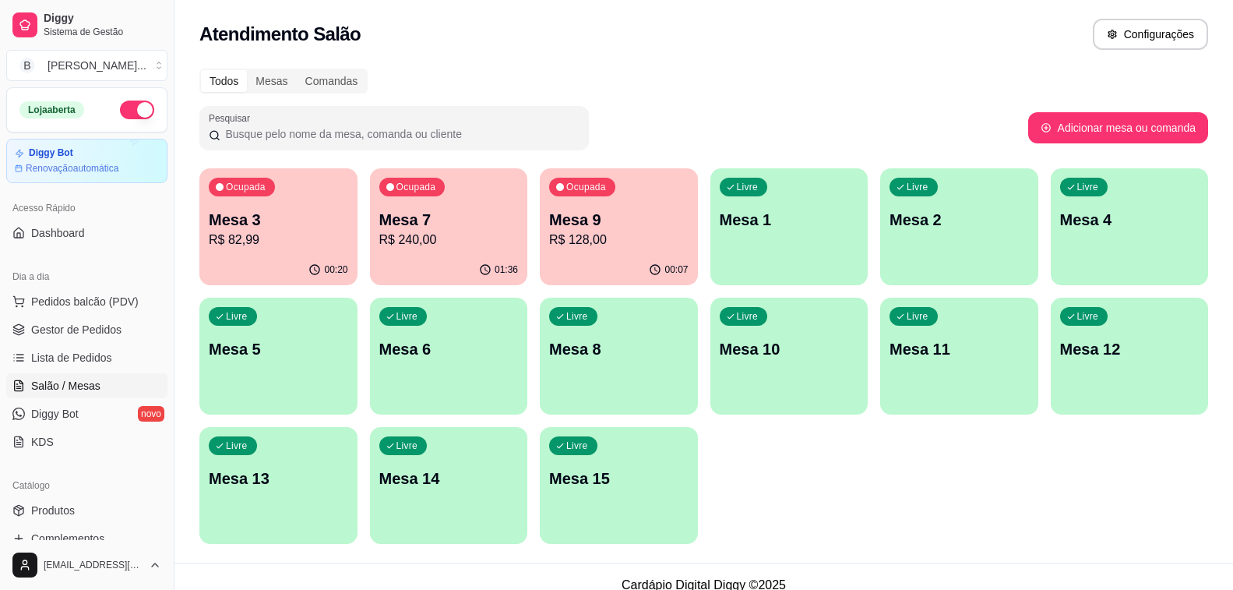
click at [460, 236] on p "R$ 240,00" at bounding box center [448, 240] width 139 height 19
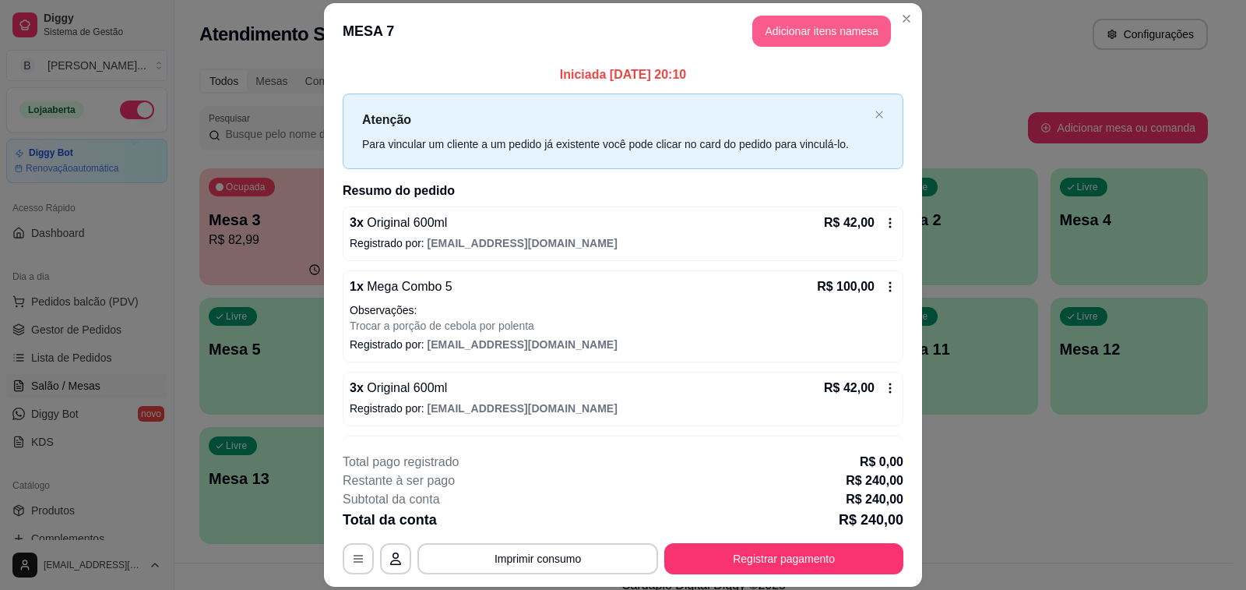
click at [826, 26] on button "Adicionar itens na mesa" at bounding box center [821, 31] width 139 height 31
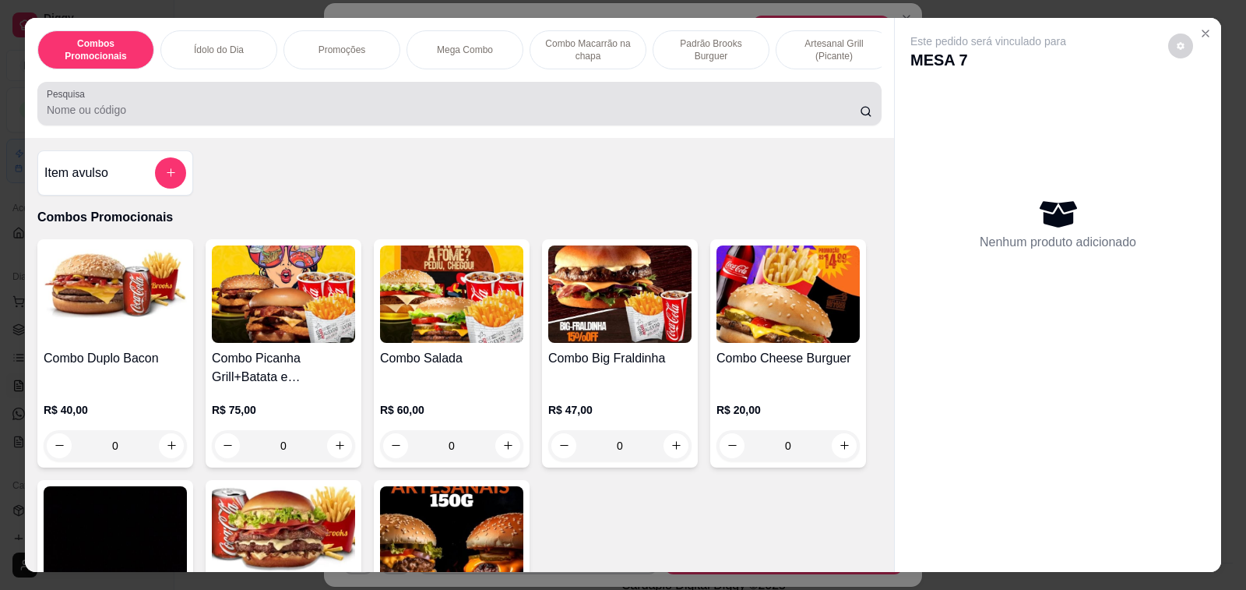
click at [354, 118] on input "Pesquisa" at bounding box center [453, 110] width 813 height 16
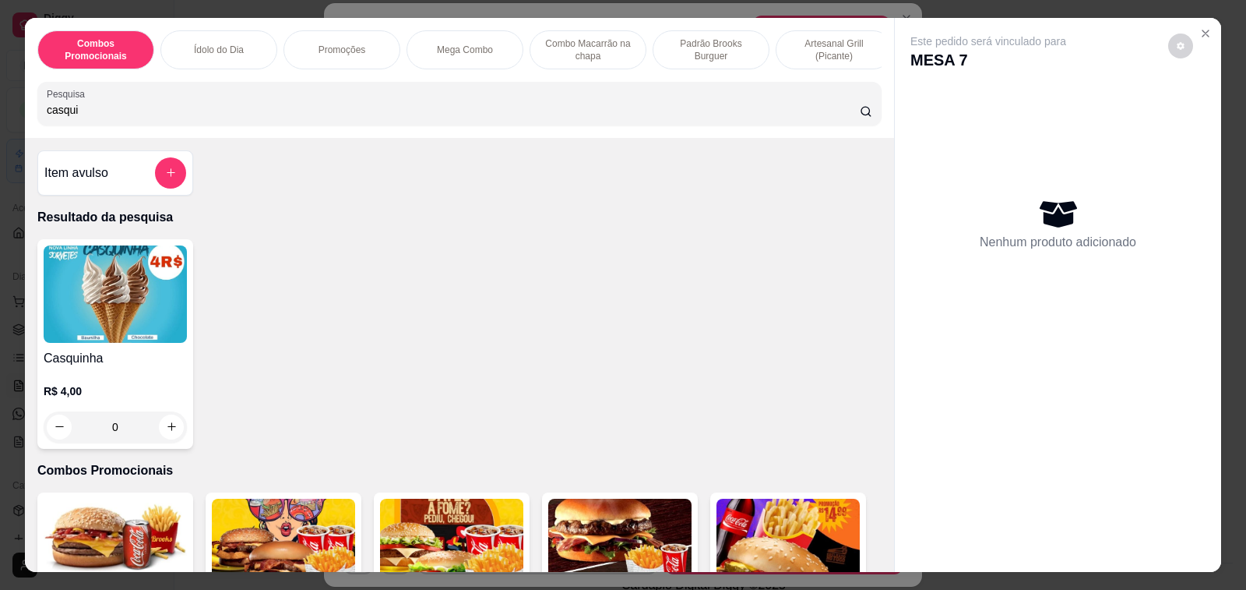
type input "casqui"
click at [167, 429] on div "0" at bounding box center [115, 426] width 143 height 31
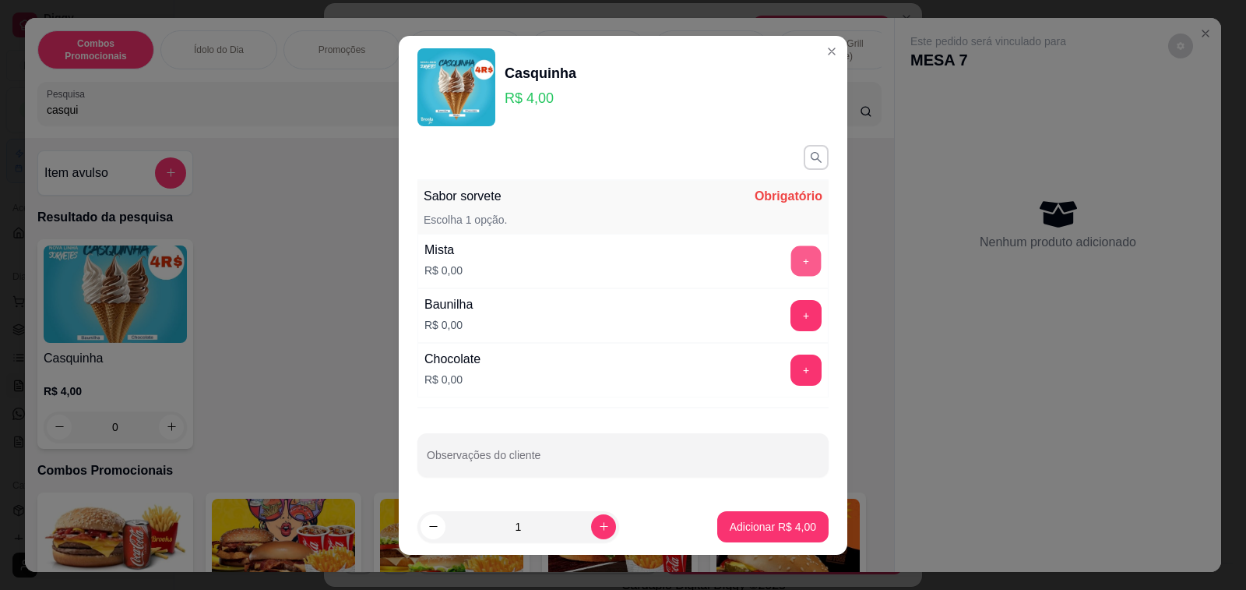
click at [795, 257] on button "+" at bounding box center [806, 260] width 30 height 30
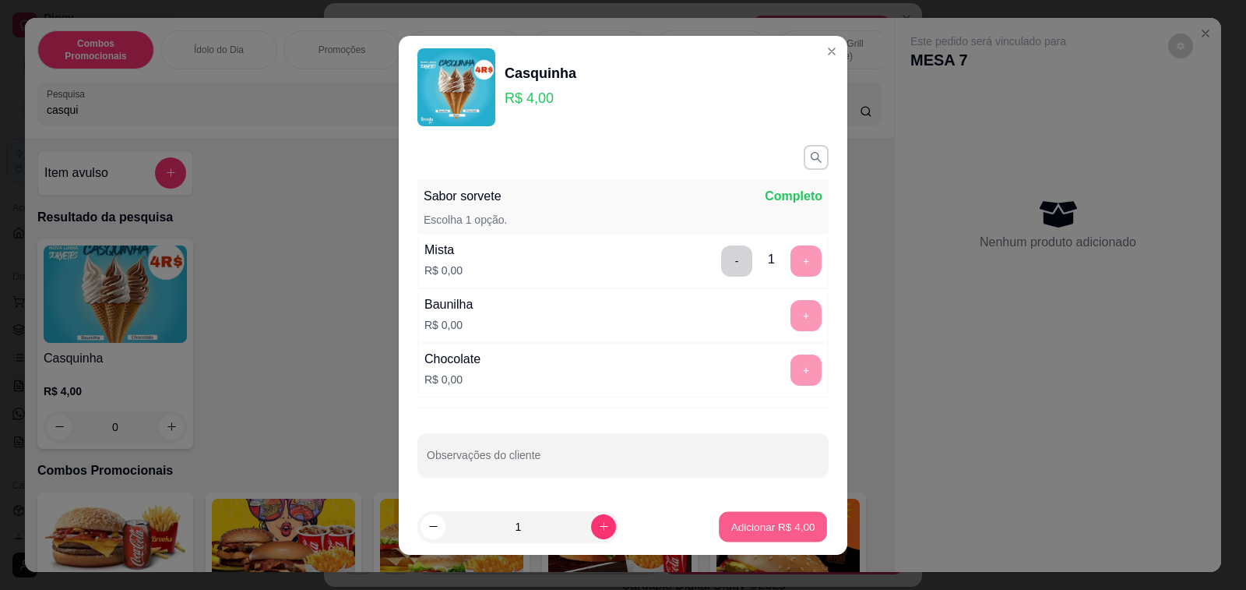
click at [764, 521] on p "Adicionar R$ 4,00" at bounding box center [773, 526] width 84 height 15
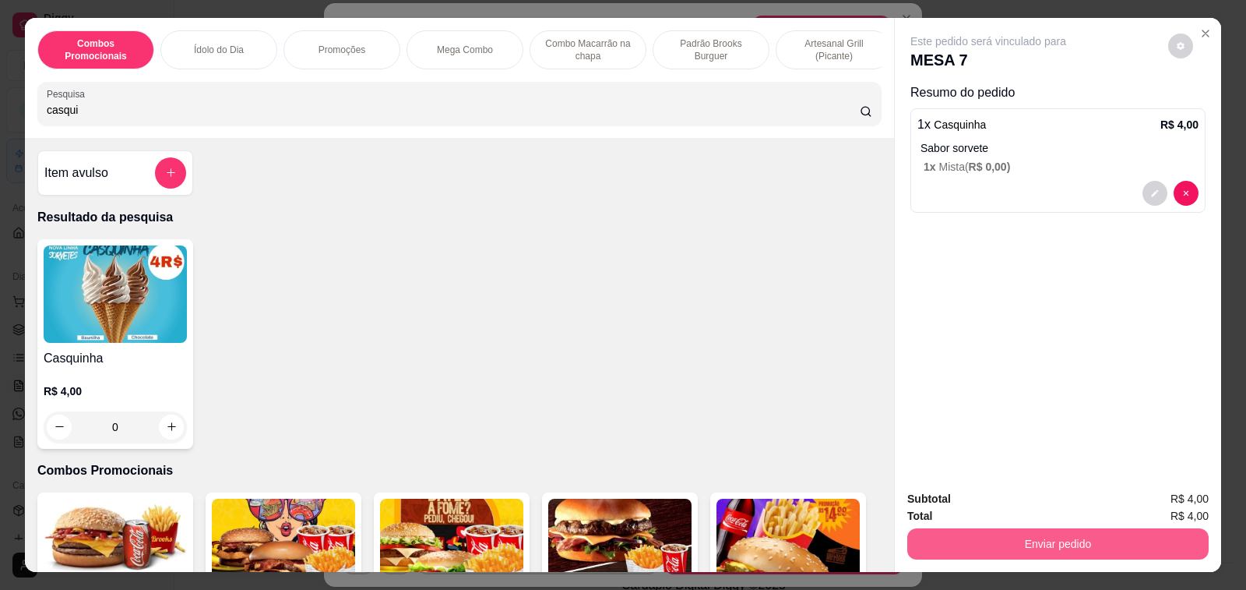
click at [1024, 542] on button "Enviar pedido" at bounding box center [1057, 543] width 301 height 31
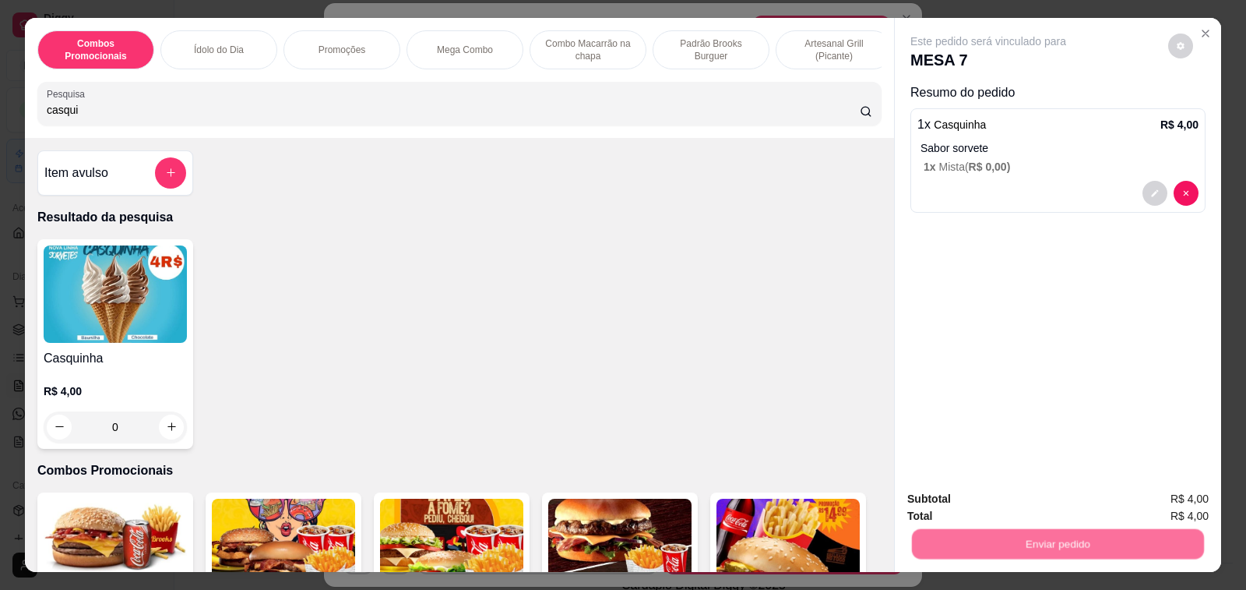
click at [795, 308] on div "Casquinha R$ 4,00 0" at bounding box center [459, 344] width 844 height 210
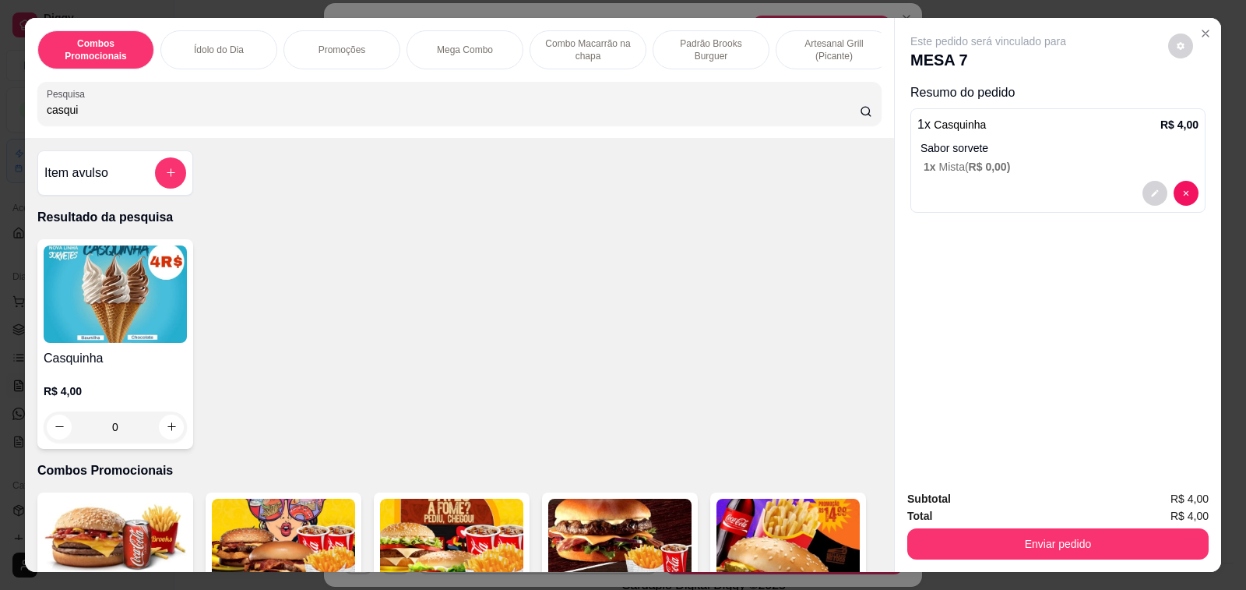
click at [109, 184] on div "Item avulso" at bounding box center [115, 172] width 142 height 31
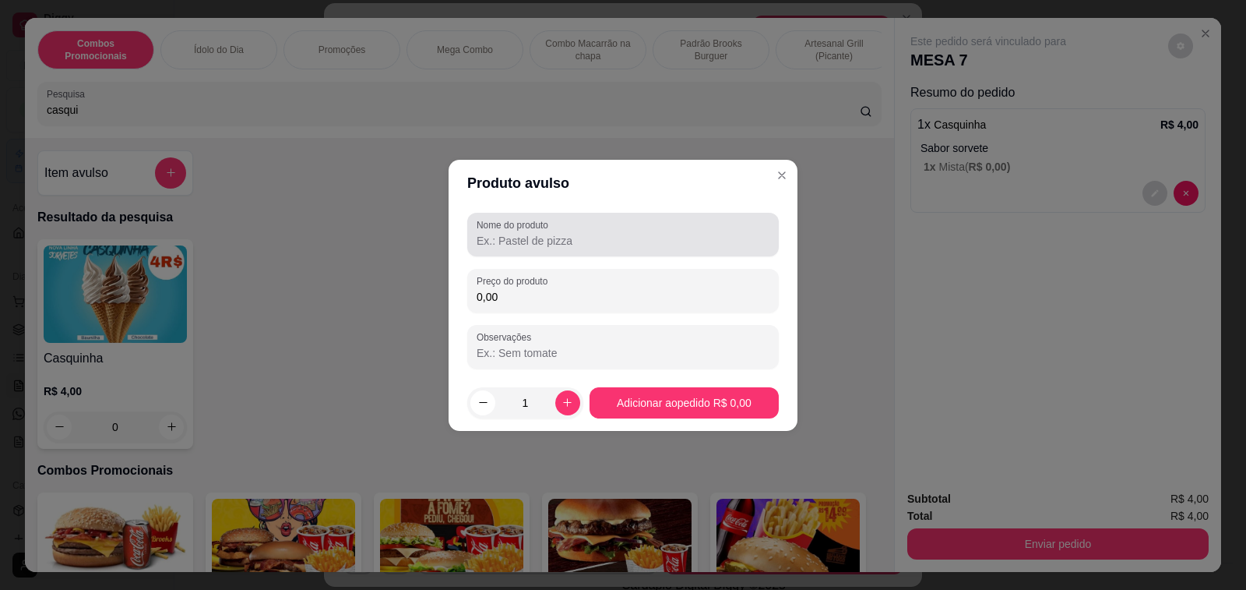
click at [569, 237] on input "Nome do produto" at bounding box center [623, 241] width 293 height 16
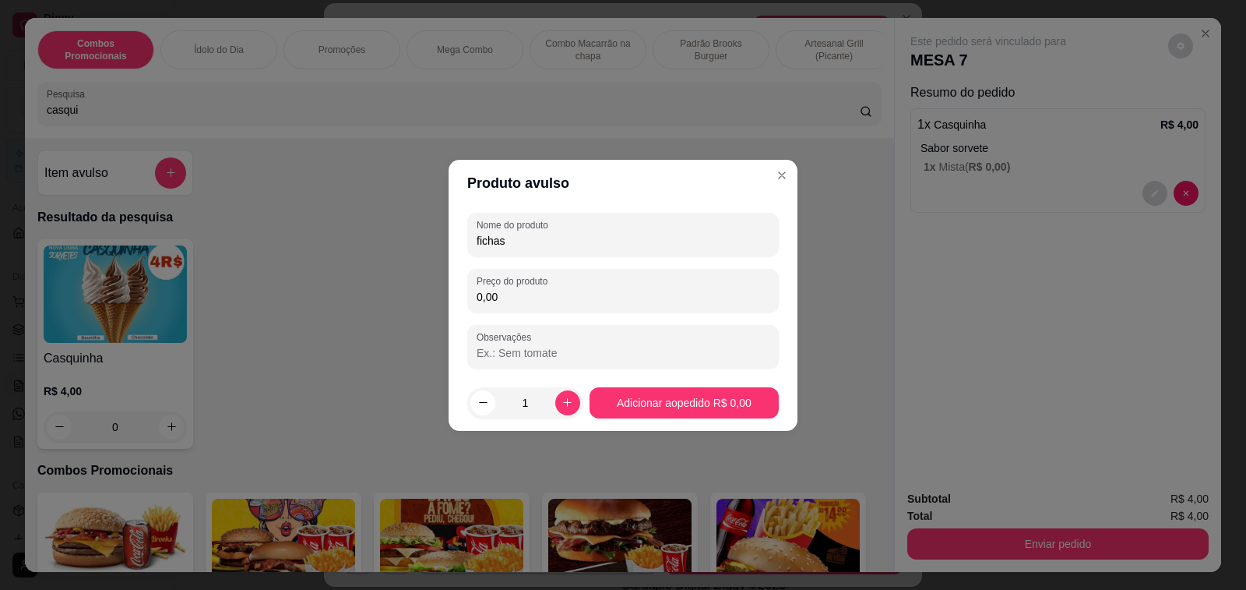
type input "fichas"
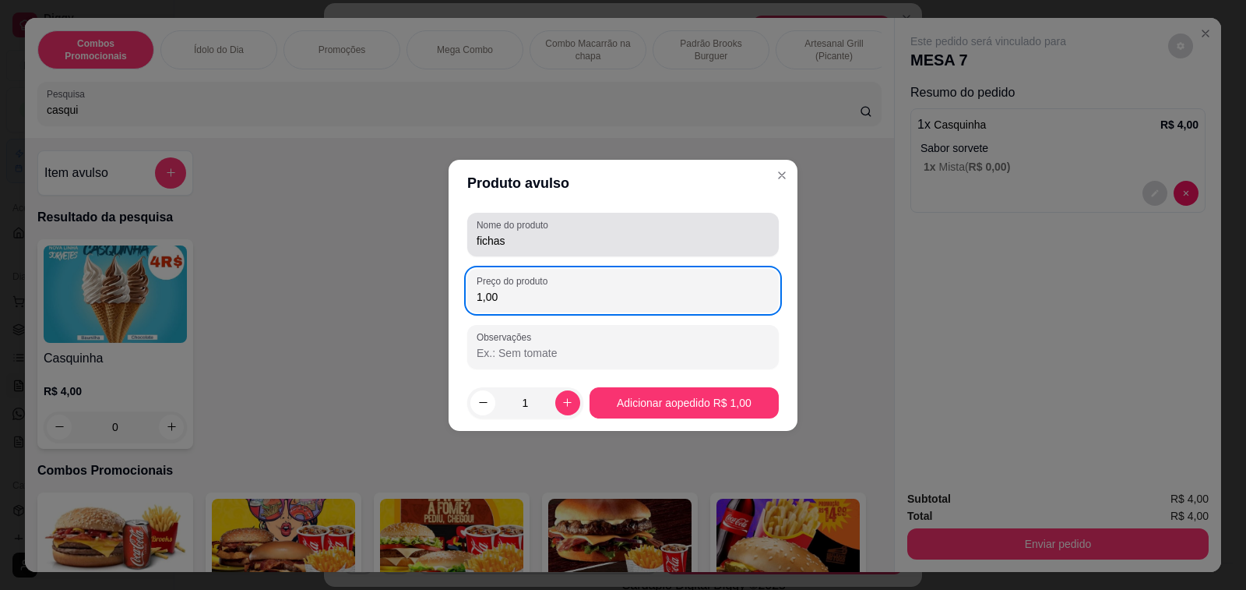
type input "10,00"
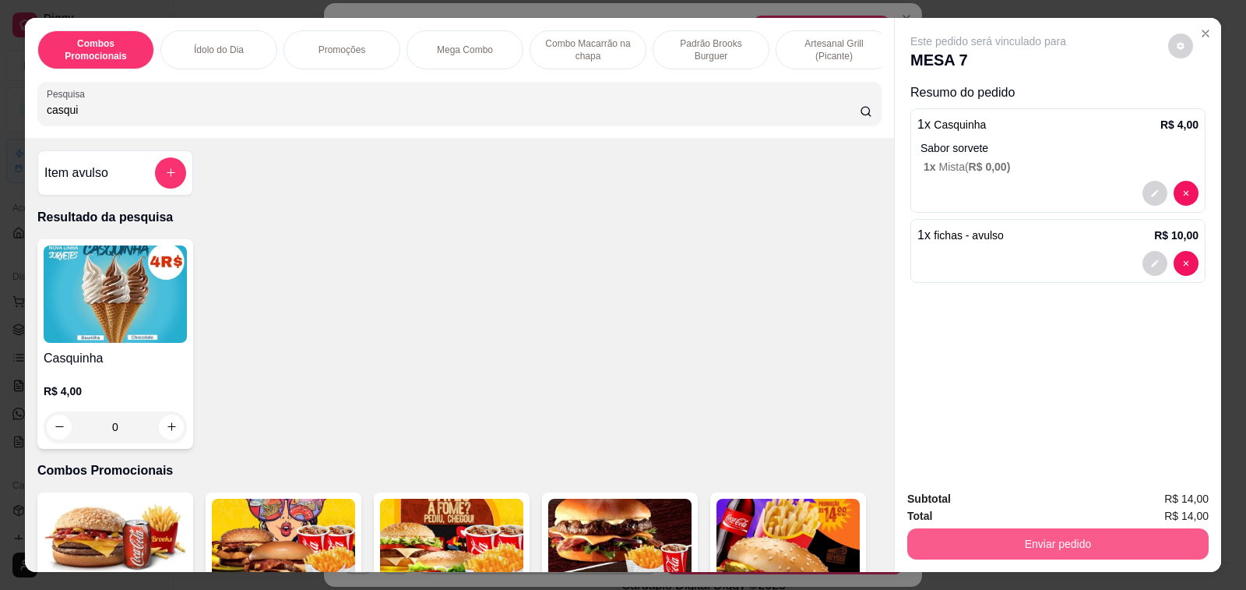
click at [1036, 542] on button "Enviar pedido" at bounding box center [1057, 543] width 301 height 31
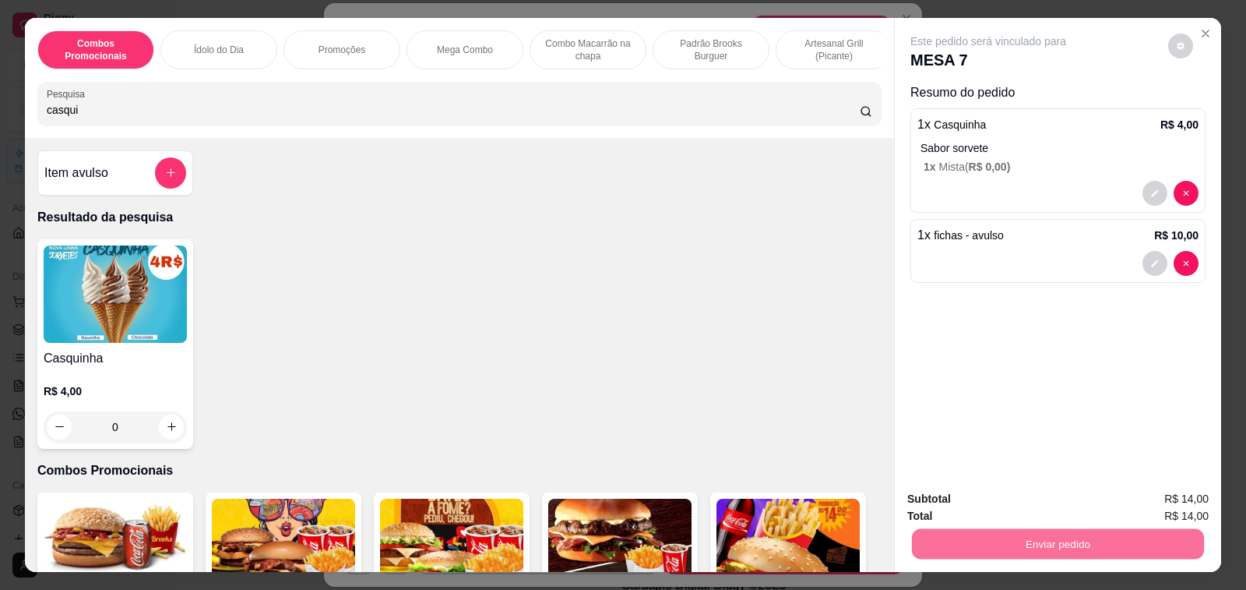
click at [1170, 505] on button "Enviar pedido" at bounding box center [1168, 499] width 86 height 29
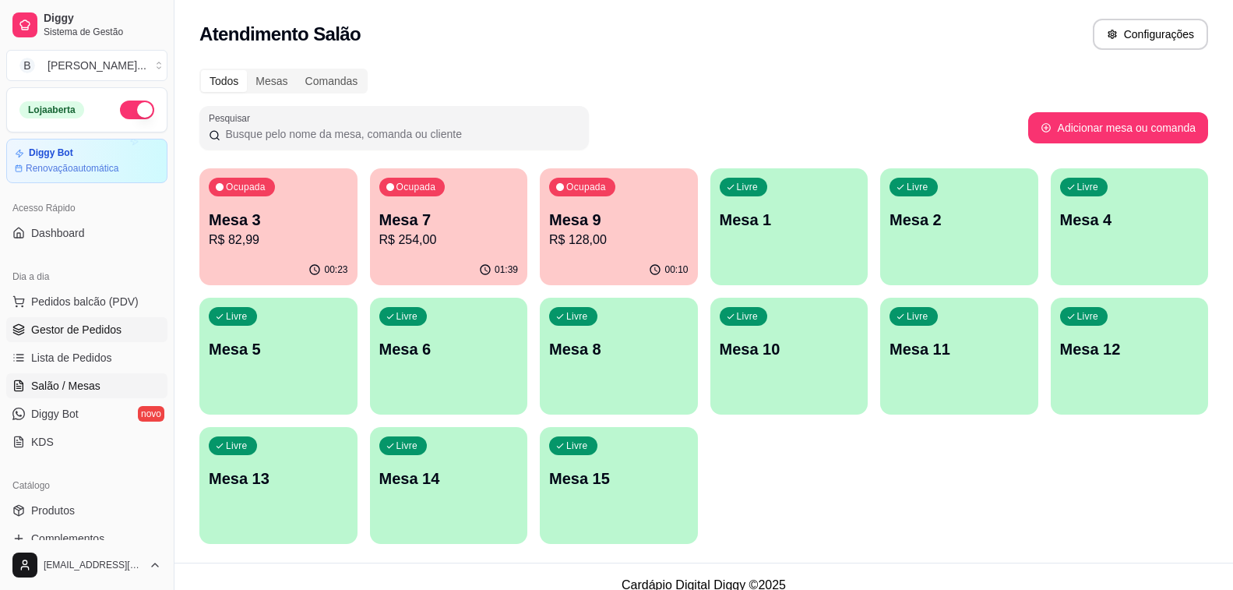
click at [91, 327] on span "Gestor de Pedidos" at bounding box center [76, 330] width 90 height 16
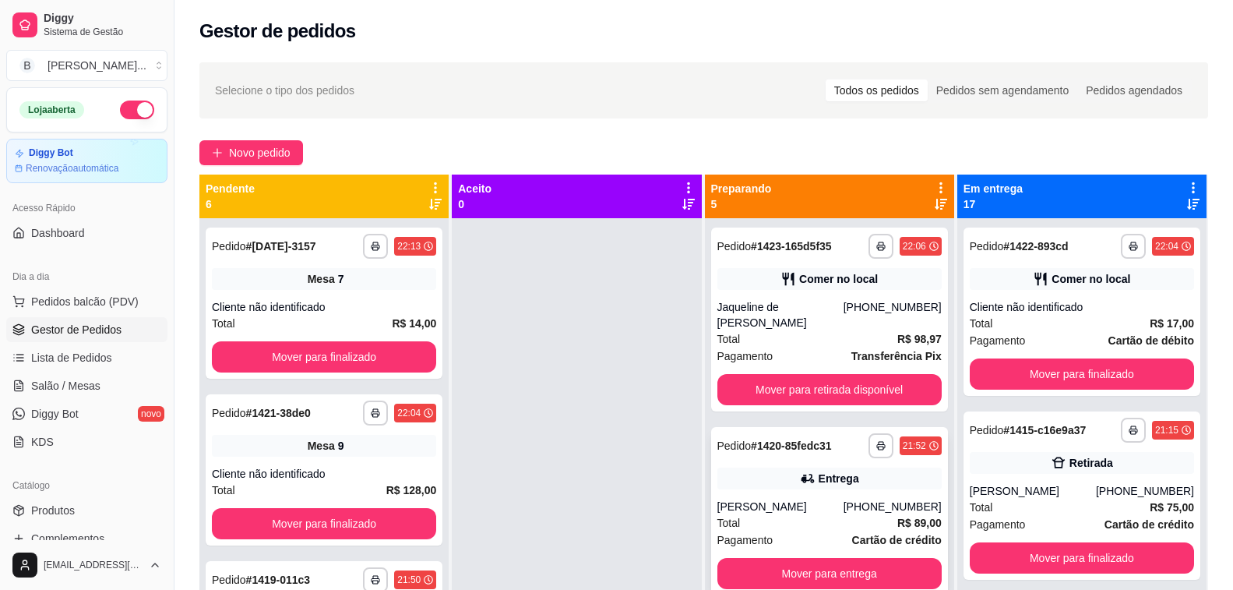
click at [777, 495] on div "**********" at bounding box center [829, 511] width 237 height 168
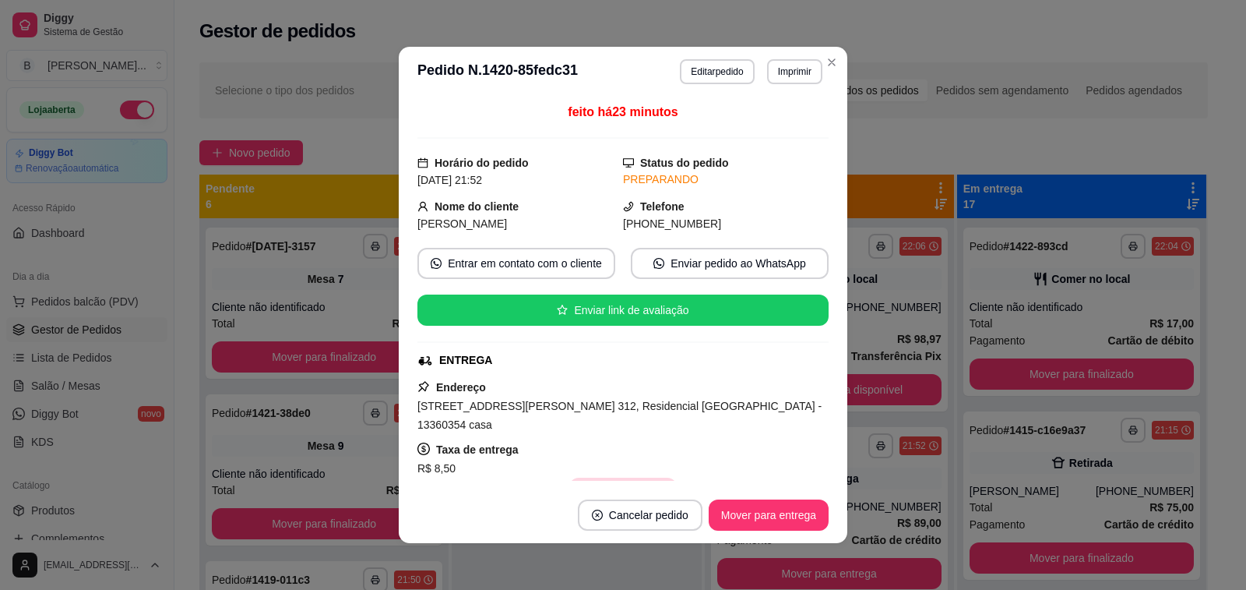
click at [618, 477] on button "Copiar Endereço" at bounding box center [622, 492] width 107 height 31
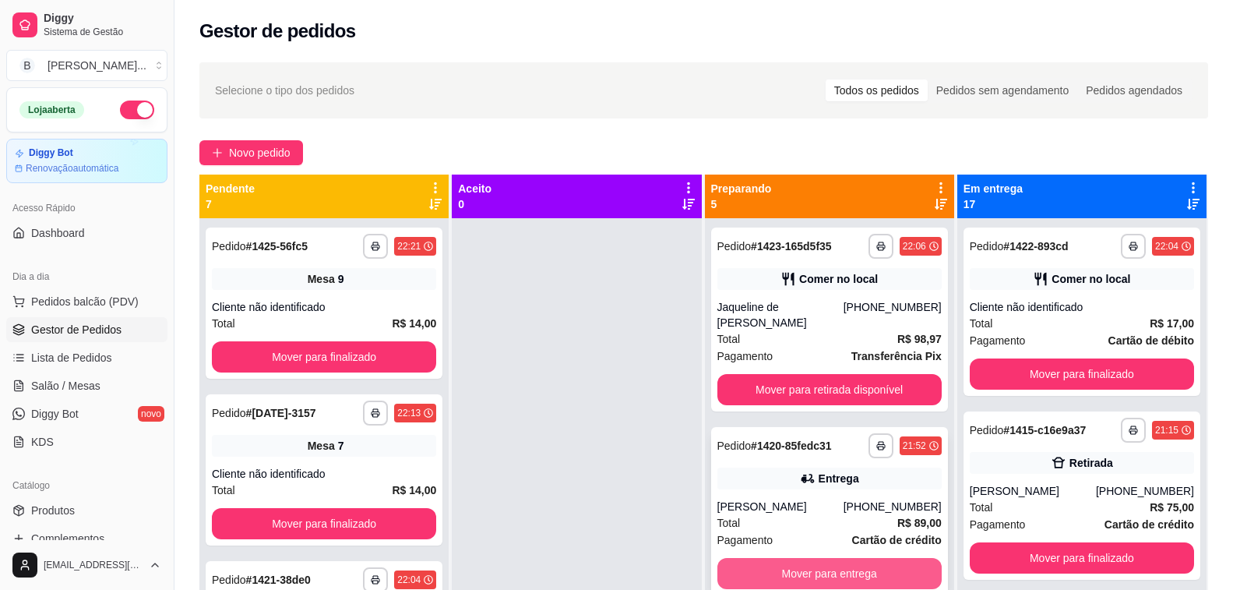
click at [807, 571] on button "Mover para entrega" at bounding box center [829, 573] width 224 height 31
click at [84, 382] on span "Salão / Mesas" at bounding box center [65, 386] width 69 height 16
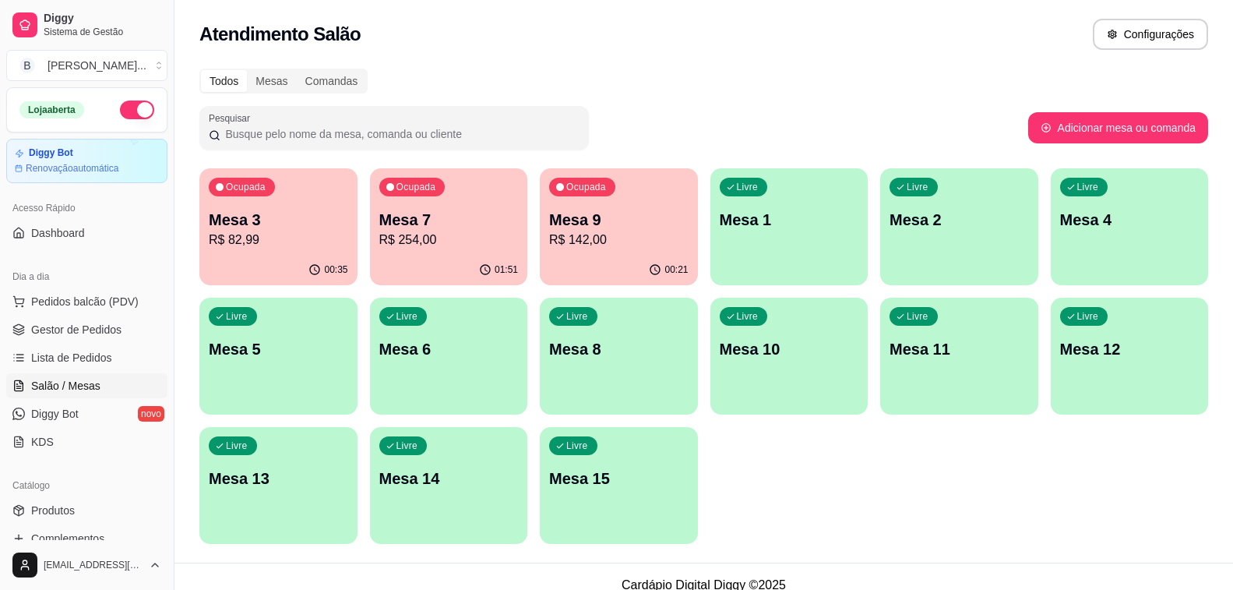
click at [439, 210] on p "Mesa 7" at bounding box center [448, 220] width 139 height 22
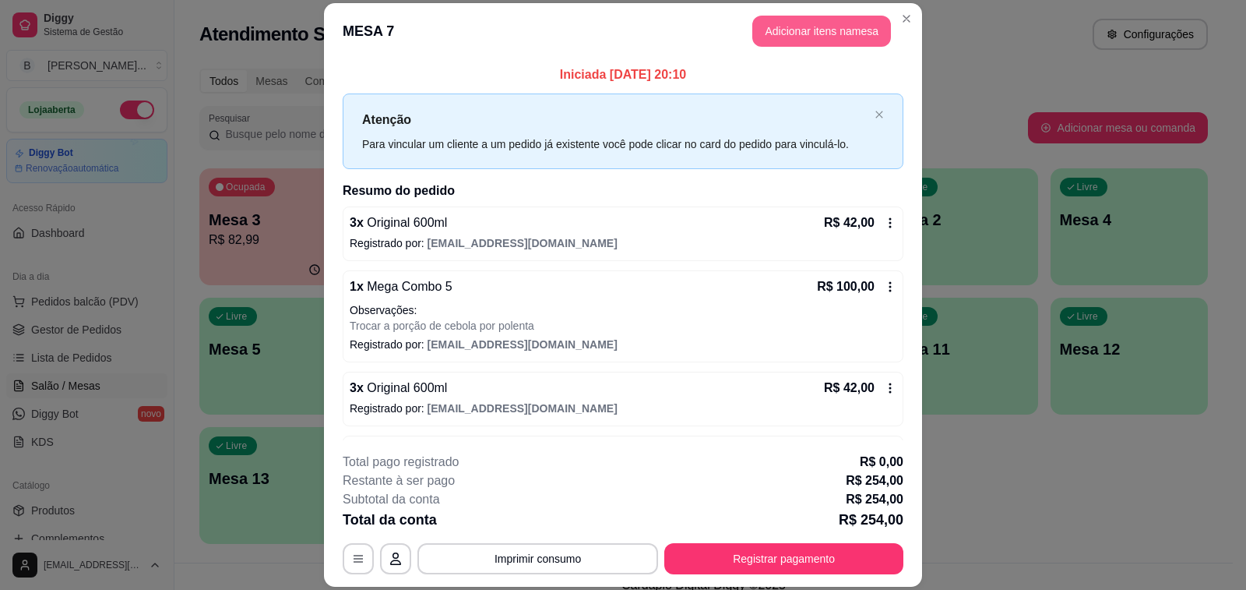
click at [794, 25] on button "Adicionar itens na mesa" at bounding box center [821, 31] width 139 height 31
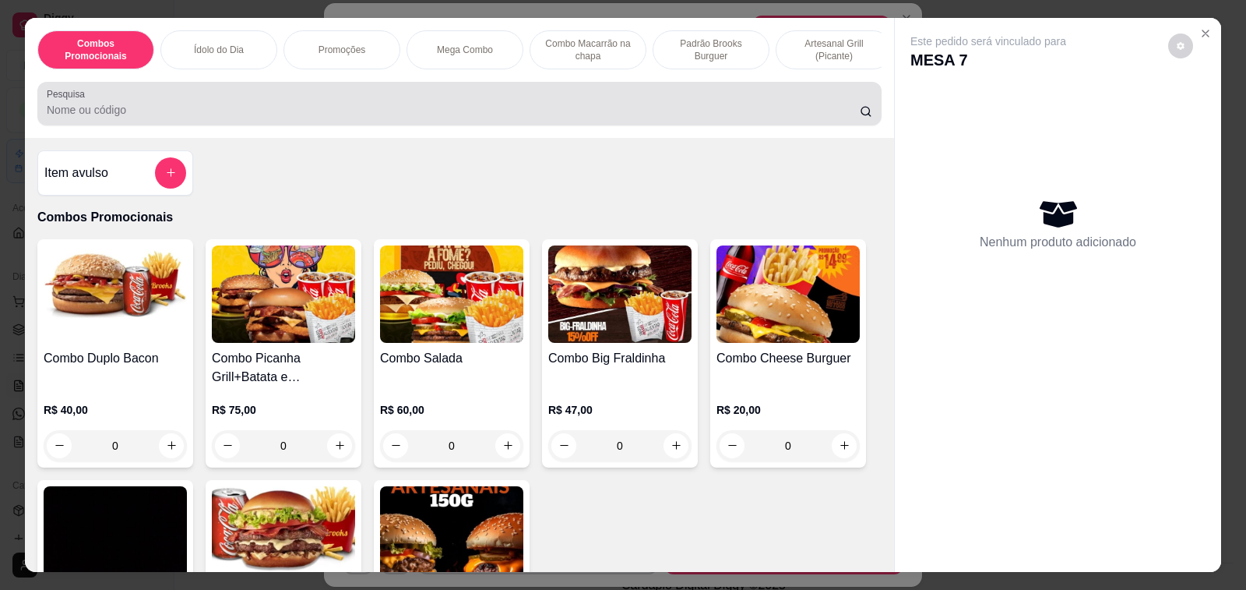
click at [326, 109] on input "Pesquisa" at bounding box center [453, 110] width 813 height 16
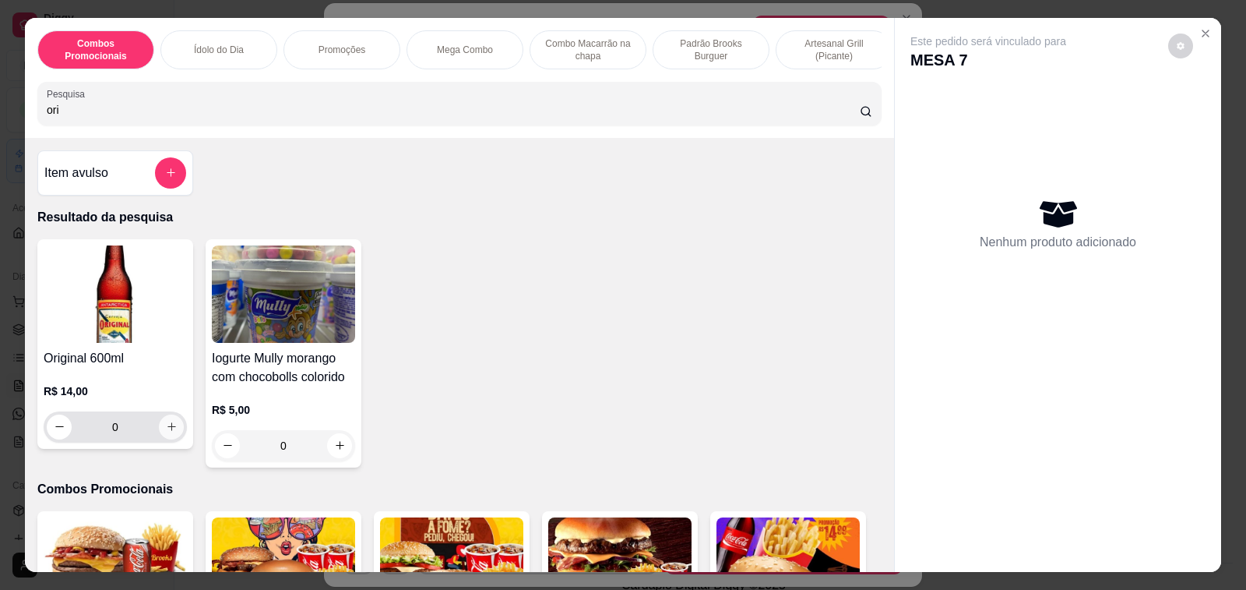
type input "ori"
click at [170, 432] on icon "increase-product-quantity" at bounding box center [172, 427] width 12 height 12
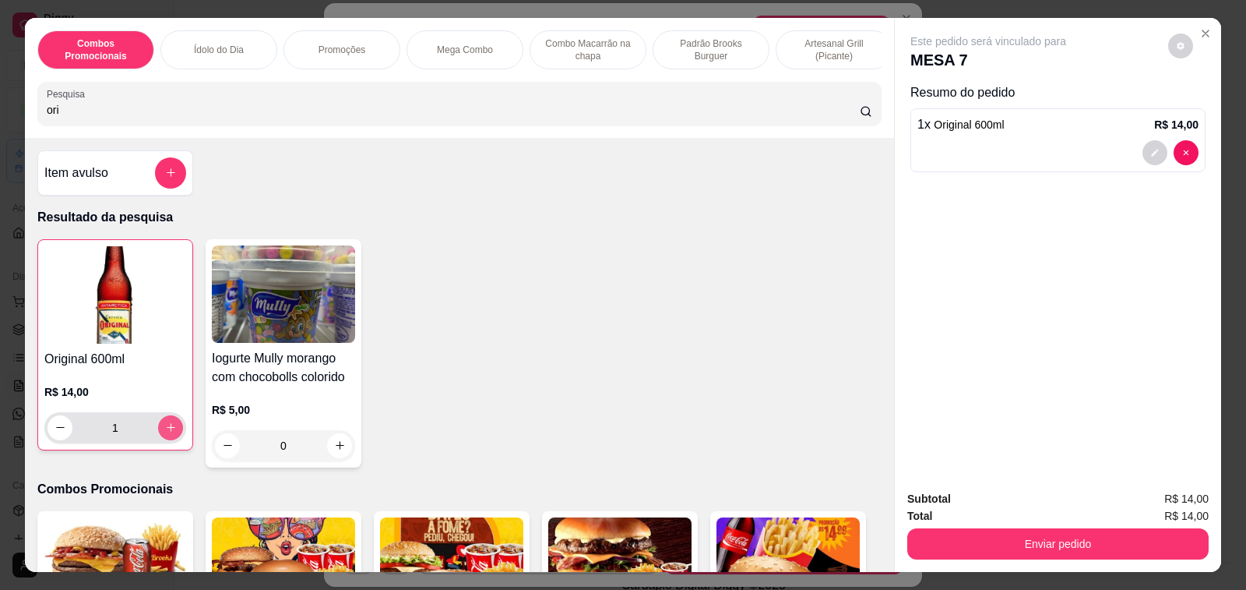
type input "1"
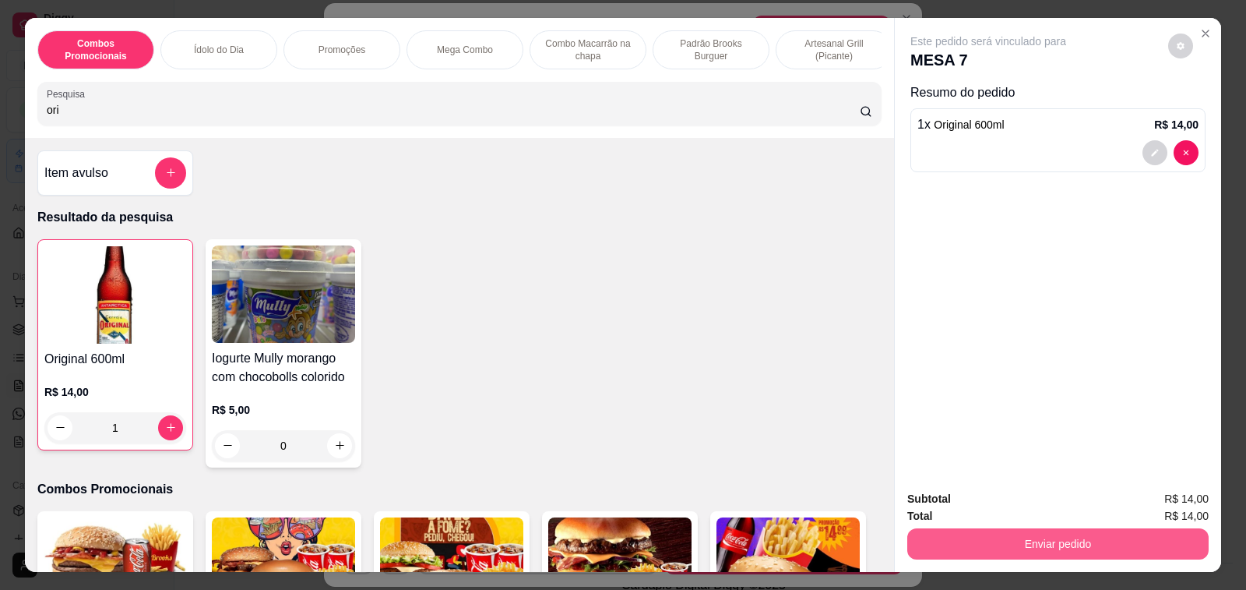
click at [1062, 542] on button "Enviar pedido" at bounding box center [1057, 543] width 301 height 31
click at [1093, 538] on button "Enviar pedido" at bounding box center [1057, 543] width 301 height 31
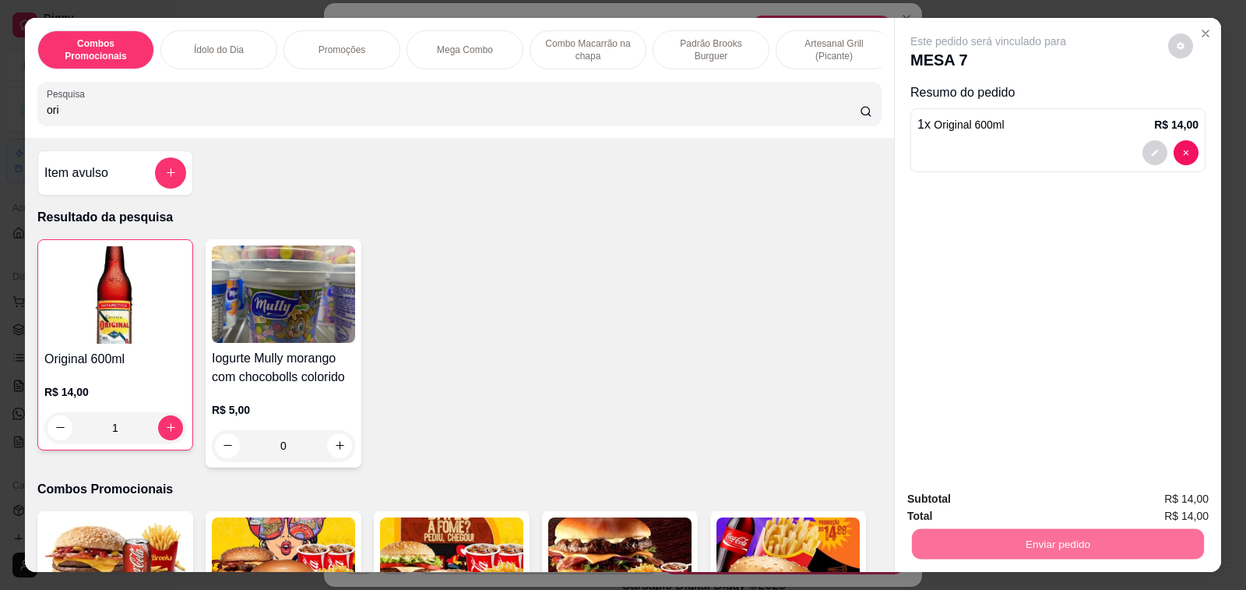
click at [1142, 495] on button "Enviar pedido" at bounding box center [1168, 500] width 88 height 30
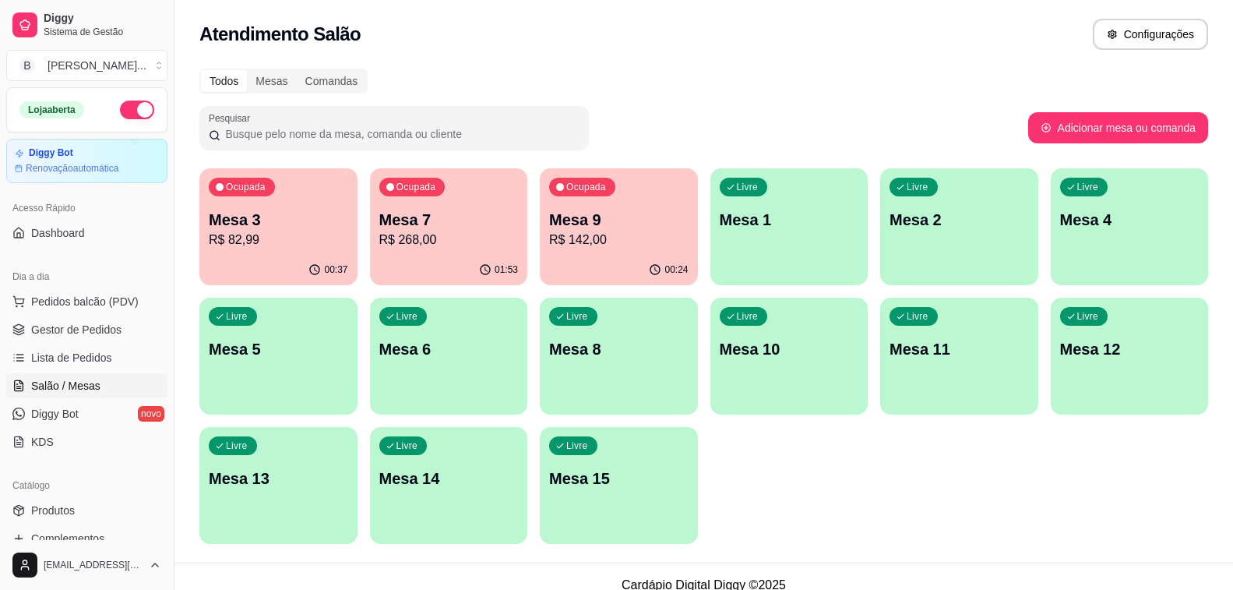
click at [310, 224] on p "Mesa 3" at bounding box center [278, 220] width 139 height 22
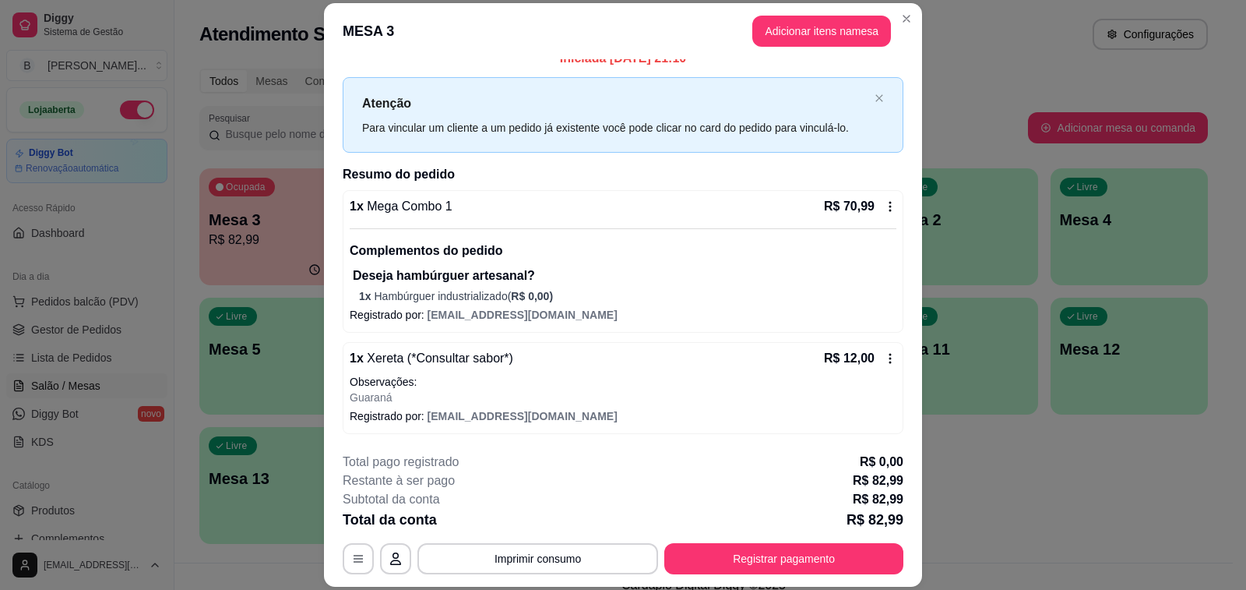
scroll to position [47, 0]
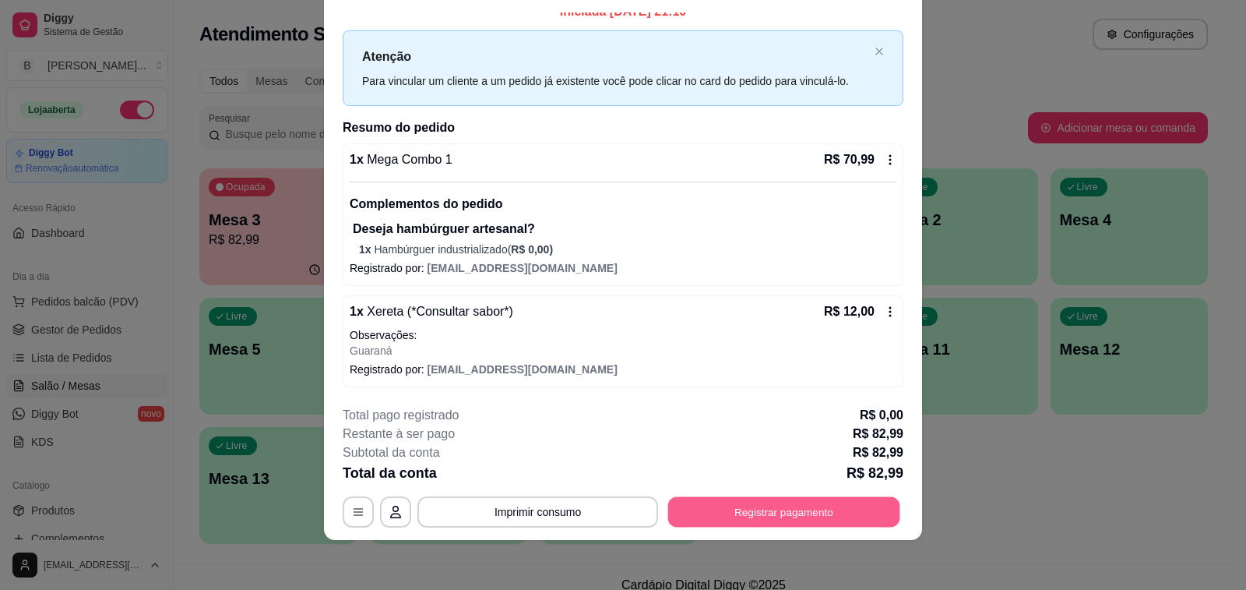
click at [775, 514] on button "Registrar pagamento" at bounding box center [784, 512] width 232 height 30
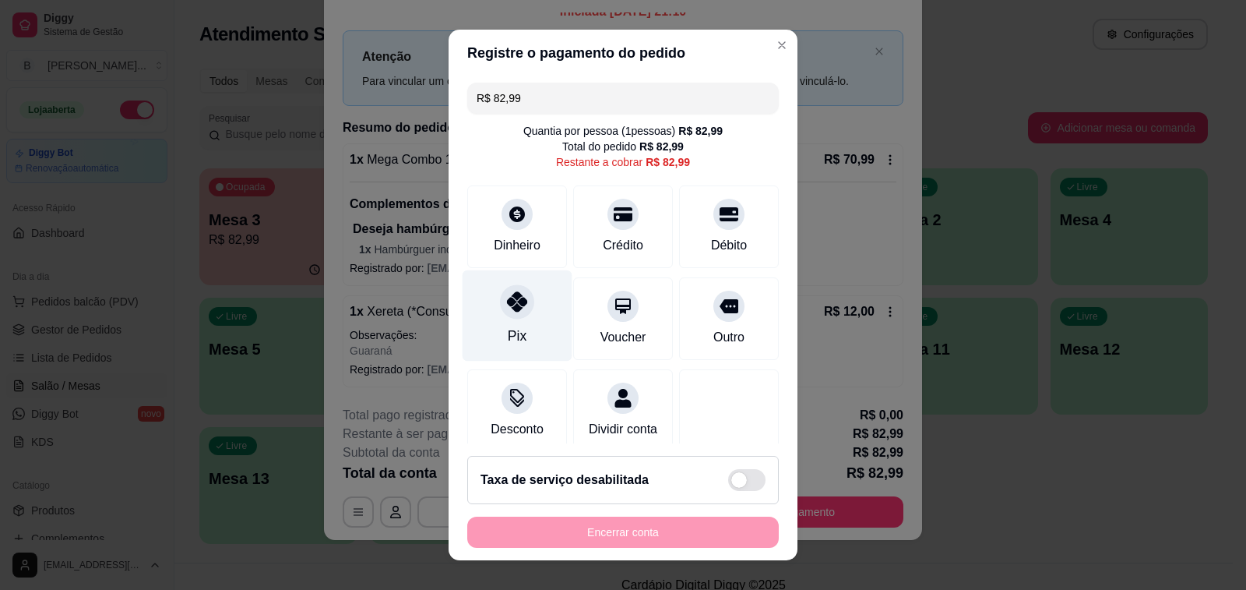
click at [485, 313] on div "Pix" at bounding box center [518, 315] width 110 height 91
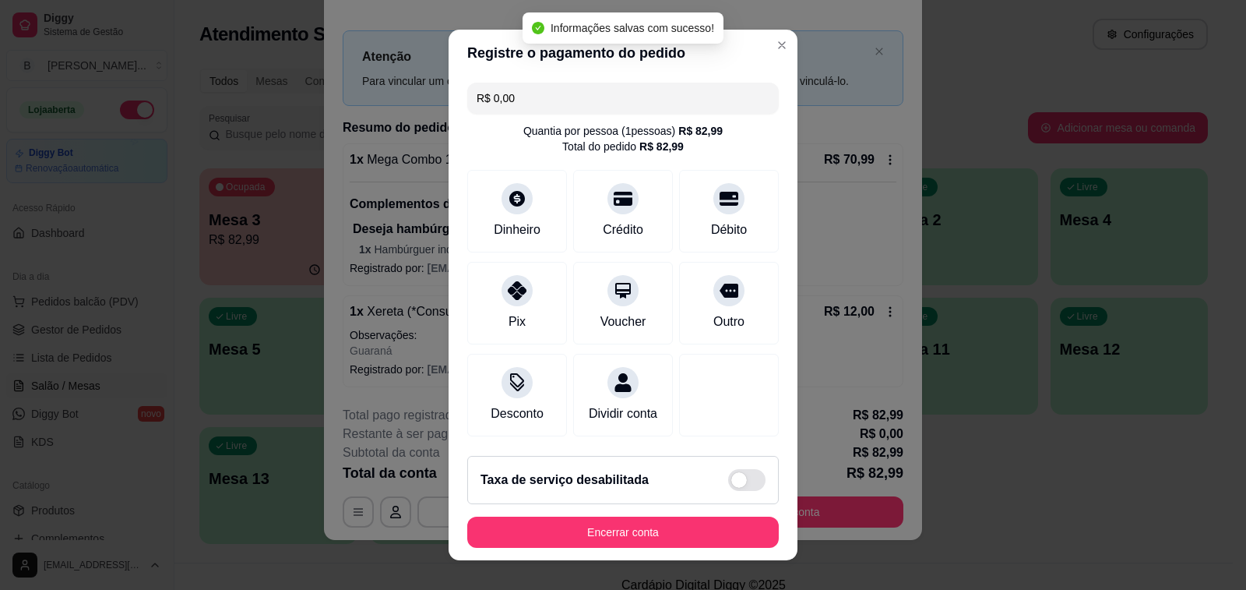
type input "R$ 0,00"
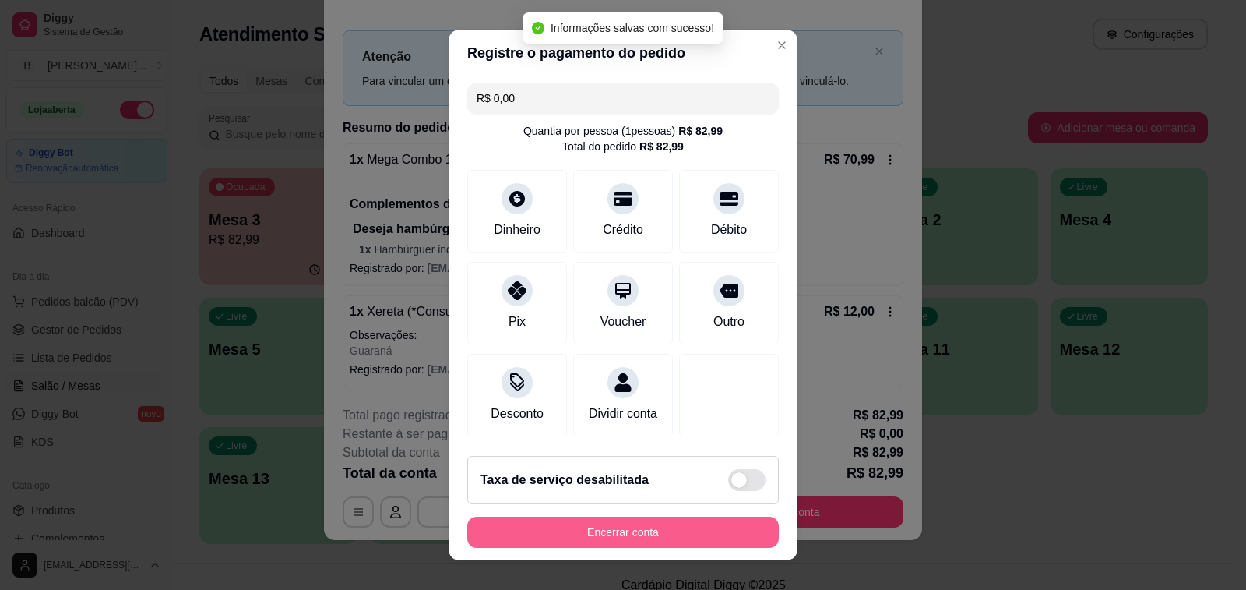
click at [612, 539] on button "Encerrar conta" at bounding box center [623, 531] width 312 height 31
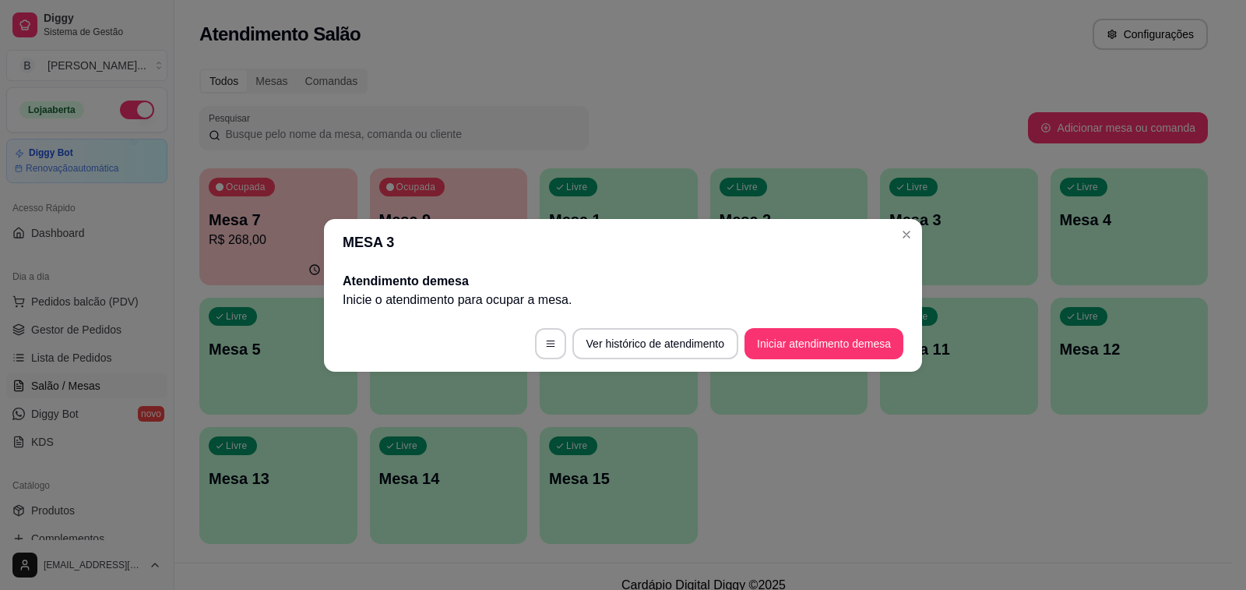
scroll to position [0, 0]
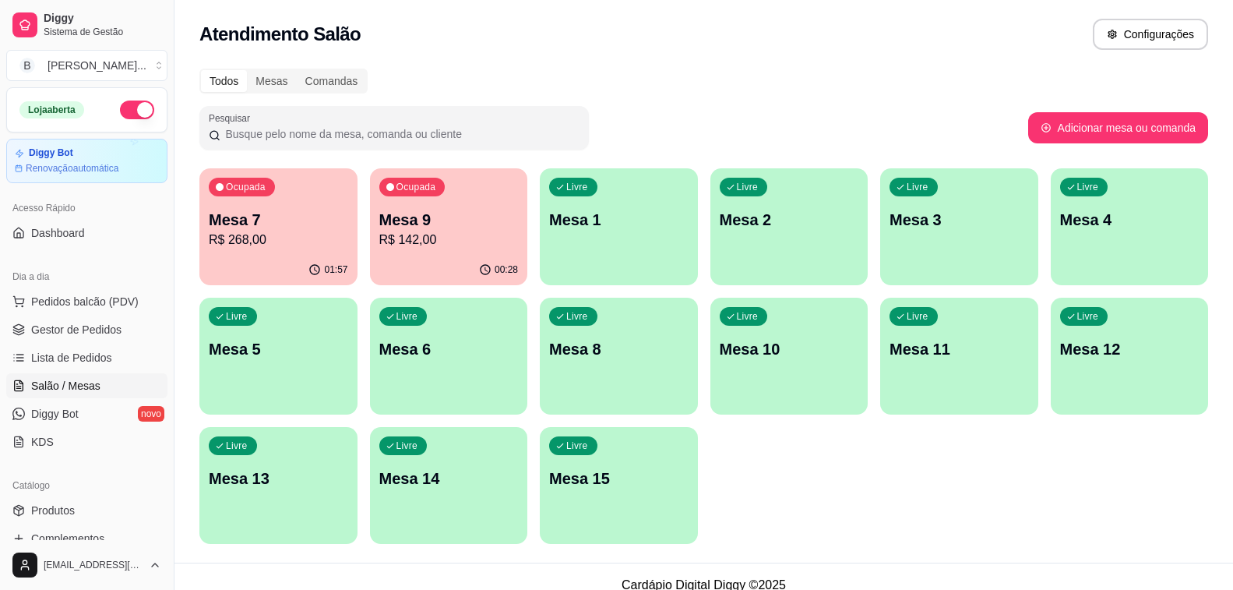
click at [486, 254] on button "Ocupada Mesa 9 R$ 142,00 00:28" at bounding box center [449, 226] width 158 height 117
click at [57, 326] on span "Gestor de Pedidos" at bounding box center [76, 330] width 90 height 16
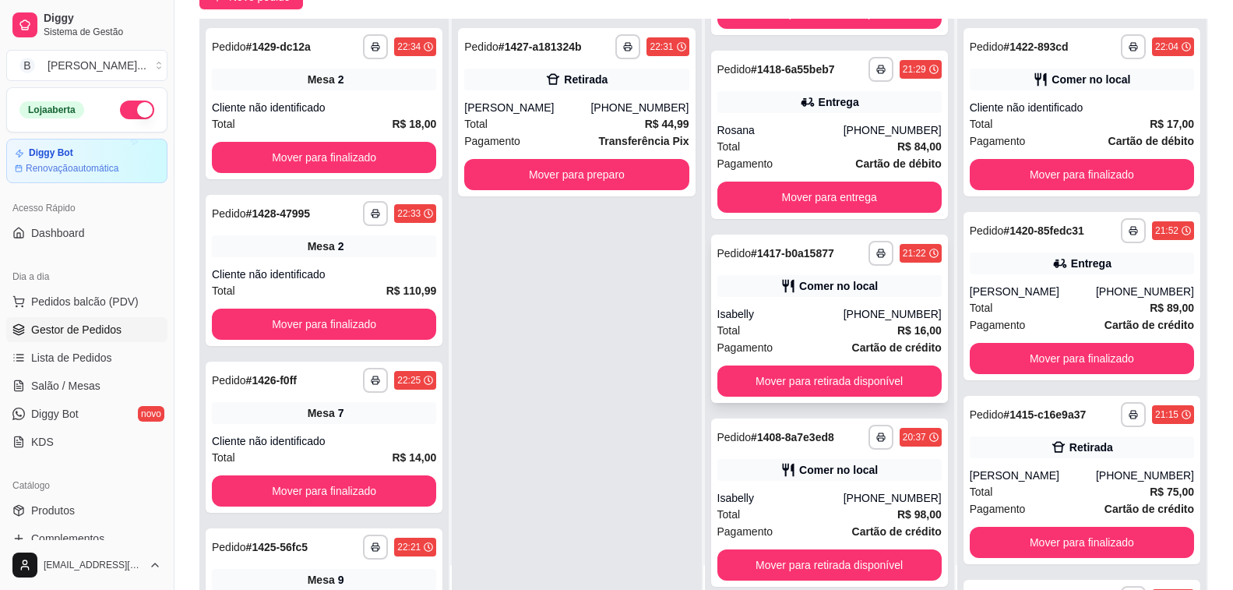
scroll to position [234, 0]
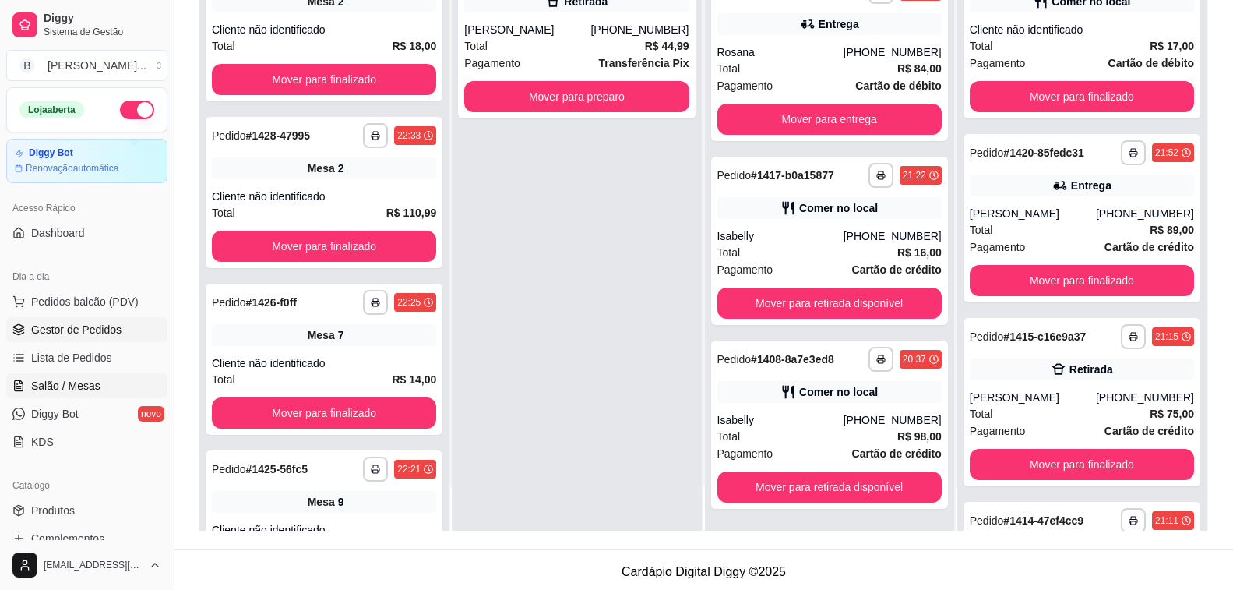
click at [86, 386] on span "Salão / Mesas" at bounding box center [65, 386] width 69 height 16
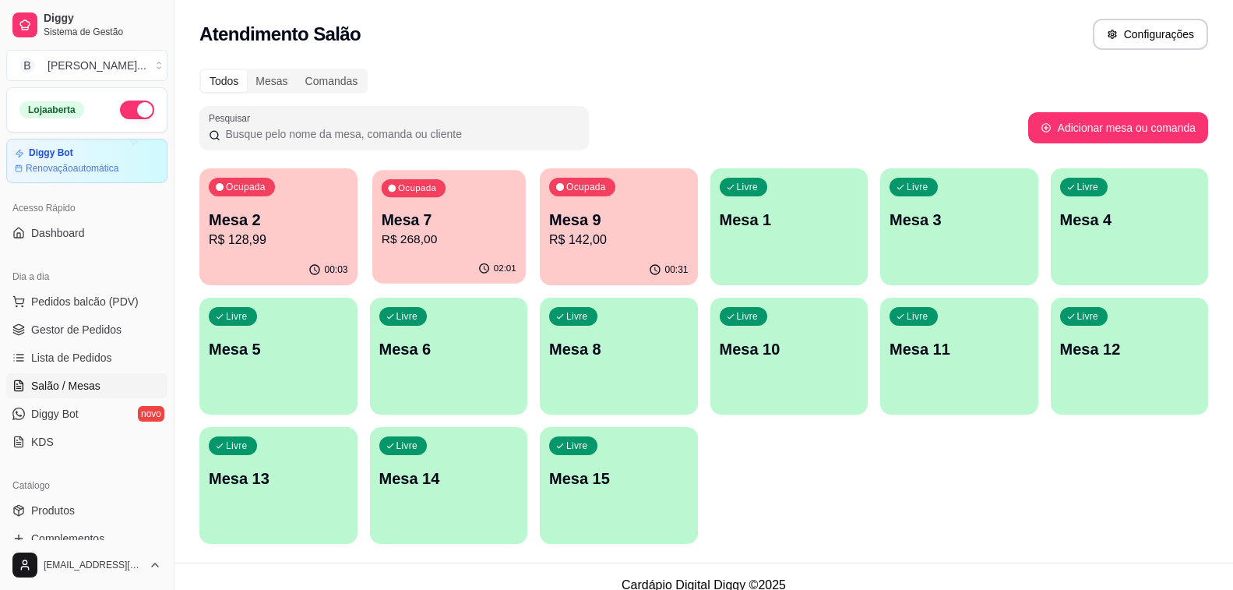
click at [477, 236] on p "R$ 268,00" at bounding box center [448, 240] width 135 height 18
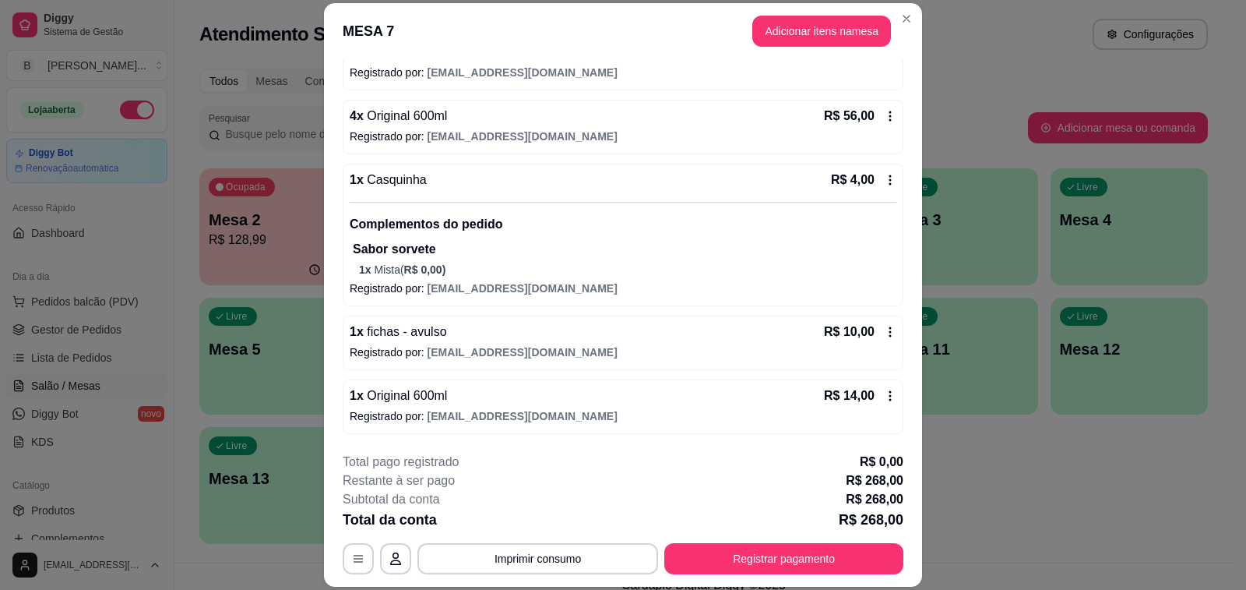
scroll to position [47, 0]
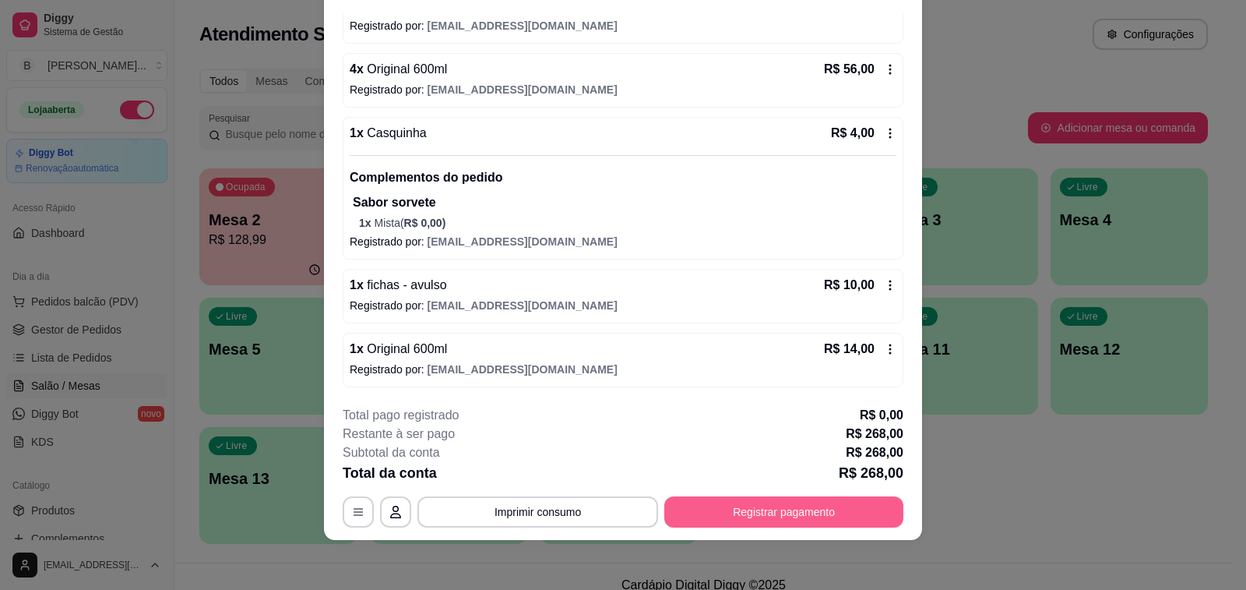
click at [813, 510] on button "Registrar pagamento" at bounding box center [783, 511] width 239 height 31
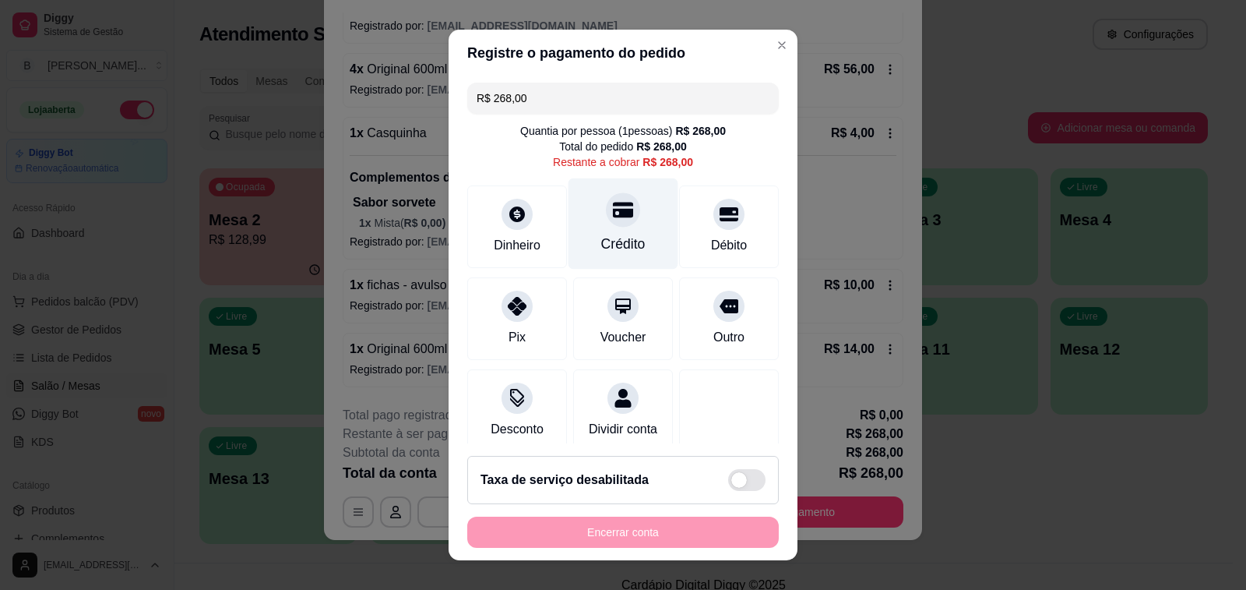
click at [606, 206] on div at bounding box center [623, 209] width 34 height 34
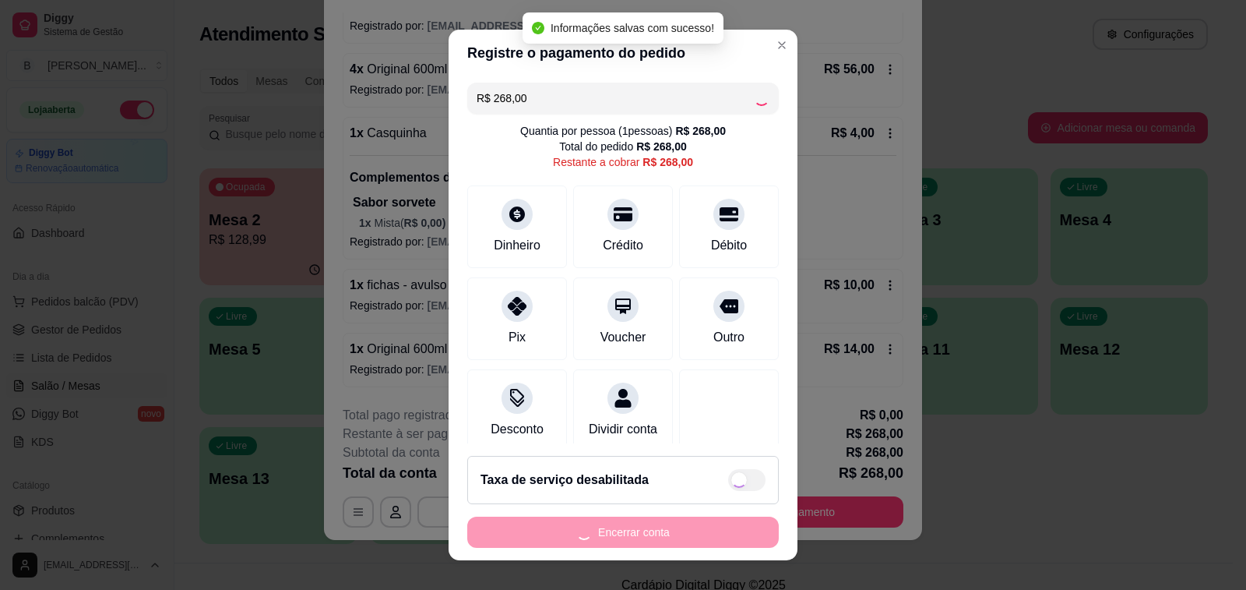
type input "R$ 0,00"
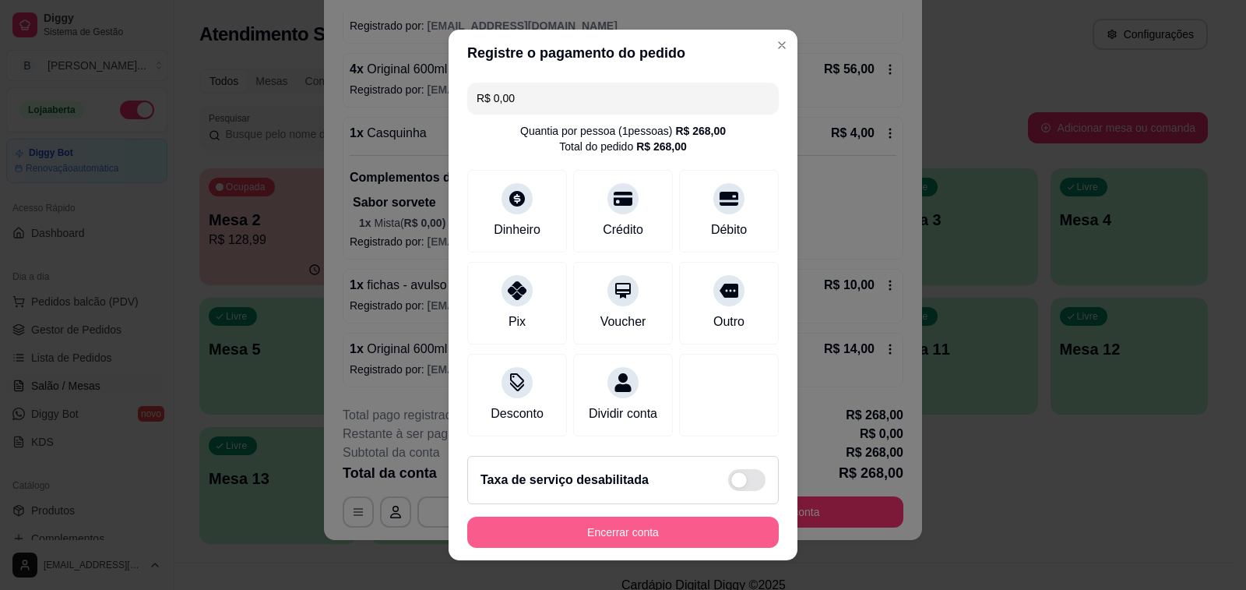
click at [628, 532] on button "Encerrar conta" at bounding box center [623, 531] width 312 height 31
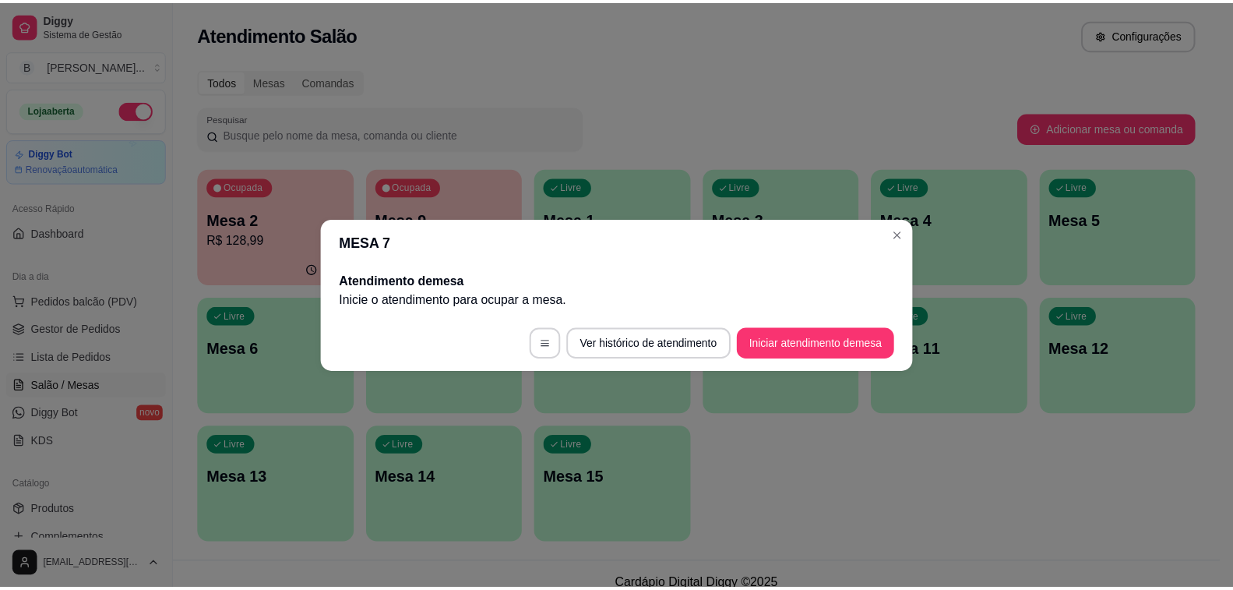
scroll to position [0, 0]
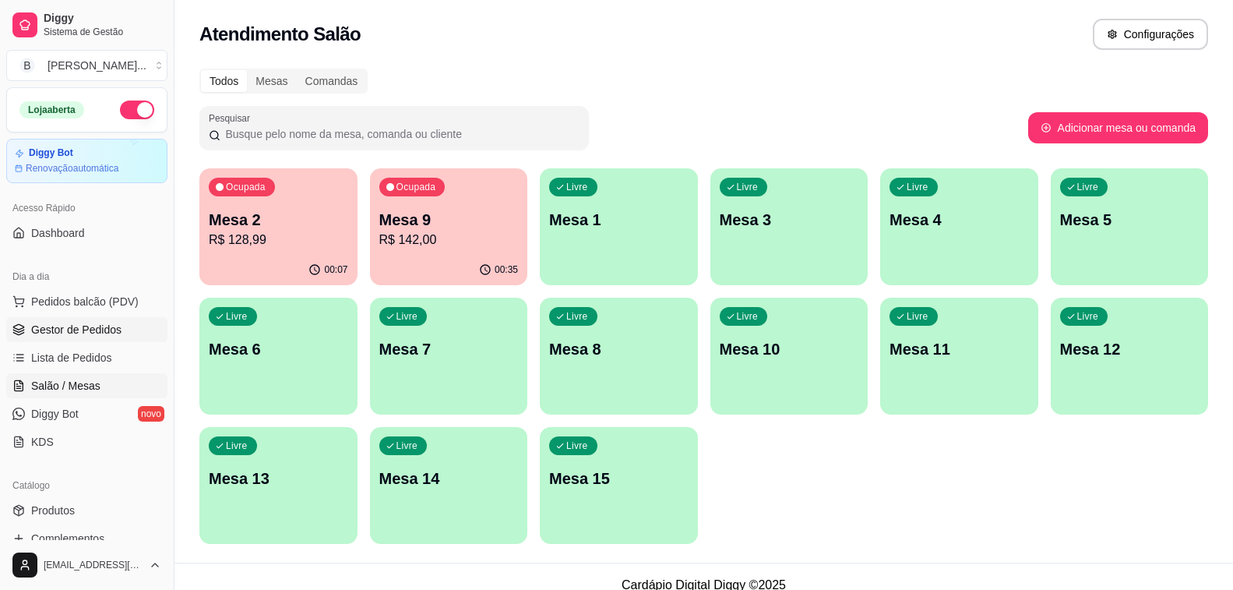
click at [66, 333] on span "Gestor de Pedidos" at bounding box center [76, 330] width 90 height 16
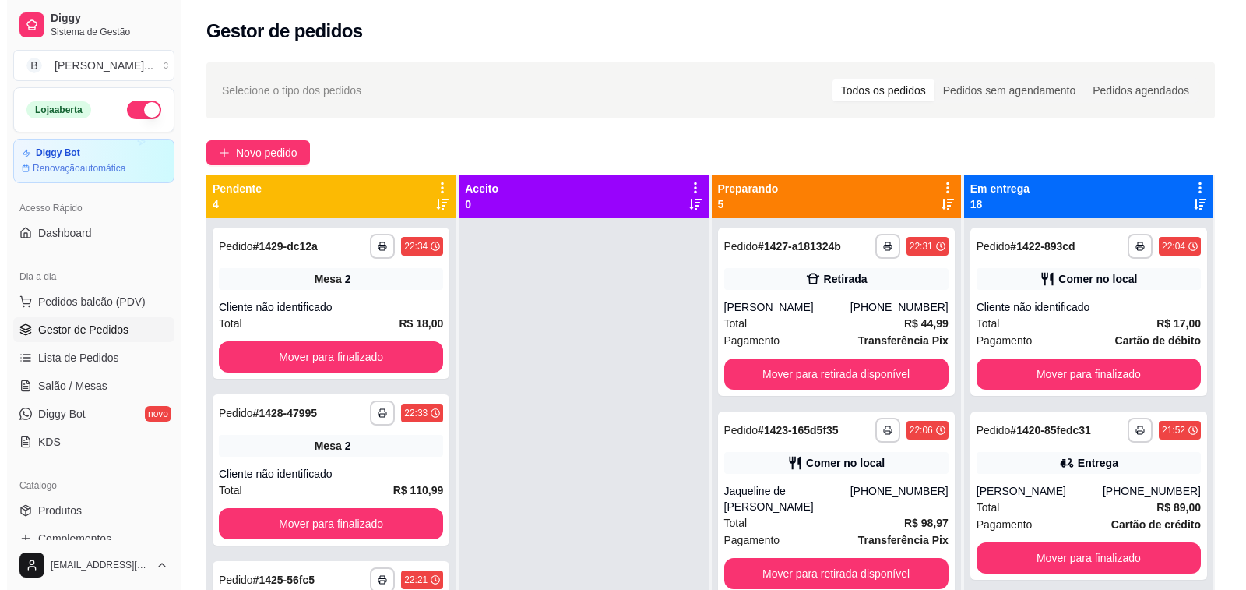
scroll to position [31, 0]
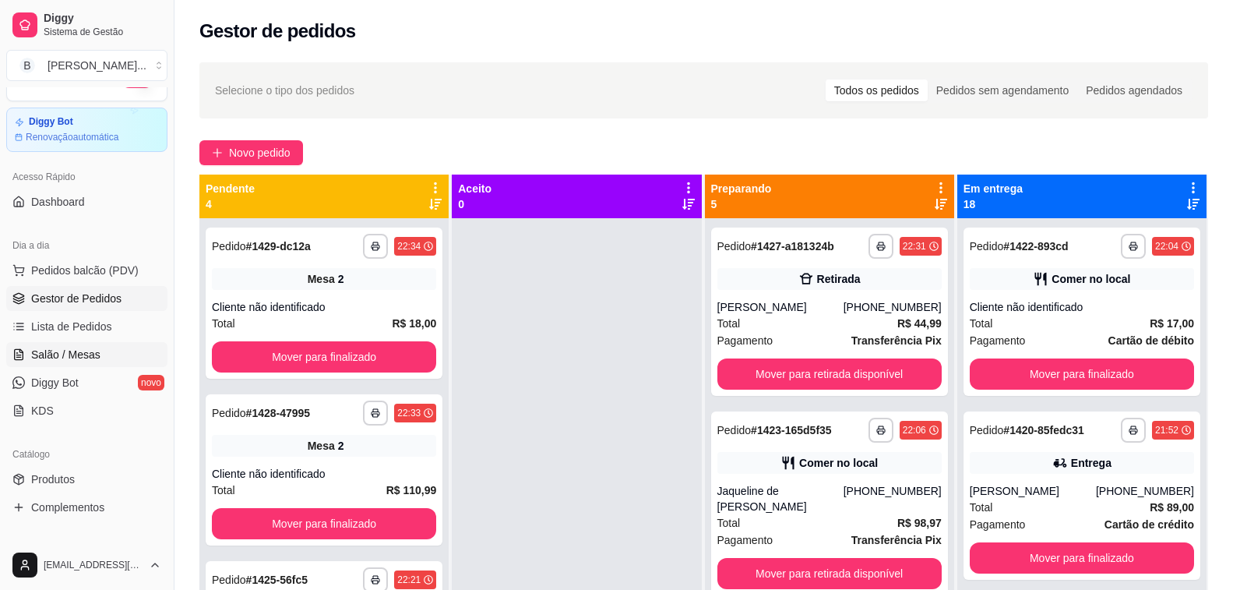
click at [78, 351] on span "Salão / Mesas" at bounding box center [65, 355] width 69 height 16
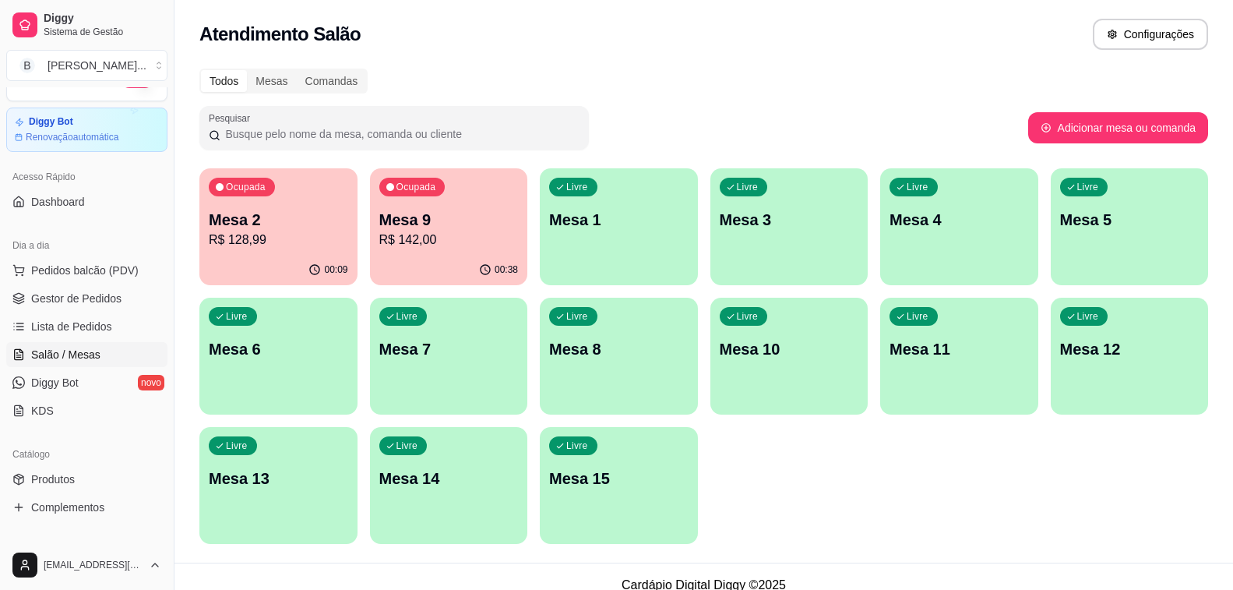
click at [417, 221] on p "Mesa 9" at bounding box center [448, 220] width 139 height 22
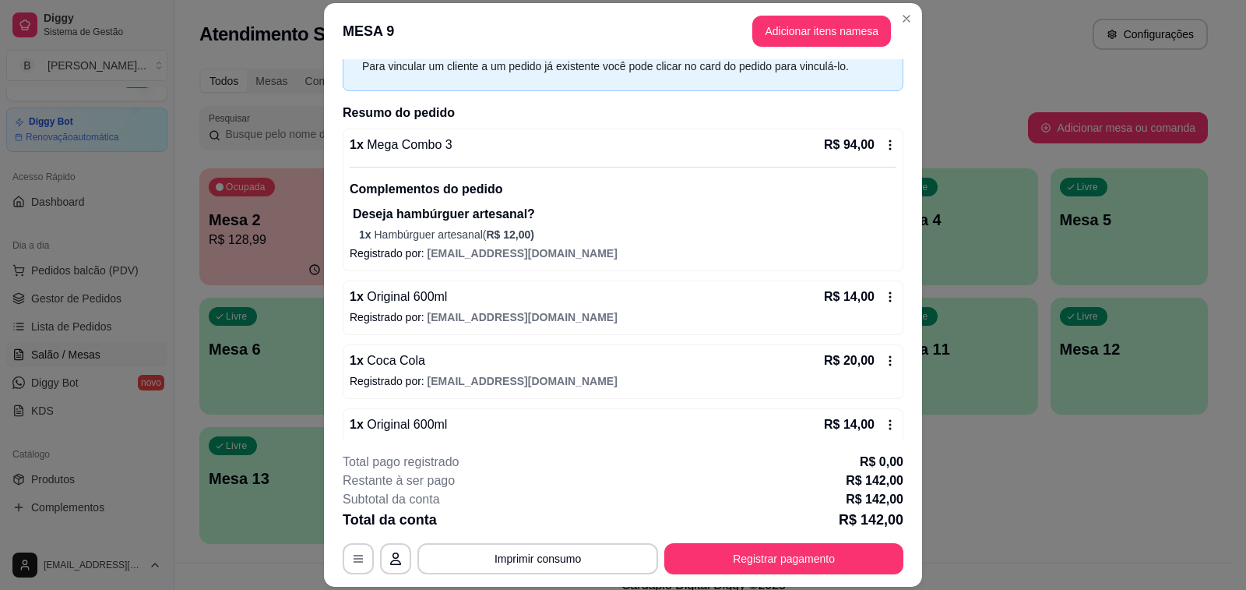
scroll to position [107, 0]
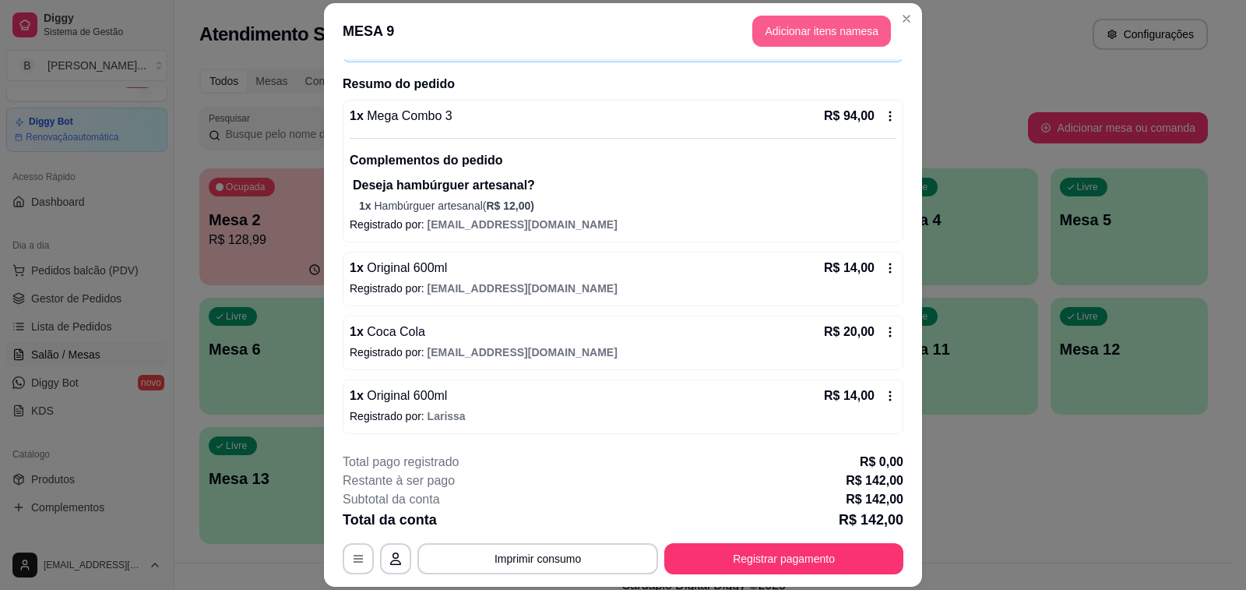
click at [809, 29] on button "Adicionar itens na mesa" at bounding box center [821, 31] width 139 height 31
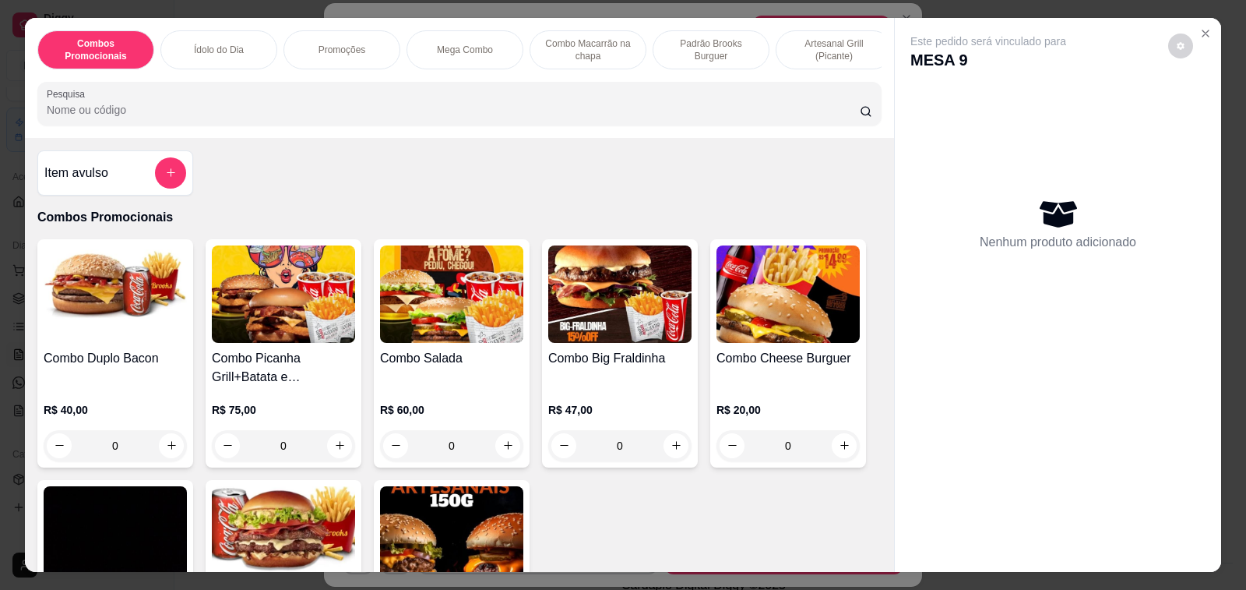
click at [1200, 27] on icon "Close" at bounding box center [1206, 33] width 12 height 12
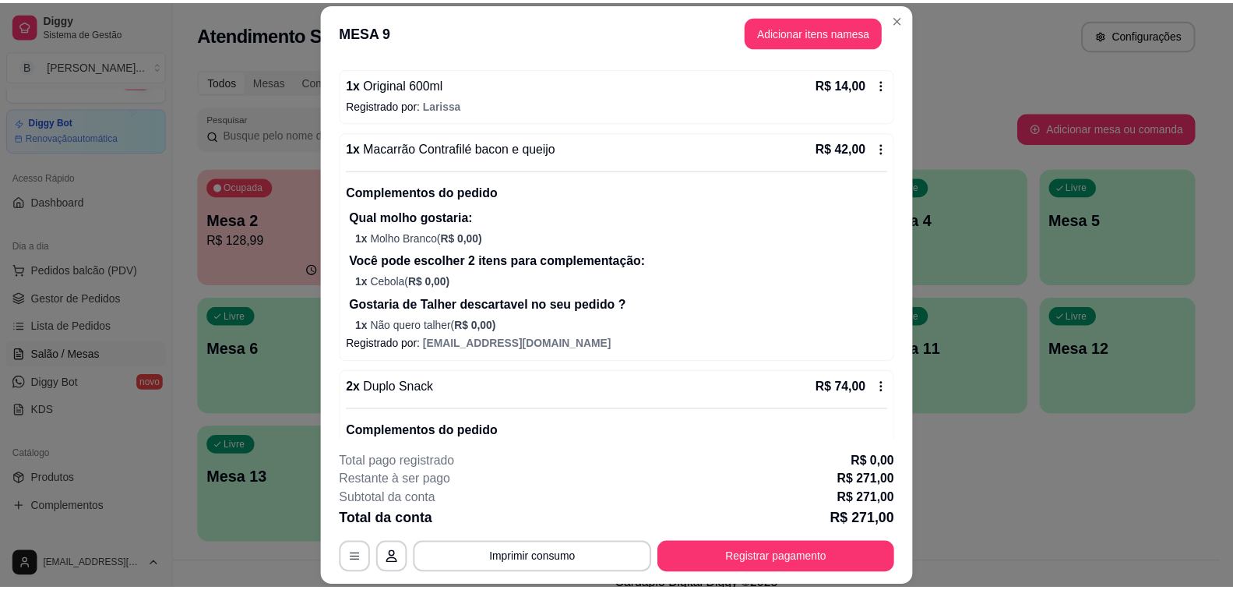
scroll to position [562, 0]
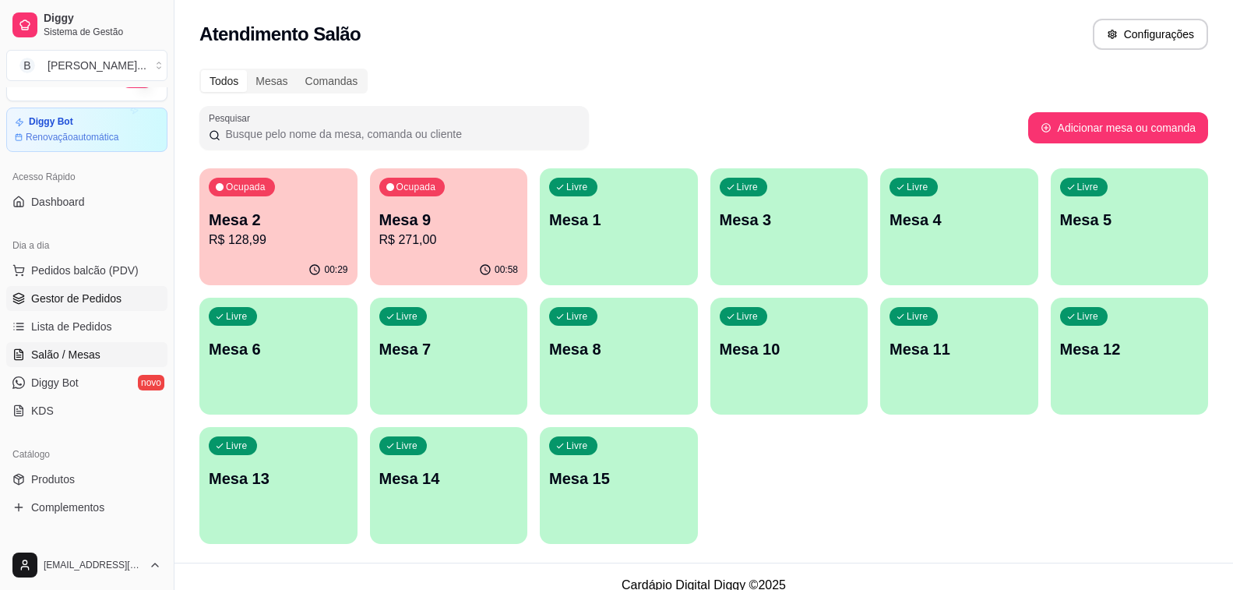
click at [79, 295] on span "Gestor de Pedidos" at bounding box center [76, 299] width 90 height 16
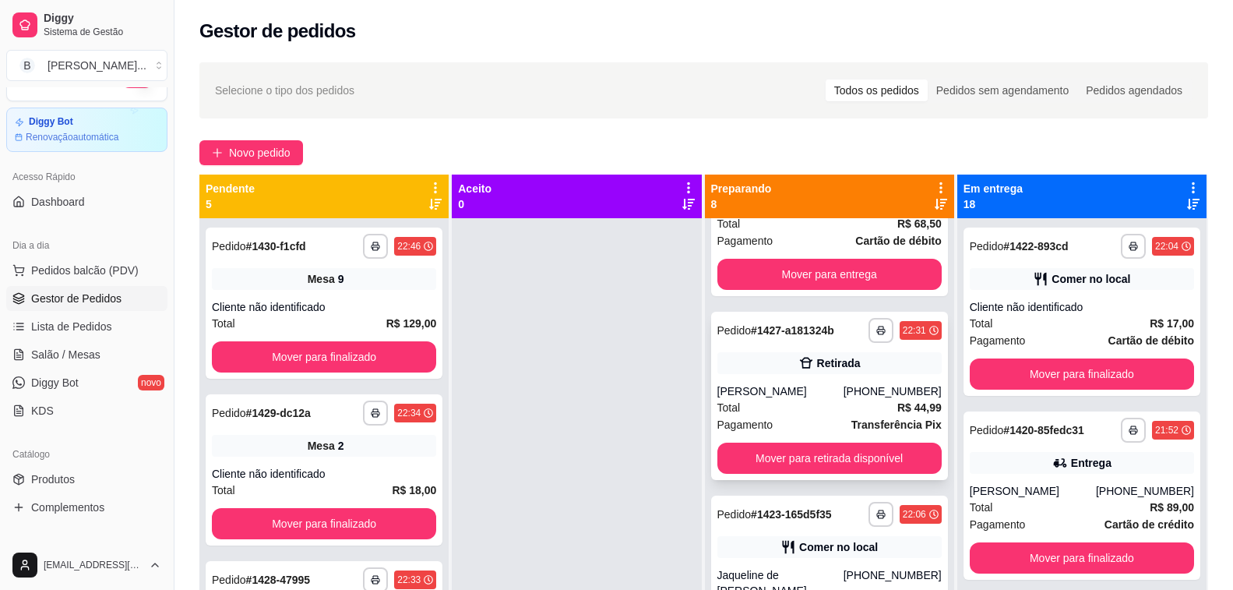
scroll to position [545, 0]
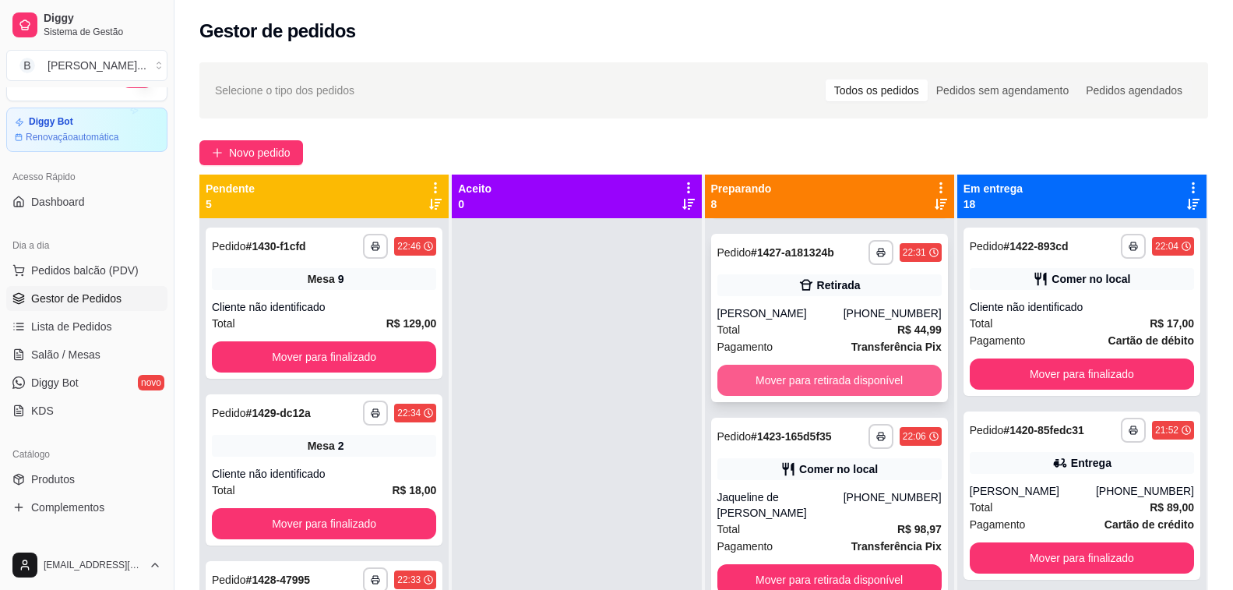
click at [851, 374] on button "Mover para retirada disponível" at bounding box center [829, 380] width 224 height 31
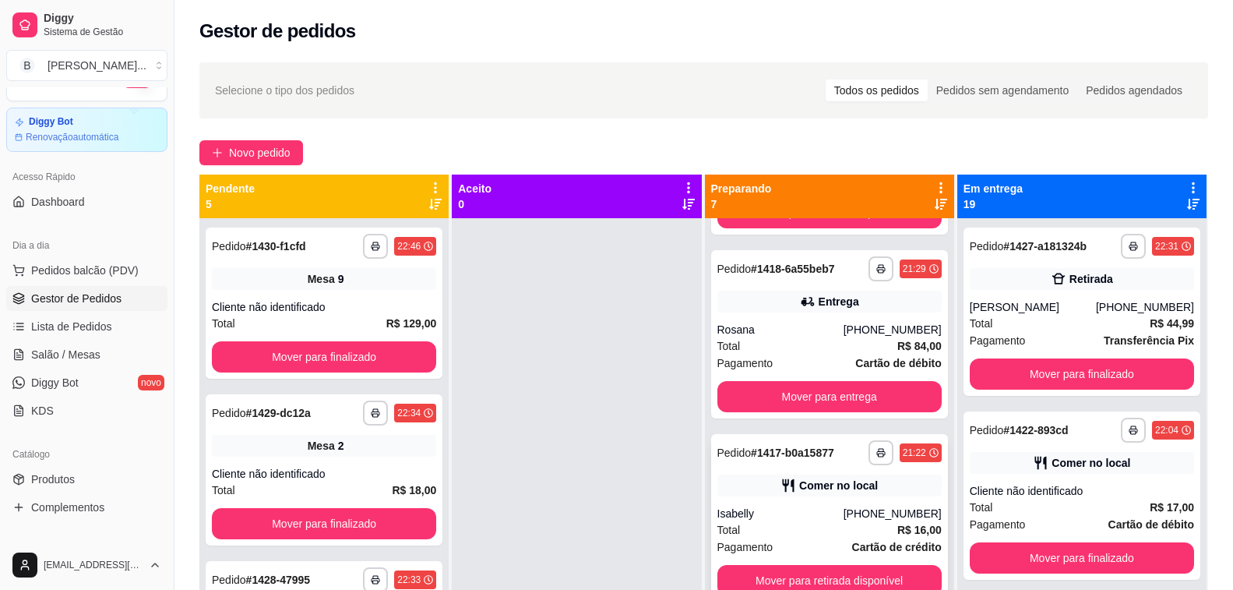
scroll to position [44, 0]
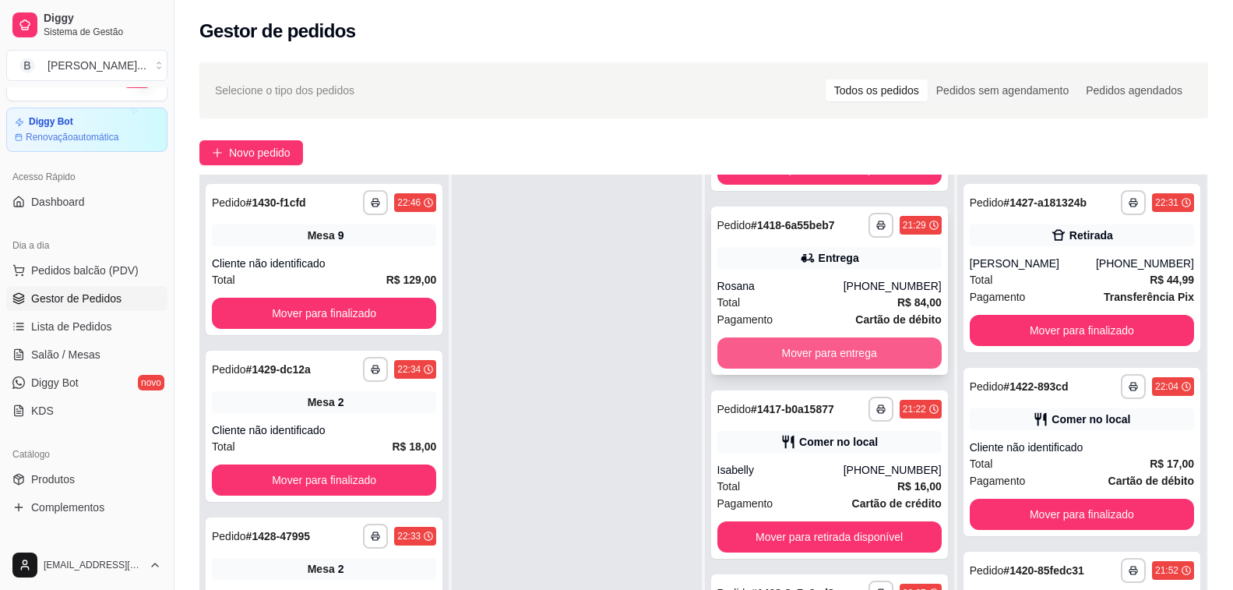
click at [772, 351] on button "Mover para entrega" at bounding box center [829, 352] width 224 height 31
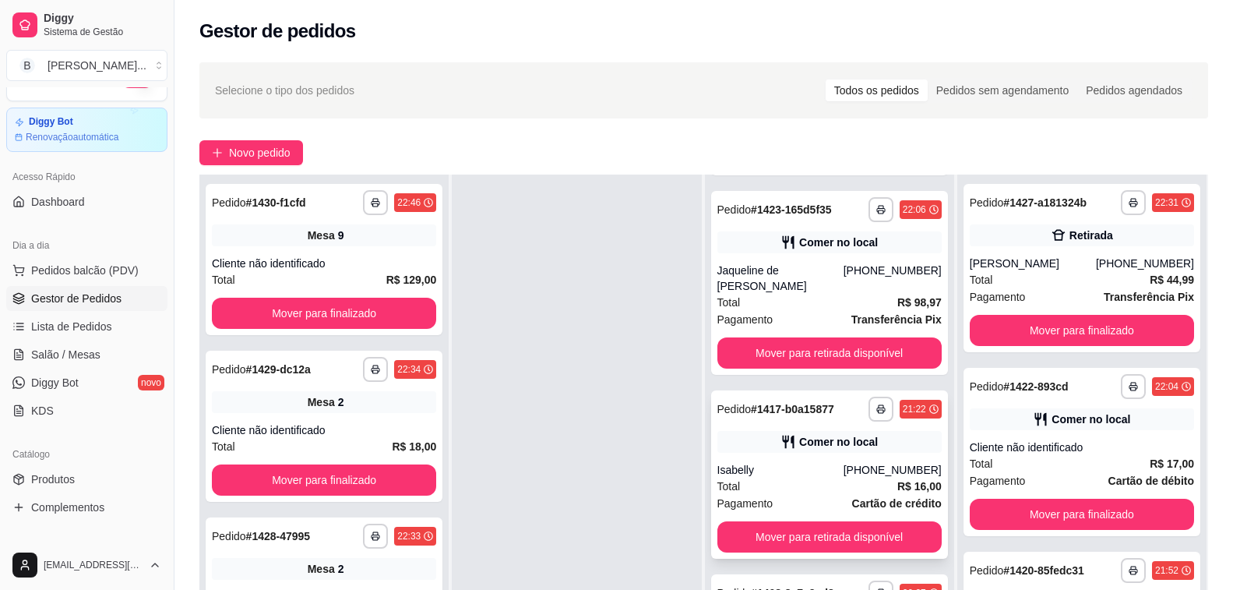
scroll to position [238, 0]
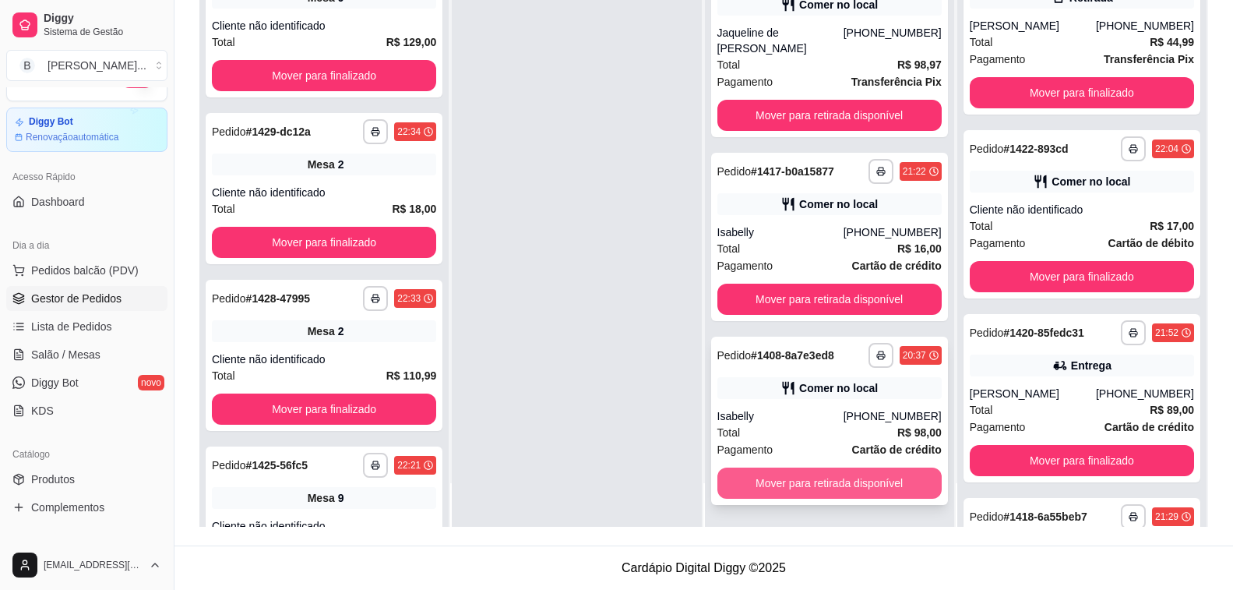
click at [816, 474] on button "Mover para retirada disponível" at bounding box center [829, 482] width 224 height 31
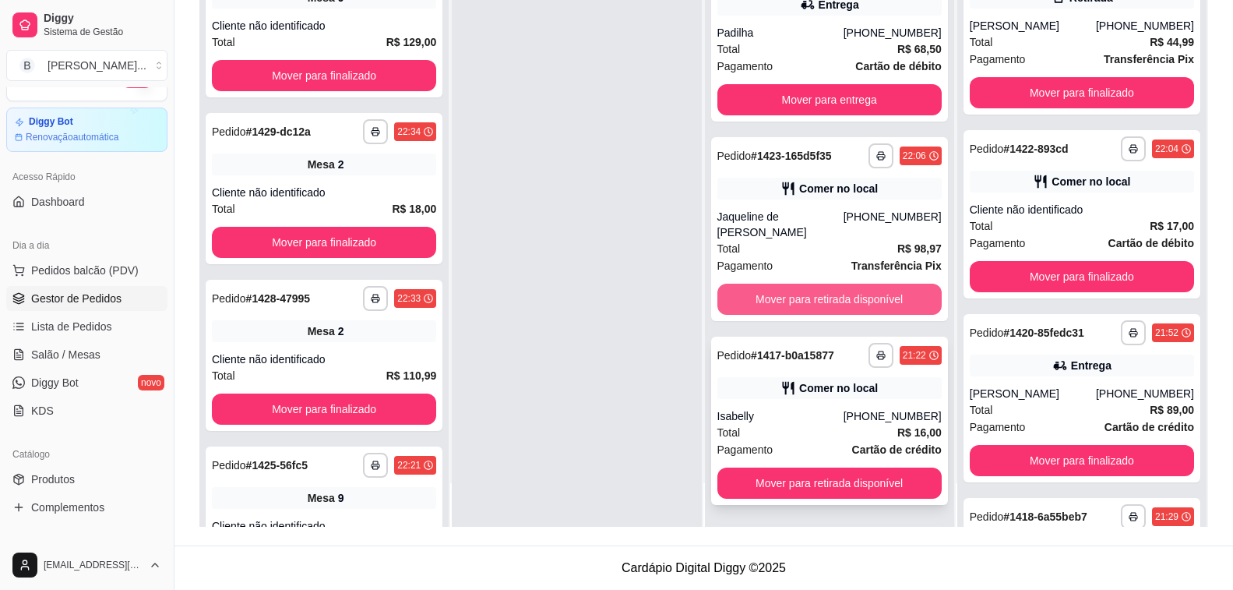
scroll to position [361, 0]
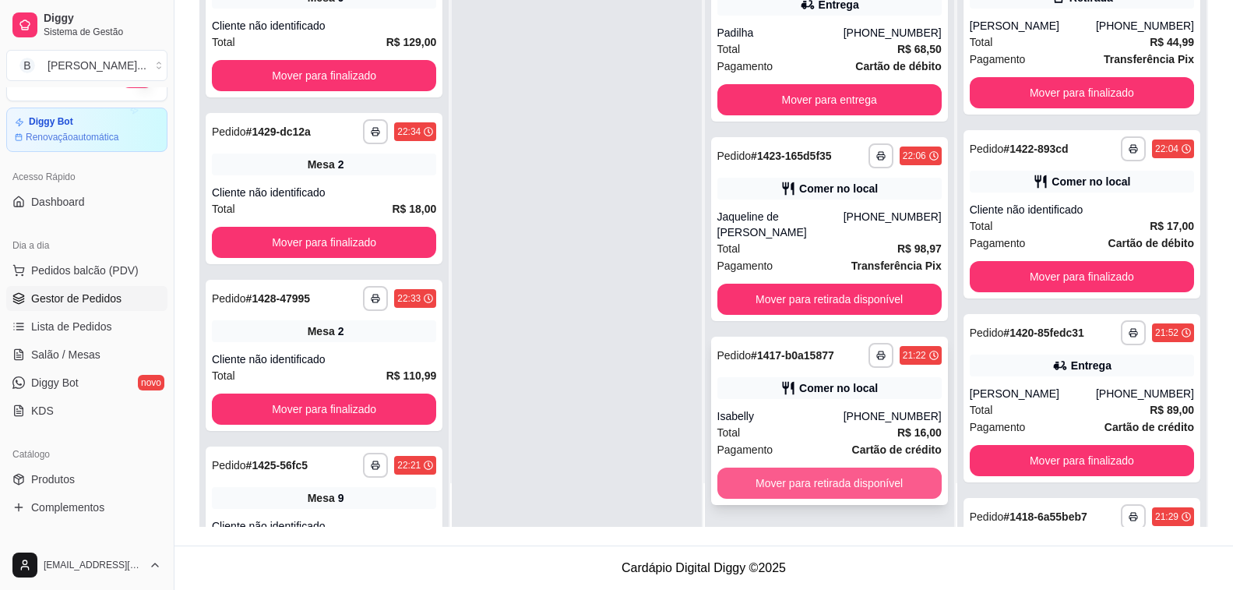
click at [821, 477] on button "Mover para retirada disponível" at bounding box center [829, 482] width 224 height 31
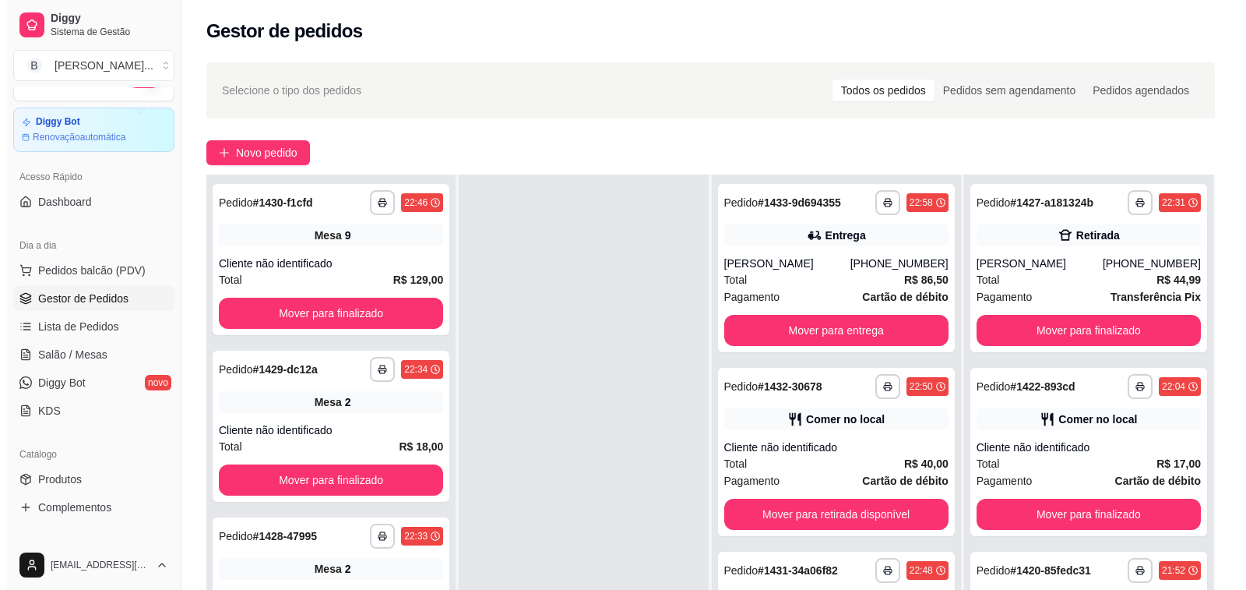
scroll to position [0, 0]
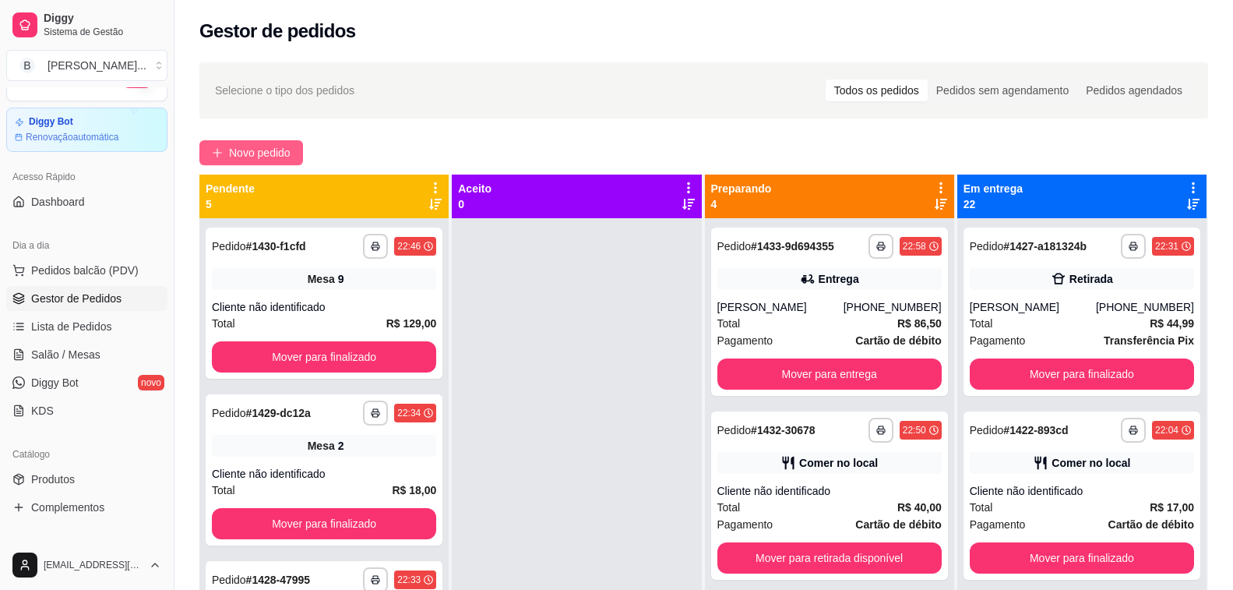
click at [247, 154] on span "Novo pedido" at bounding box center [260, 152] width 62 height 17
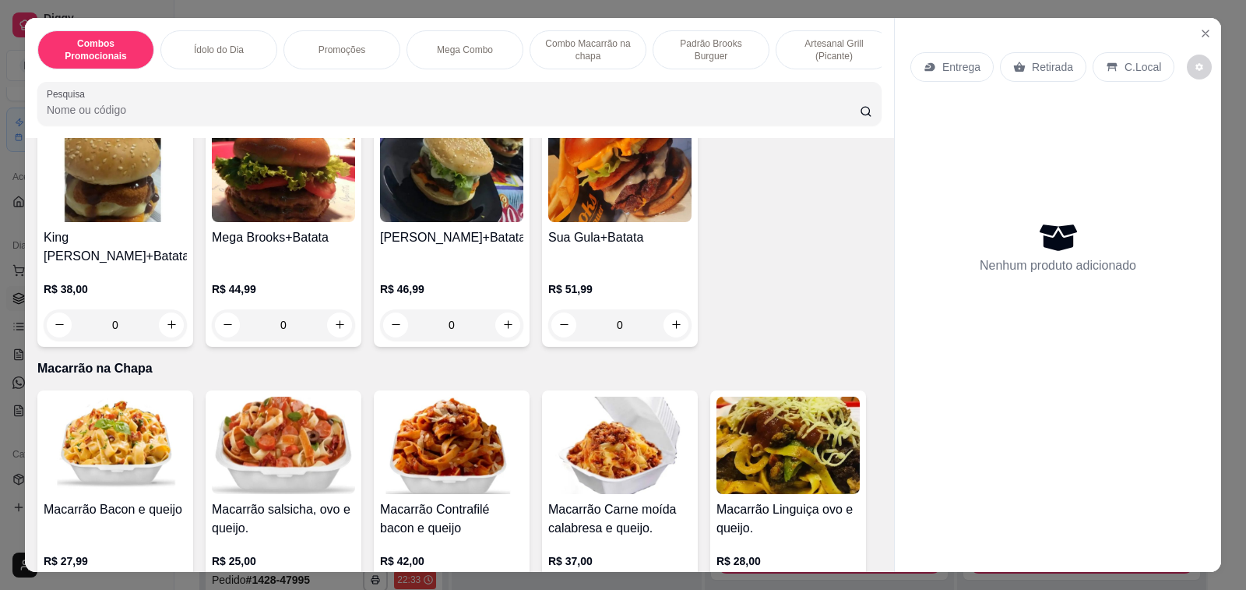
scroll to position [3427, 0]
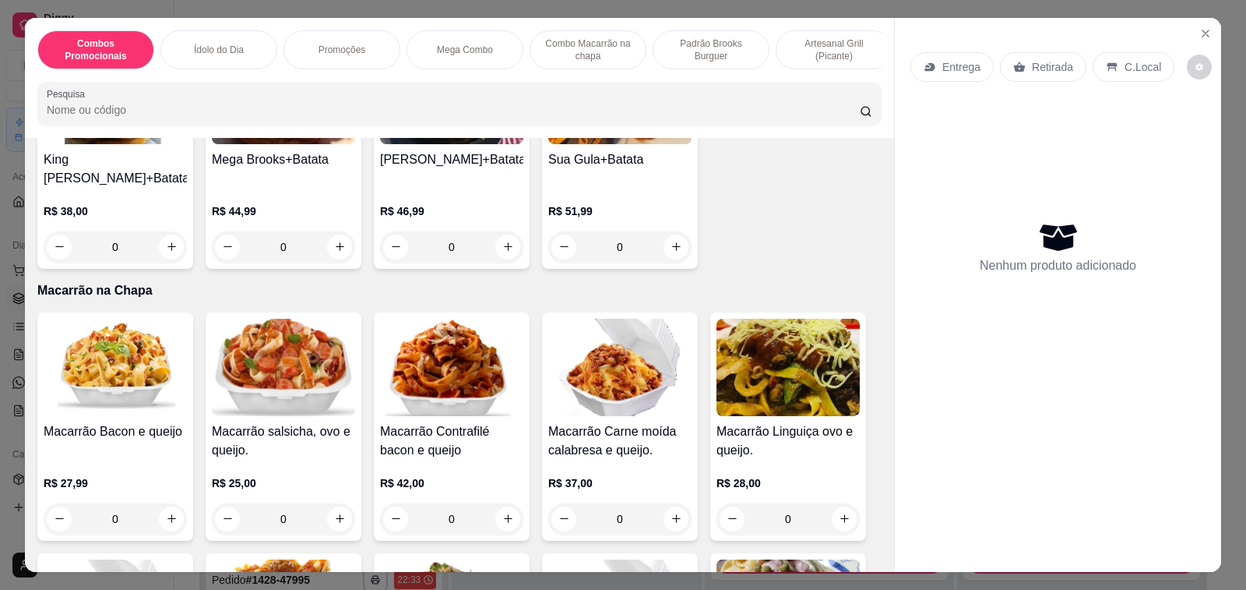
click at [84, 368] on img at bounding box center [115, 367] width 143 height 97
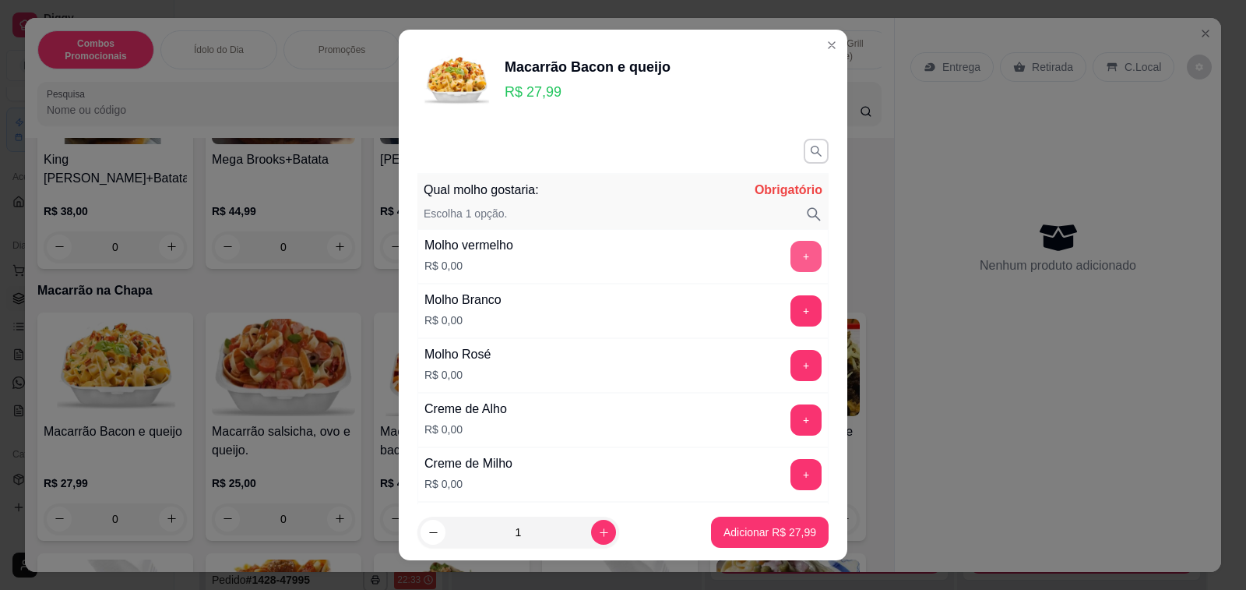
click at [791, 259] on button "+" at bounding box center [806, 256] width 31 height 31
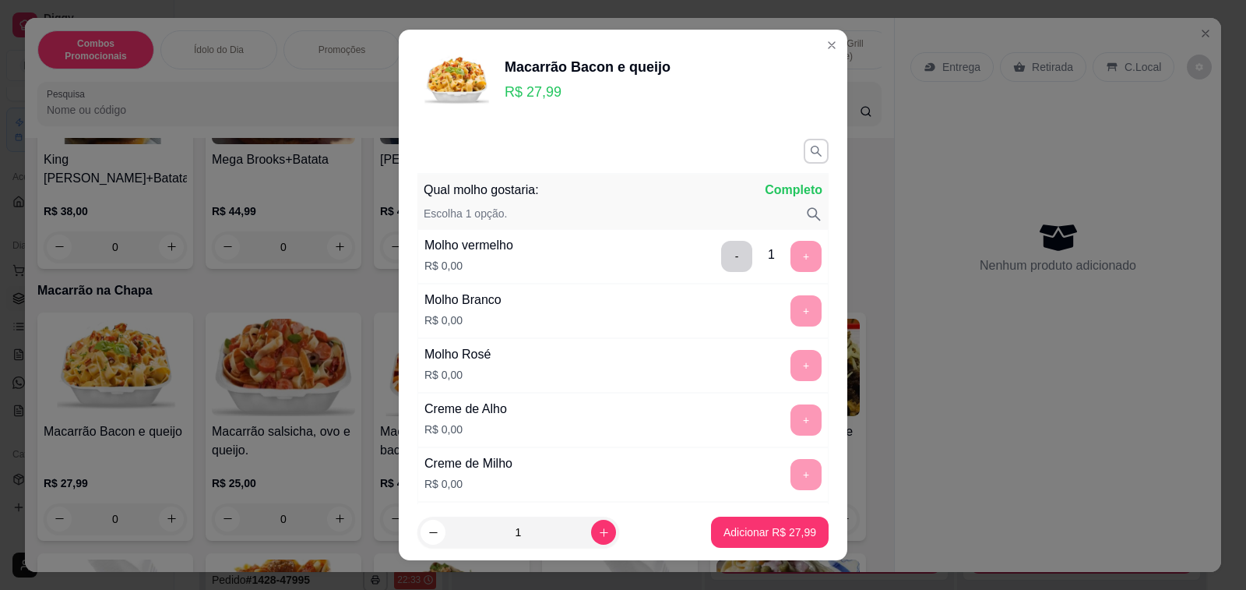
scroll to position [642, 0]
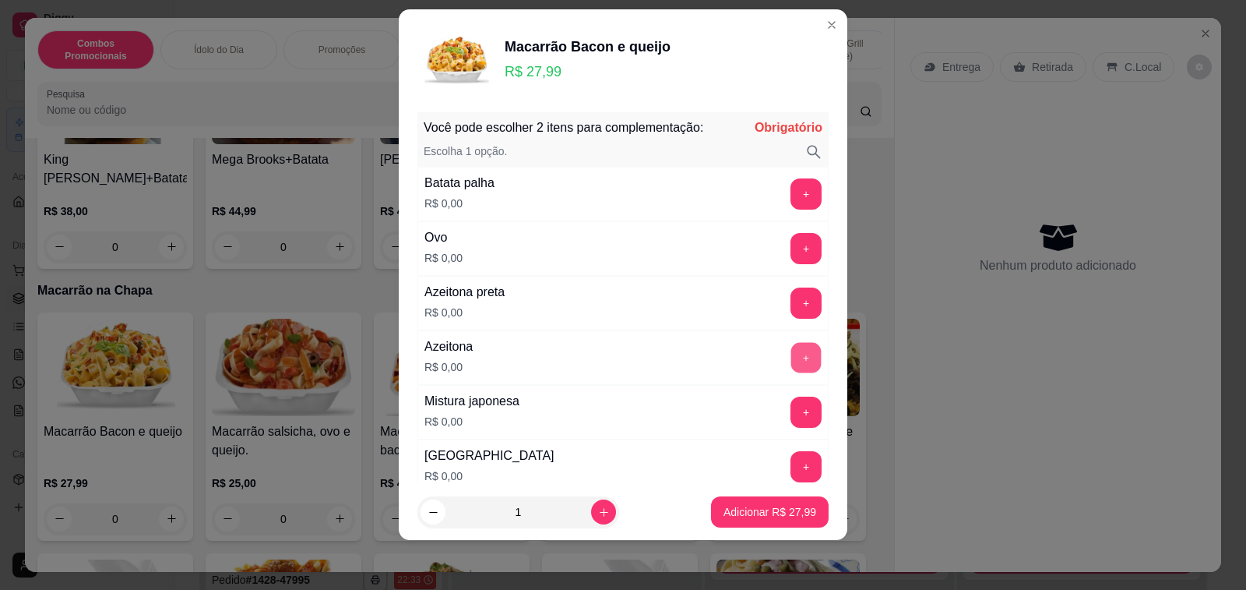
click at [791, 357] on button "+" at bounding box center [806, 357] width 30 height 30
click at [791, 470] on button "+" at bounding box center [806, 466] width 31 height 31
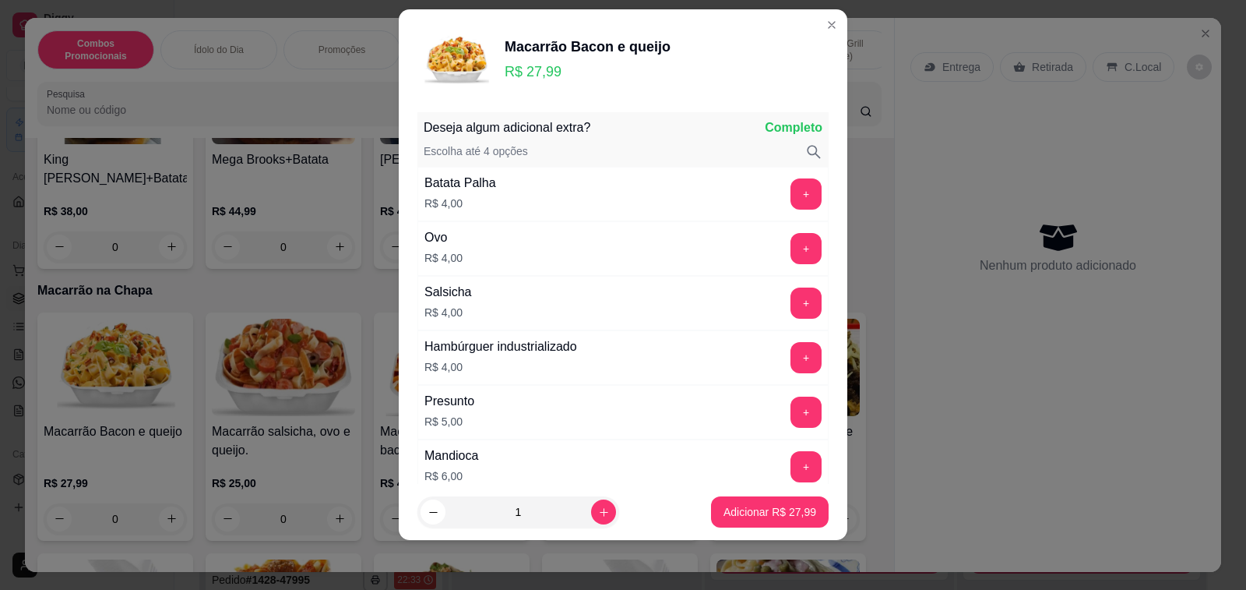
scroll to position [2224, 0]
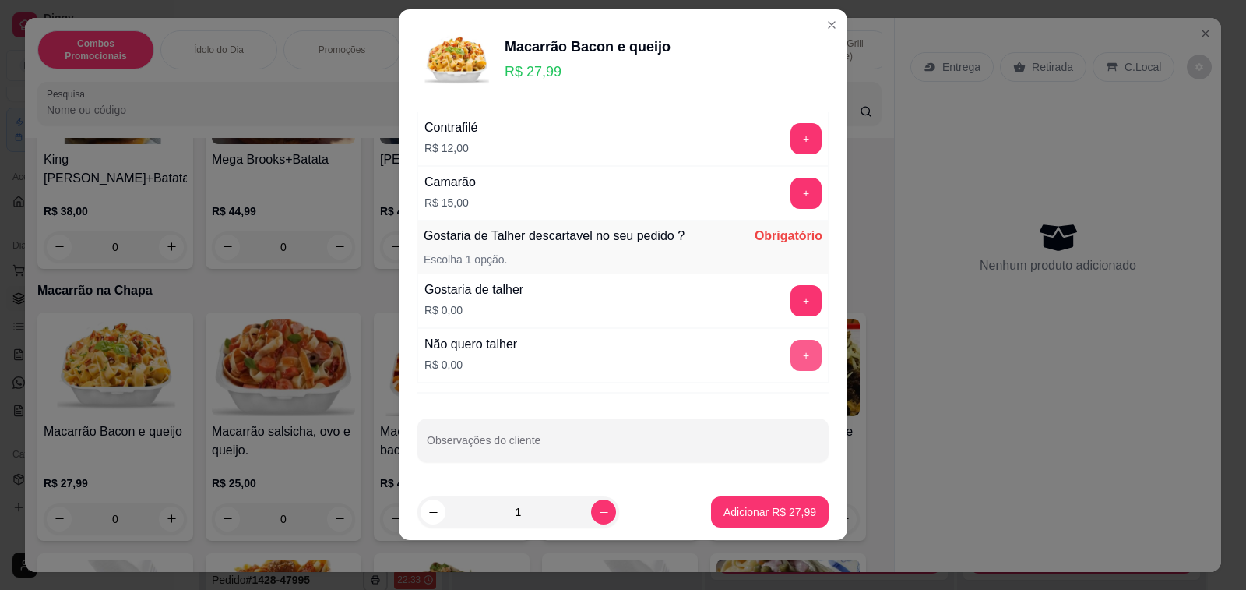
click at [791, 347] on button "+" at bounding box center [806, 355] width 31 height 31
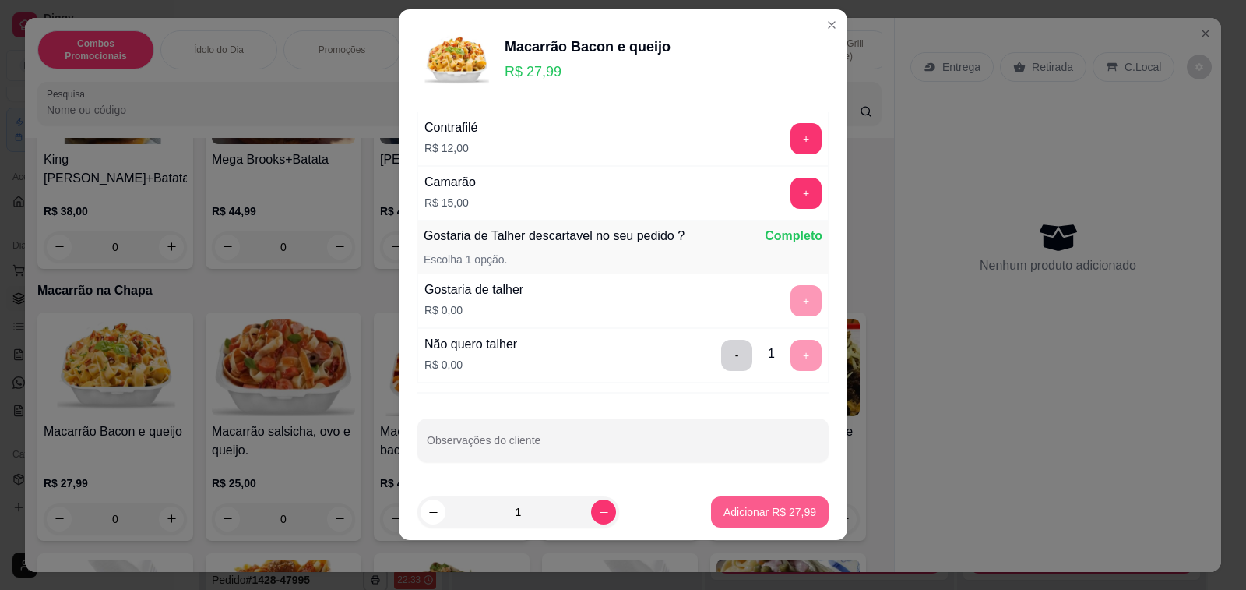
click at [742, 511] on p "Adicionar R$ 27,99" at bounding box center [770, 512] width 93 height 16
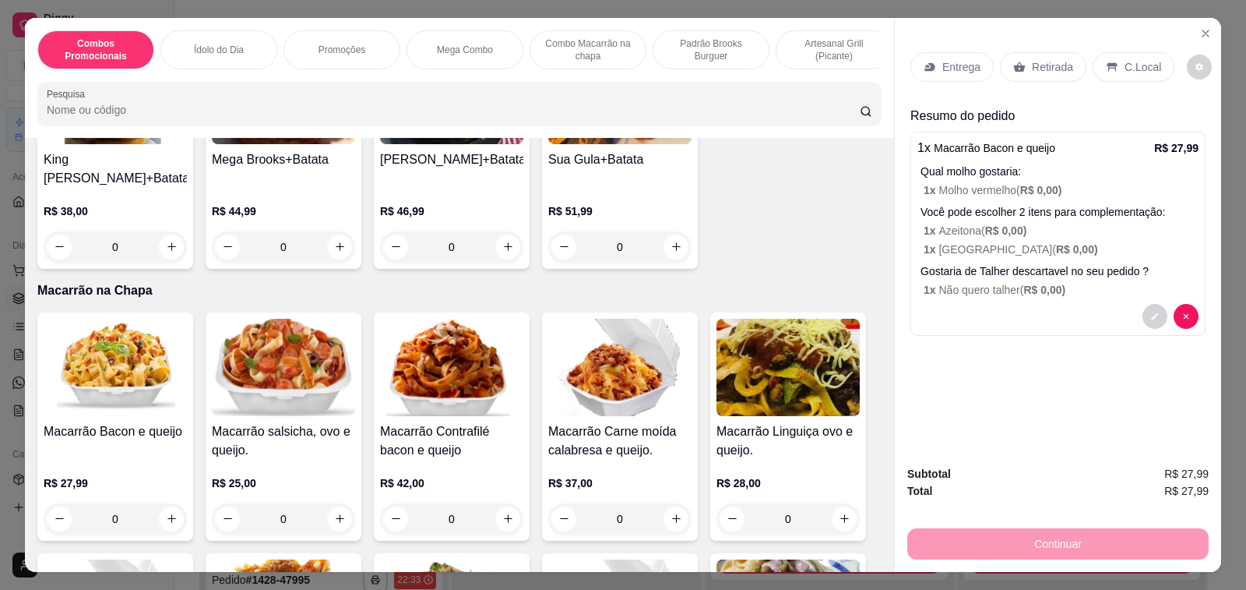
click at [91, 356] on img at bounding box center [115, 367] width 143 height 97
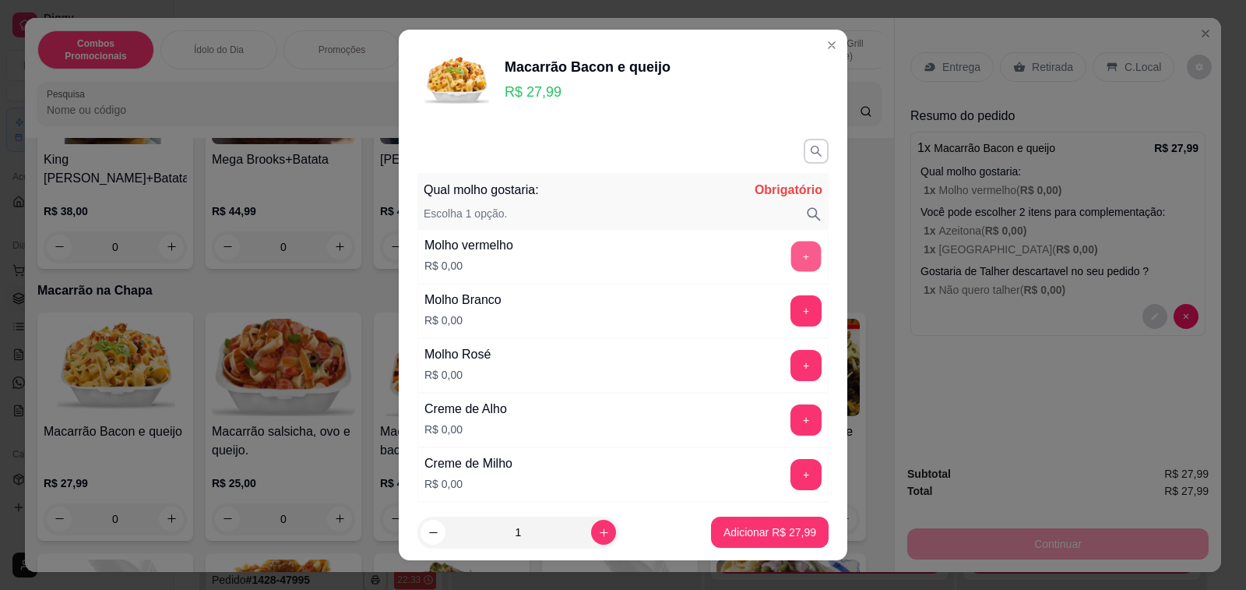
click at [791, 268] on button "+" at bounding box center [806, 256] width 30 height 30
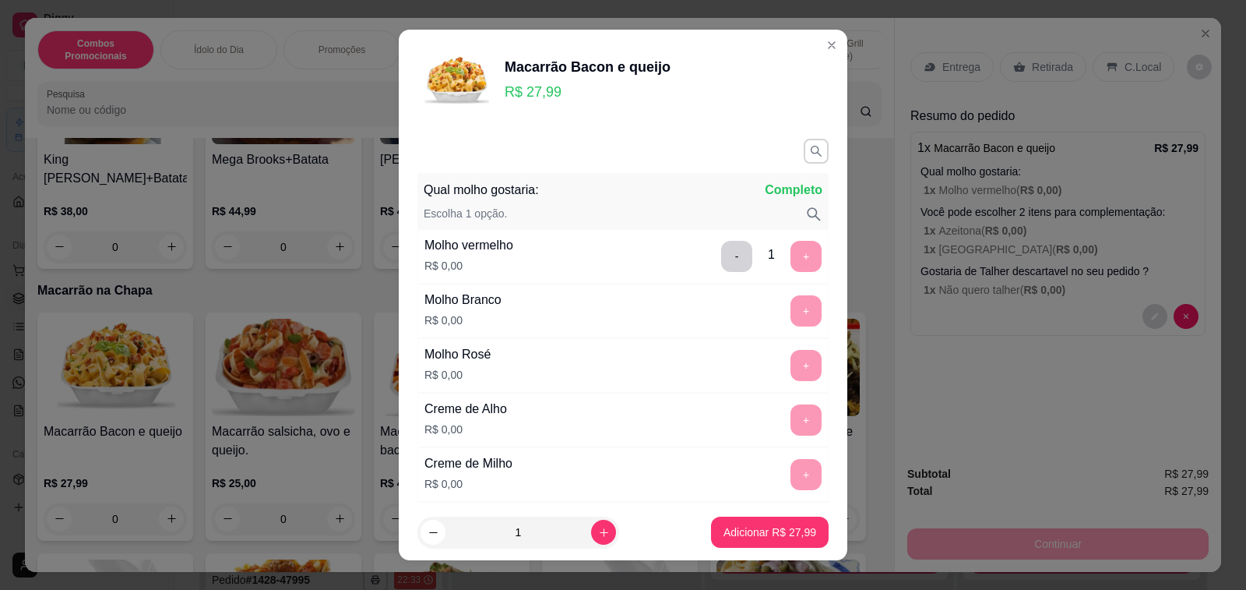
scroll to position [642, 0]
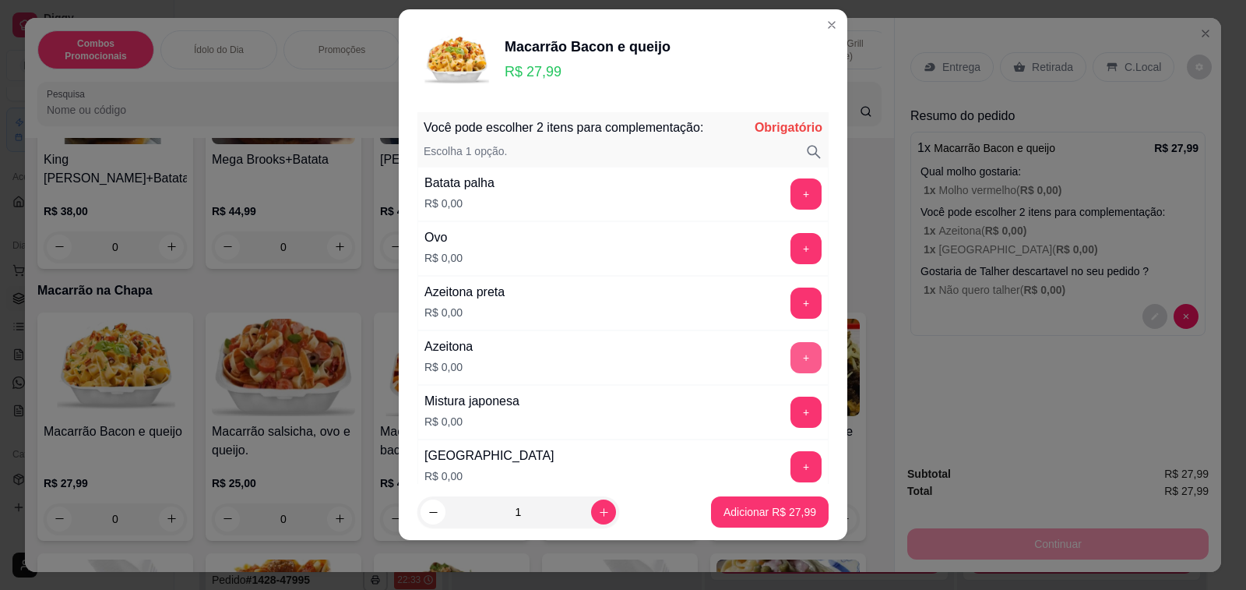
click at [791, 348] on button "+" at bounding box center [806, 357] width 31 height 31
click at [791, 475] on button "+" at bounding box center [806, 466] width 30 height 30
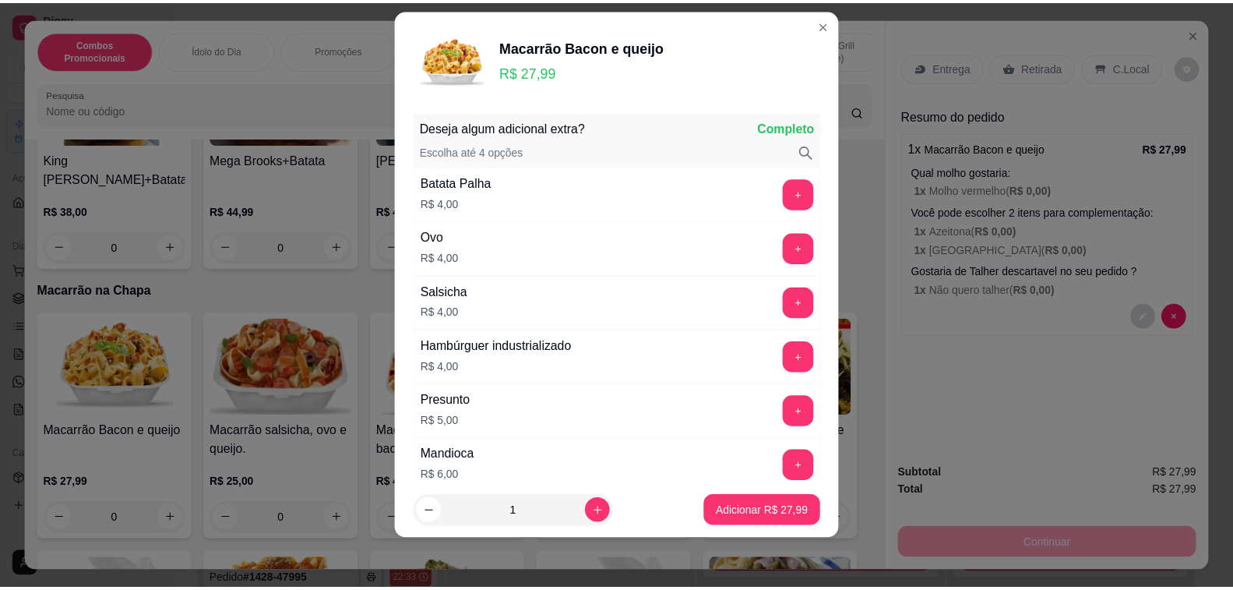
scroll to position [2224, 0]
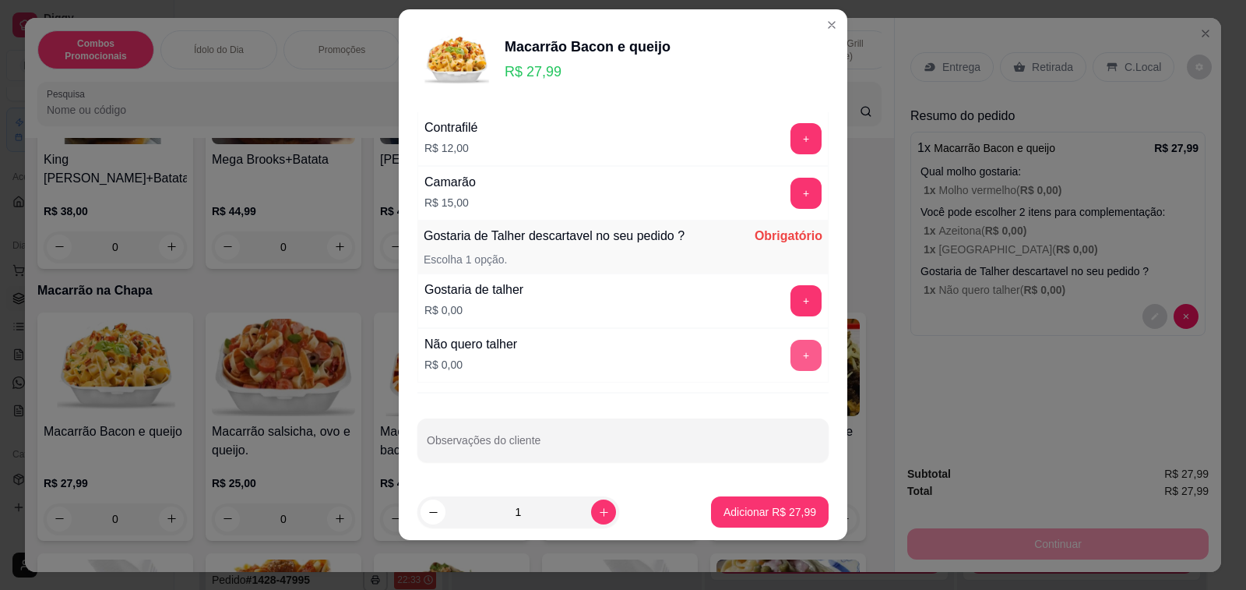
click at [791, 365] on button "+" at bounding box center [806, 355] width 31 height 31
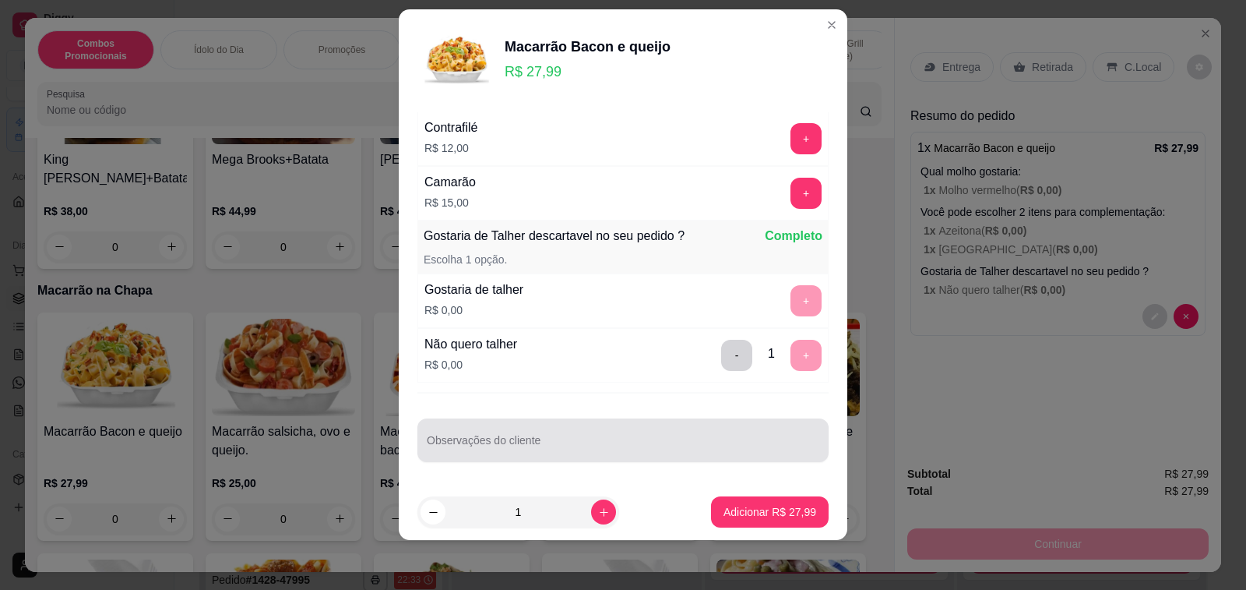
click at [647, 439] on input "Observações do cliente" at bounding box center [623, 447] width 393 height 16
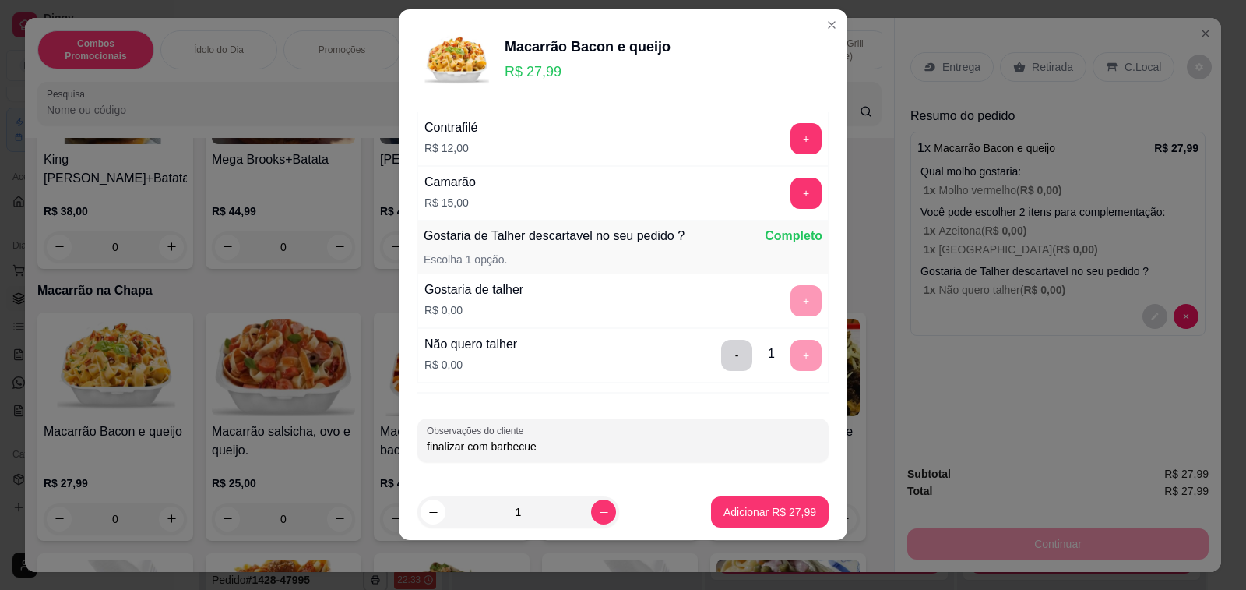
type input "finalizar com barbecue"
click at [725, 507] on p "Adicionar R$ 27,99" at bounding box center [770, 511] width 90 height 15
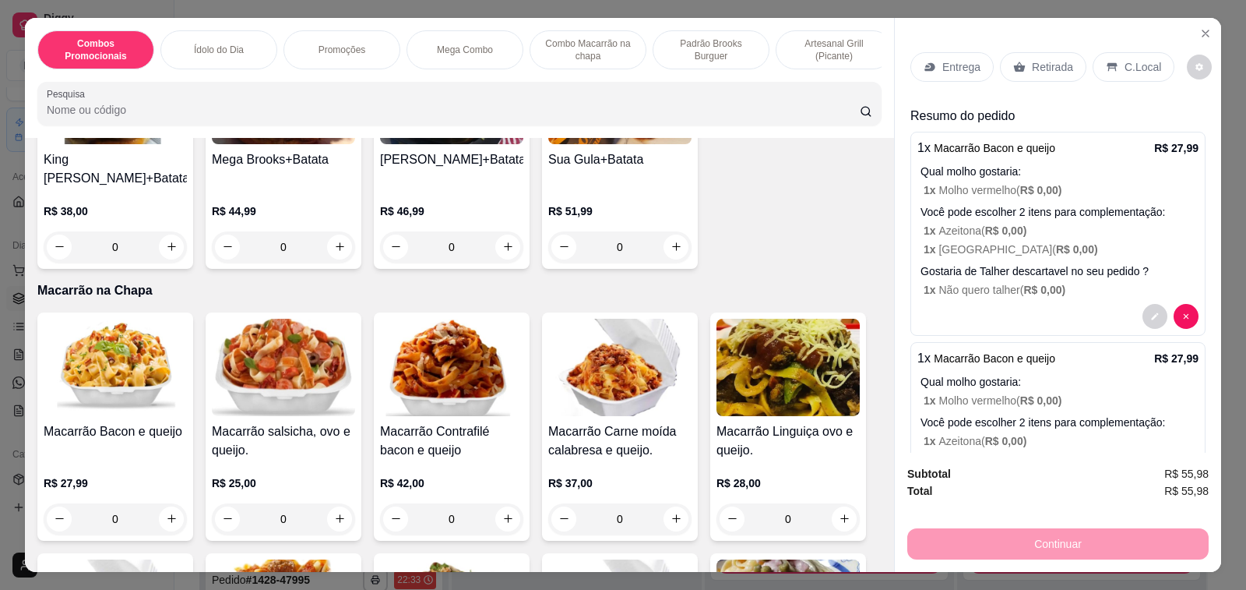
click at [1023, 58] on div "Retirada" at bounding box center [1043, 67] width 86 height 30
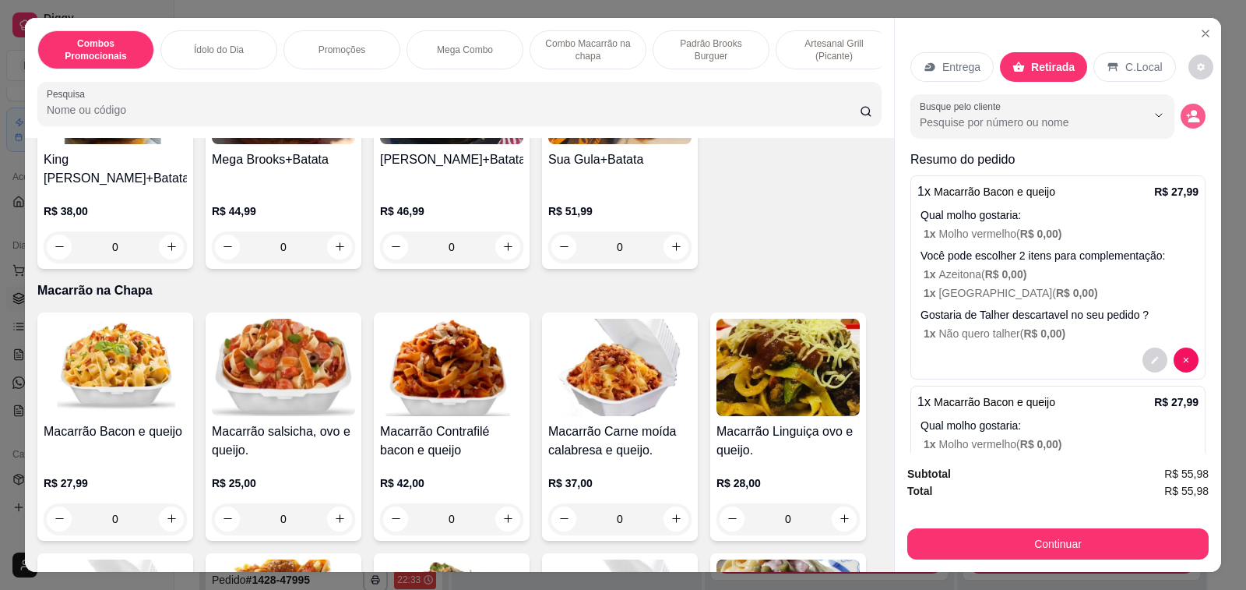
click at [1189, 117] on icon "decrease-product-quantity" at bounding box center [1195, 119] width 12 height 5
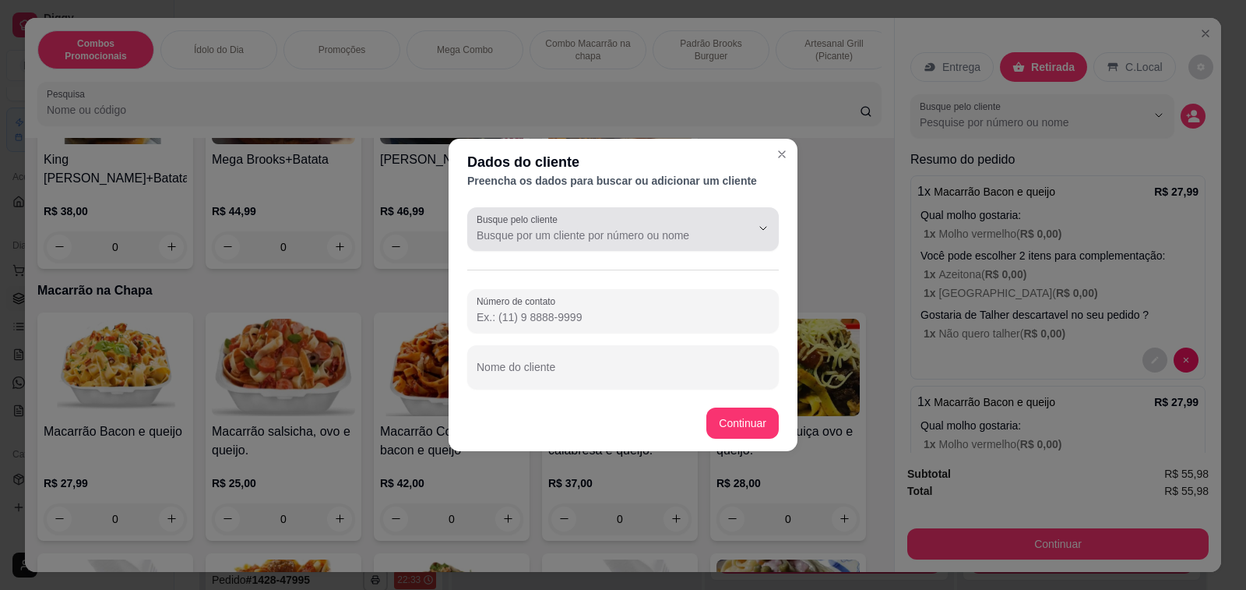
click at [584, 238] on input "Busque pelo cliente" at bounding box center [601, 235] width 249 height 16
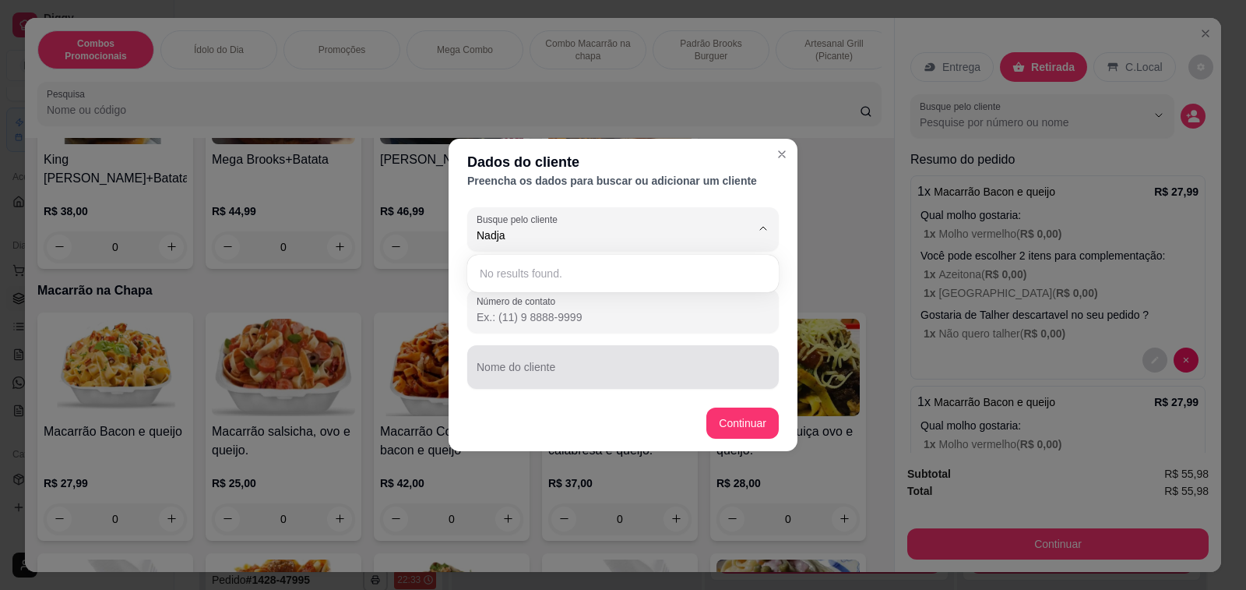
type input "Nadja"
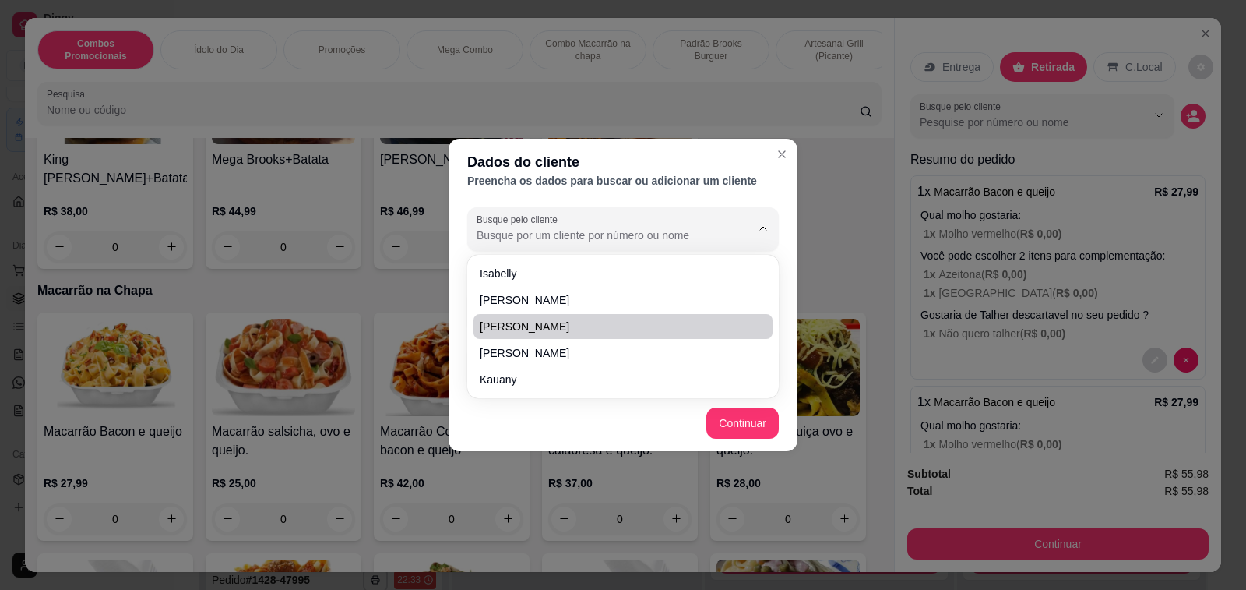
click at [574, 413] on footer "Continuar" at bounding box center [623, 423] width 349 height 56
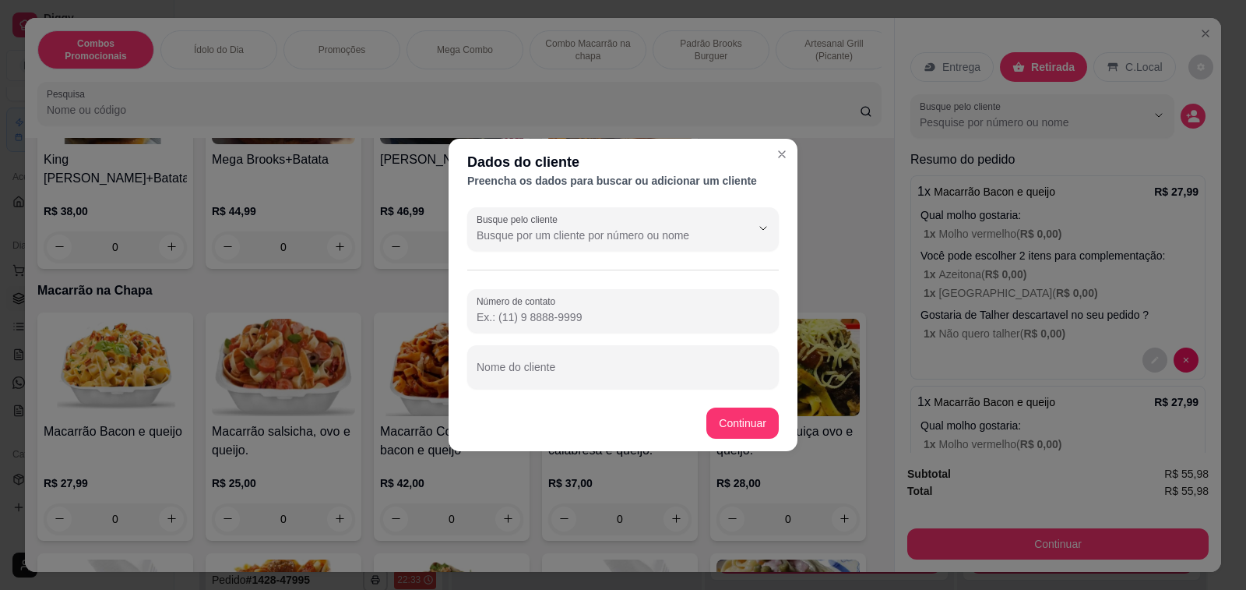
click at [534, 316] on input "Número de contato" at bounding box center [623, 317] width 293 height 16
type input "[PHONE_NUMBER]"
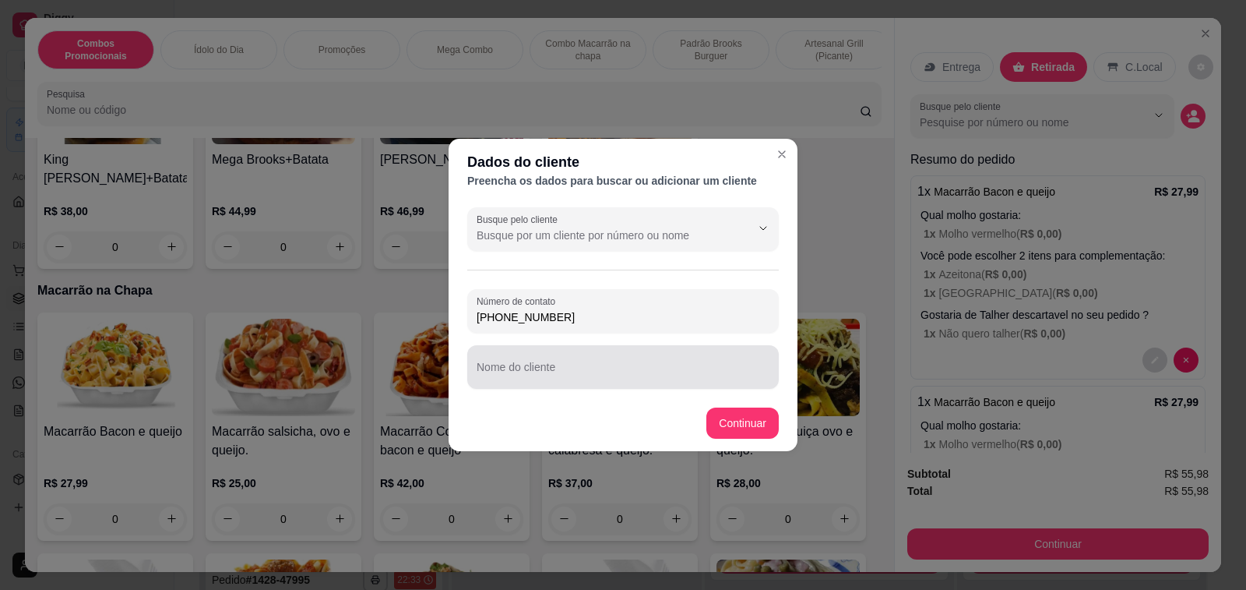
click at [582, 371] on input "Nome do cliente" at bounding box center [623, 373] width 293 height 16
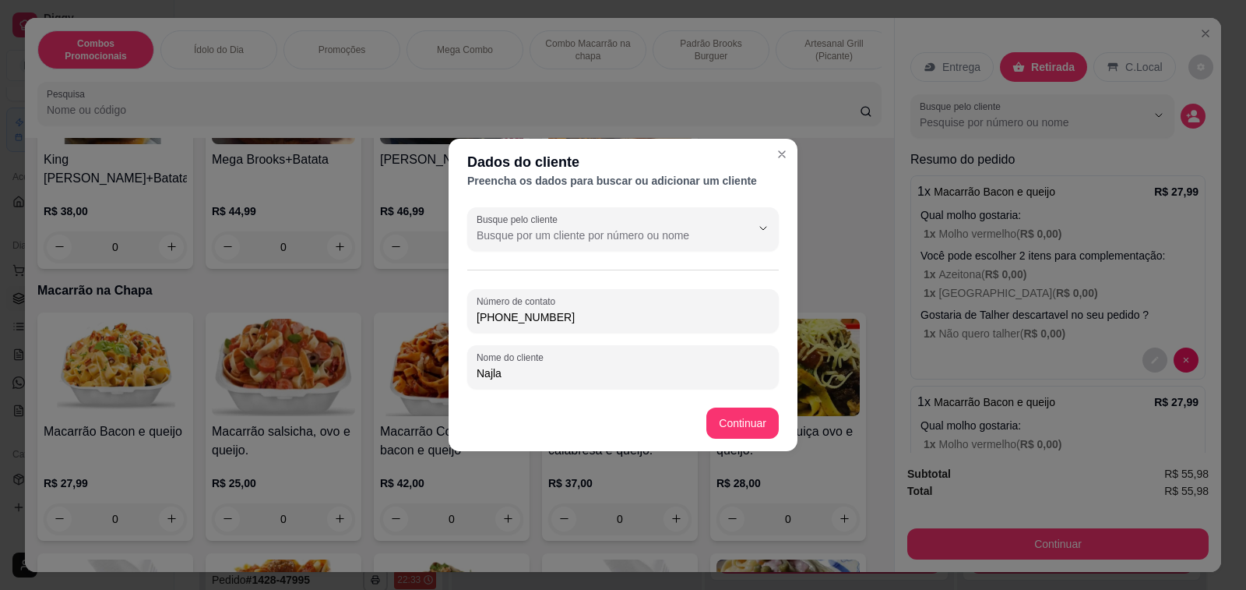
type input "Najla"
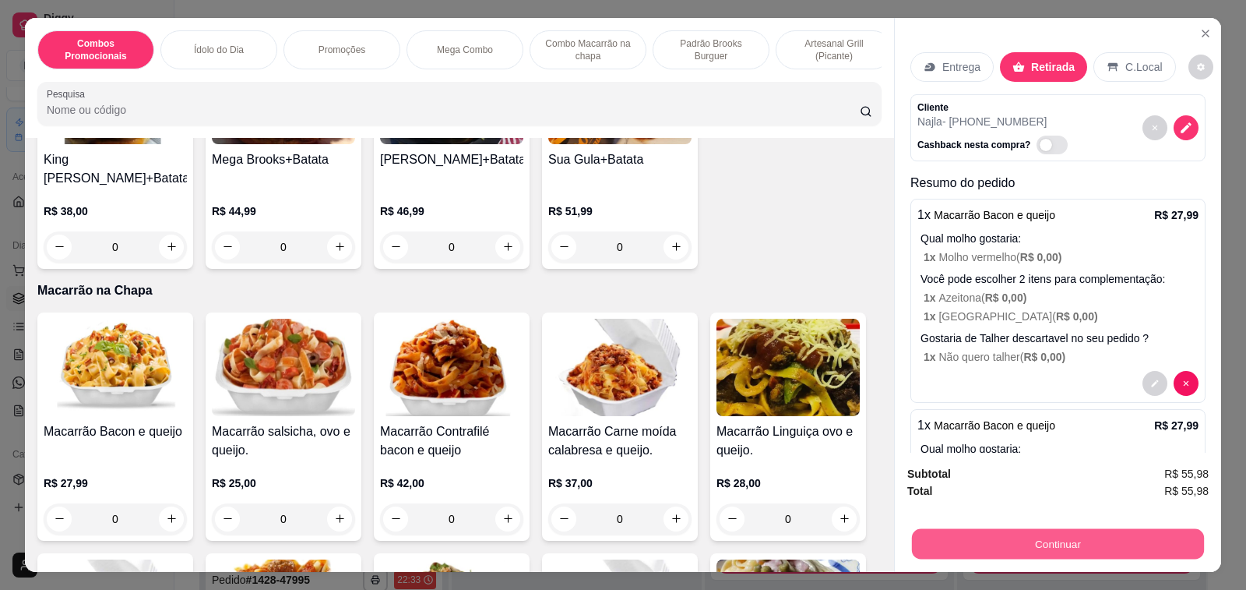
click at [1021, 539] on button "Continuar" at bounding box center [1058, 544] width 292 height 30
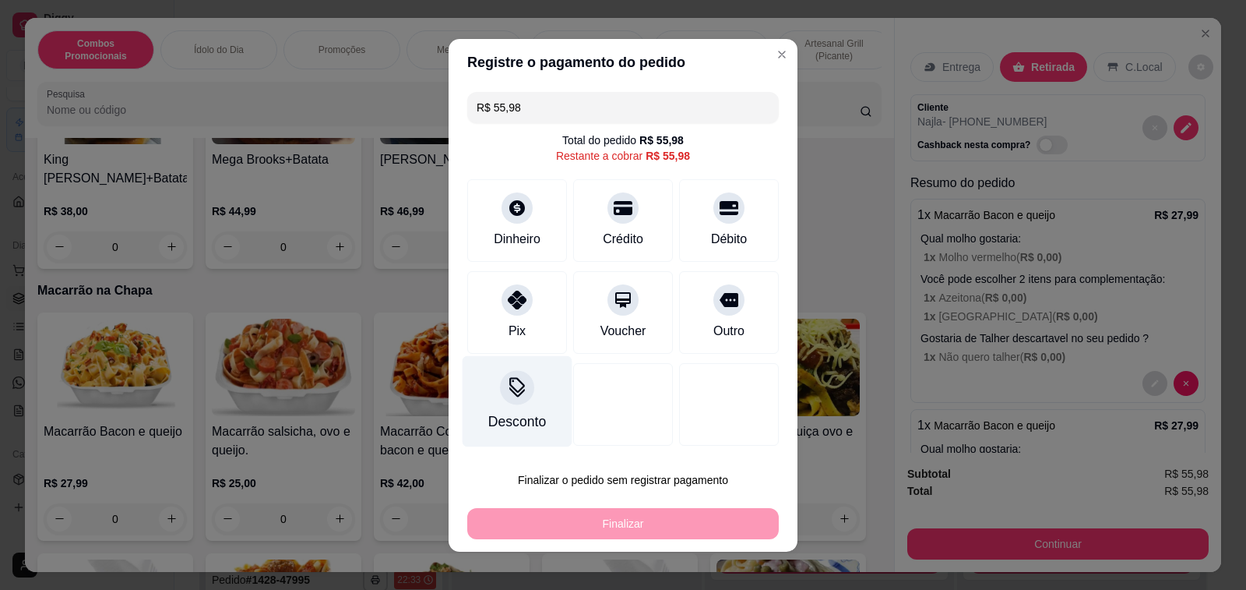
click at [534, 400] on div "Desconto" at bounding box center [518, 400] width 110 height 91
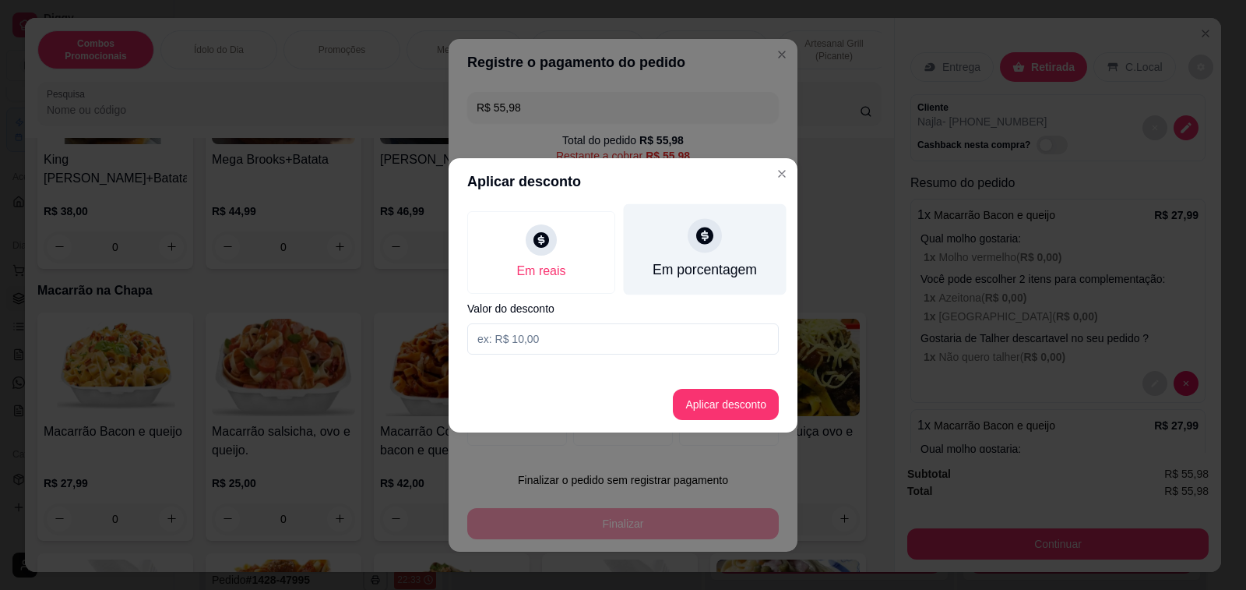
click at [696, 252] on div at bounding box center [705, 235] width 34 height 34
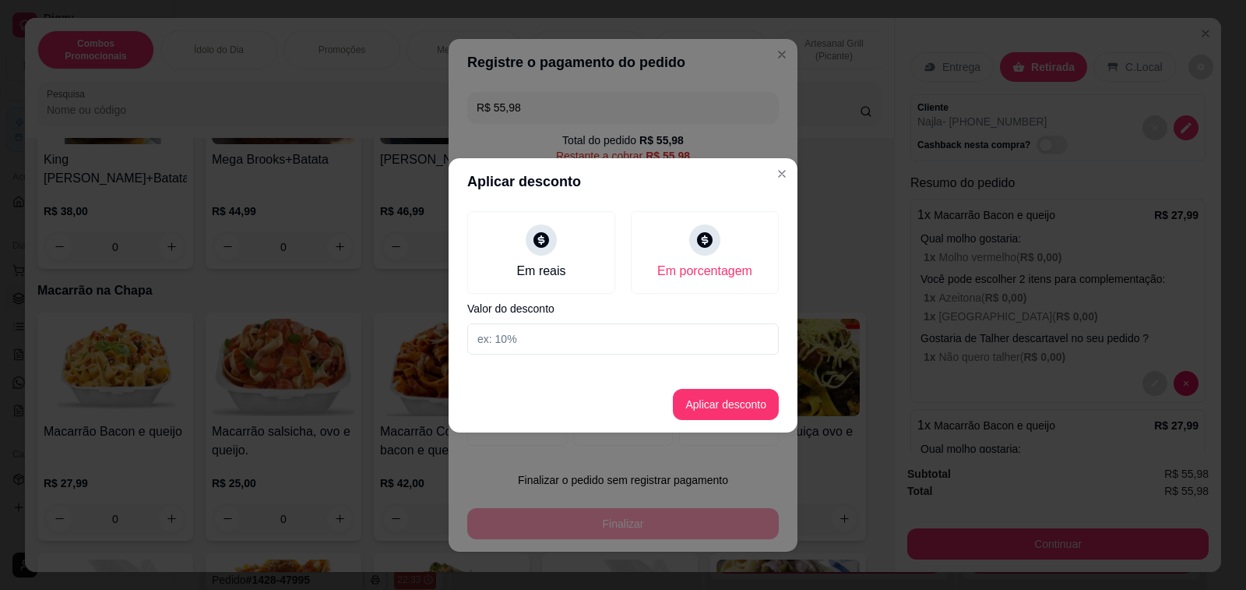
click at [572, 338] on input at bounding box center [623, 338] width 312 height 31
type input "20"
click at [719, 393] on button "Aplicar desconto" at bounding box center [726, 404] width 106 height 31
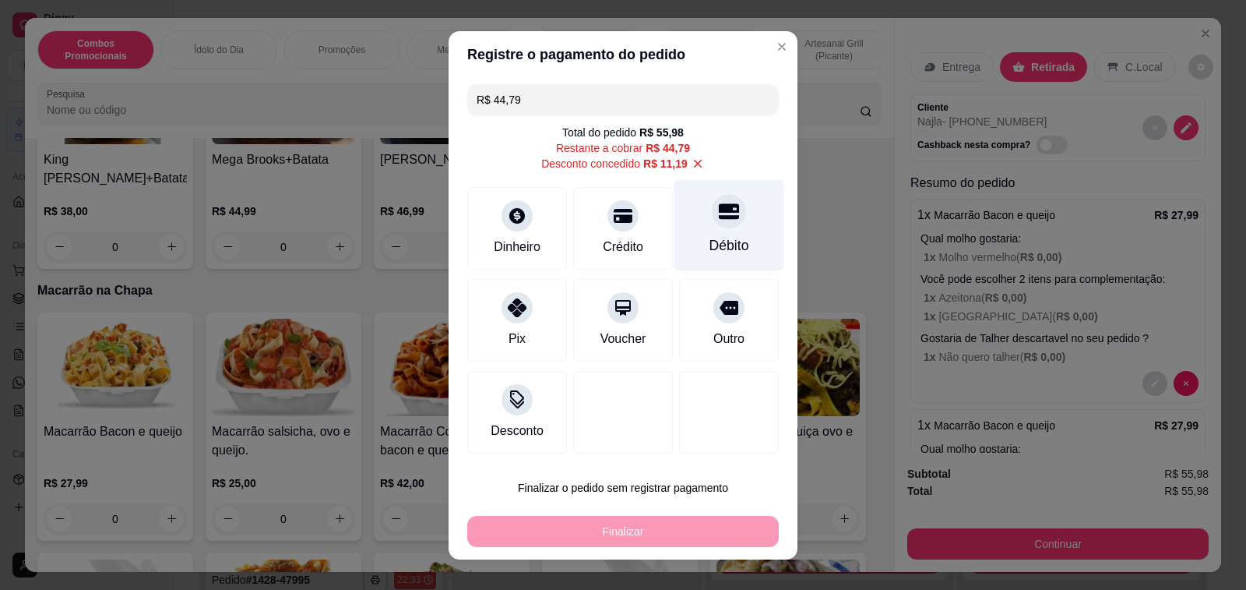
click at [731, 218] on div "Débito" at bounding box center [730, 224] width 110 height 91
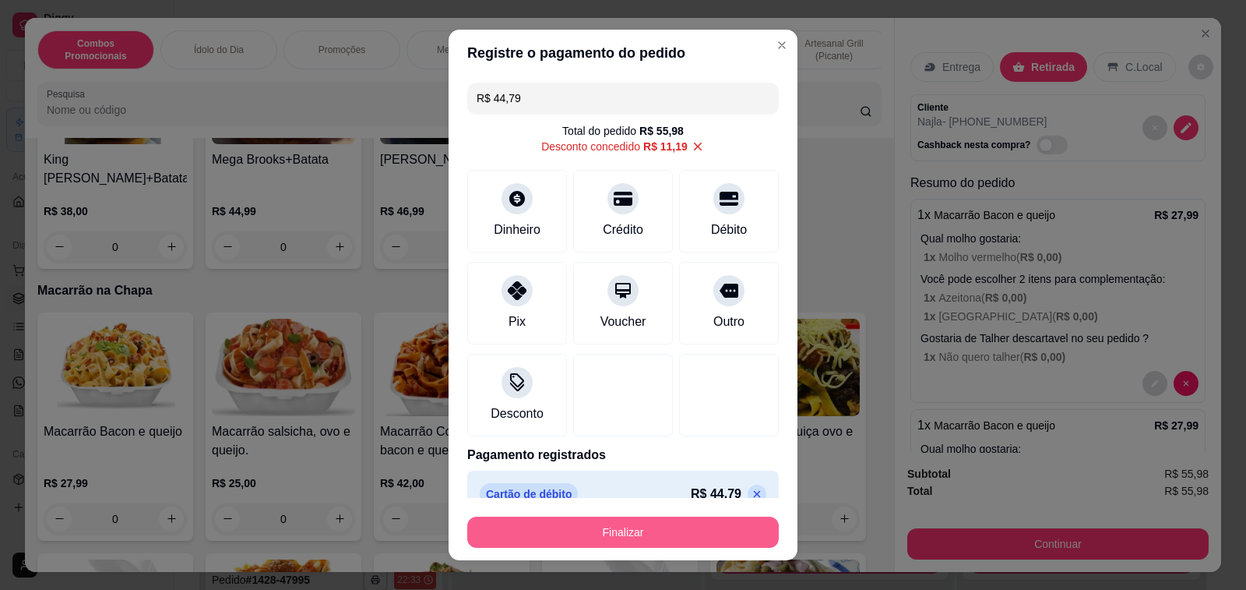
type input "R$ 0,00"
click at [629, 539] on button "Finalizar" at bounding box center [623, 531] width 312 height 31
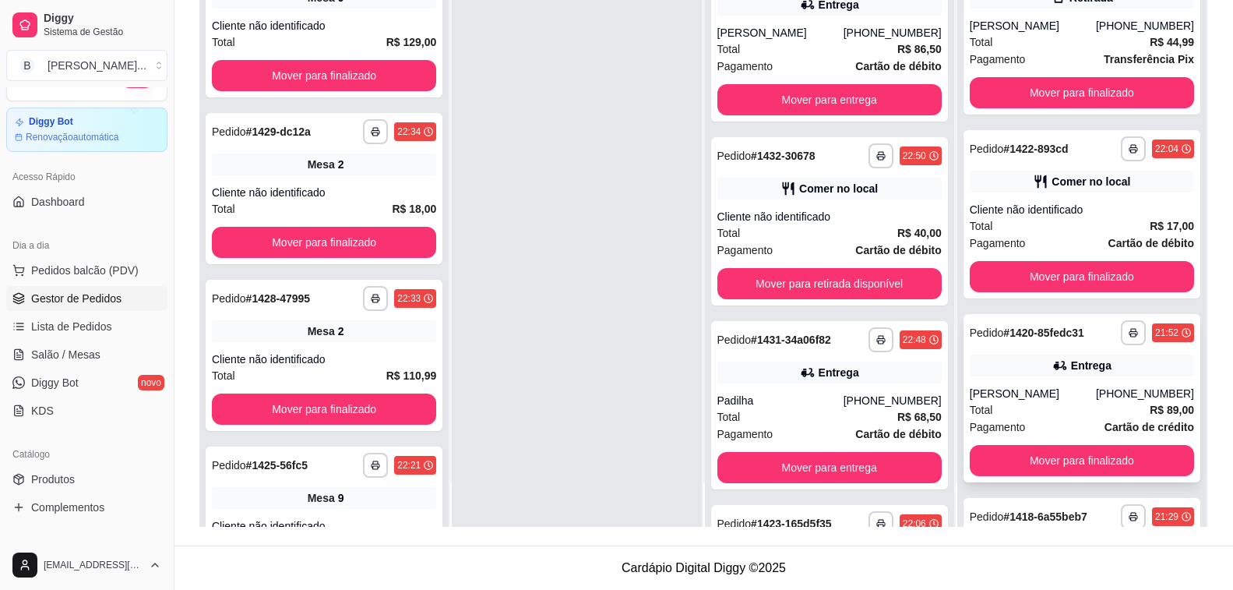
scroll to position [361, 0]
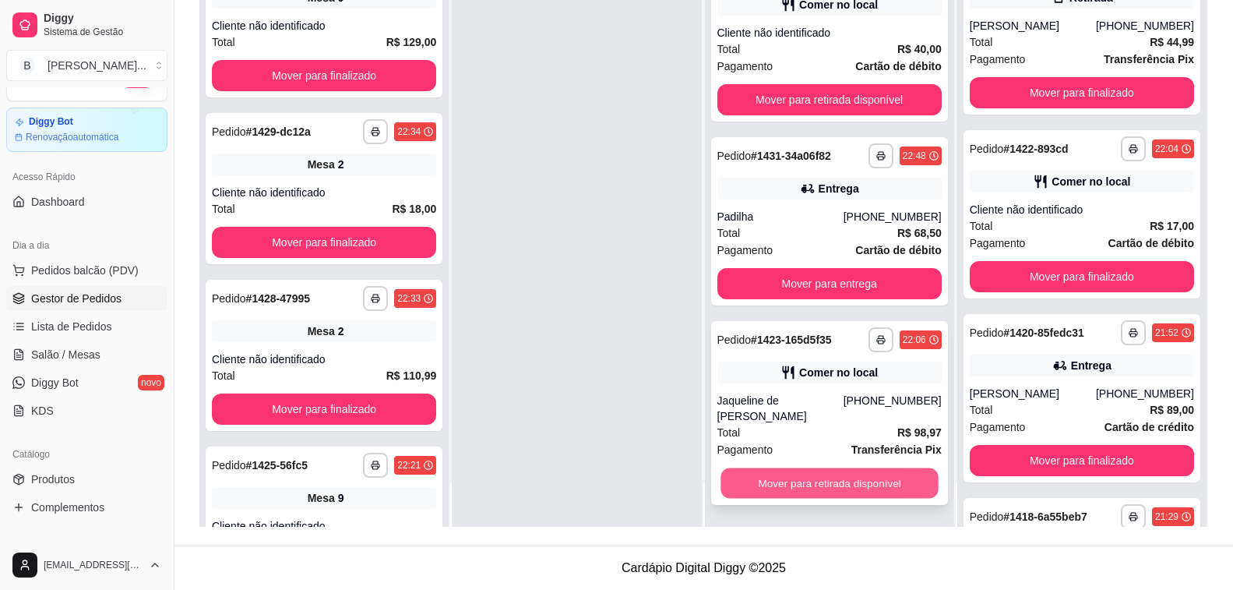
click at [819, 484] on button "Mover para retirada disponível" at bounding box center [830, 483] width 218 height 30
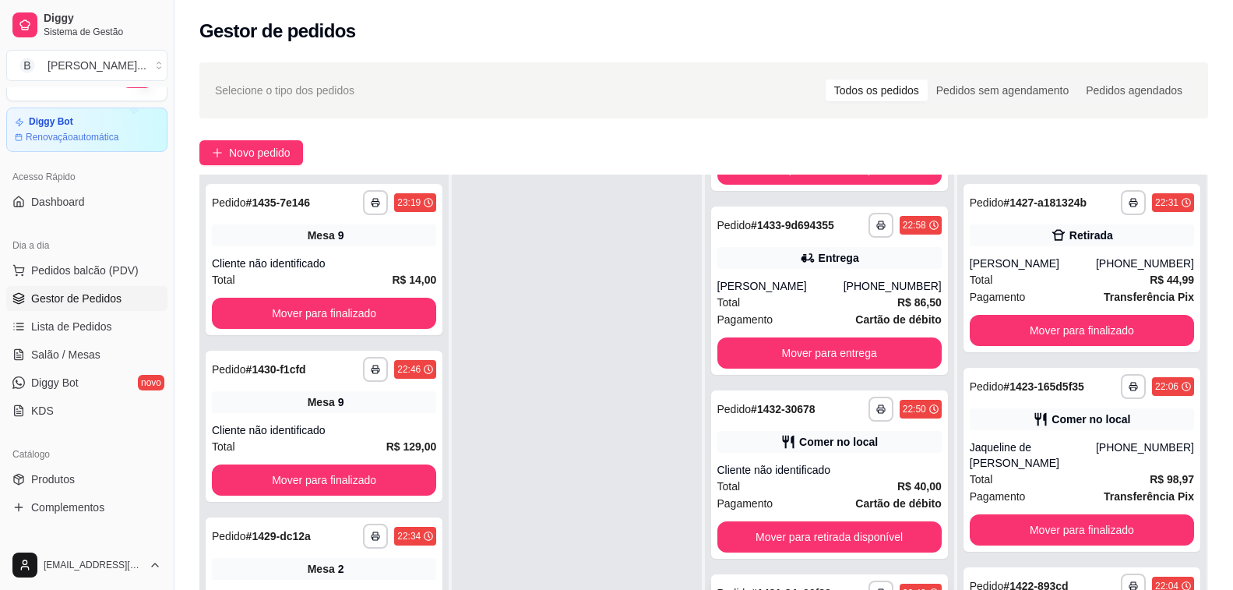
scroll to position [238, 0]
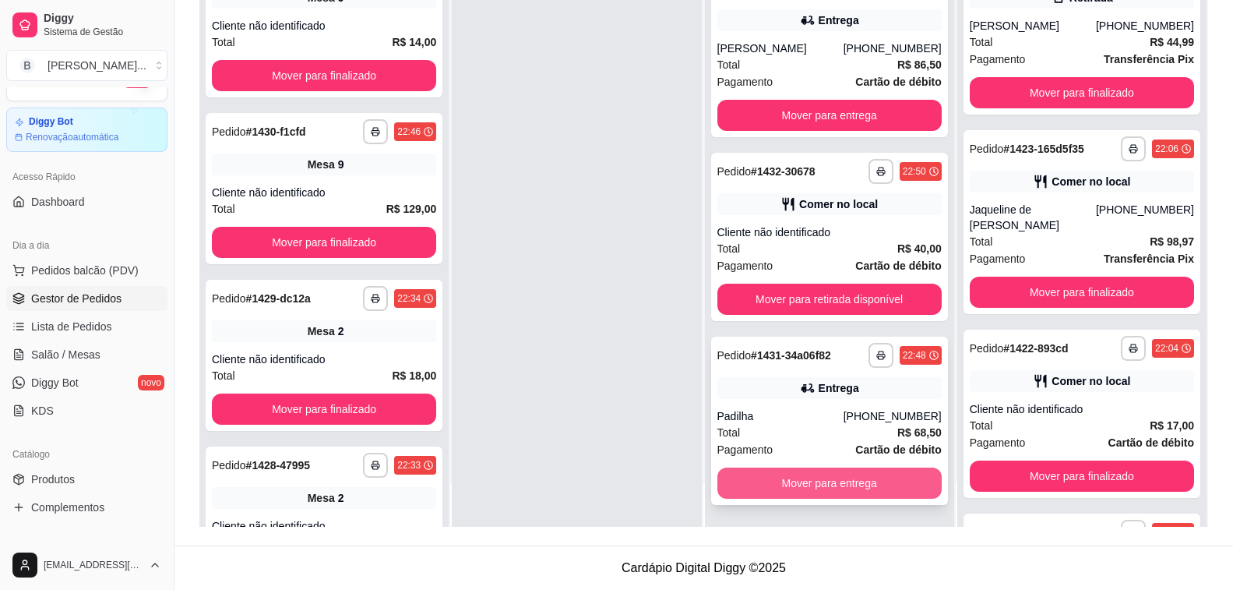
click at [798, 484] on button "Mover para entrega" at bounding box center [829, 482] width 224 height 31
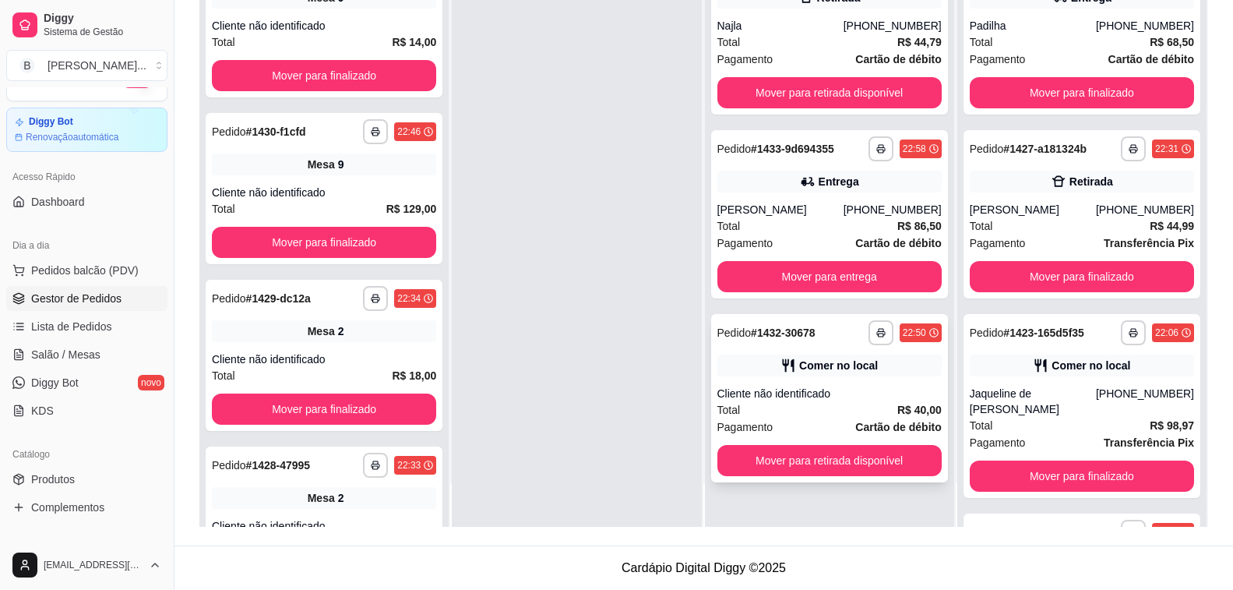
scroll to position [0, 0]
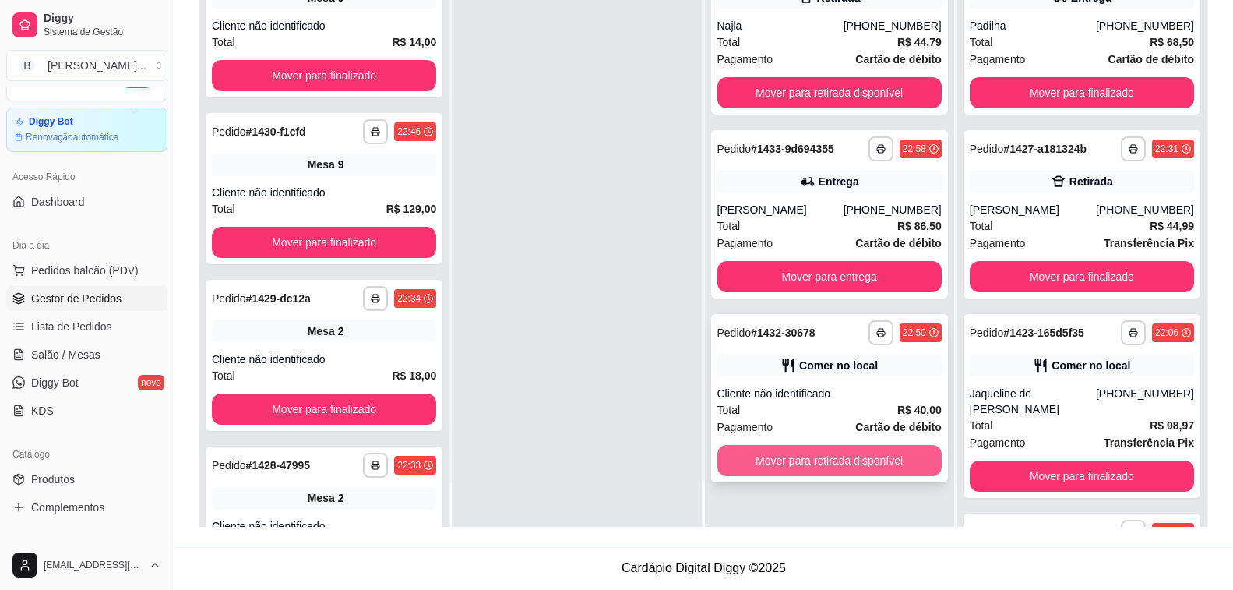
click at [815, 465] on button "Mover para retirada disponível" at bounding box center [829, 460] width 224 height 31
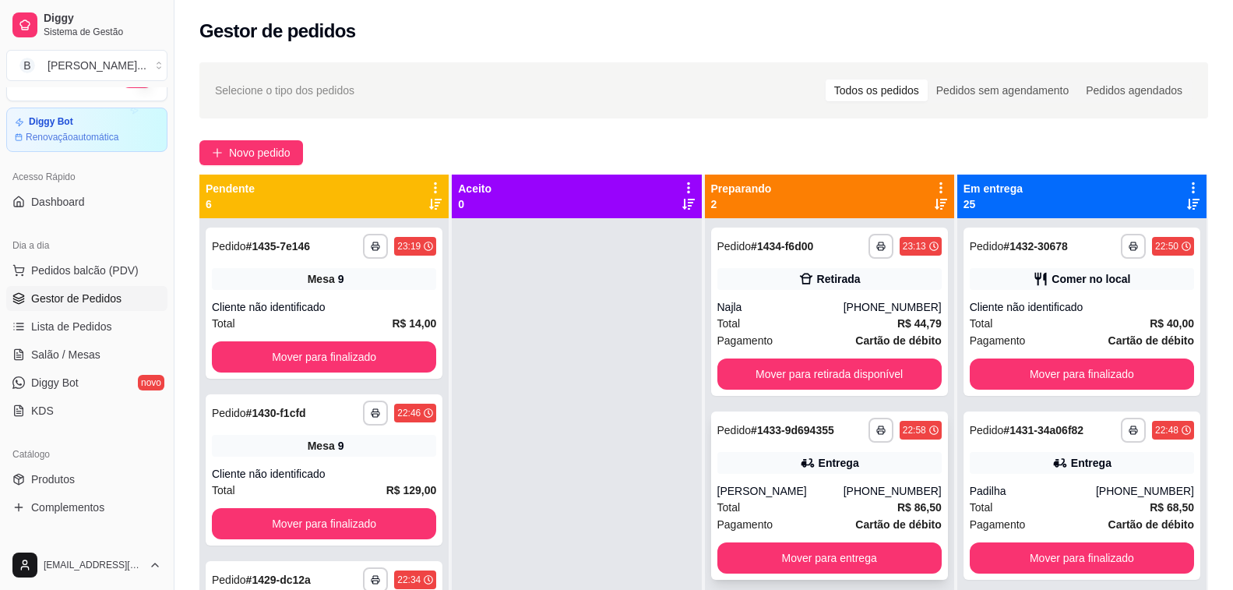
scroll to position [44, 0]
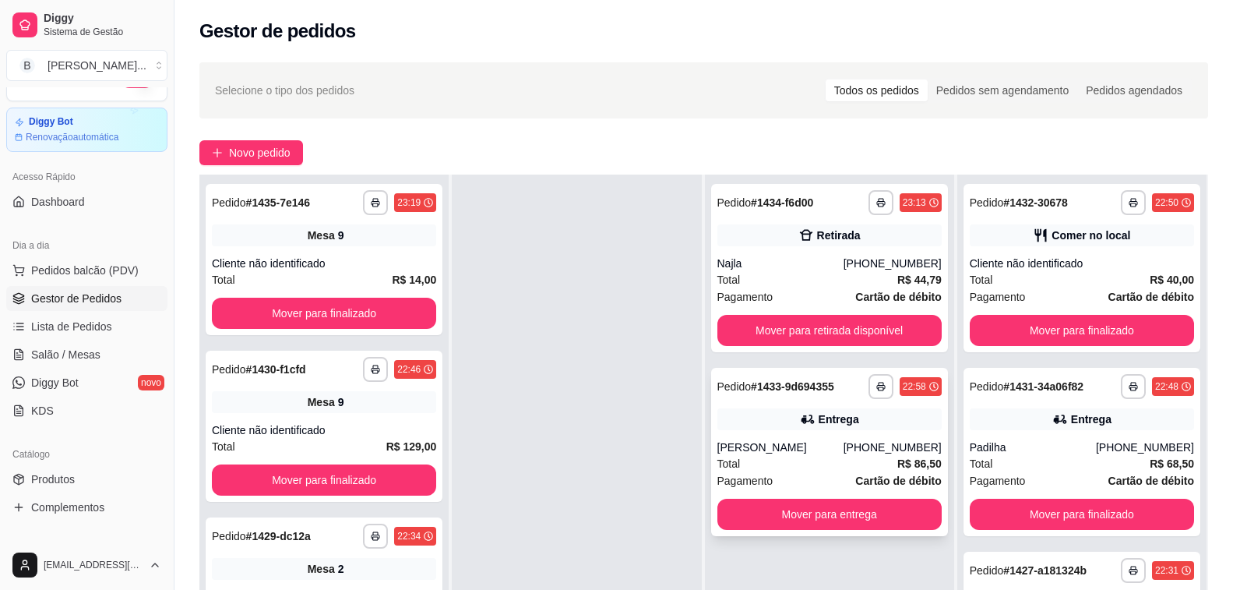
click at [818, 468] on div "Total R$ 86,50" at bounding box center [829, 463] width 224 height 17
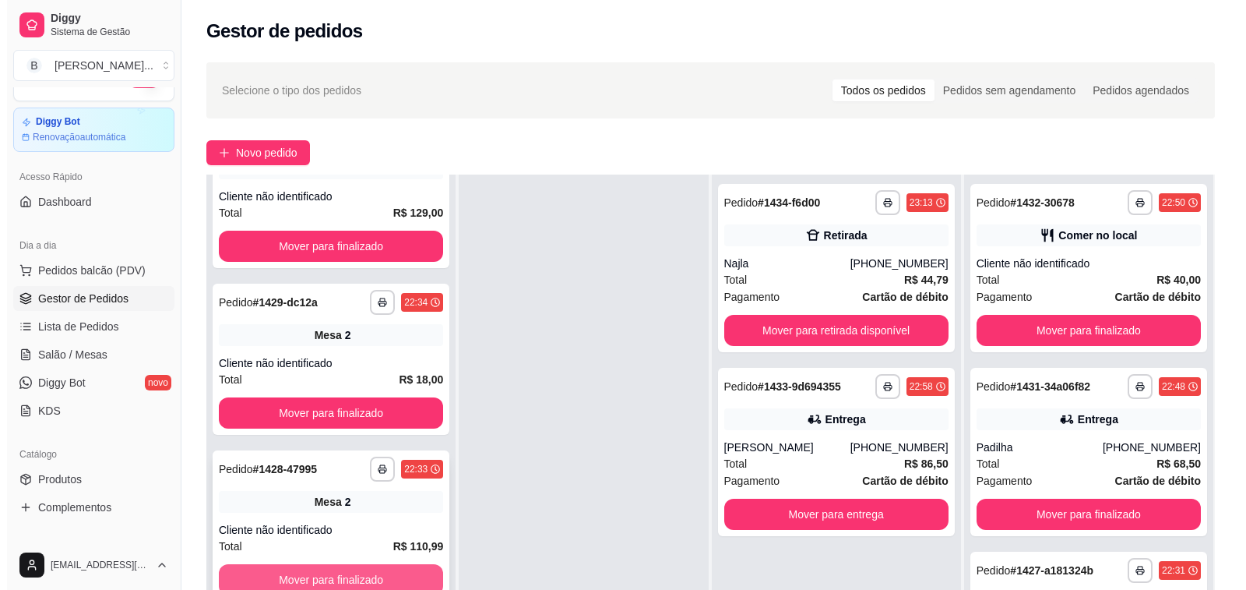
scroll to position [312, 0]
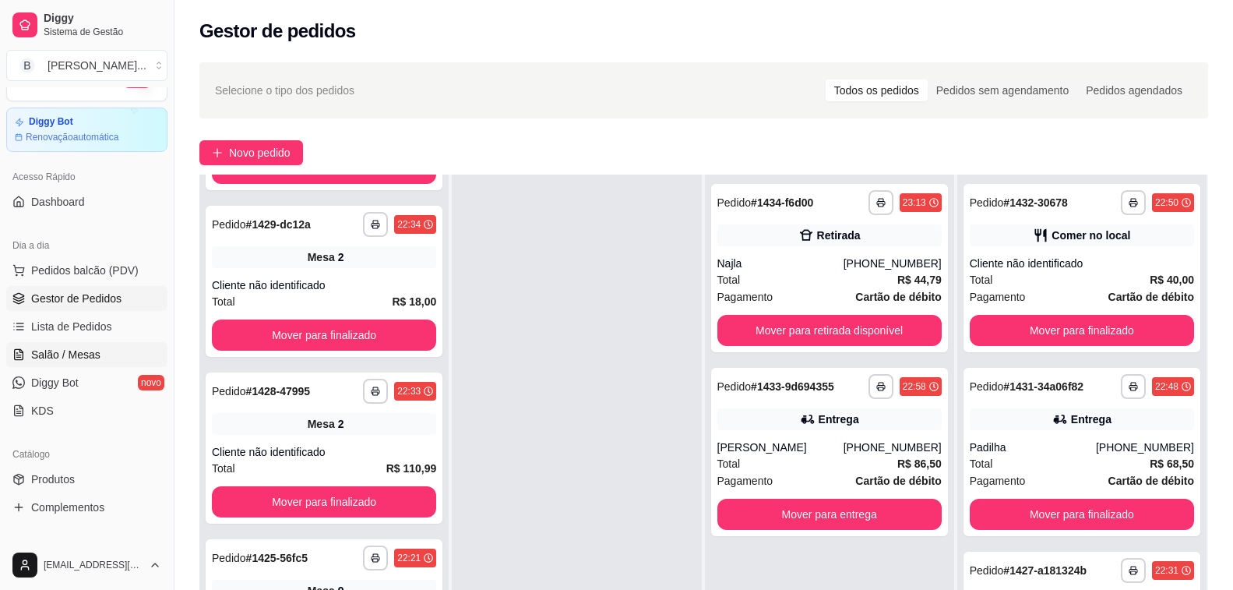
click at [58, 357] on span "Salão / Mesas" at bounding box center [65, 355] width 69 height 16
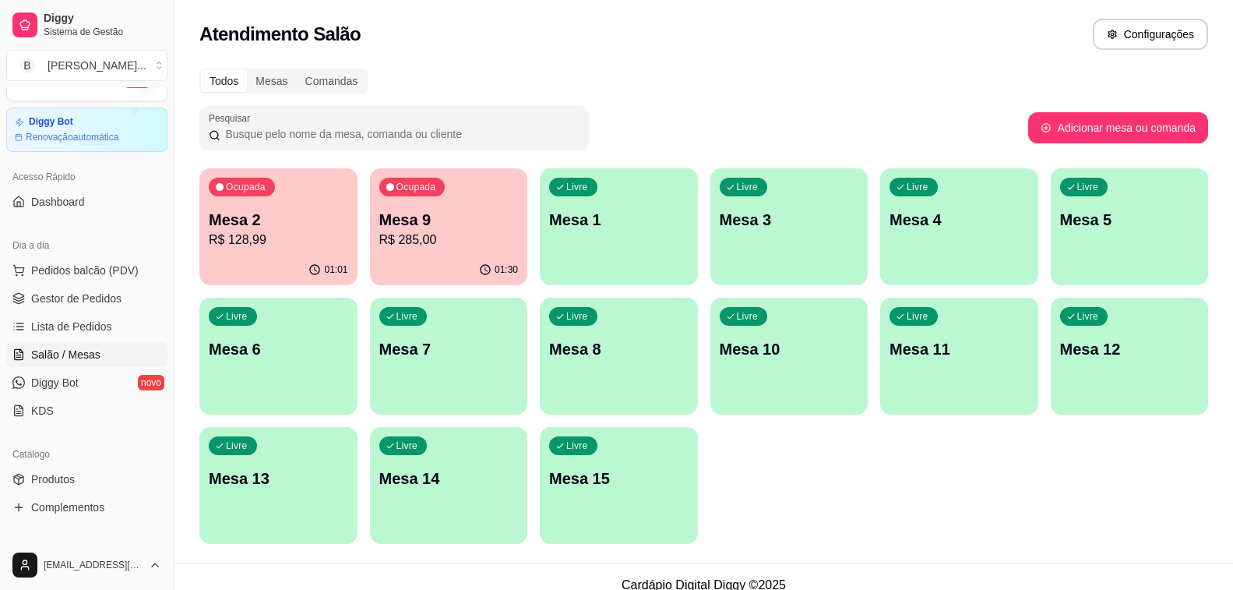
click at [422, 244] on p "R$ 285,00" at bounding box center [448, 240] width 139 height 19
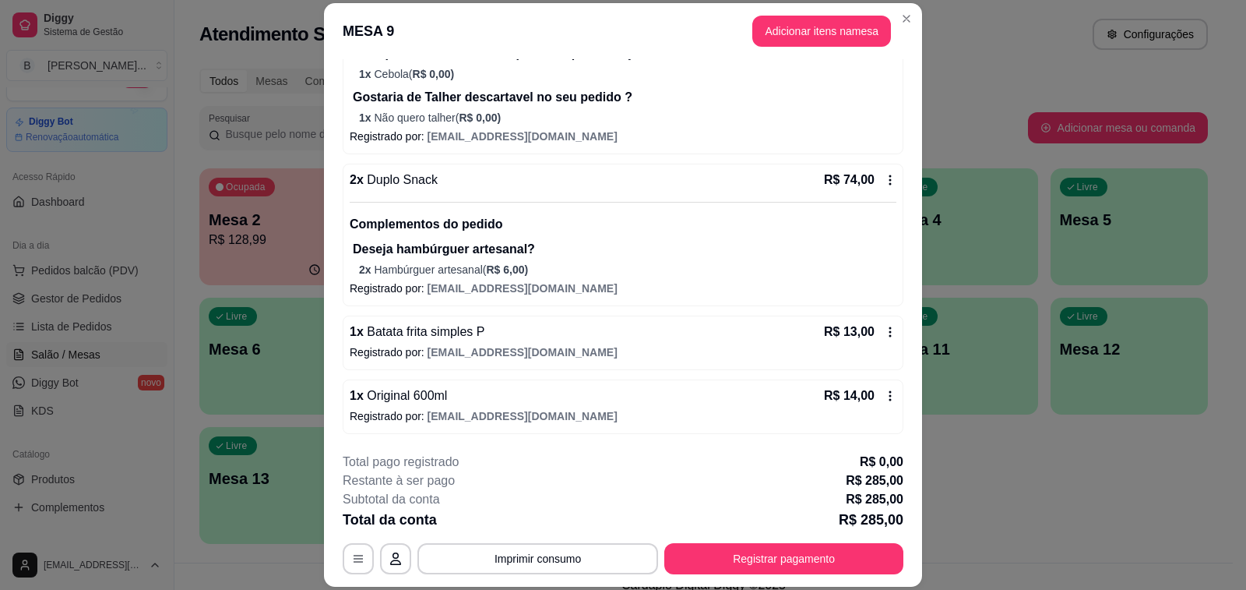
scroll to position [47, 0]
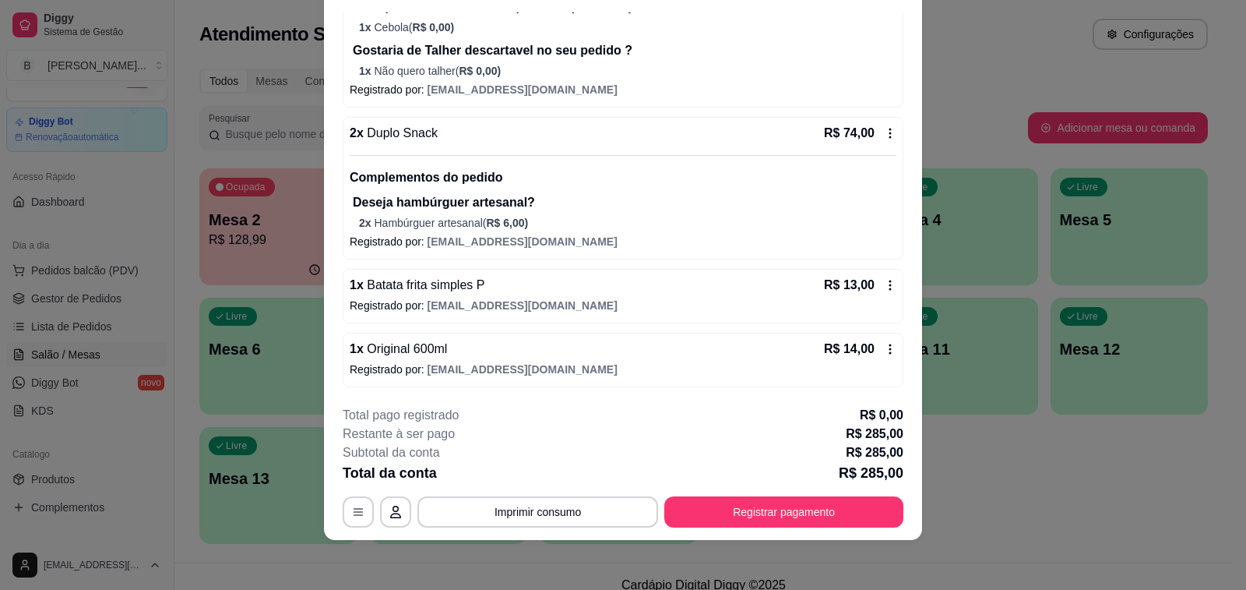
drag, startPoint x: 641, startPoint y: 355, endPoint x: 640, endPoint y: 381, distance: 25.7
click at [640, 381] on div "1 x Original 600ml R$ 14,00 Registrado por: [EMAIL_ADDRESS][DOMAIN_NAME]" at bounding box center [623, 360] width 561 height 55
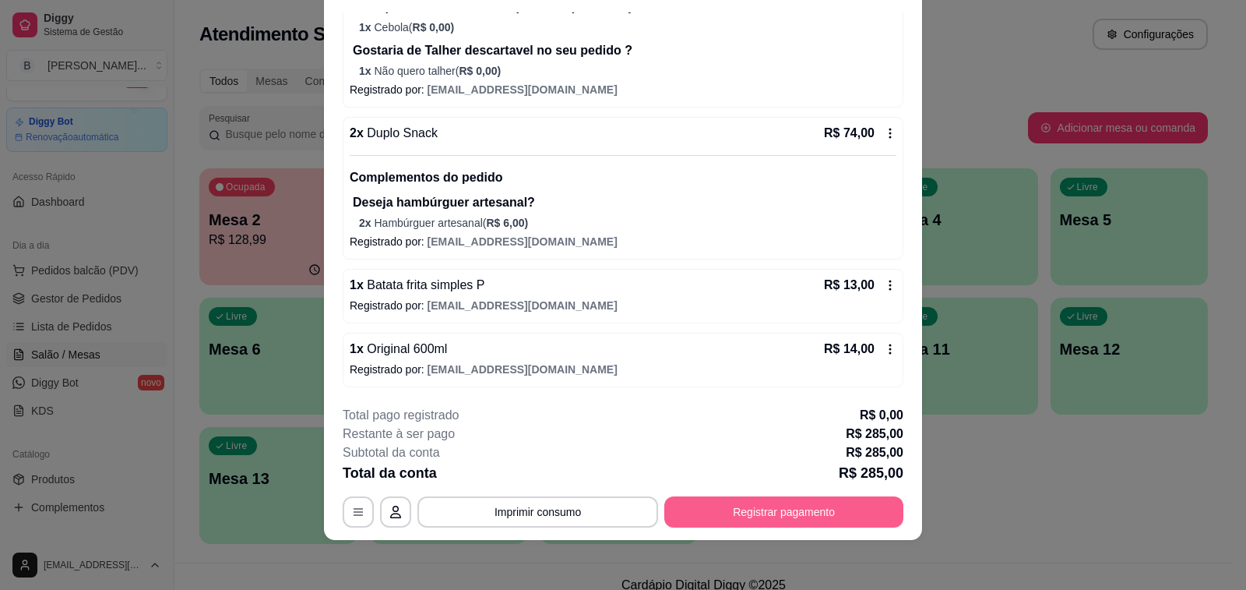
click at [828, 511] on button "Registrar pagamento" at bounding box center [783, 511] width 239 height 31
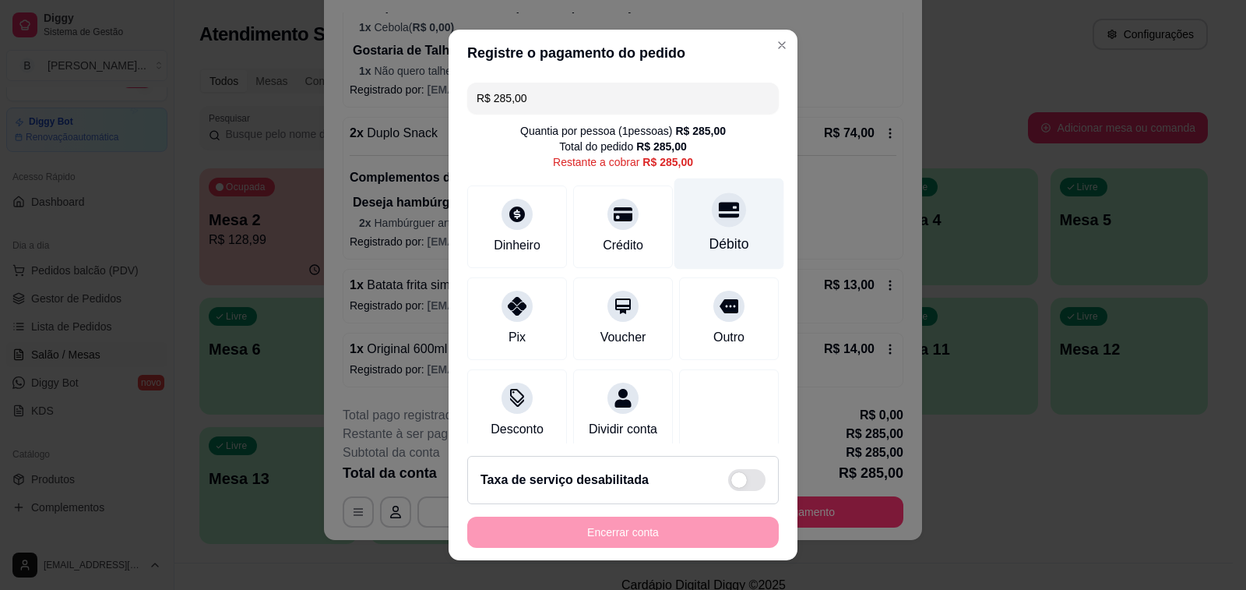
click at [712, 217] on div at bounding box center [729, 209] width 34 height 34
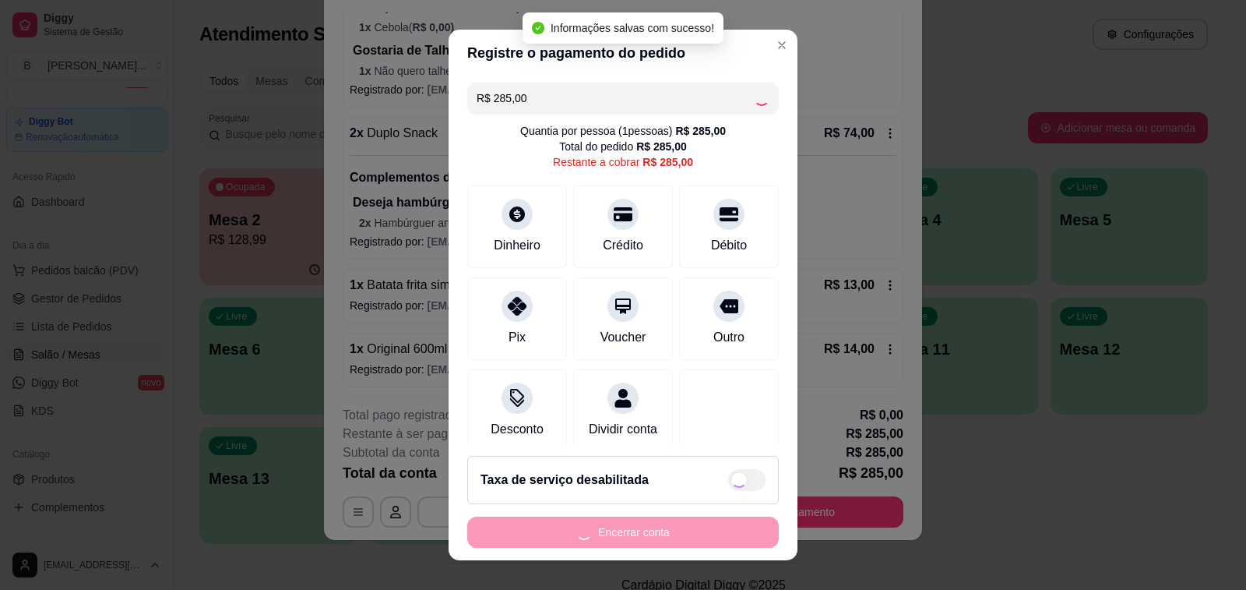
type input "R$ 0,00"
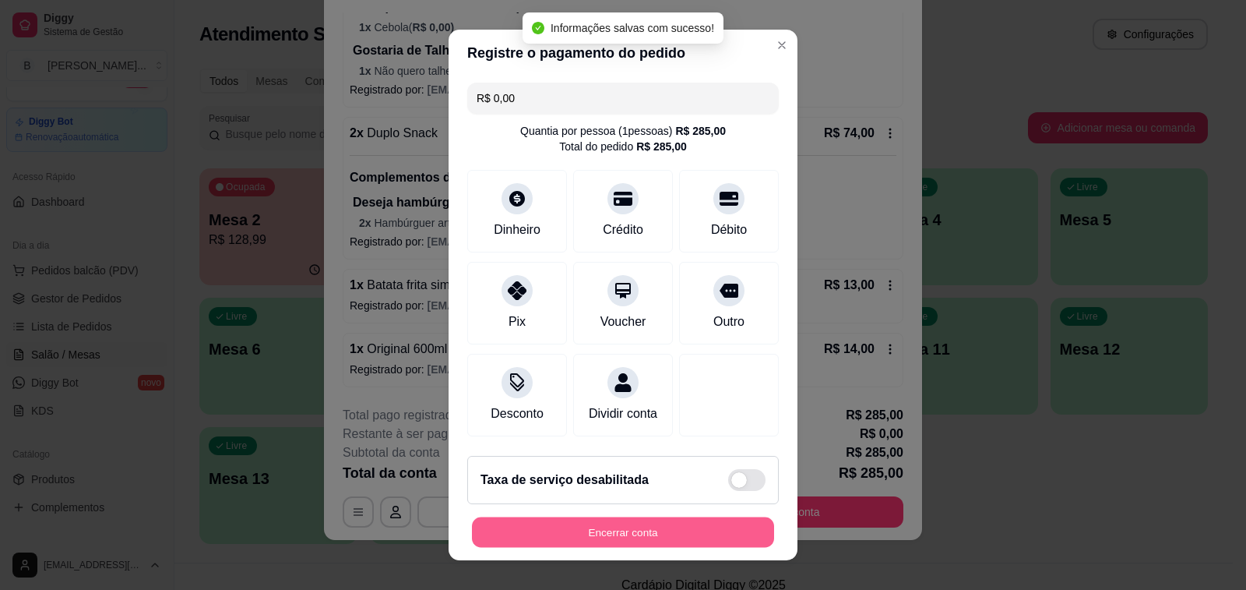
click at [627, 535] on button "Encerrar conta" at bounding box center [623, 532] width 302 height 30
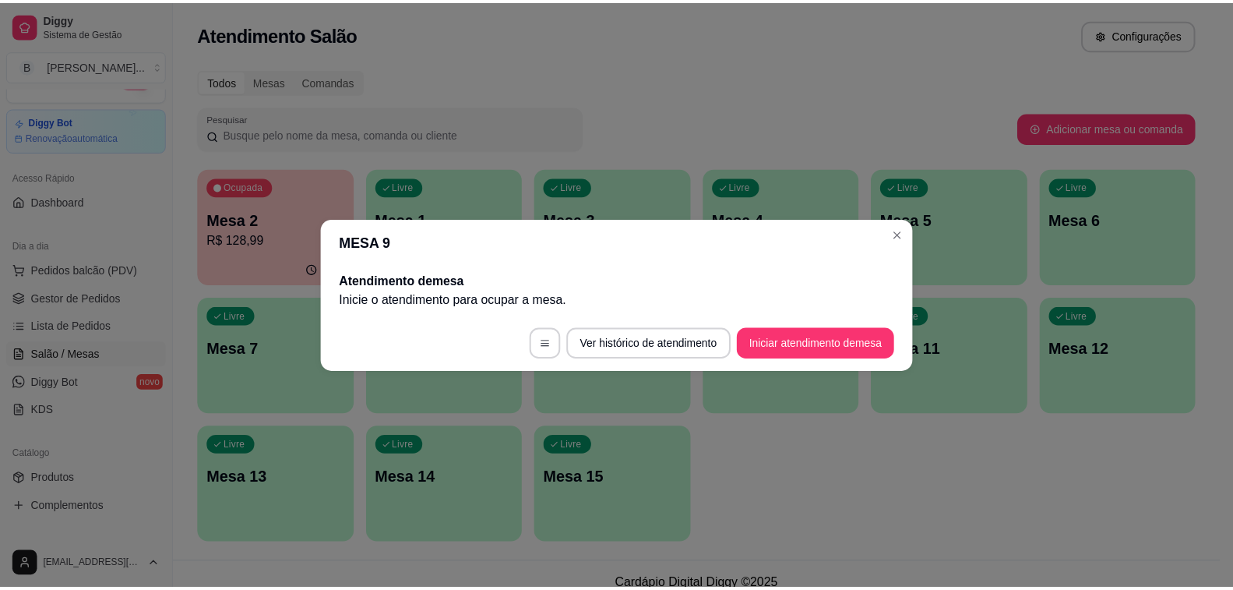
scroll to position [0, 0]
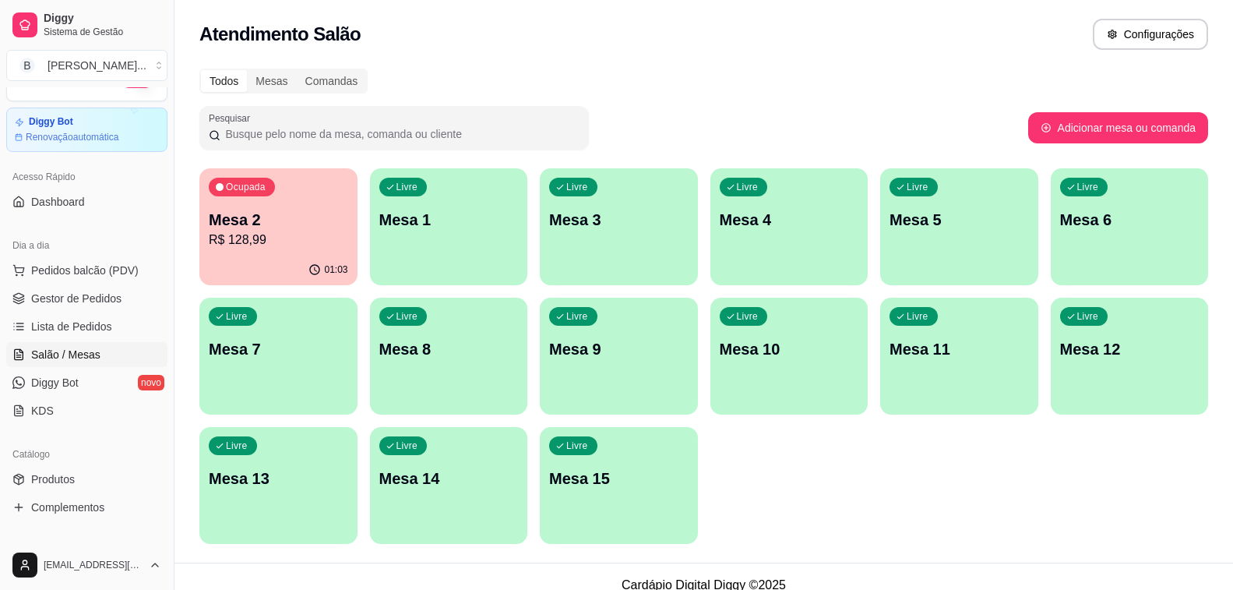
click at [238, 239] on p "R$ 128,99" at bounding box center [278, 240] width 139 height 19
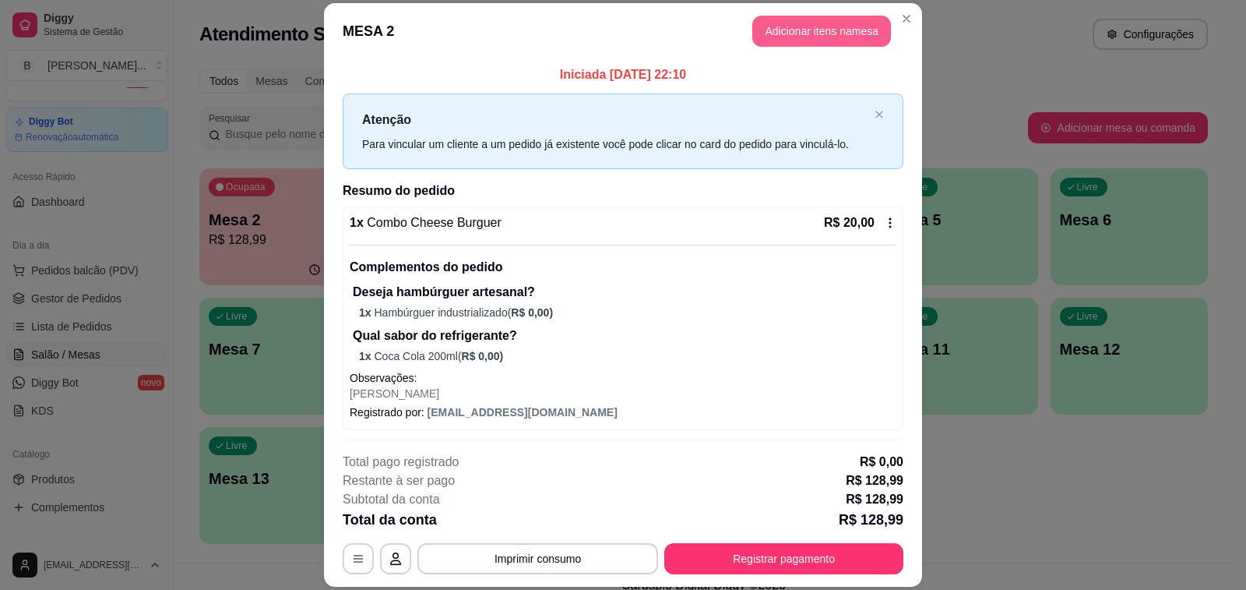
click at [813, 16] on button "Adicionar itens na mesa" at bounding box center [821, 31] width 139 height 31
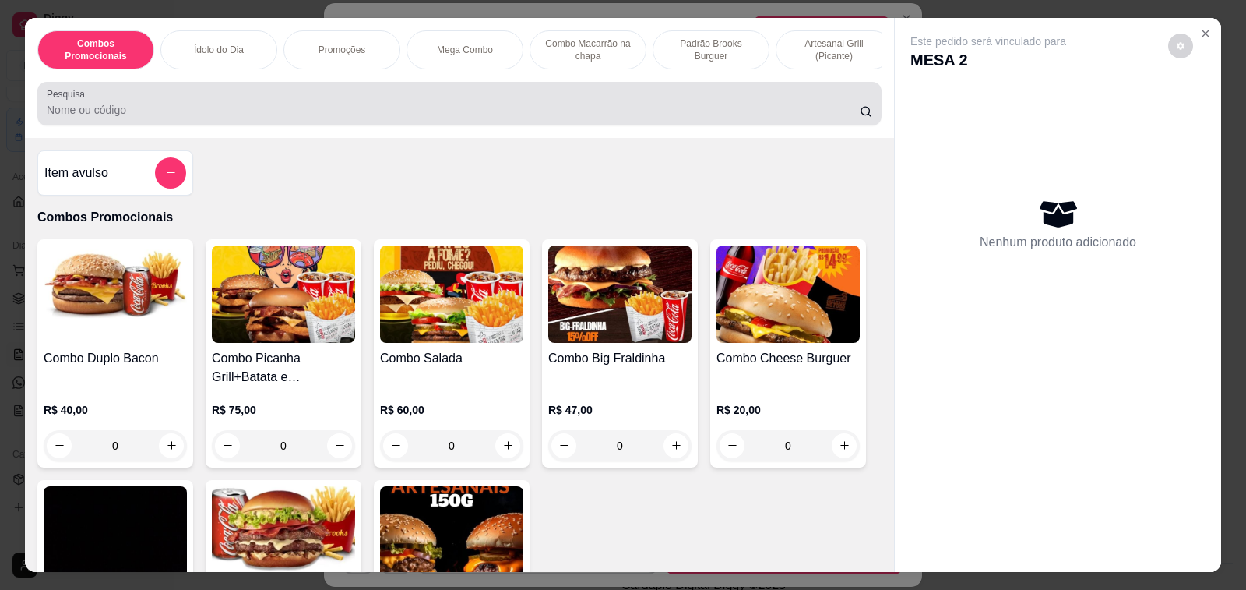
click at [217, 114] on input "Pesquisa" at bounding box center [453, 110] width 813 height 16
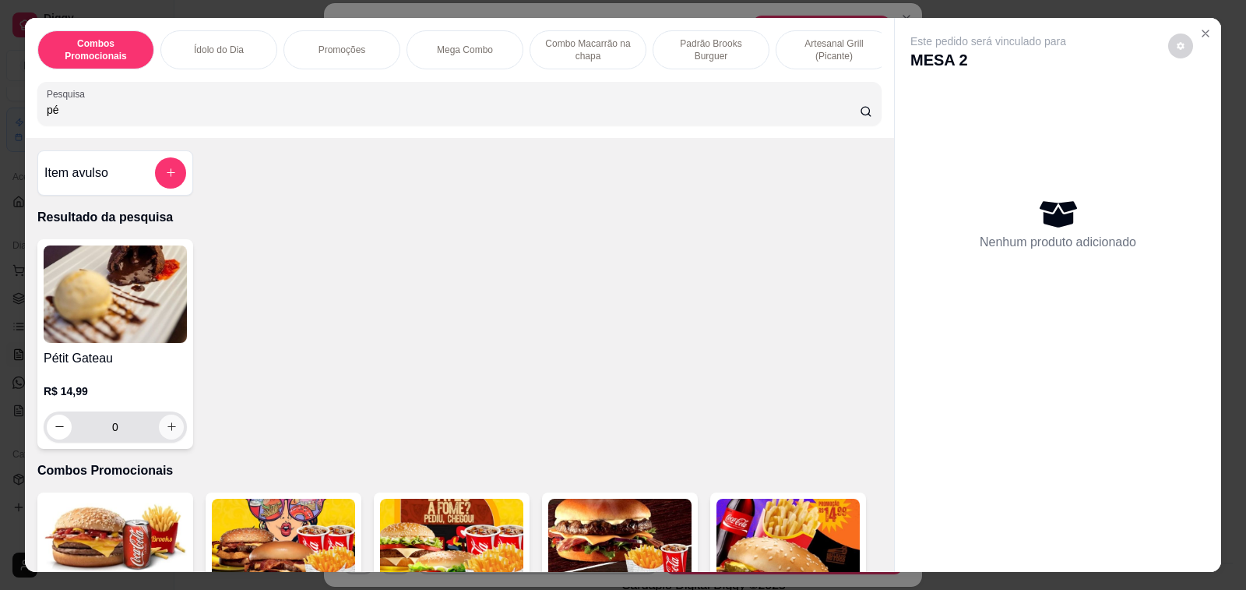
type input "pé"
click at [166, 429] on icon "increase-product-quantity" at bounding box center [172, 427] width 12 height 12
type input "1"
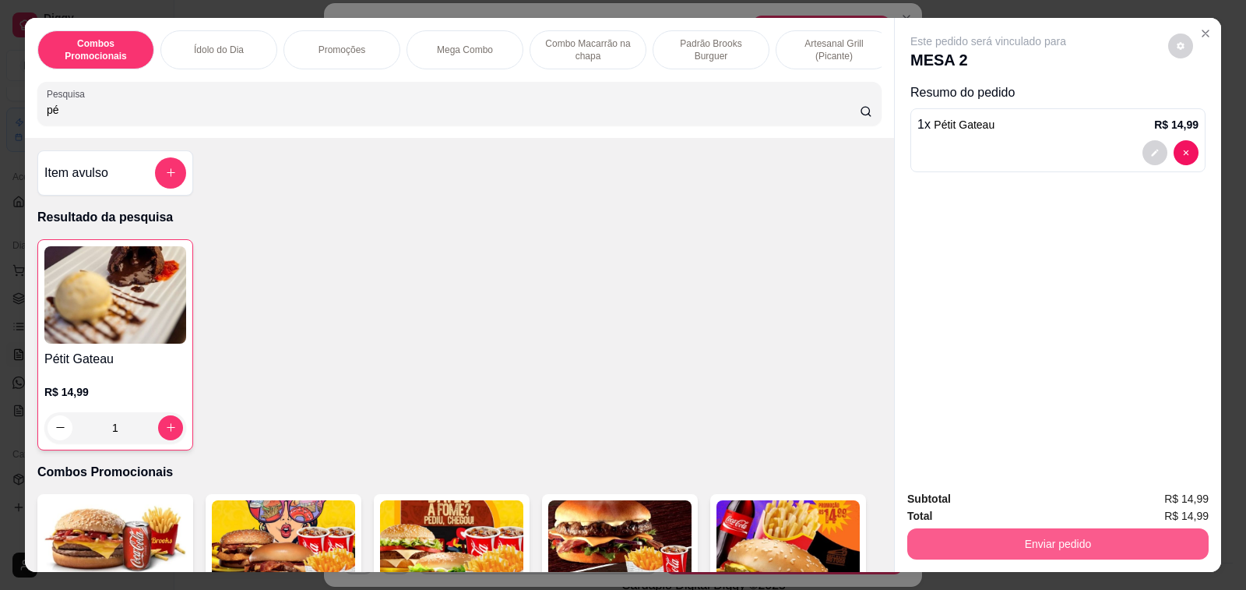
click at [1031, 537] on button "Enviar pedido" at bounding box center [1057, 543] width 301 height 31
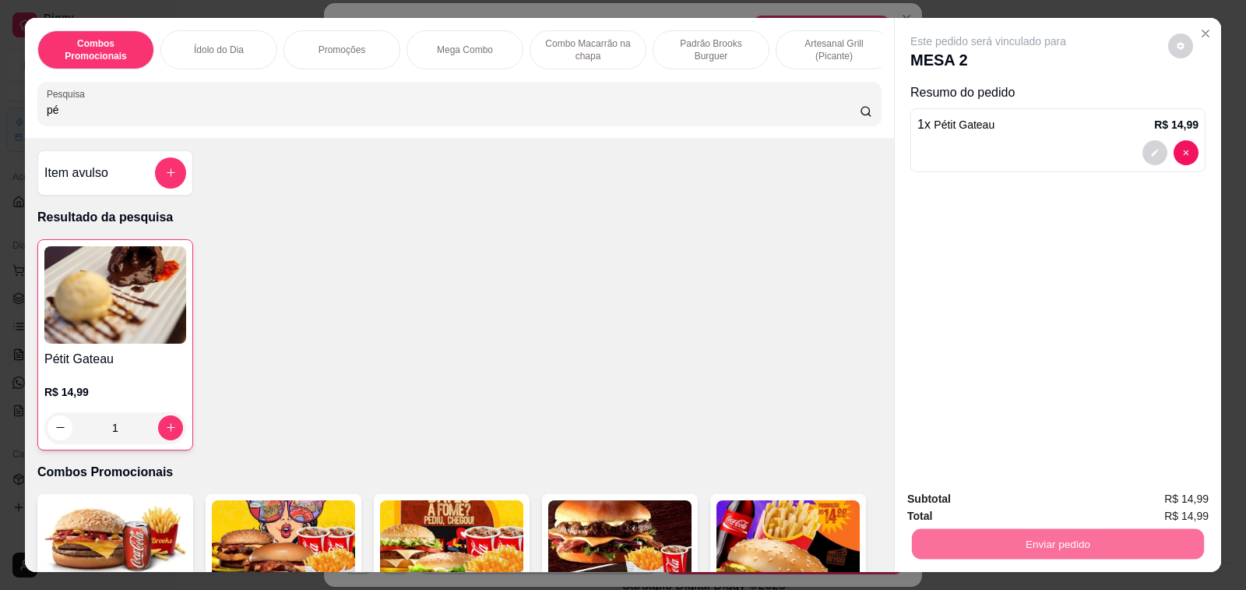
click at [1157, 495] on button "Enviar pedido" at bounding box center [1168, 499] width 86 height 29
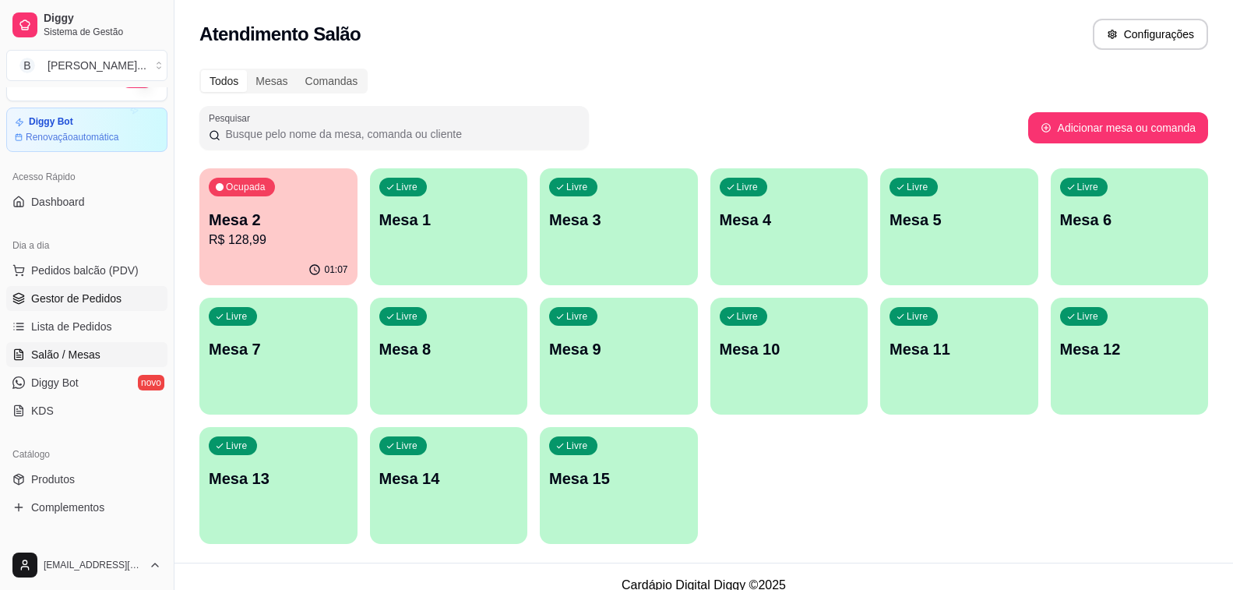
click at [122, 289] on link "Gestor de Pedidos" at bounding box center [86, 298] width 161 height 25
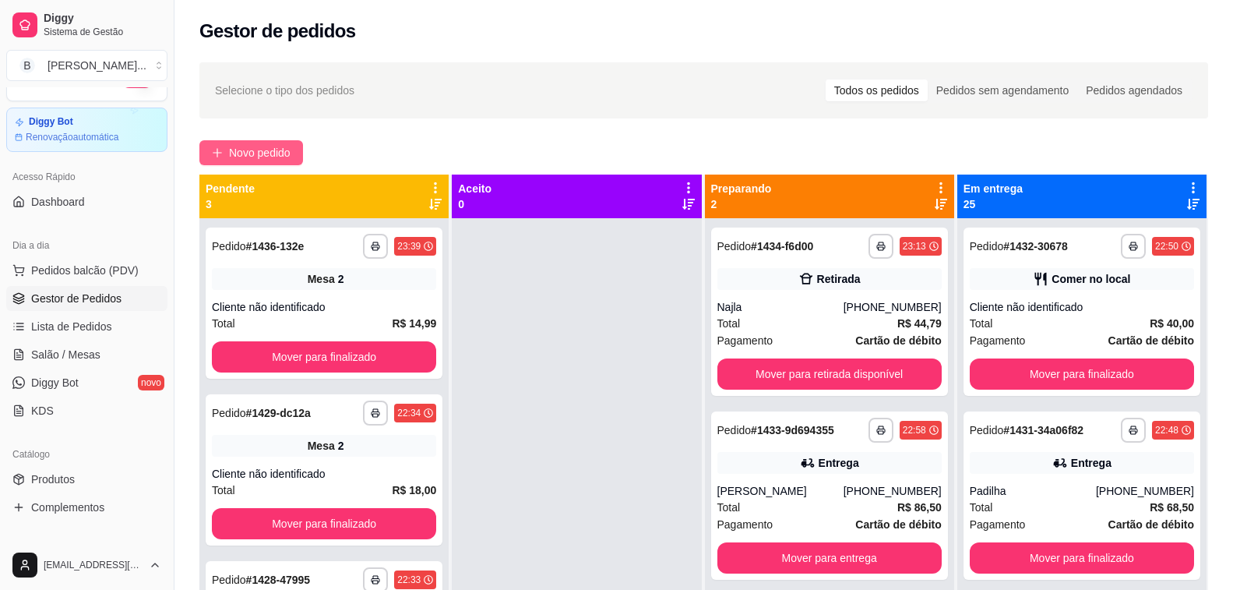
click at [261, 158] on span "Novo pedido" at bounding box center [260, 152] width 62 height 17
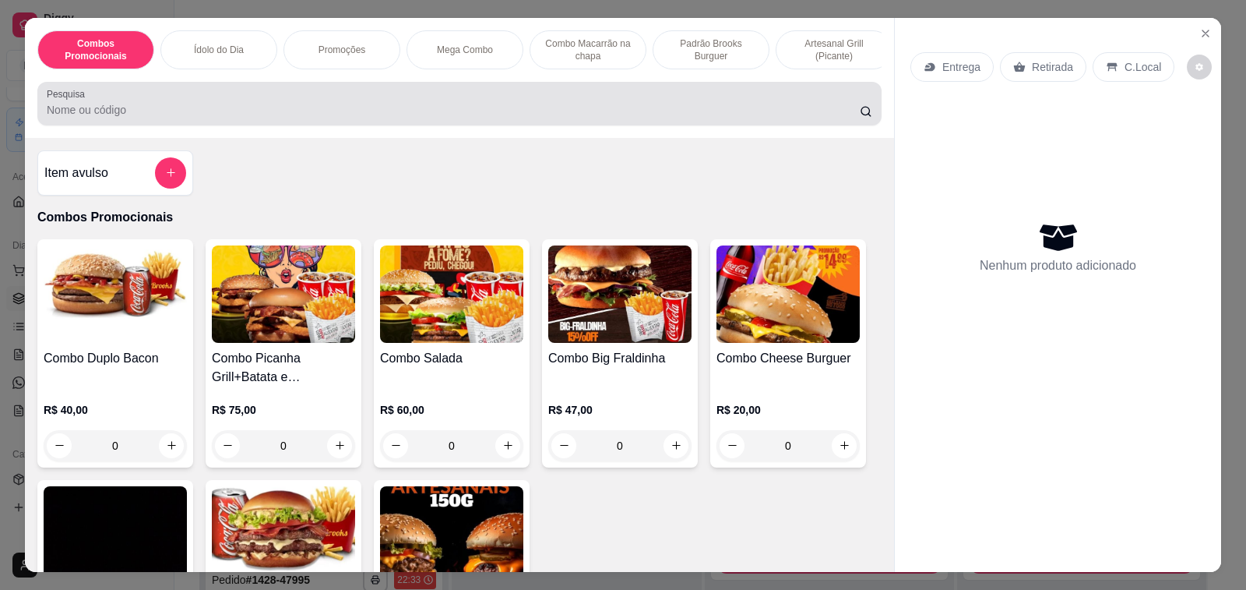
click at [256, 113] on input "Pesquisa" at bounding box center [453, 110] width 813 height 16
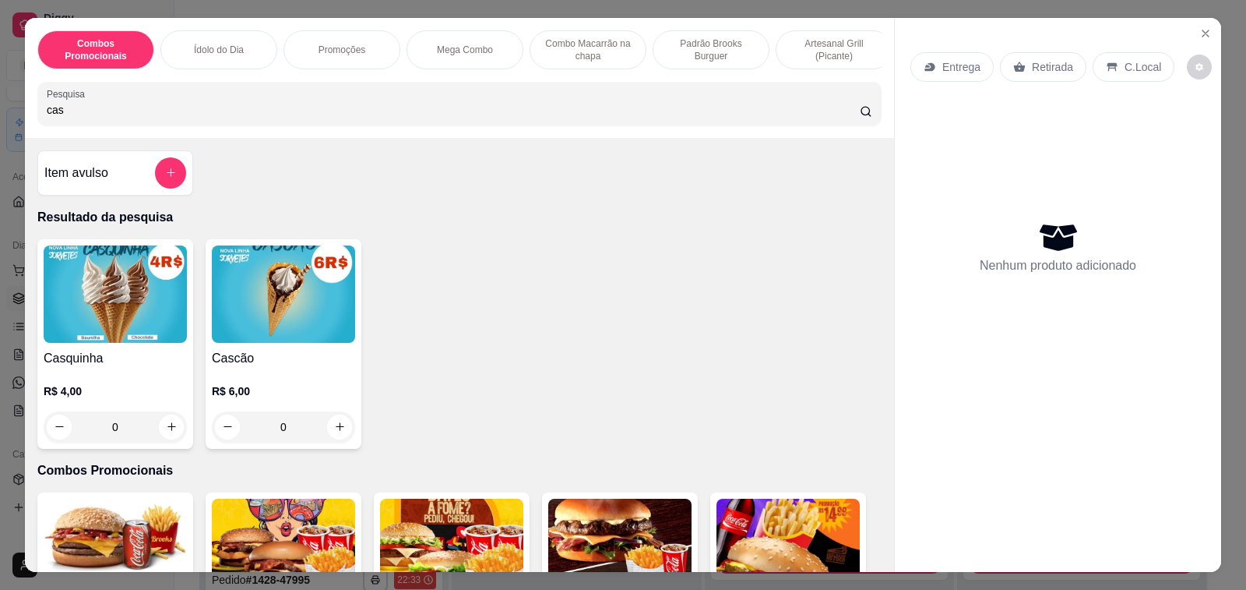
type input "cas"
click at [164, 432] on div "0" at bounding box center [115, 426] width 143 height 31
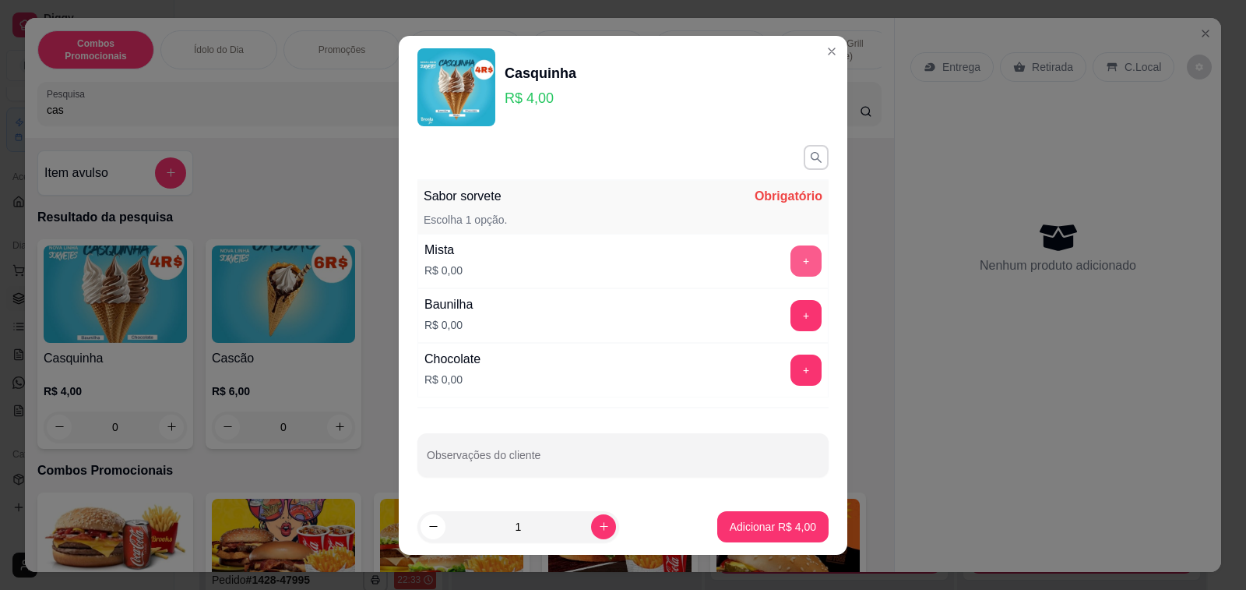
click at [791, 263] on button "+" at bounding box center [806, 260] width 31 height 31
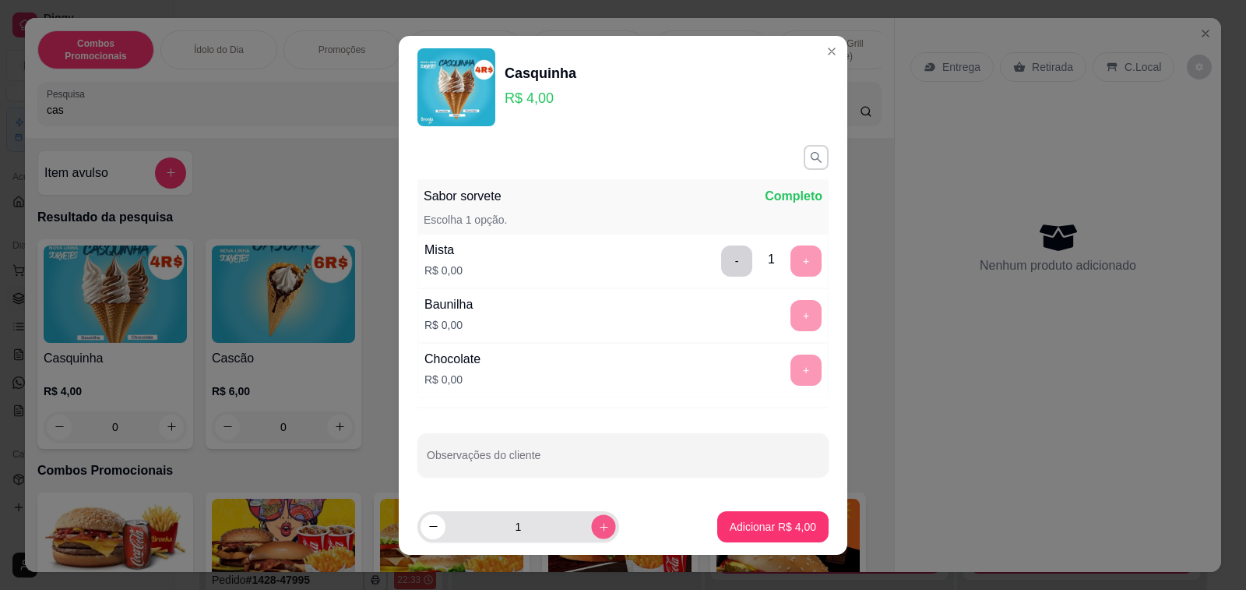
click at [598, 525] on icon "increase-product-quantity" at bounding box center [604, 526] width 12 height 12
type input "3"
click at [757, 521] on p "Adicionar R$ 12,00" at bounding box center [770, 527] width 93 height 16
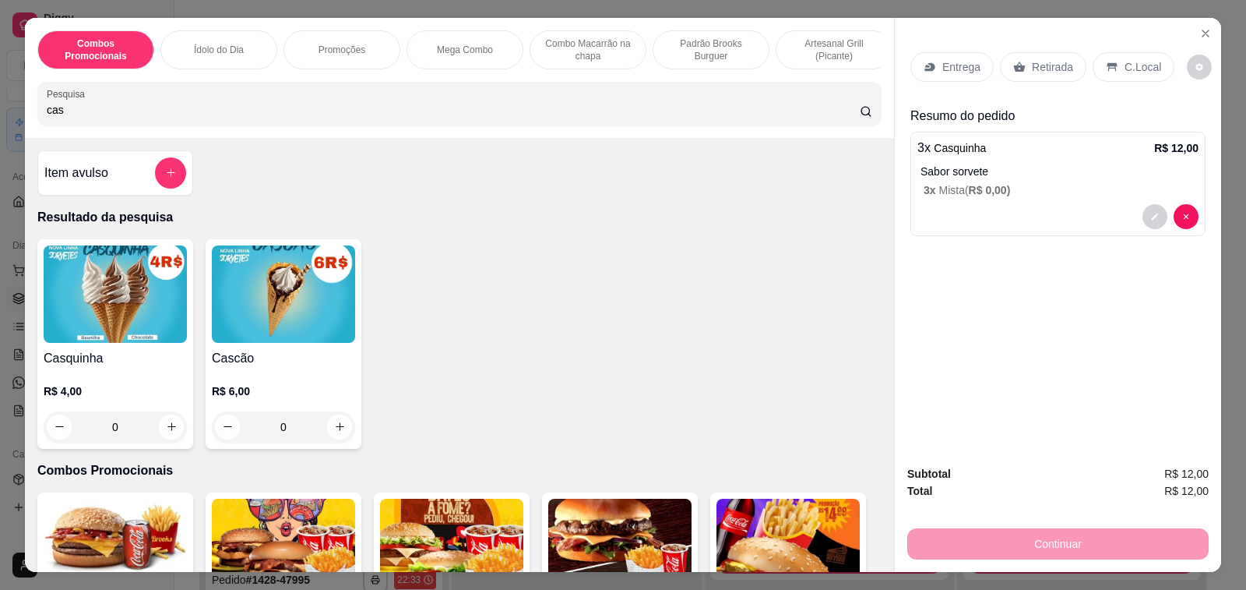
click at [1132, 52] on div "C.Local" at bounding box center [1134, 67] width 82 height 30
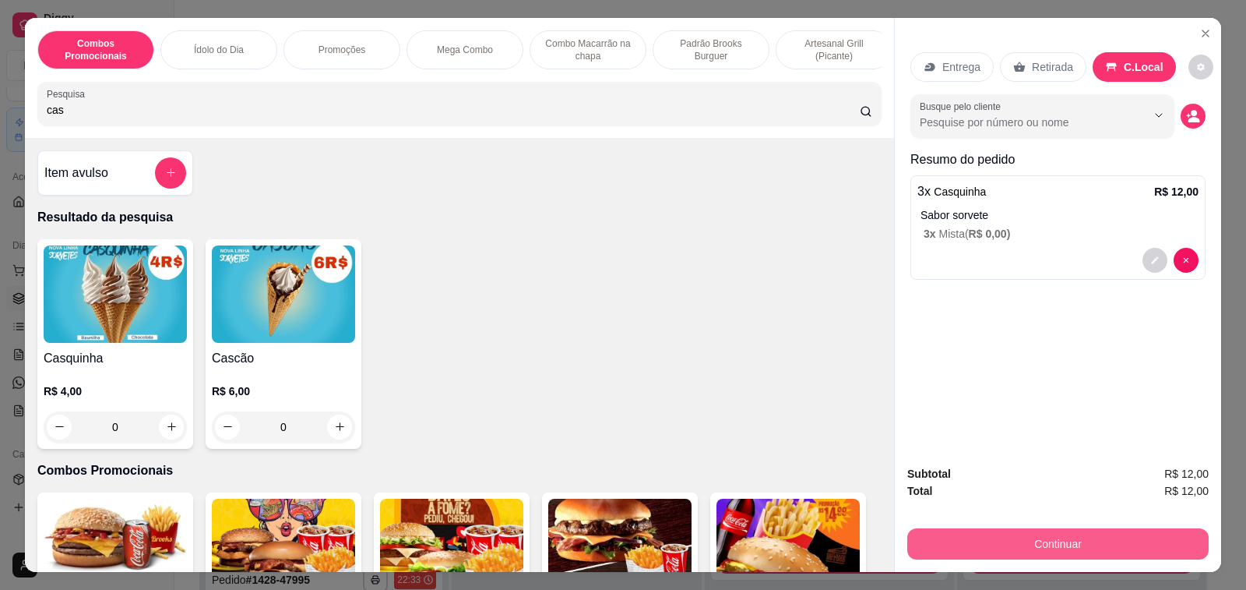
click at [1060, 537] on button "Continuar" at bounding box center [1057, 543] width 301 height 31
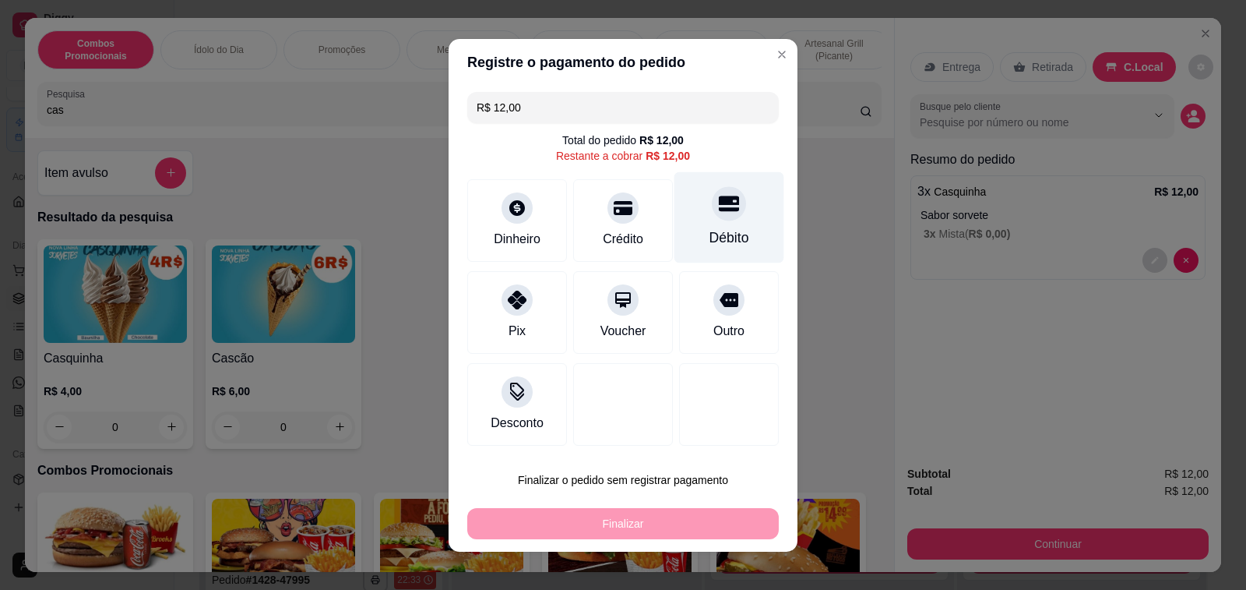
click at [713, 221] on div "Débito" at bounding box center [730, 216] width 110 height 91
type input "R$ 0,00"
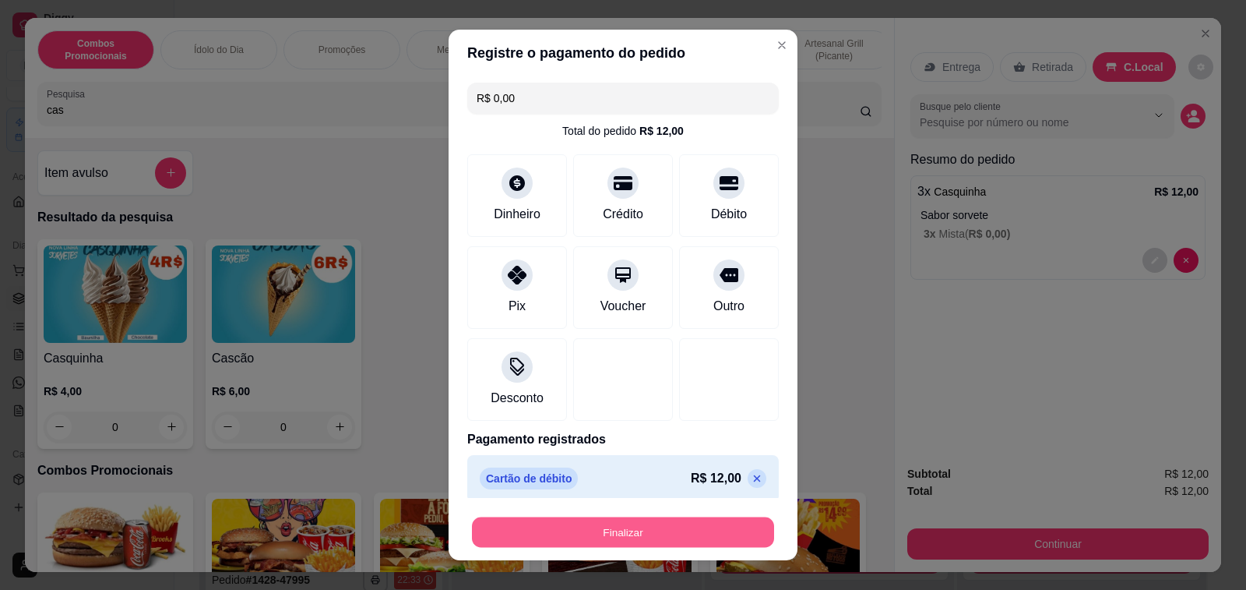
click at [651, 534] on button "Finalizar" at bounding box center [623, 532] width 302 height 30
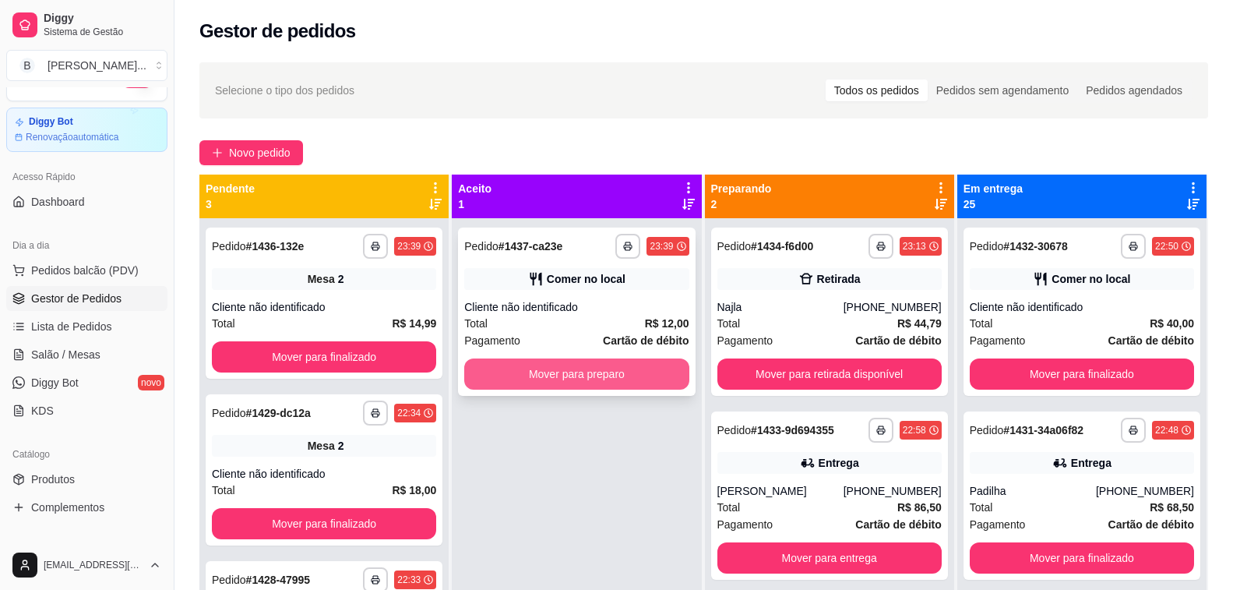
click at [546, 368] on button "Mover para preparo" at bounding box center [576, 373] width 224 height 31
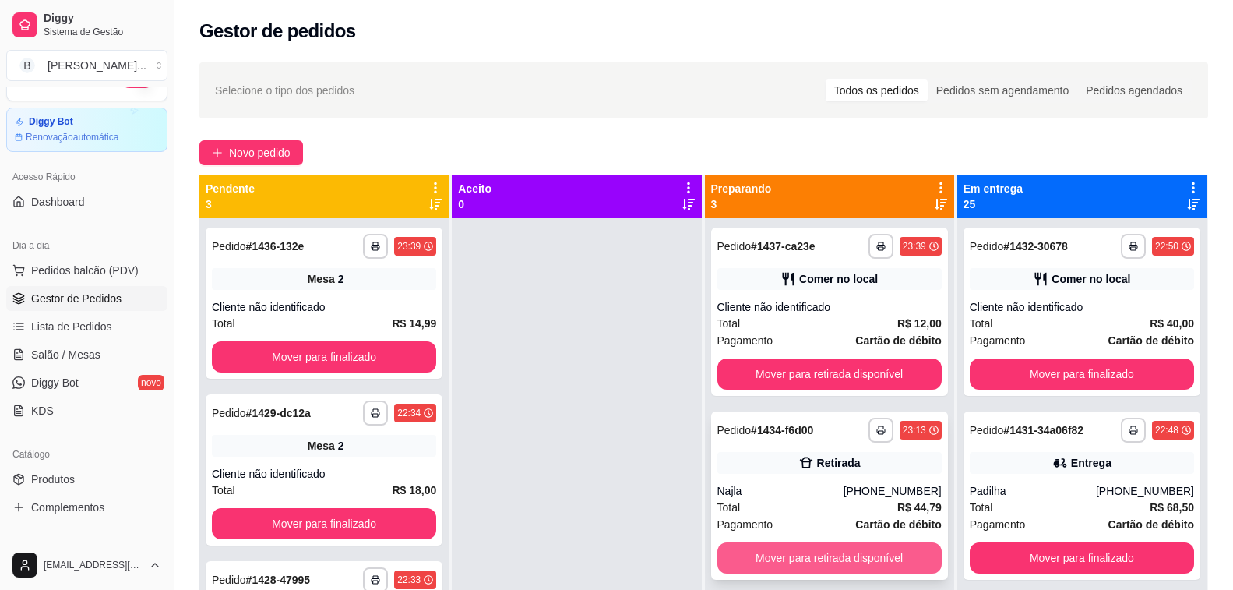
click at [839, 565] on button "Mover para retirada disponível" at bounding box center [829, 557] width 224 height 31
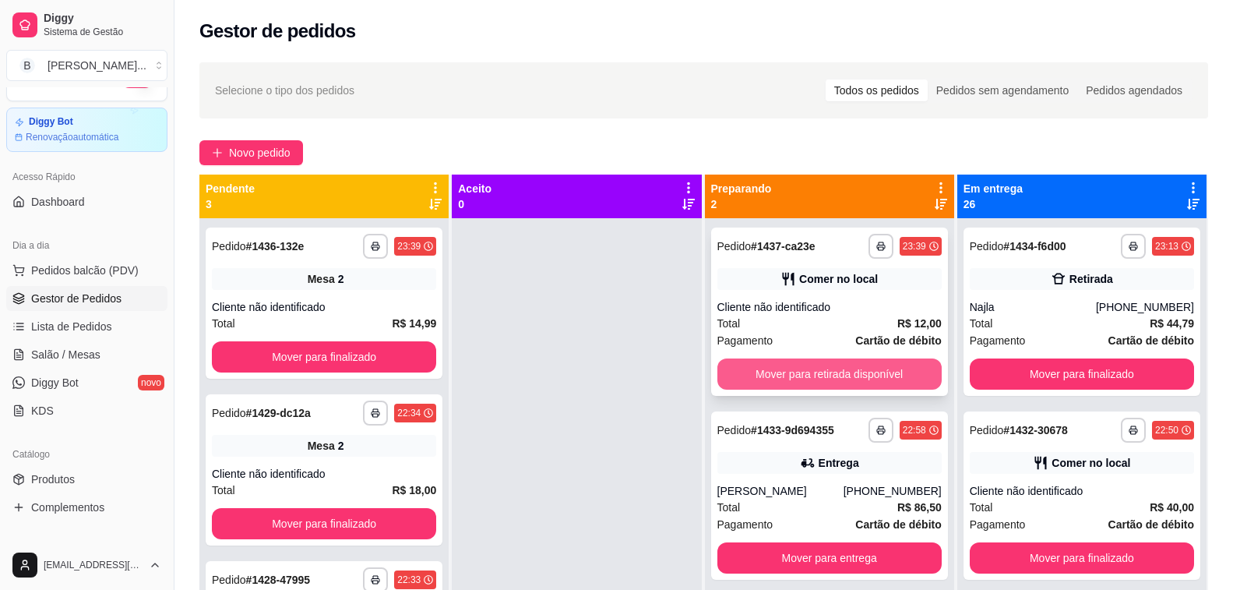
click at [809, 372] on button "Mover para retirada disponível" at bounding box center [829, 373] width 224 height 31
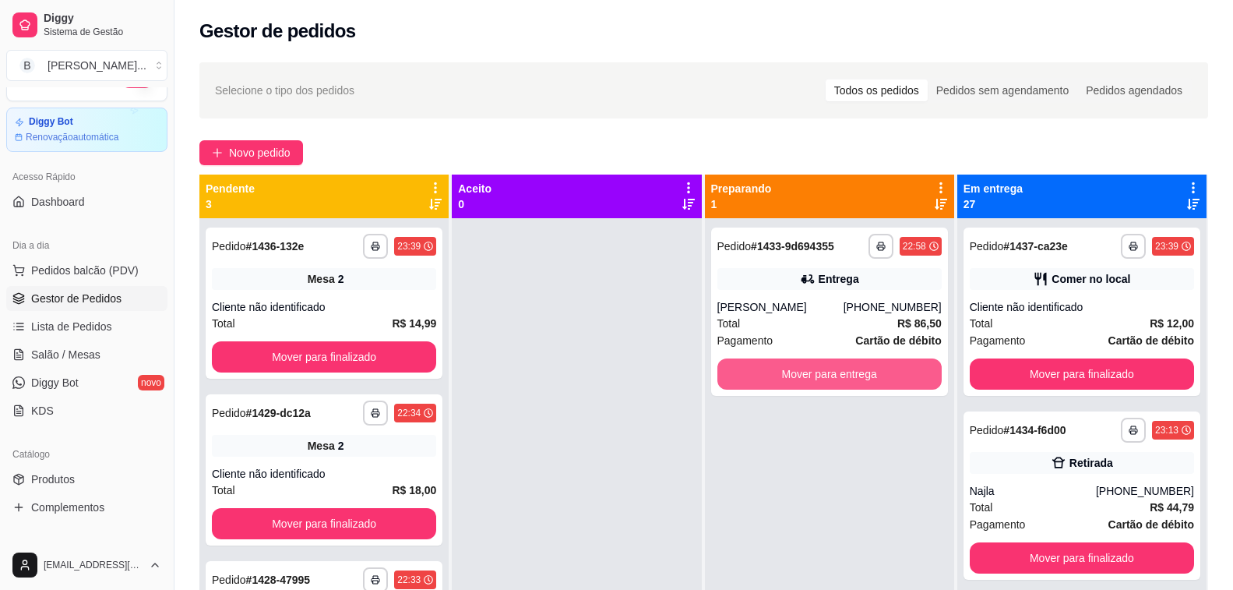
click at [809, 372] on button "Mover para entrega" at bounding box center [829, 373] width 224 height 31
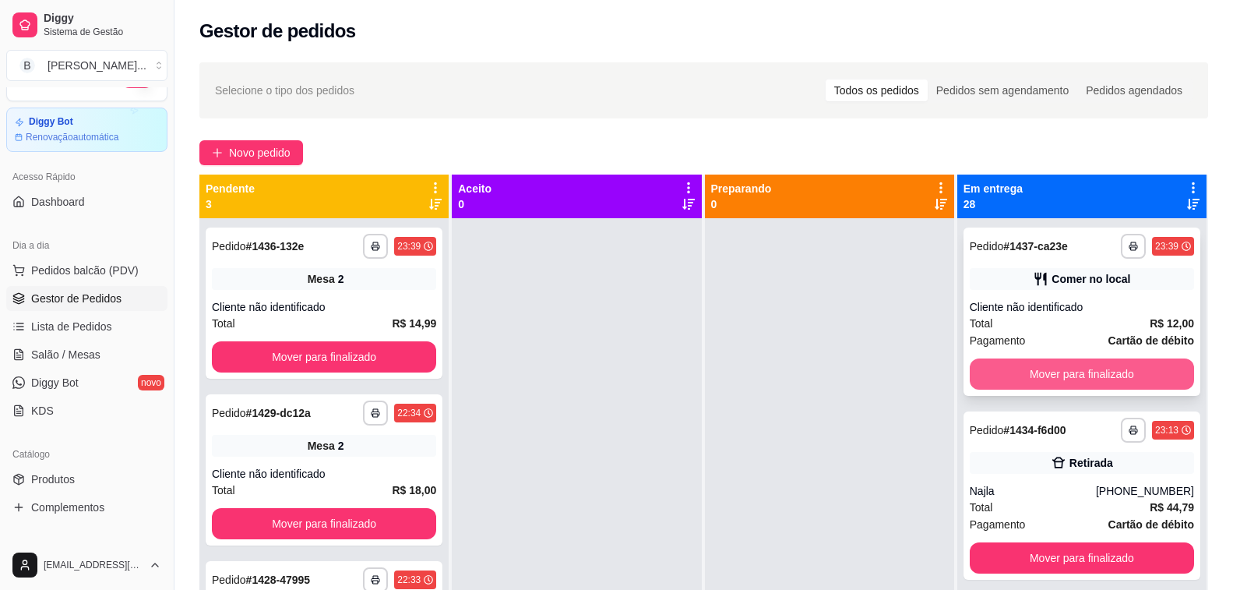
click at [1077, 368] on button "Mover para finalizado" at bounding box center [1082, 373] width 224 height 31
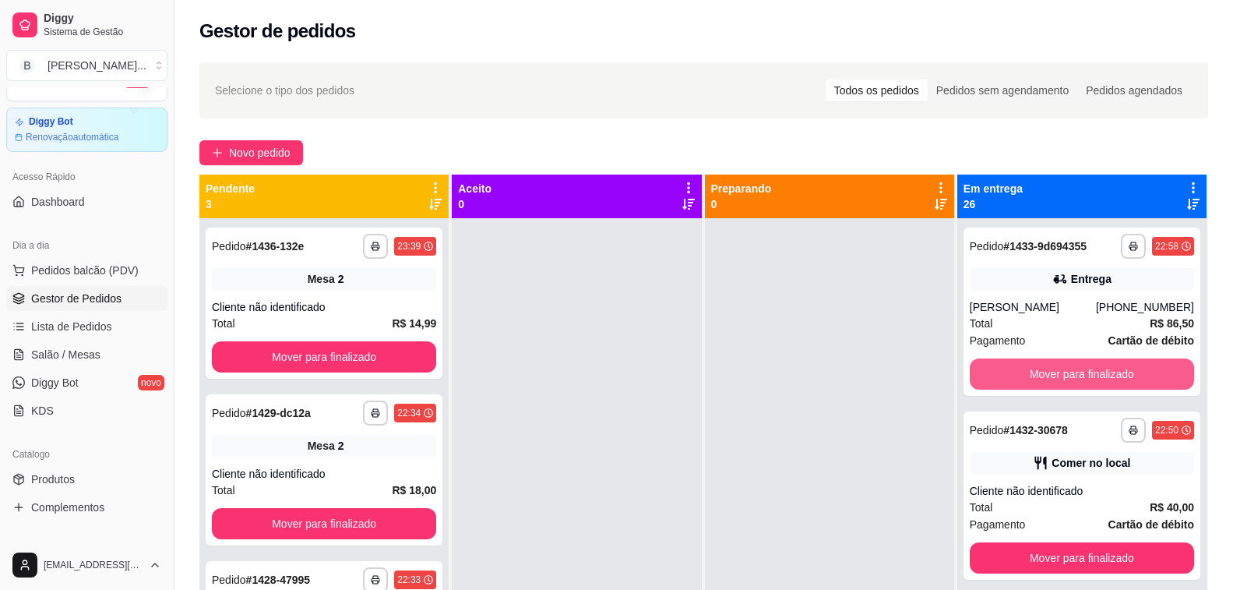
click at [1077, 368] on button "Mover para finalizado" at bounding box center [1082, 373] width 224 height 31
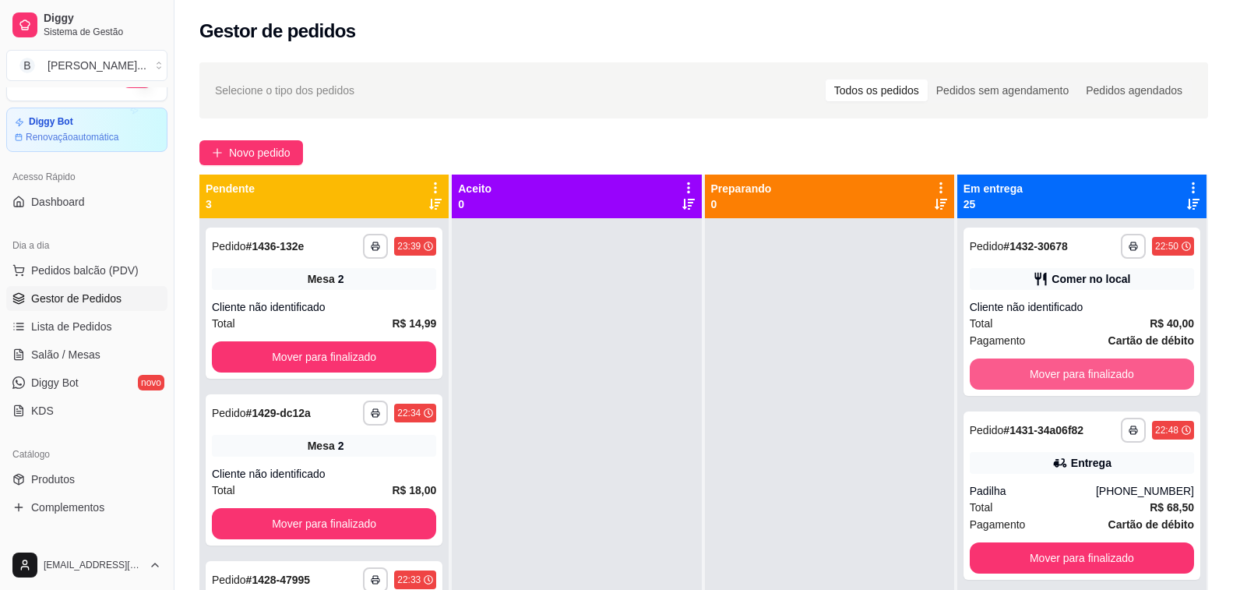
click at [1077, 368] on button "Mover para finalizado" at bounding box center [1082, 373] width 224 height 31
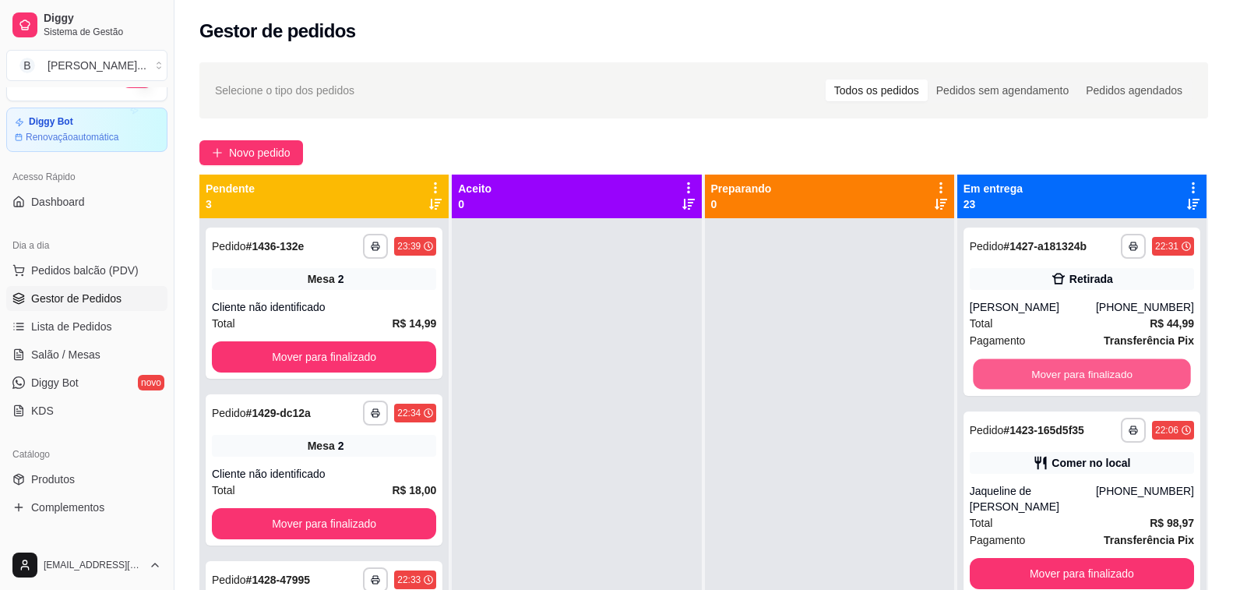
click at [1077, 368] on button "Mover para finalizado" at bounding box center [1082, 374] width 218 height 30
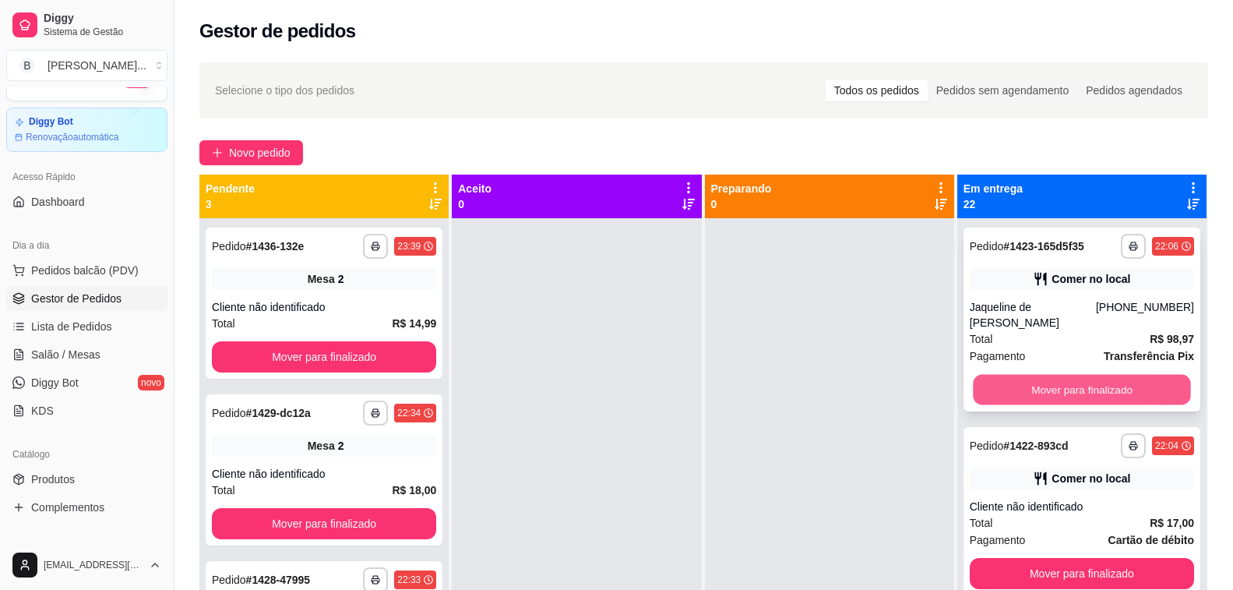
click at [1070, 387] on button "Mover para finalizado" at bounding box center [1082, 390] width 218 height 30
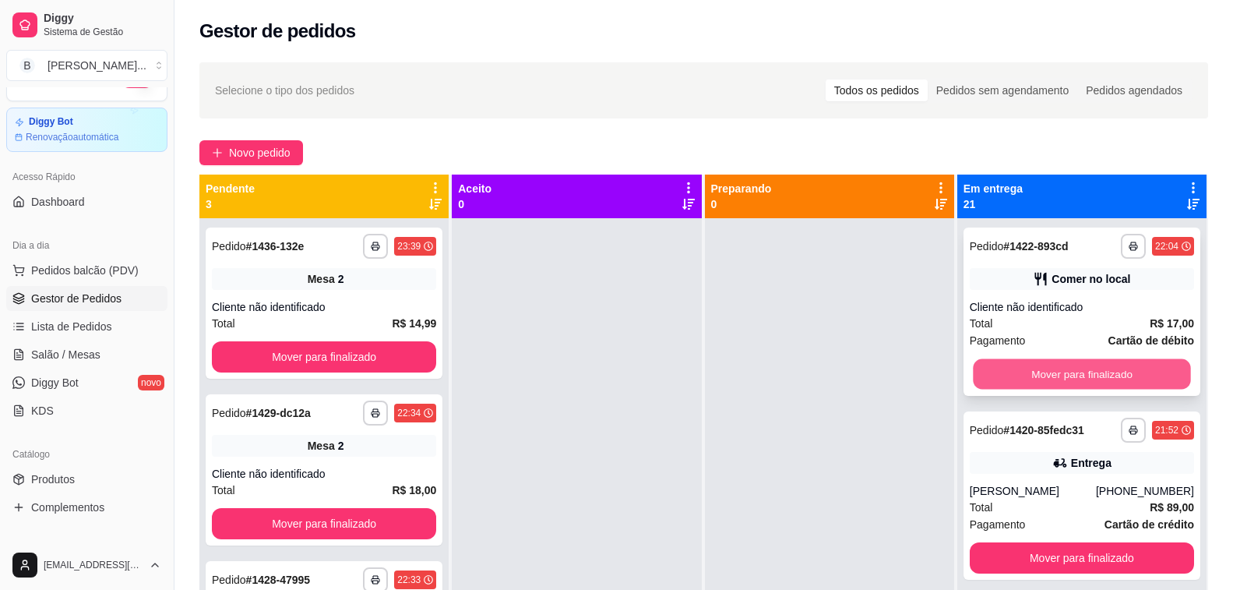
click at [1067, 379] on button "Mover para finalizado" at bounding box center [1082, 374] width 218 height 30
click at [1067, 380] on button "Mover para finalizado" at bounding box center [1082, 373] width 224 height 31
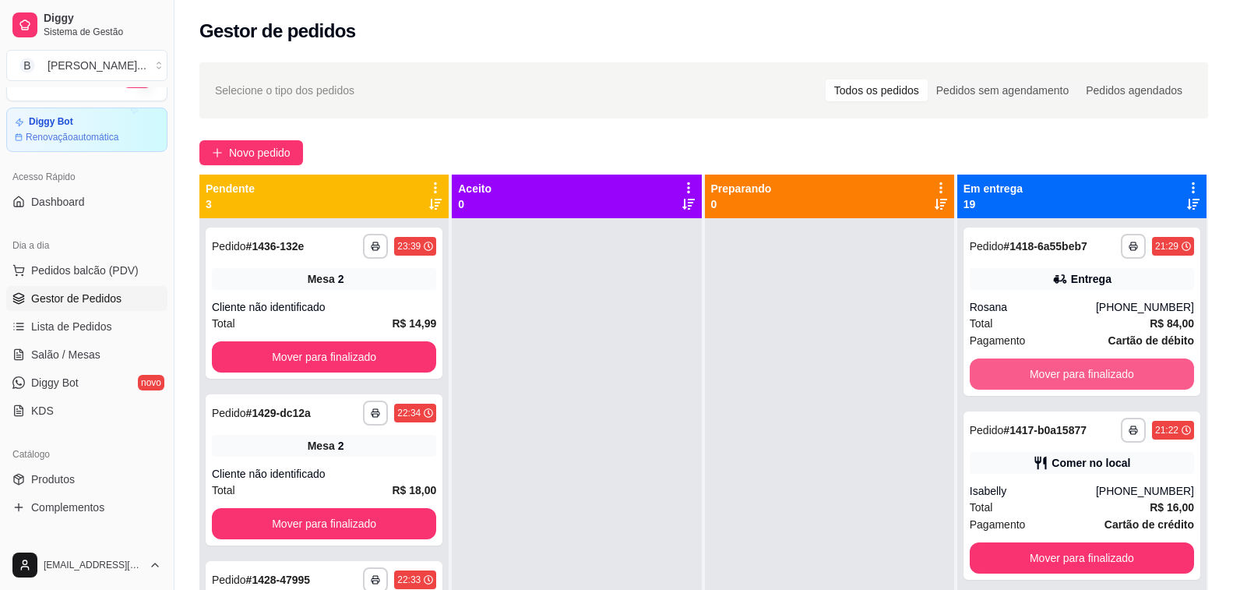
click at [1067, 380] on button "Mover para finalizado" at bounding box center [1082, 373] width 224 height 31
click at [1067, 380] on button "Mover para finalizado" at bounding box center [1082, 374] width 218 height 30
click at [1072, 377] on button "Mover para finalizado" at bounding box center [1082, 374] width 218 height 30
click at [1013, 365] on button "Mover para finalizado" at bounding box center [1082, 373] width 224 height 31
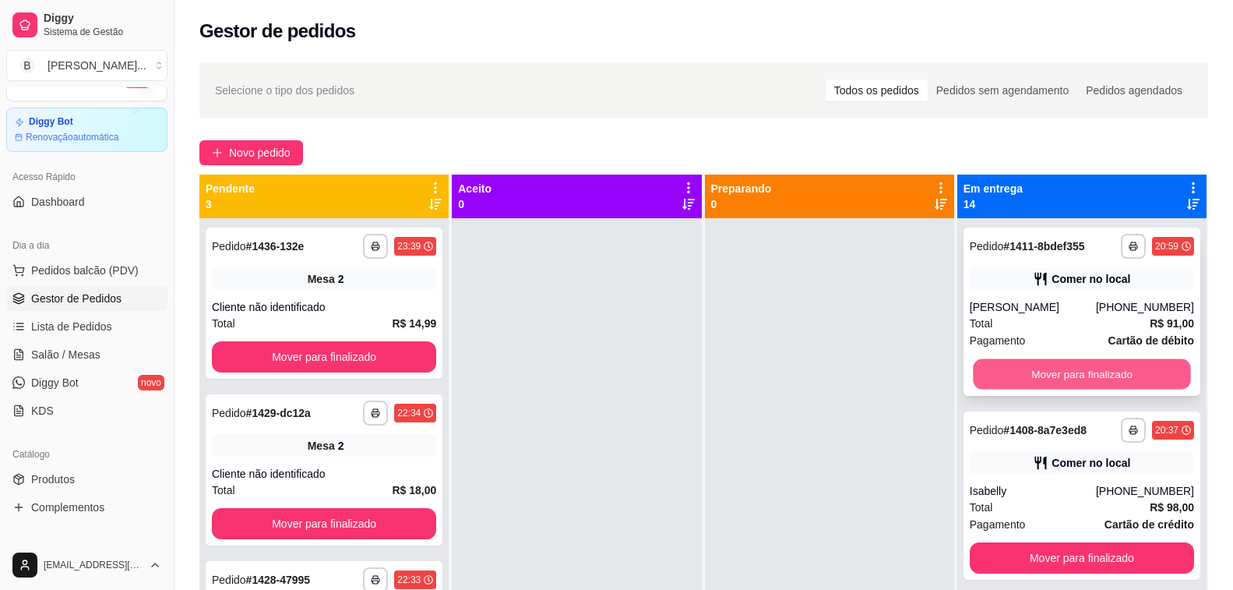
click at [1009, 380] on button "Mover para finalizado" at bounding box center [1082, 374] width 218 height 30
click at [1009, 380] on button "Mover para finalizado" at bounding box center [1082, 373] width 224 height 31
click at [1009, 380] on button "Mover para finalizado" at bounding box center [1082, 374] width 218 height 30
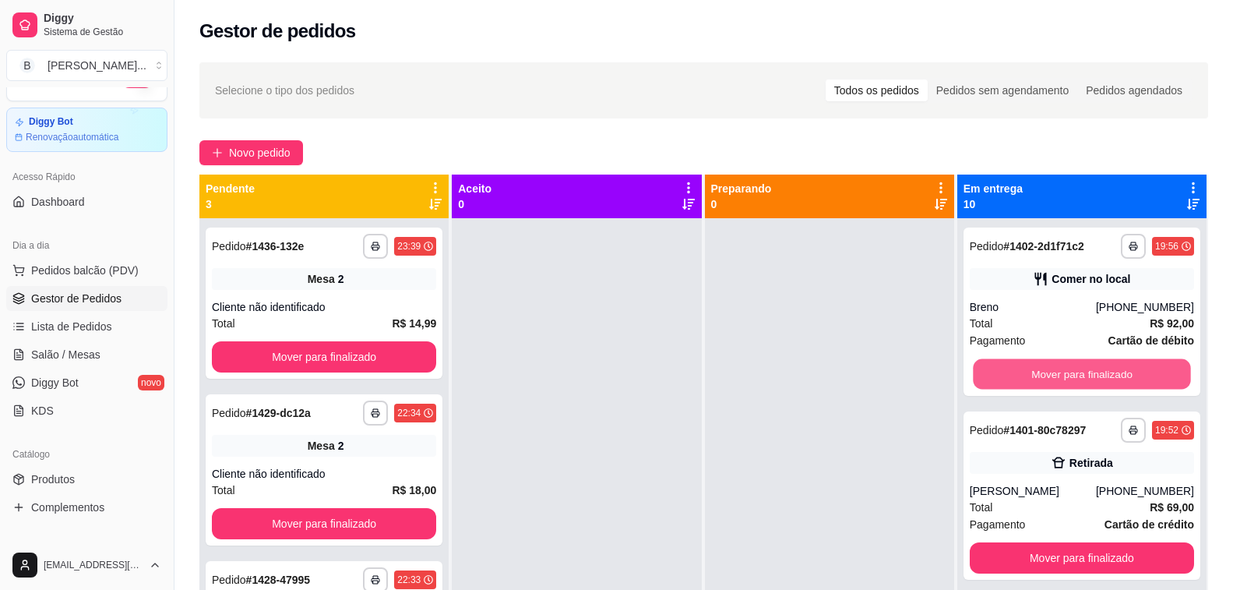
click at [1009, 380] on button "Mover para finalizado" at bounding box center [1082, 374] width 218 height 30
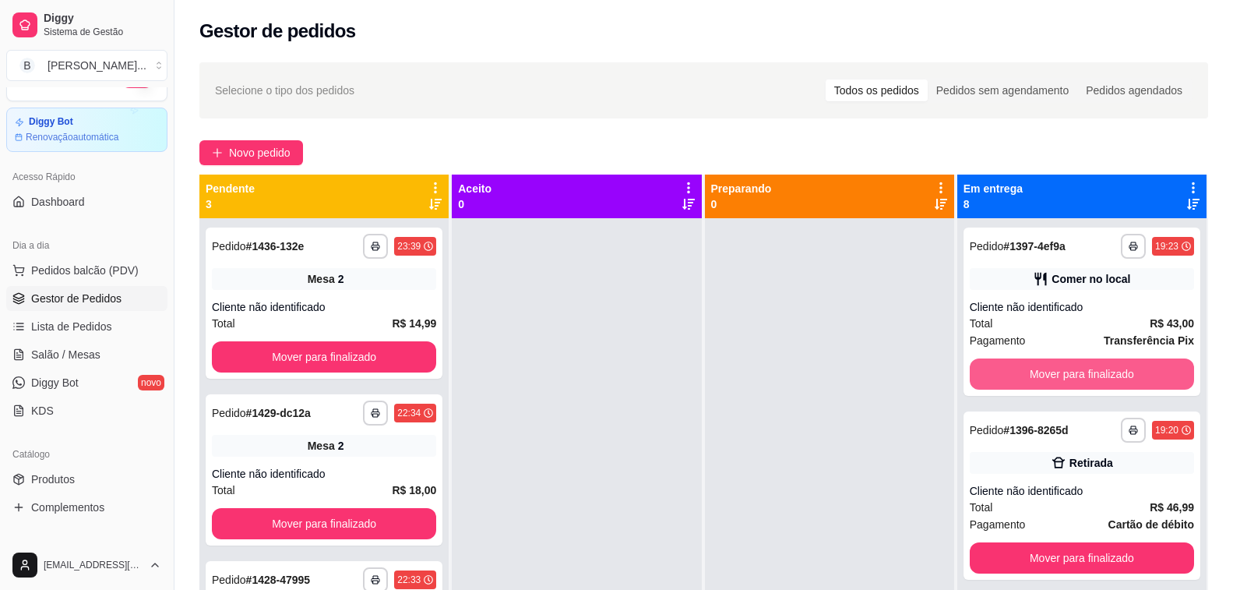
click at [1009, 380] on button "Mover para finalizado" at bounding box center [1082, 373] width 224 height 31
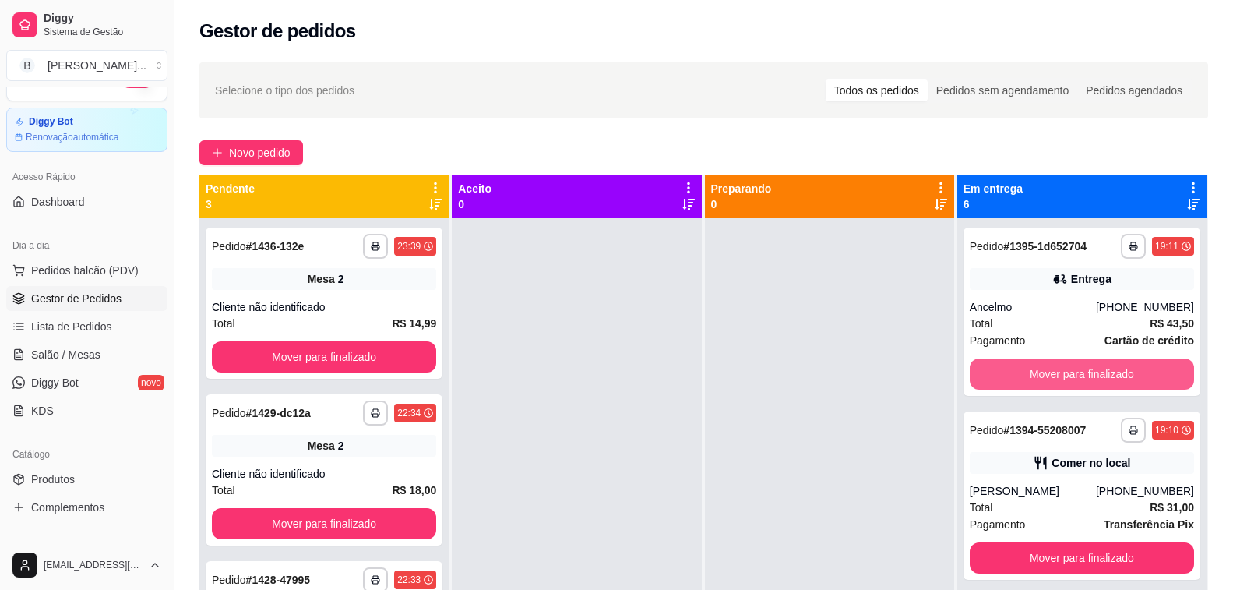
click at [1009, 380] on button "Mover para finalizado" at bounding box center [1082, 373] width 224 height 31
click at [1009, 380] on button "Mover para finalizado" at bounding box center [1082, 374] width 218 height 30
click at [1012, 378] on button "Mover para finalizado" at bounding box center [1082, 374] width 218 height 30
click at [1012, 378] on button "Mover para finalizado" at bounding box center [1082, 373] width 224 height 31
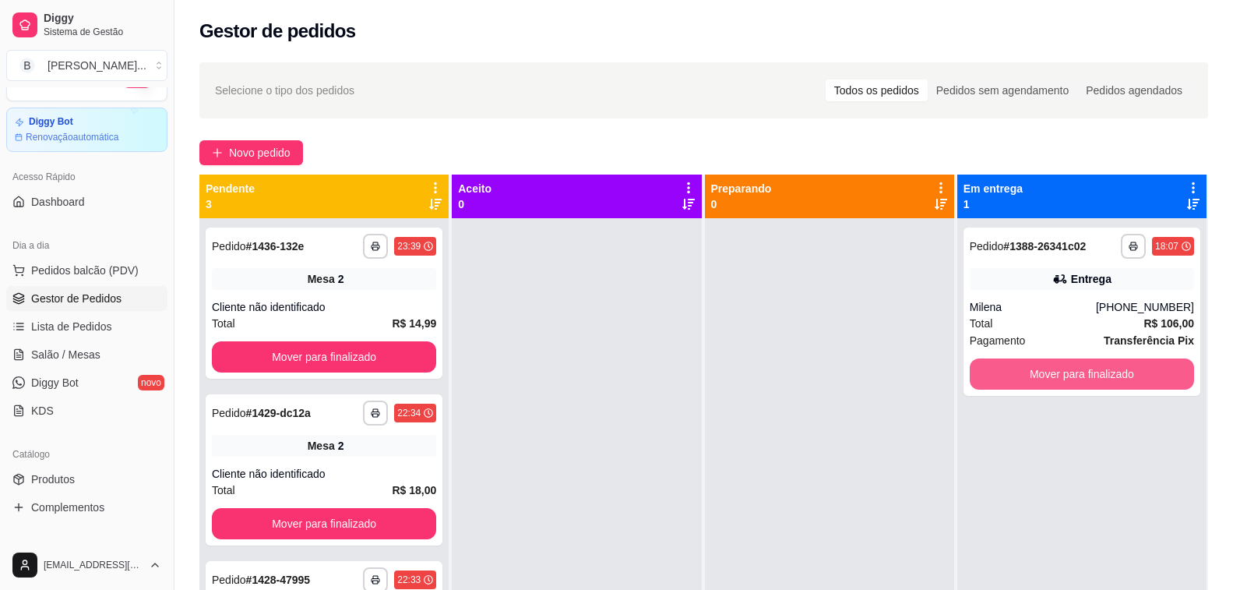
click at [1012, 378] on button "Mover para finalizado" at bounding box center [1082, 373] width 224 height 31
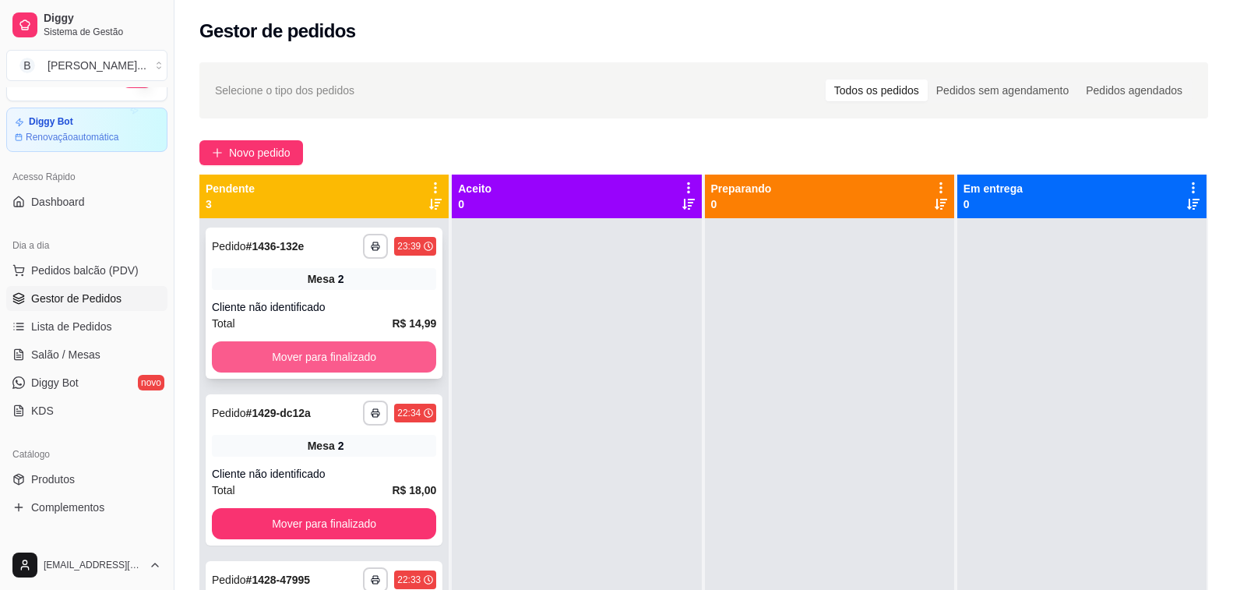
click at [330, 356] on button "Mover para finalizado" at bounding box center [324, 356] width 224 height 31
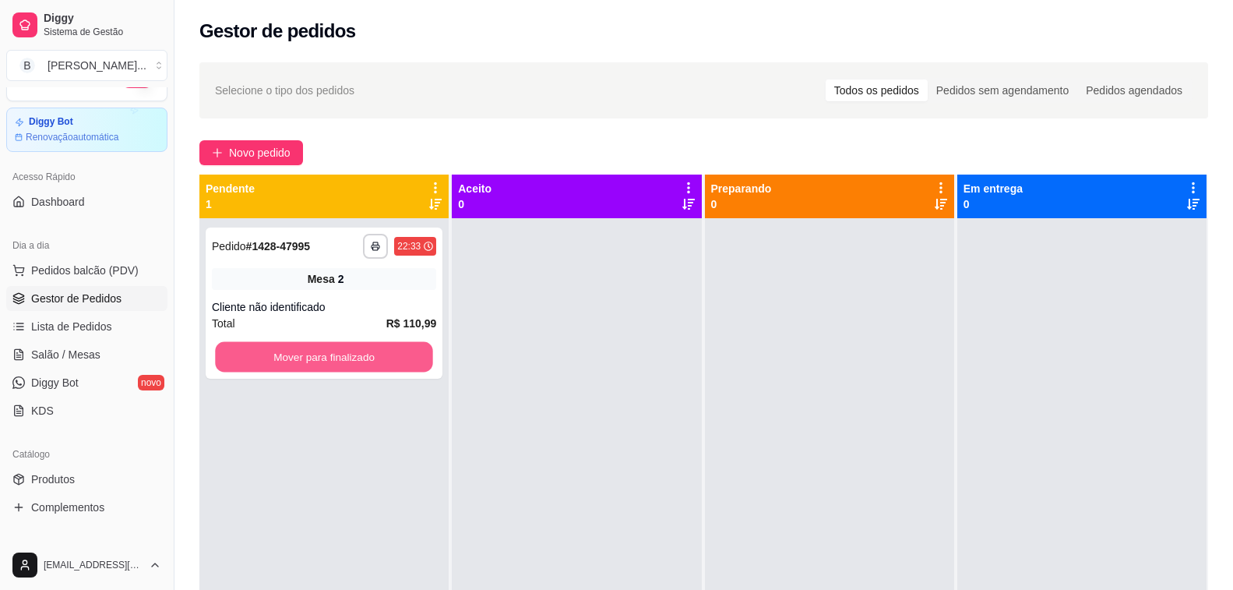
click at [330, 356] on button "Mover para finalizado" at bounding box center [324, 357] width 218 height 30
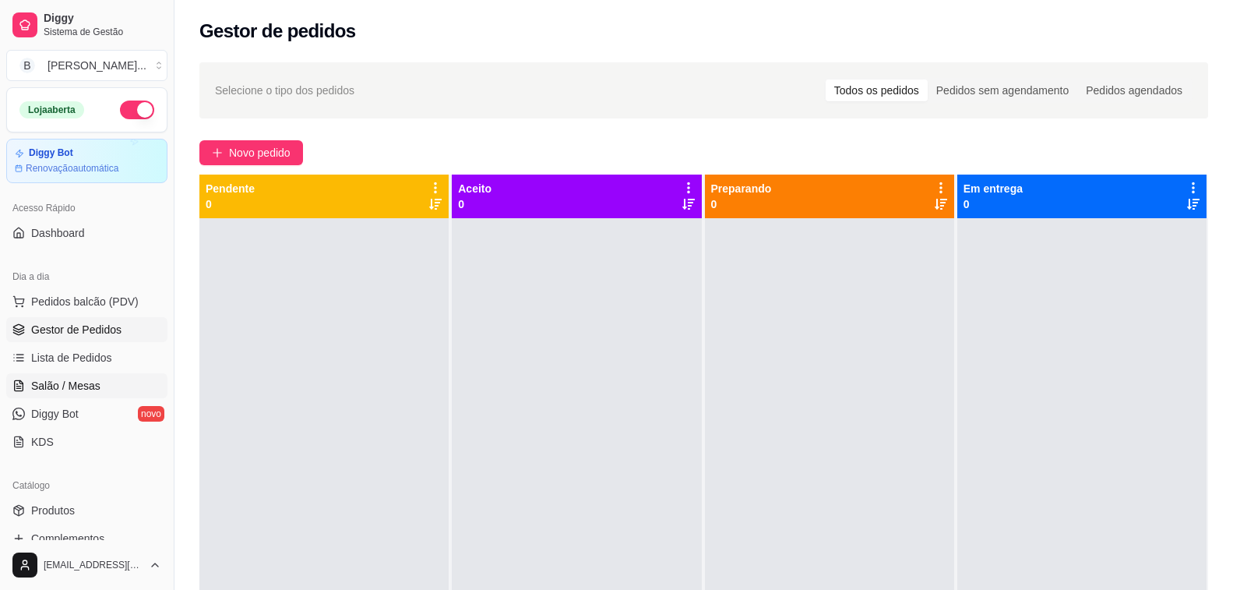
click at [90, 383] on span "Salão / Mesas" at bounding box center [65, 386] width 69 height 16
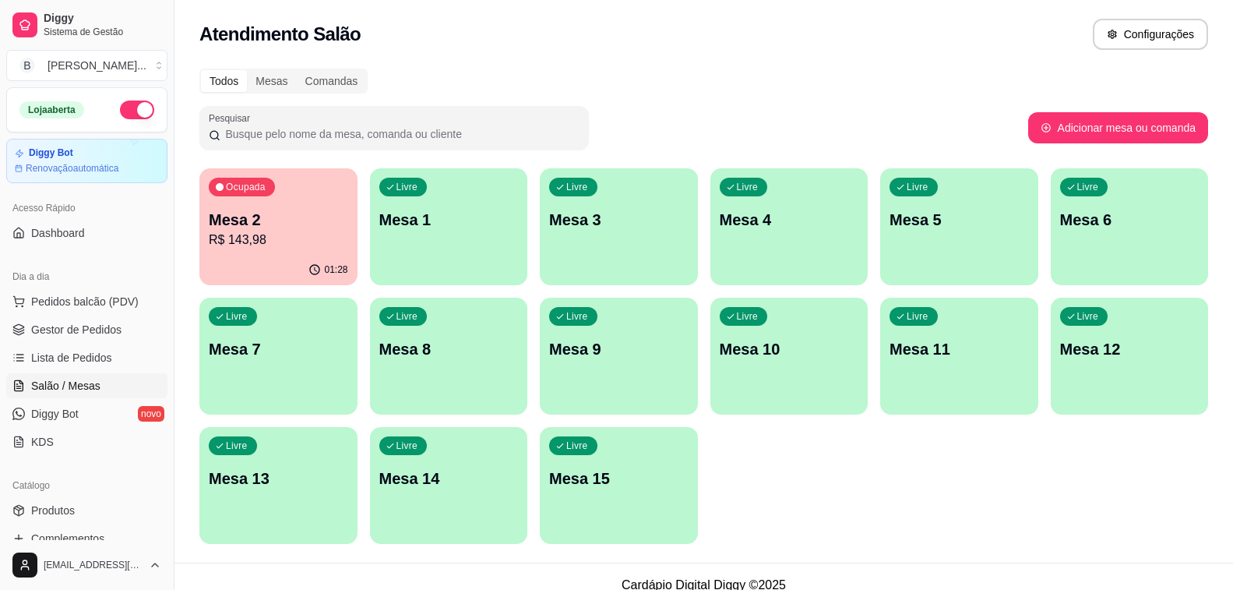
click at [246, 241] on p "R$ 143,98" at bounding box center [278, 240] width 139 height 19
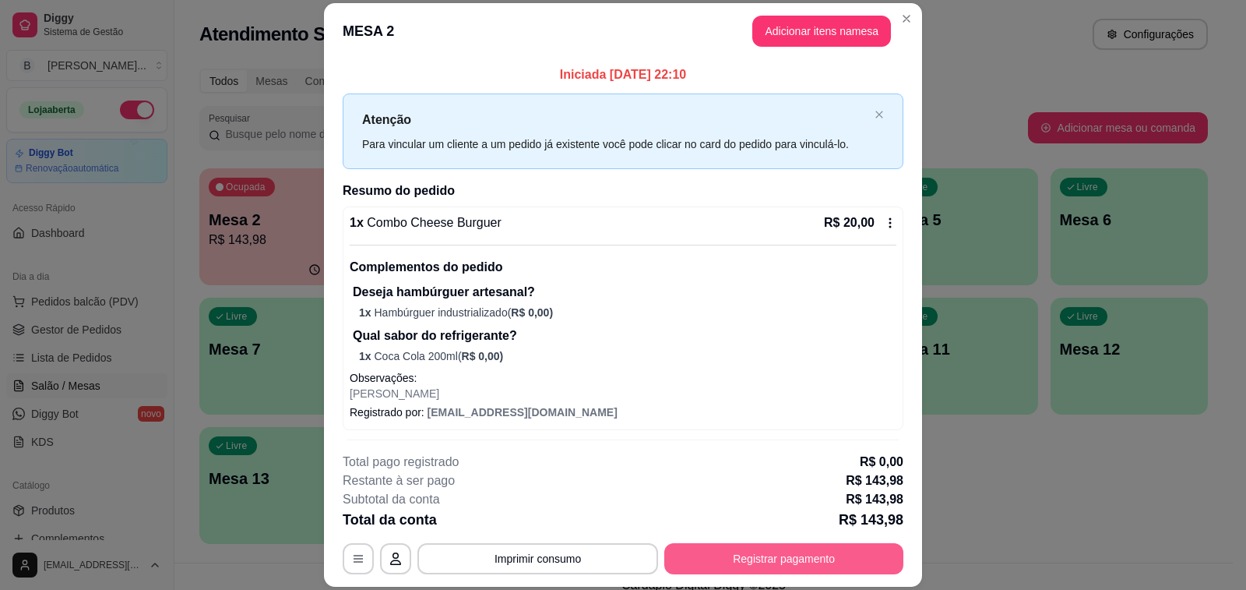
click at [714, 560] on button "Registrar pagamento" at bounding box center [783, 558] width 239 height 31
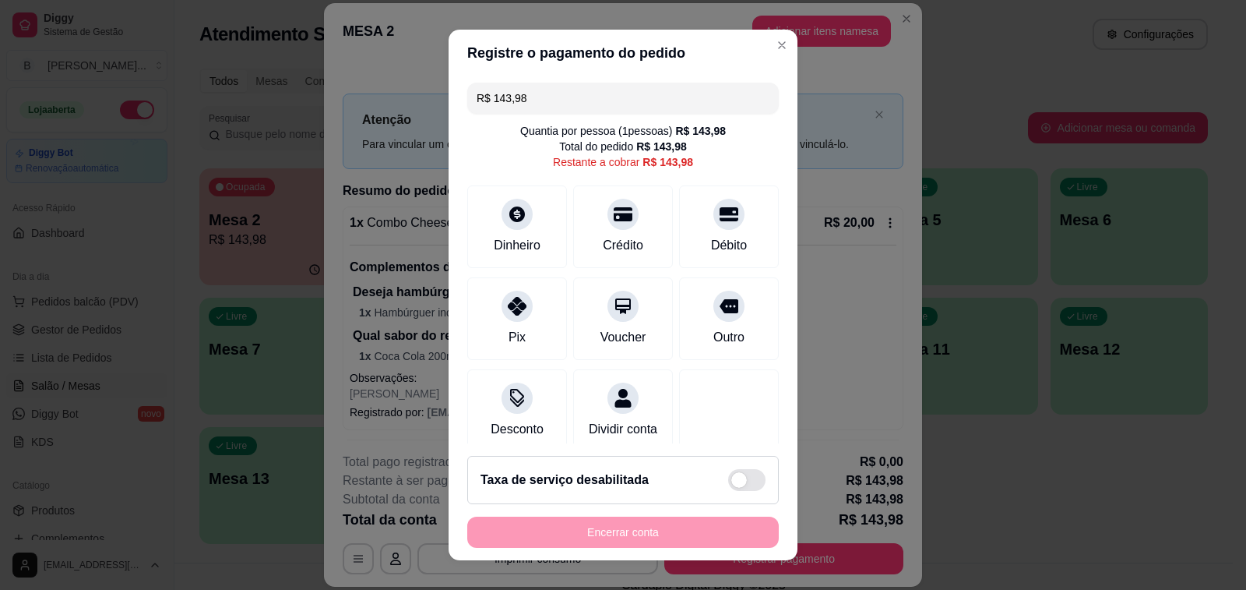
click at [541, 109] on input "R$ 143,98" at bounding box center [623, 98] width 293 height 31
click at [543, 108] on input "R$ 143,98" at bounding box center [623, 98] width 293 height 31
click at [615, 240] on div "Crédito" at bounding box center [623, 244] width 44 height 20
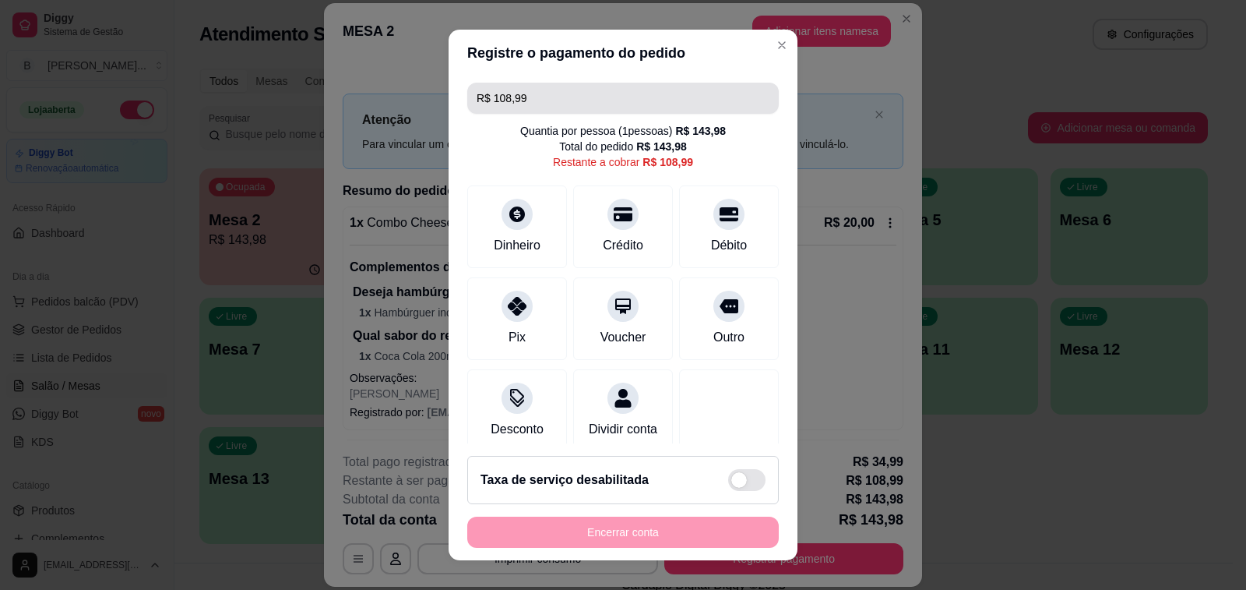
click at [551, 95] on input "R$ 108,99" at bounding box center [623, 98] width 293 height 31
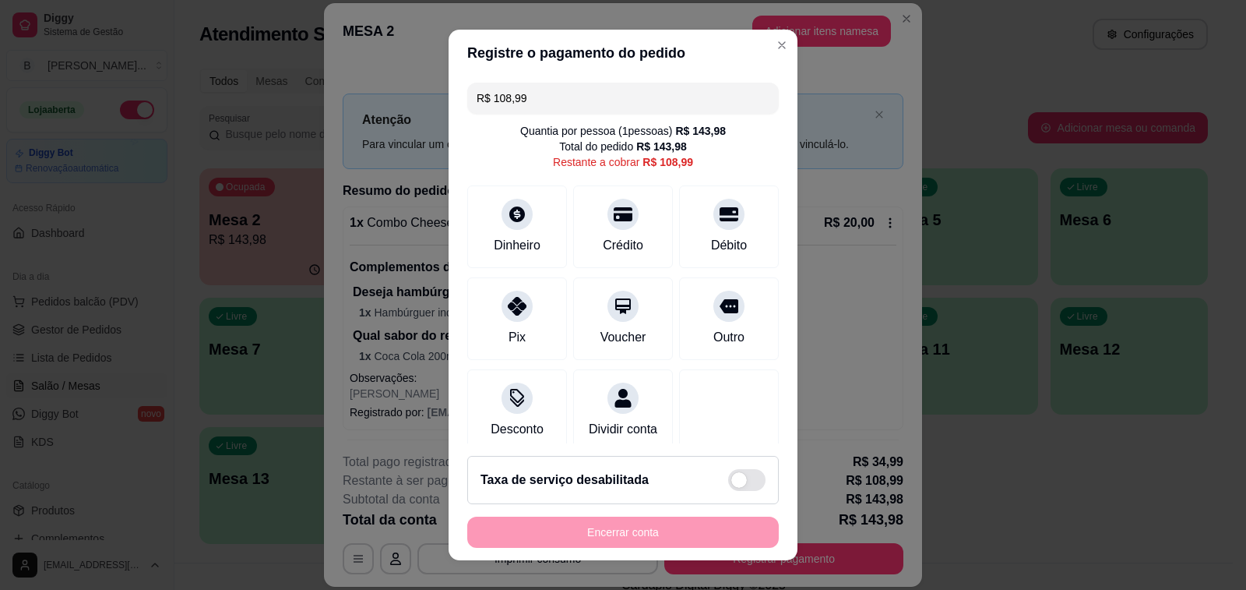
click at [551, 95] on input "R$ 108,99" at bounding box center [623, 98] width 293 height 31
click at [712, 203] on div at bounding box center [729, 209] width 34 height 34
click at [511, 308] on icon at bounding box center [517, 301] width 20 height 20
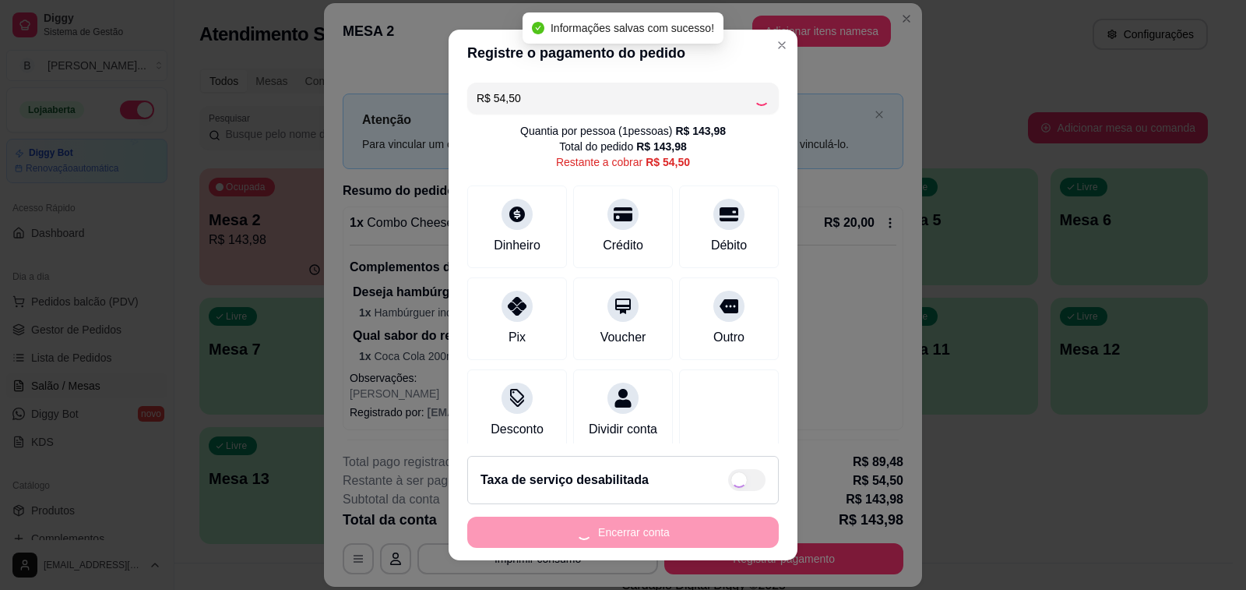
type input "R$ 0,00"
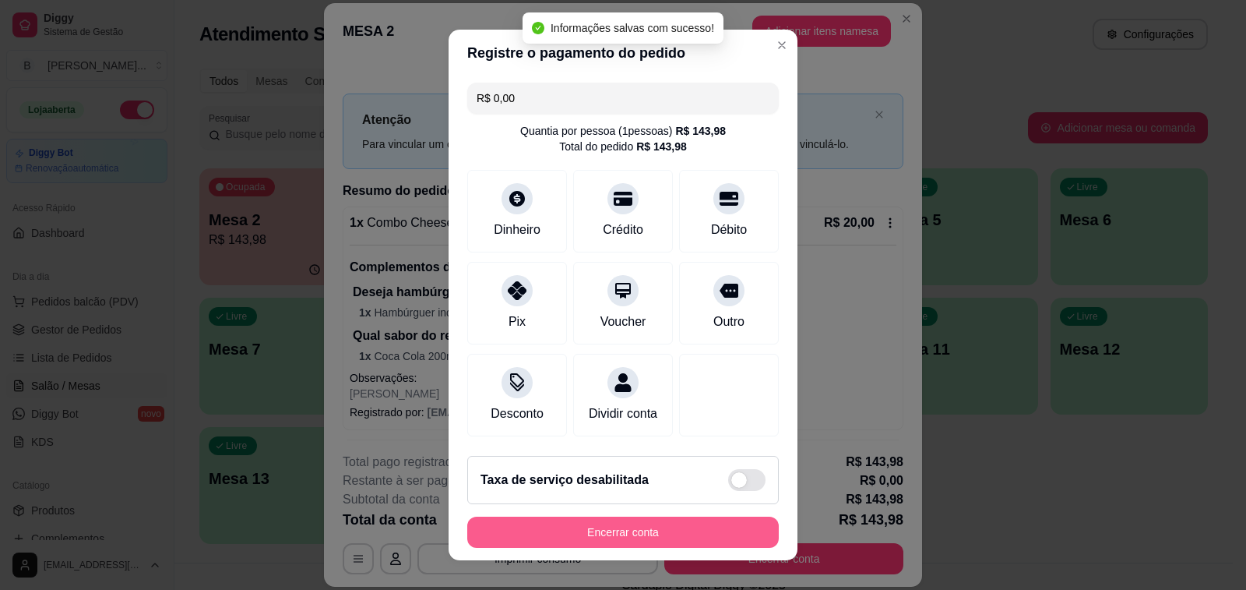
click at [587, 533] on button "Encerrar conta" at bounding box center [623, 531] width 312 height 31
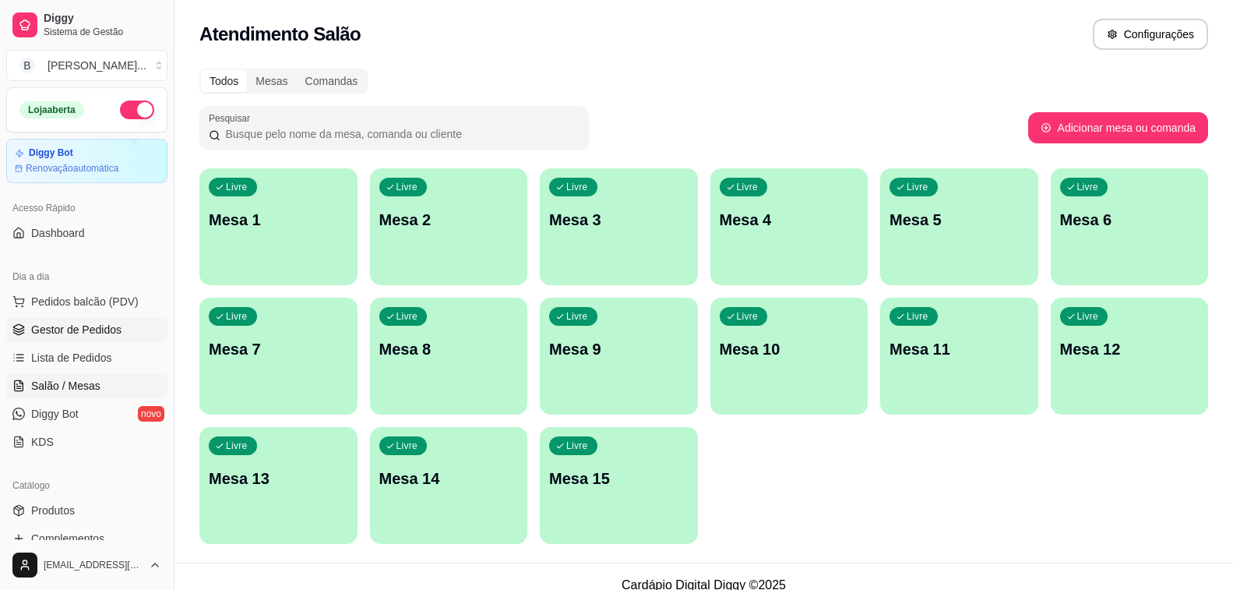
click at [113, 334] on span "Gestor de Pedidos" at bounding box center [76, 330] width 90 height 16
